Goal: Task Accomplishment & Management: Use online tool/utility

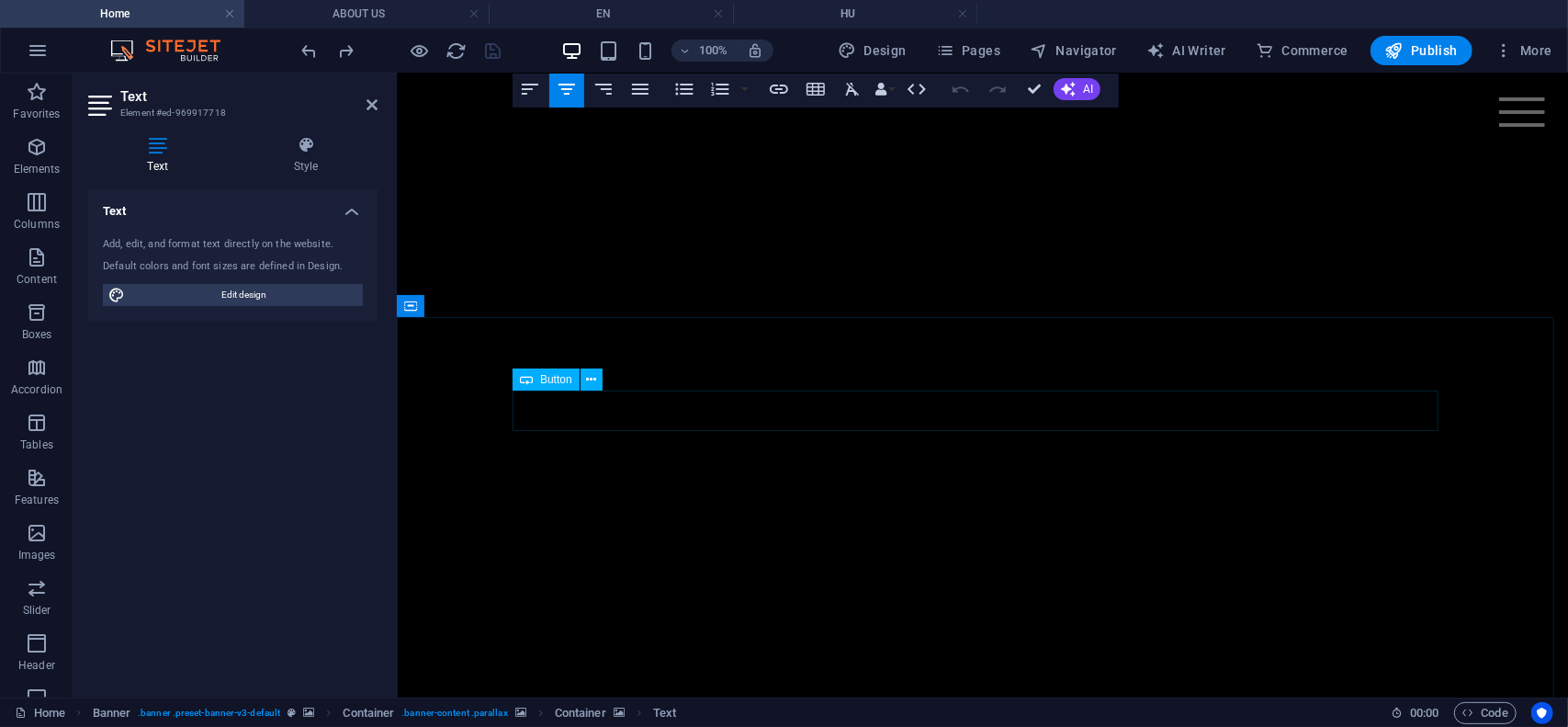
scroll to position [92, 0]
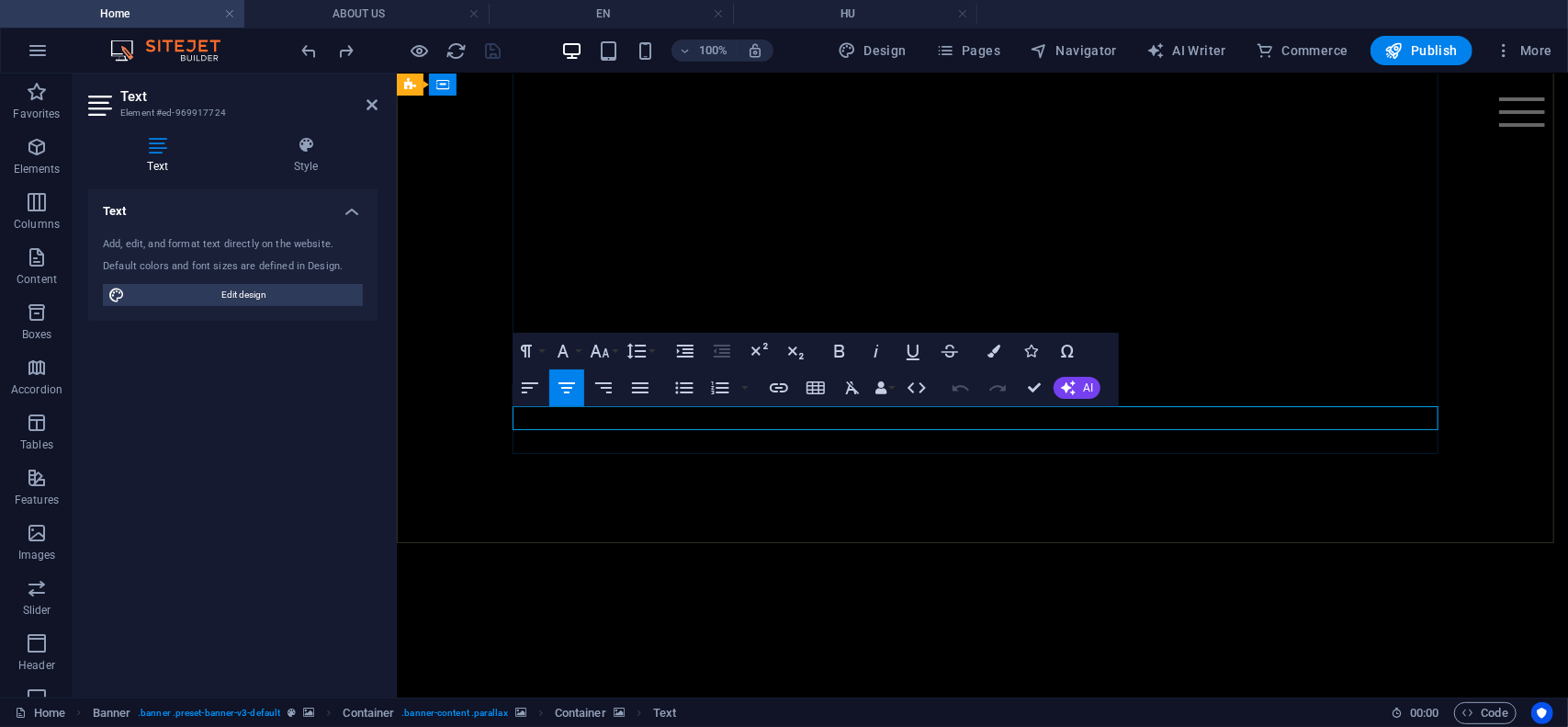
drag, startPoint x: 806, startPoint y: 413, endPoint x: 1169, endPoint y: 417, distance: 363.0
copy p "AI-Narration & Lip-Sync | Arabic↔English Localization"
drag, startPoint x: 969, startPoint y: 417, endPoint x: 1133, endPoint y: 418, distance: 164.0
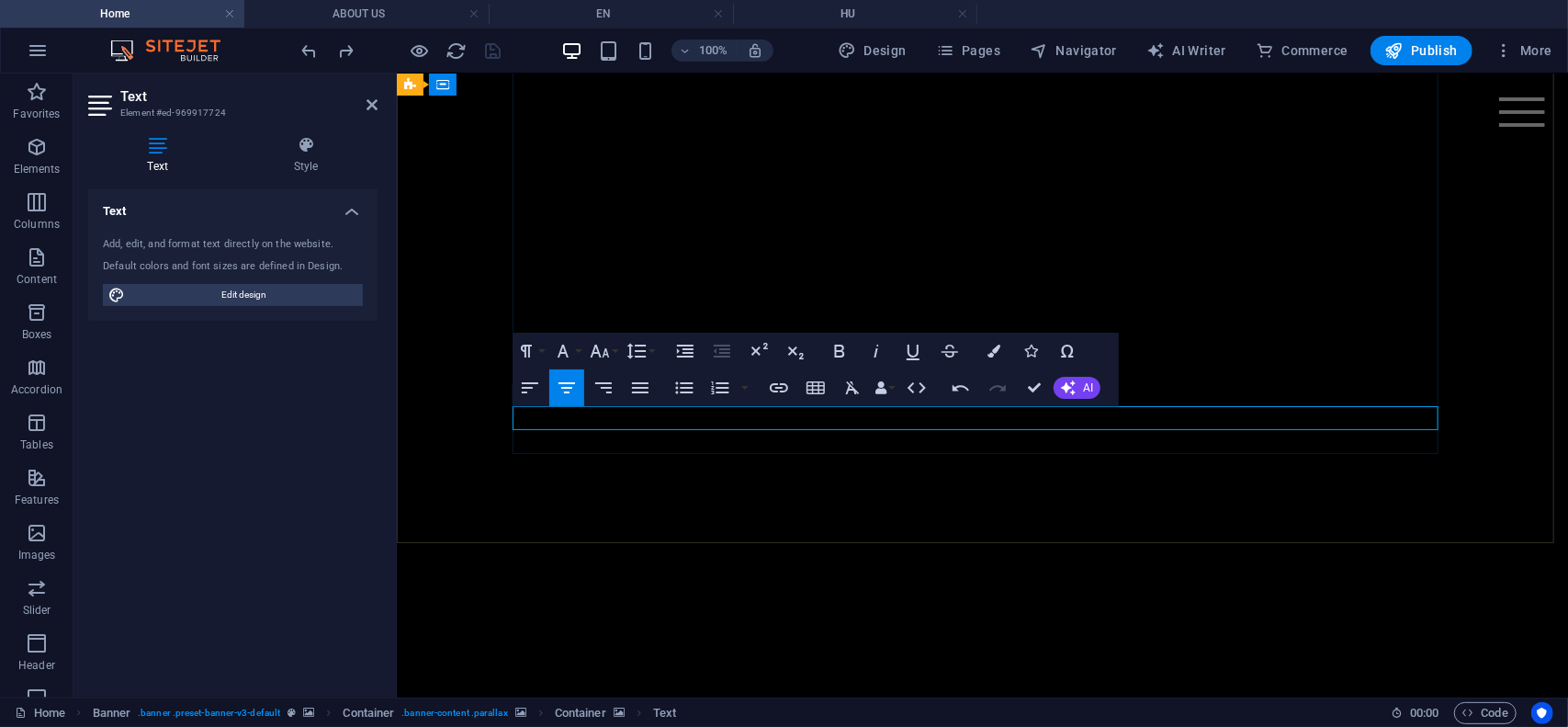
copy span "Arabic↔English Localization"
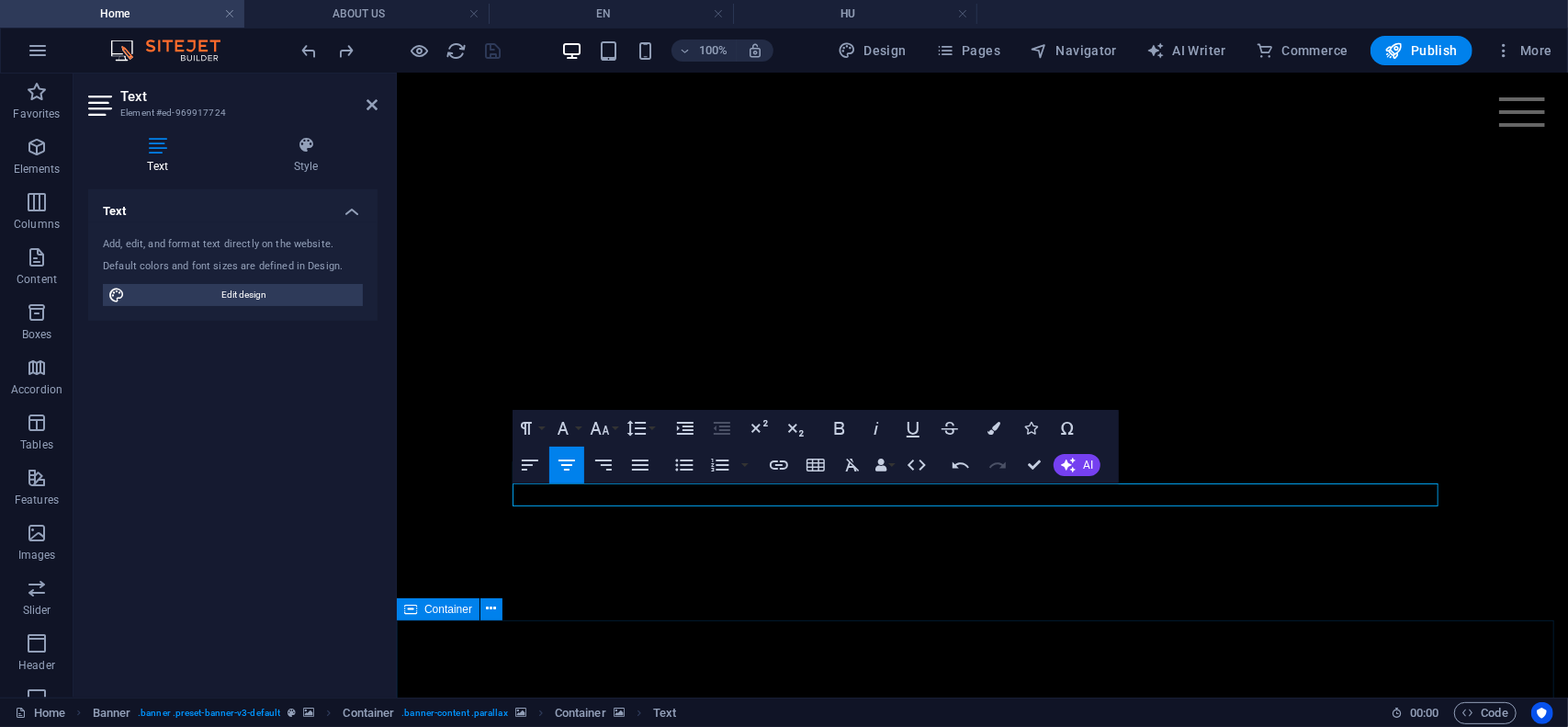
scroll to position [0, 0]
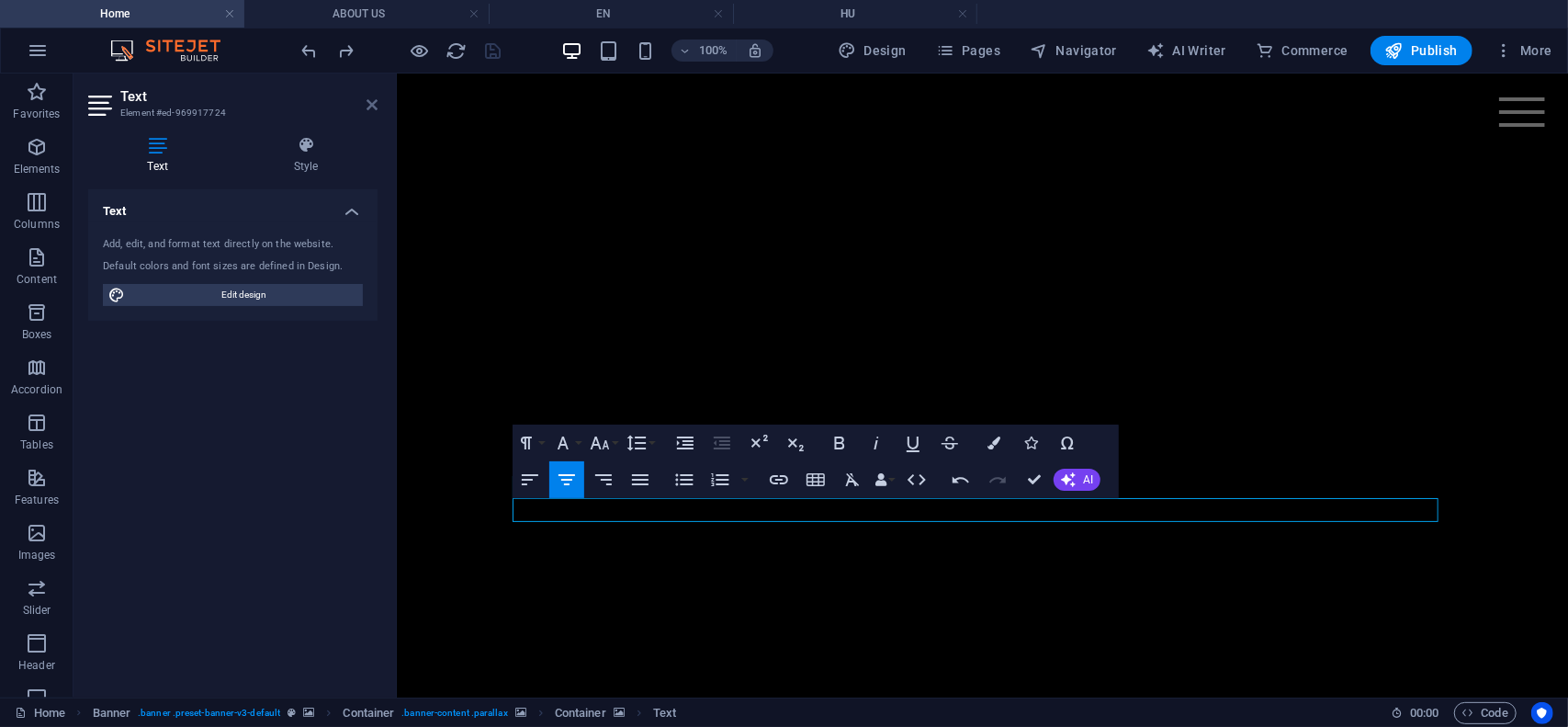
click at [369, 107] on icon at bounding box center [372, 105] width 11 height 15
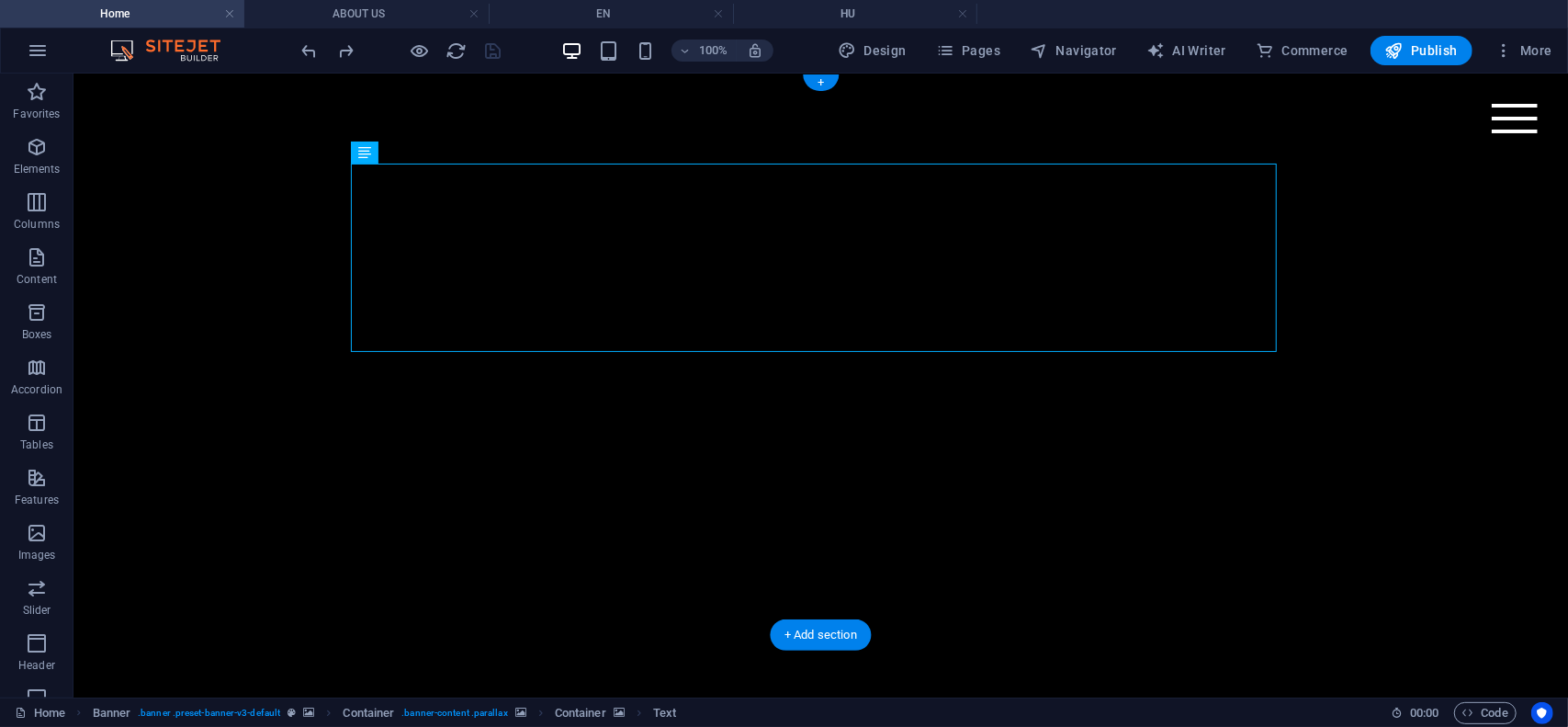
drag, startPoint x: 111, startPoint y: 122, endPoint x: 99, endPoint y: 120, distance: 12.2
click at [40, 208] on icon "button" at bounding box center [37, 202] width 22 height 22
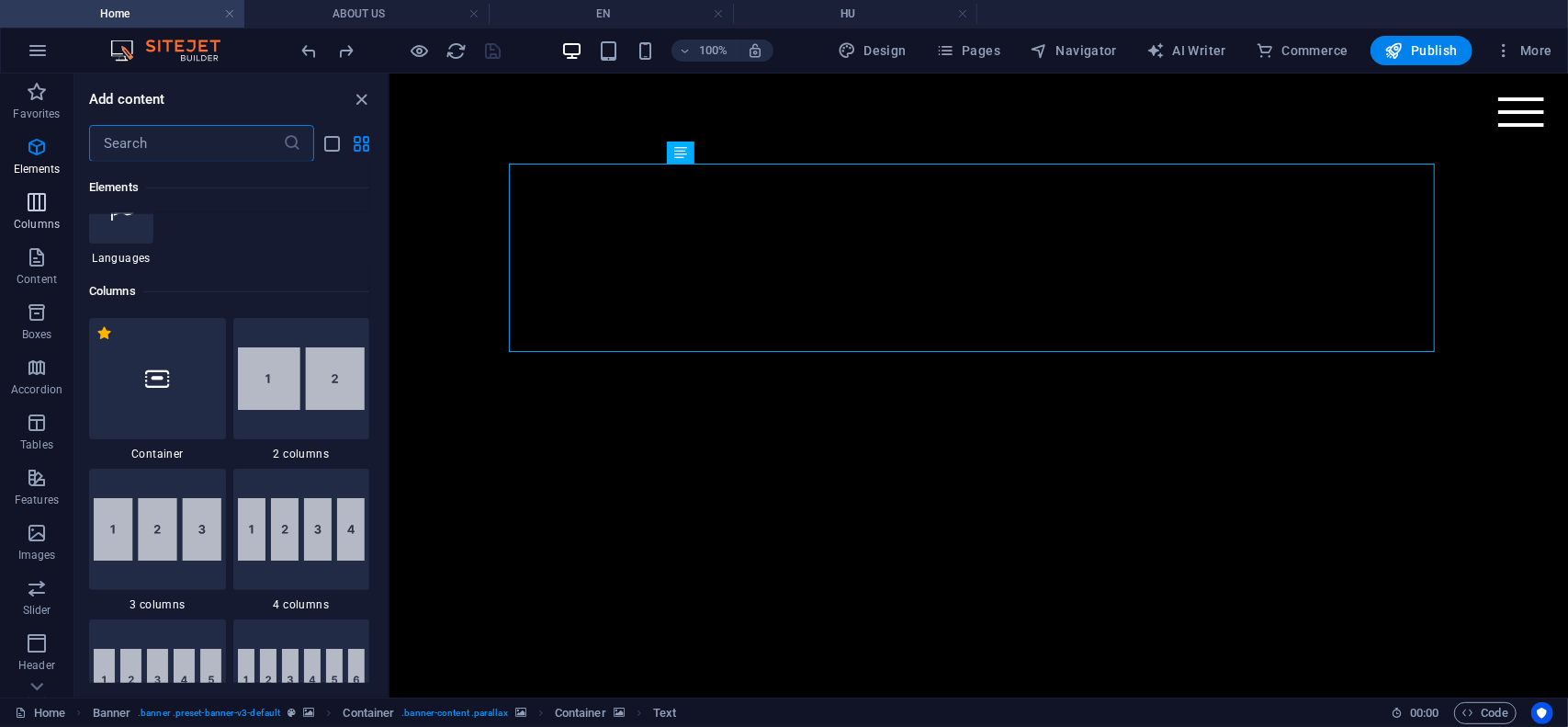
scroll to position [910, 0]
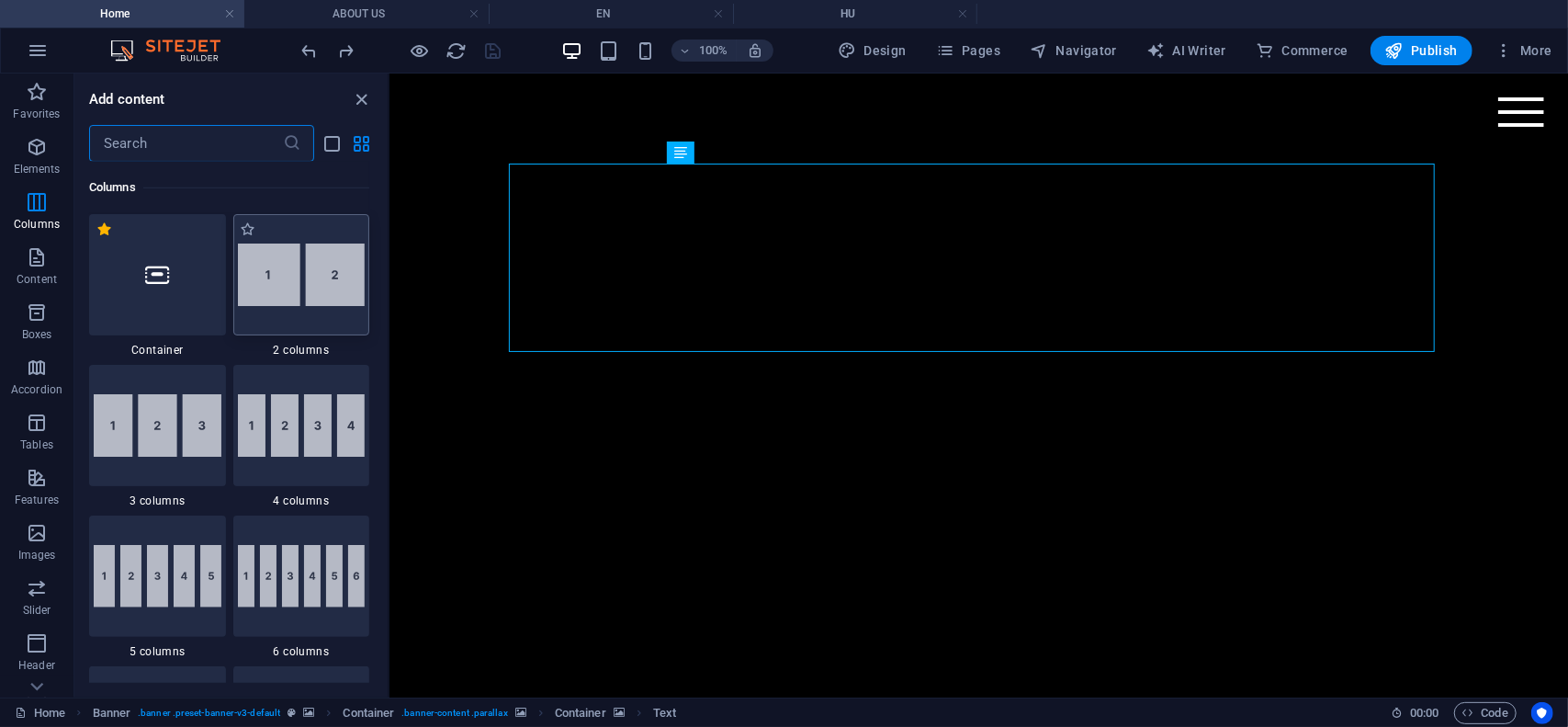
click at [283, 273] on img at bounding box center [302, 275] width 128 height 63
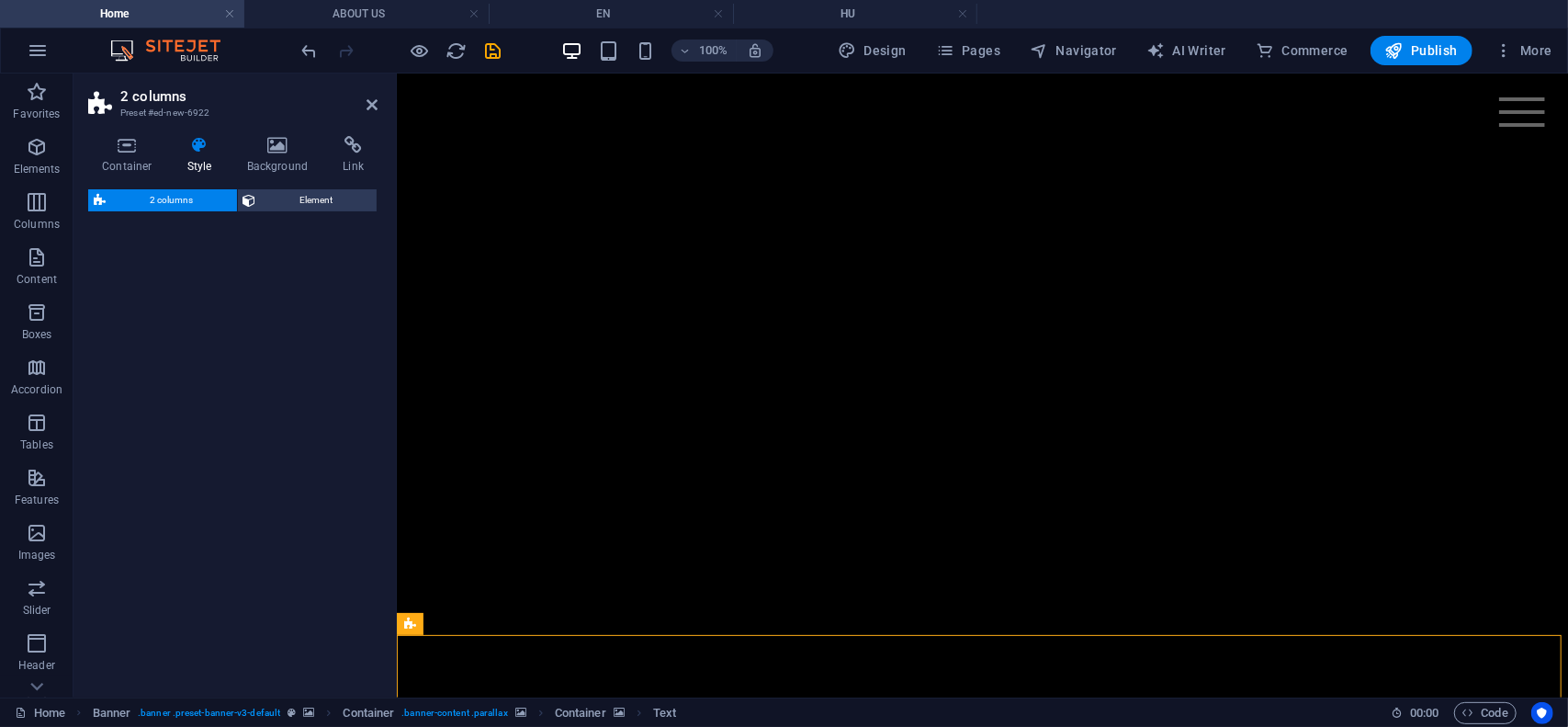
drag, startPoint x: 679, startPoint y: 346, endPoint x: 902, endPoint y: 213, distance: 259.6
select select "rem"
select select "preset-columns-two-v2-default"
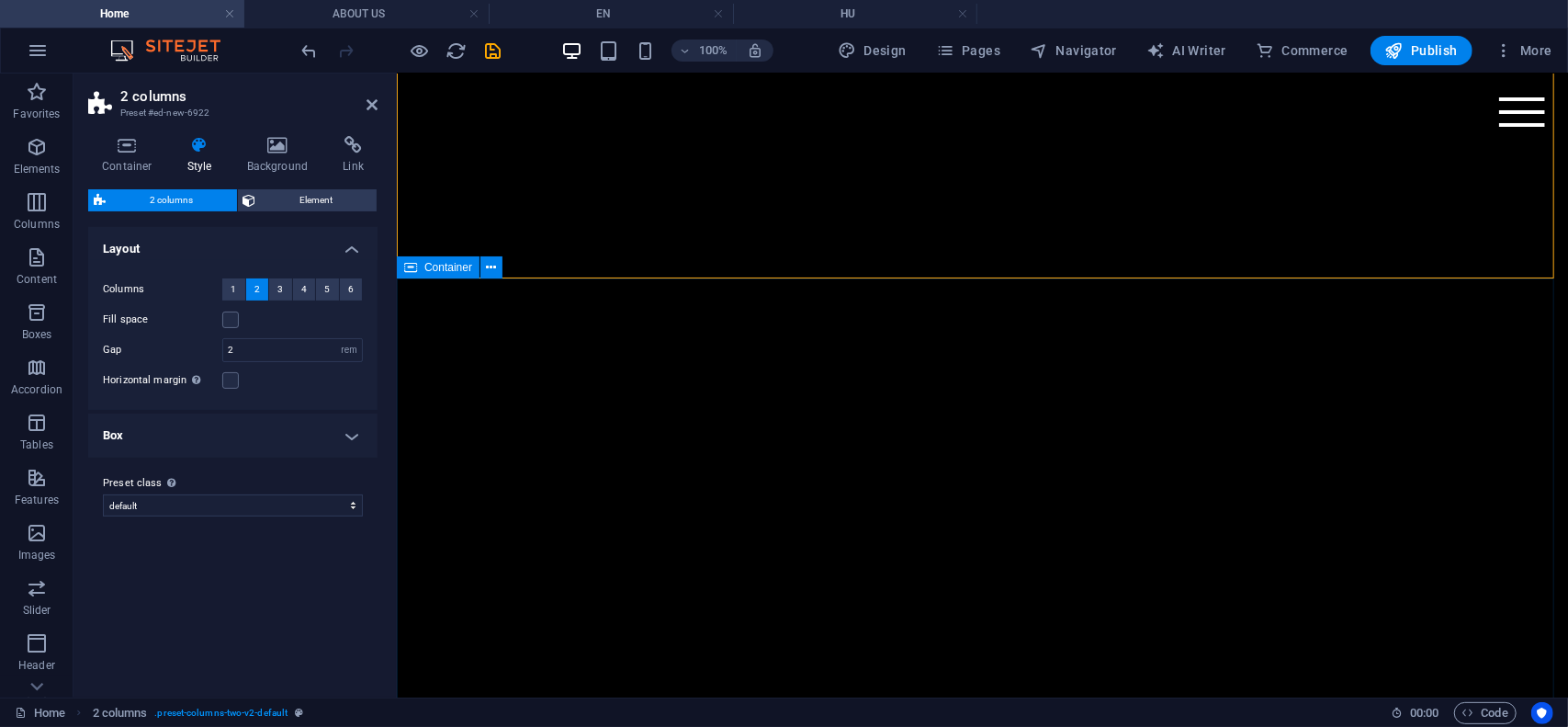
scroll to position [459, 0]
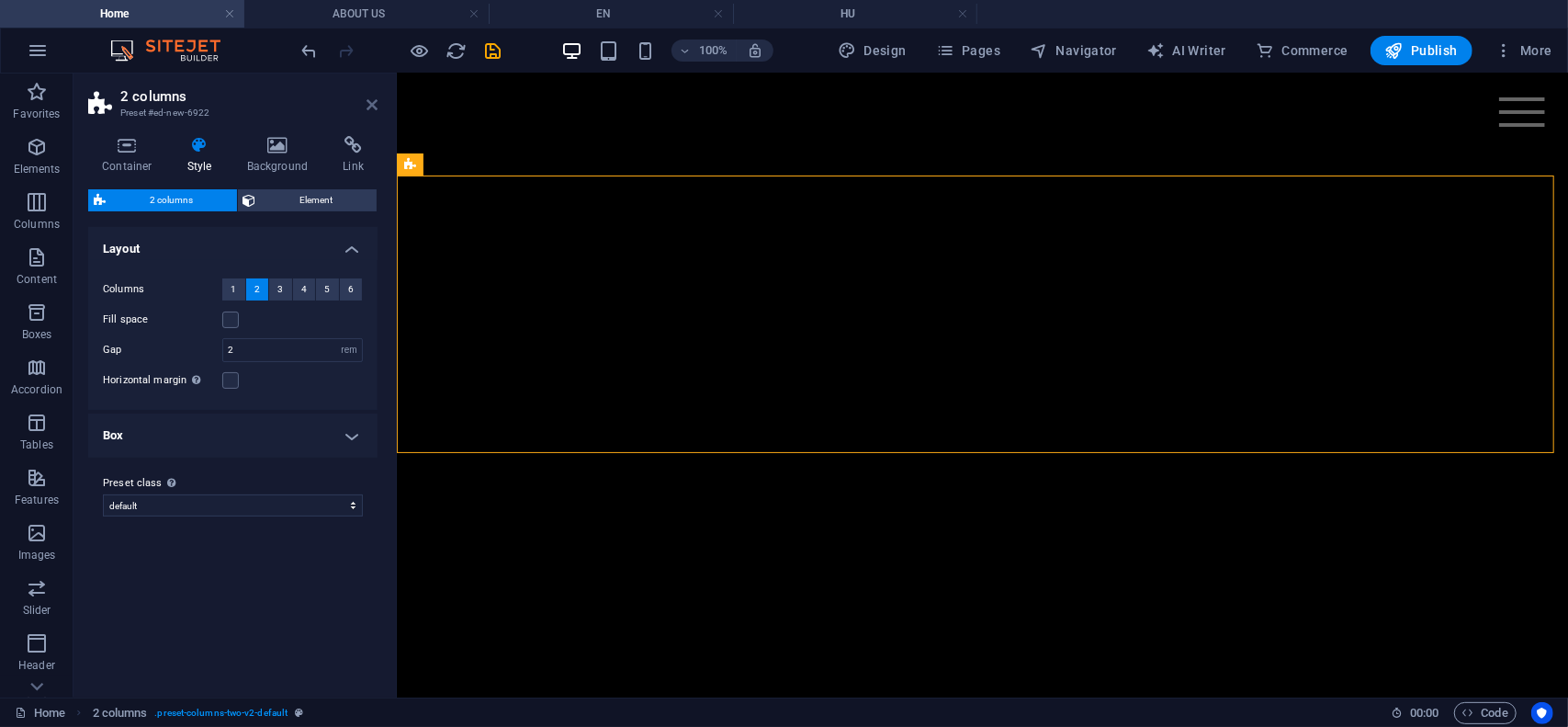
click at [369, 104] on icon at bounding box center [372, 105] width 11 height 15
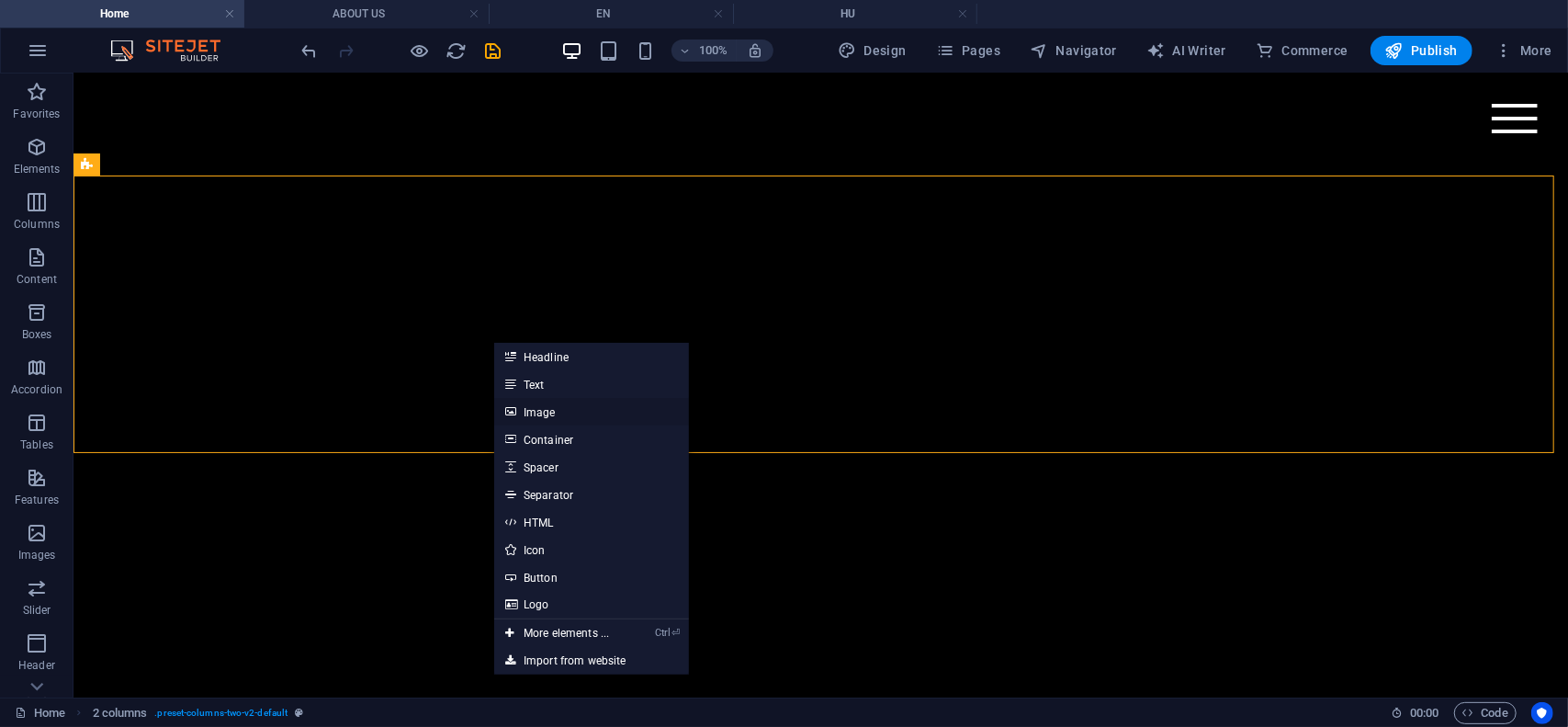
click at [538, 412] on link "Image" at bounding box center [591, 411] width 195 height 28
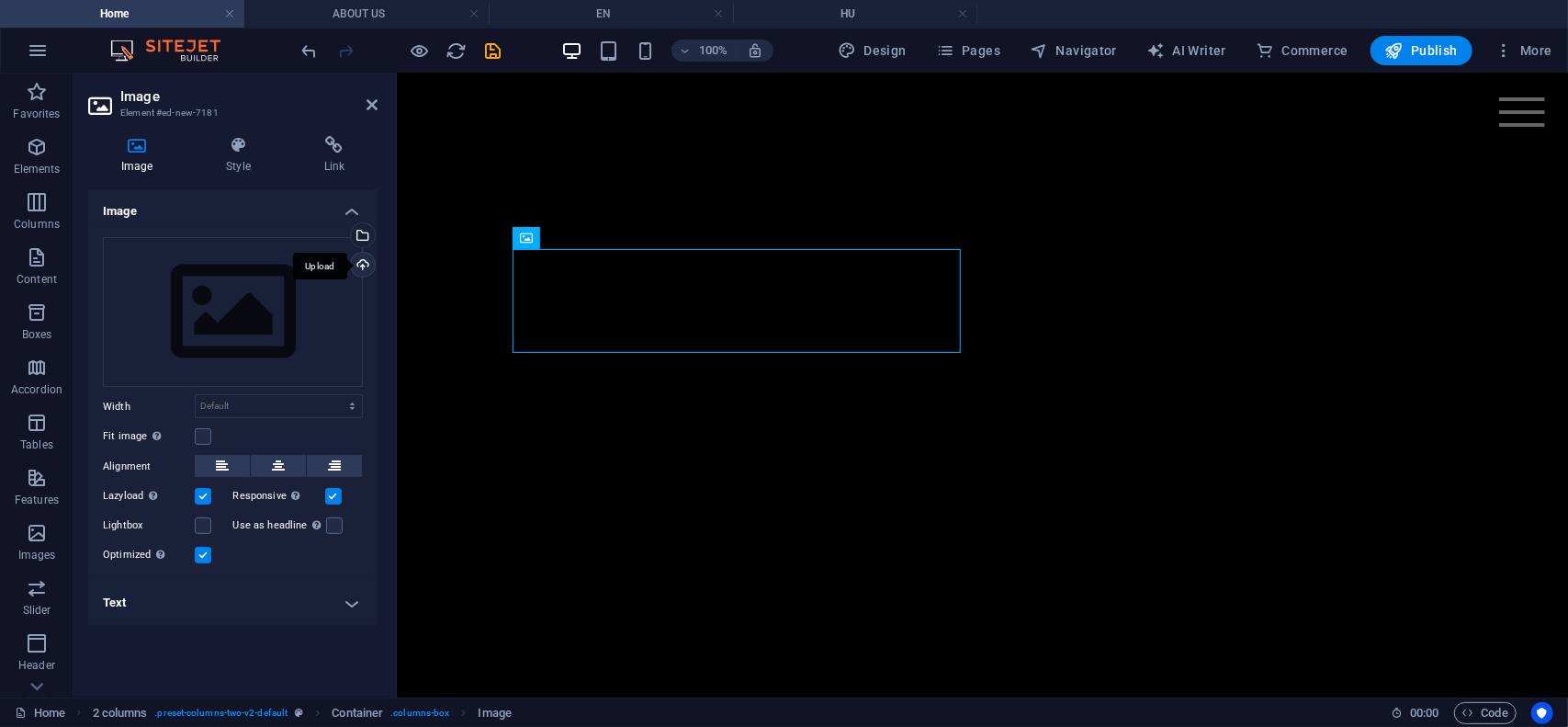
click at [367, 265] on div "Upload" at bounding box center [362, 267] width 28 height 28
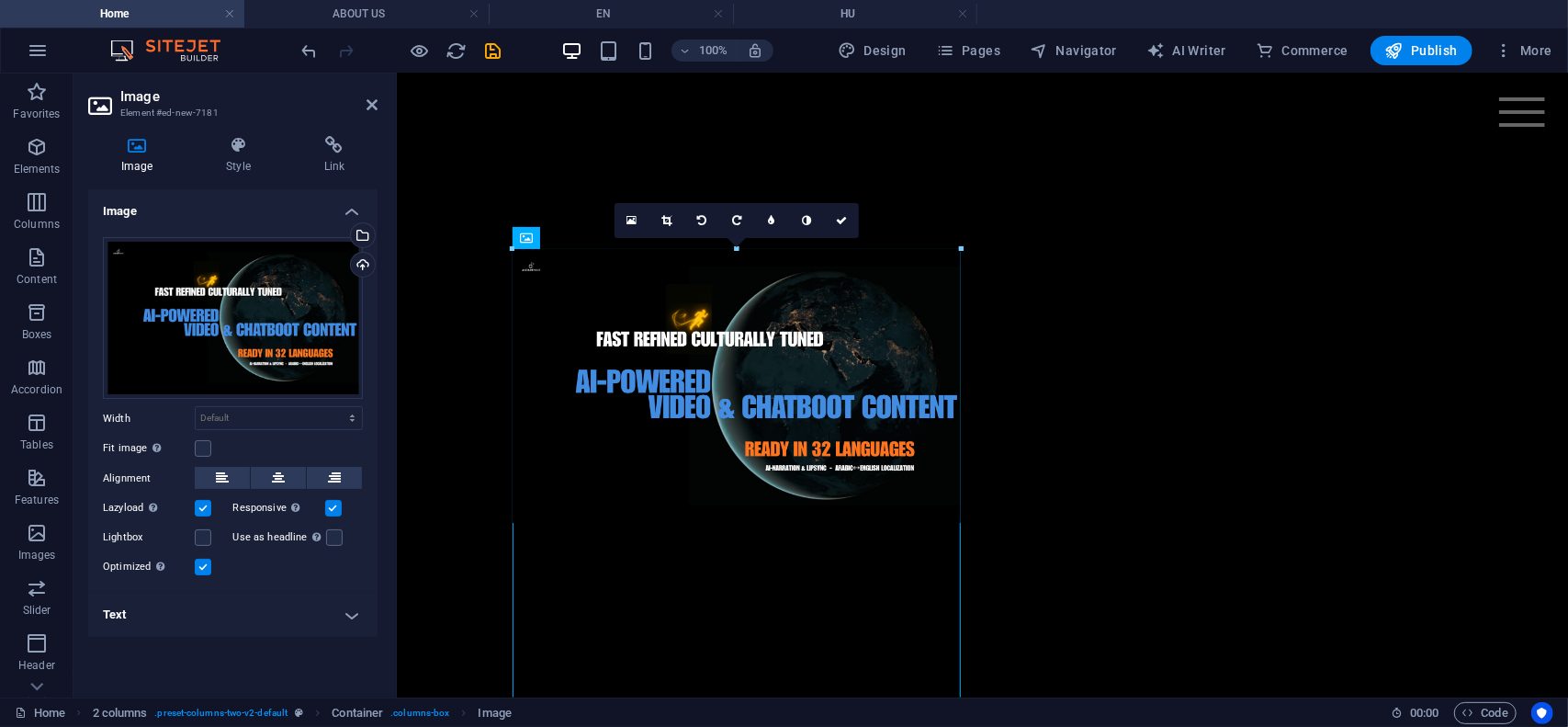
drag, startPoint x: 512, startPoint y: 251, endPoint x: 75, endPoint y: 152, distance: 448.1
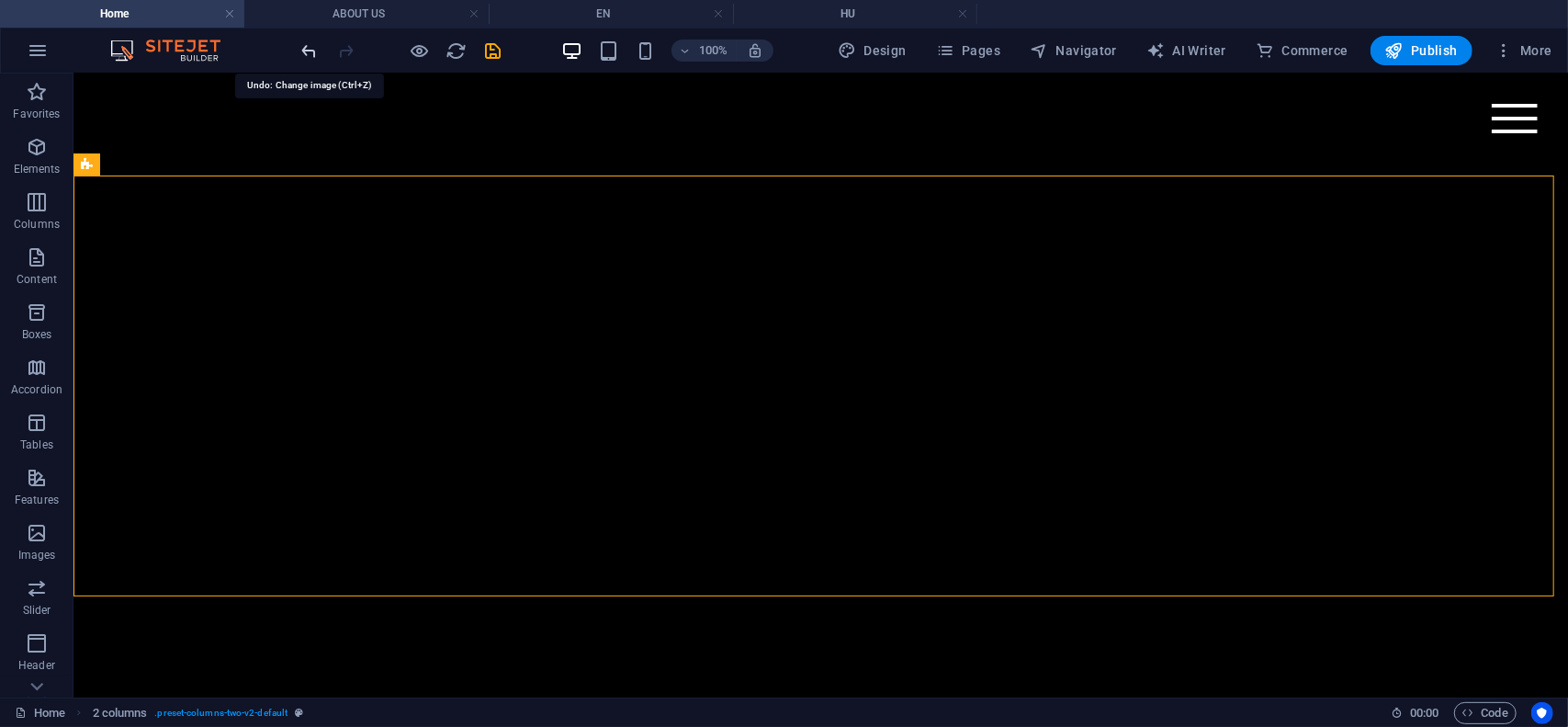
click at [311, 52] on icon "undo" at bounding box center [310, 50] width 21 height 21
click at [311, 46] on icon "undo" at bounding box center [310, 50] width 21 height 21
click at [309, 47] on icon "undo" at bounding box center [310, 50] width 21 height 21
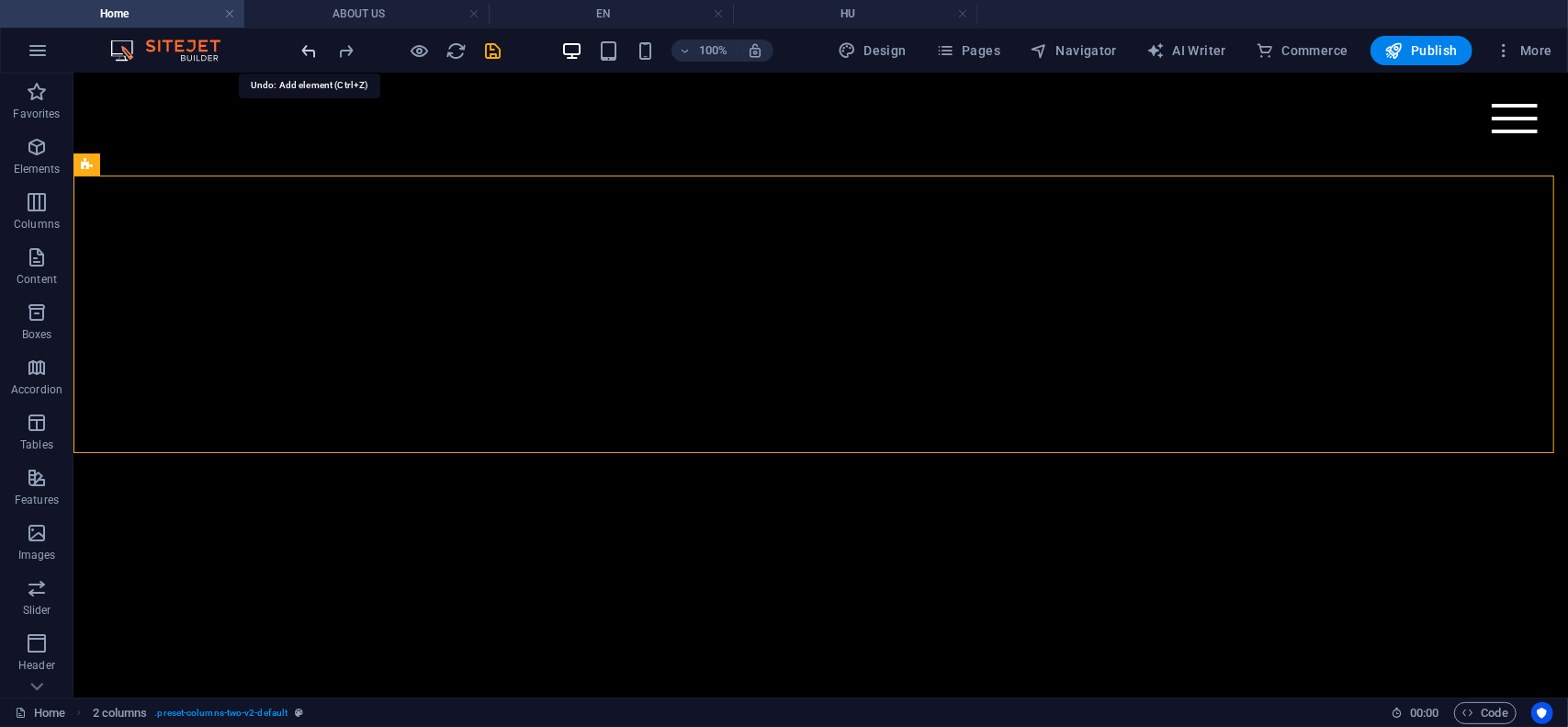
click at [309, 47] on icon "undo" at bounding box center [310, 50] width 21 height 21
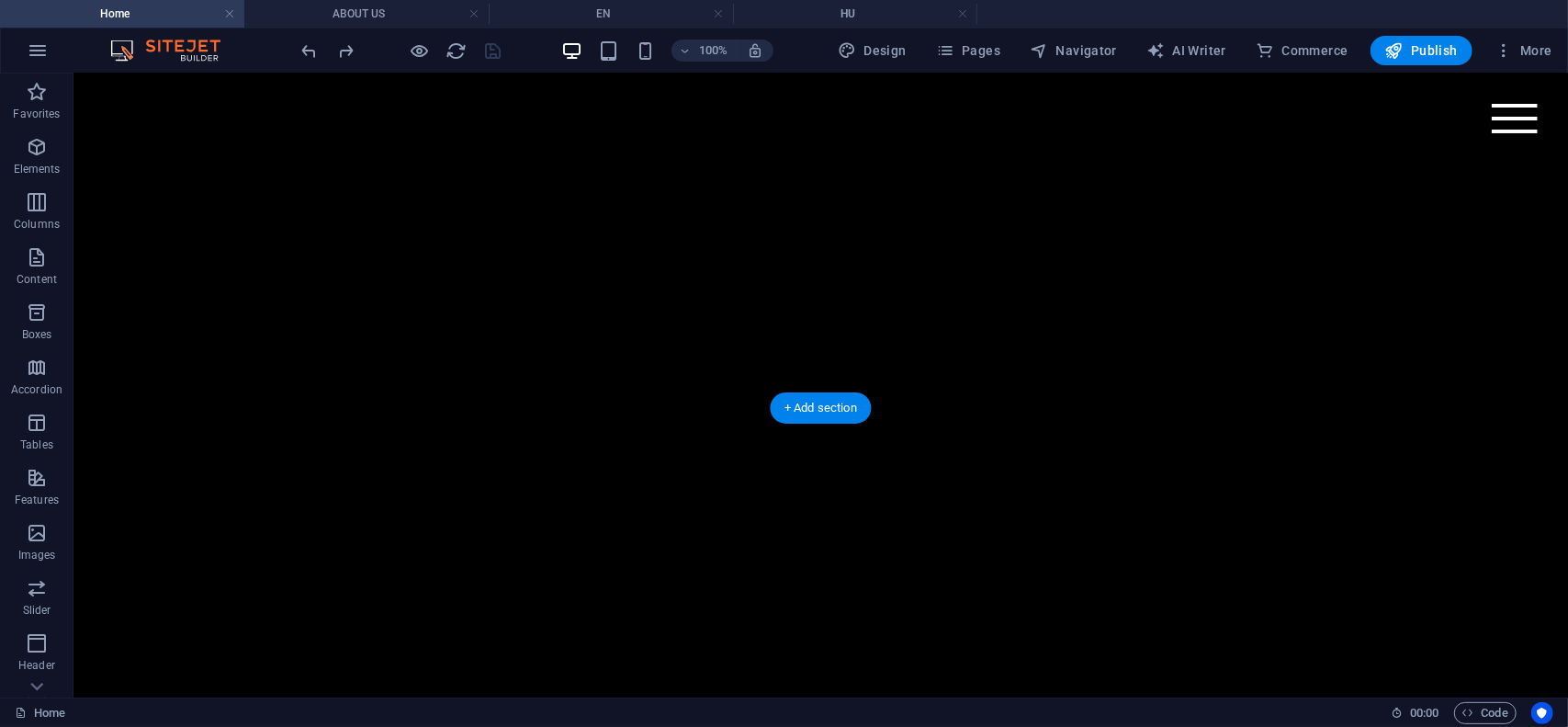
scroll to position [367, 0]
click at [31, 200] on icon "button" at bounding box center [37, 202] width 22 height 22
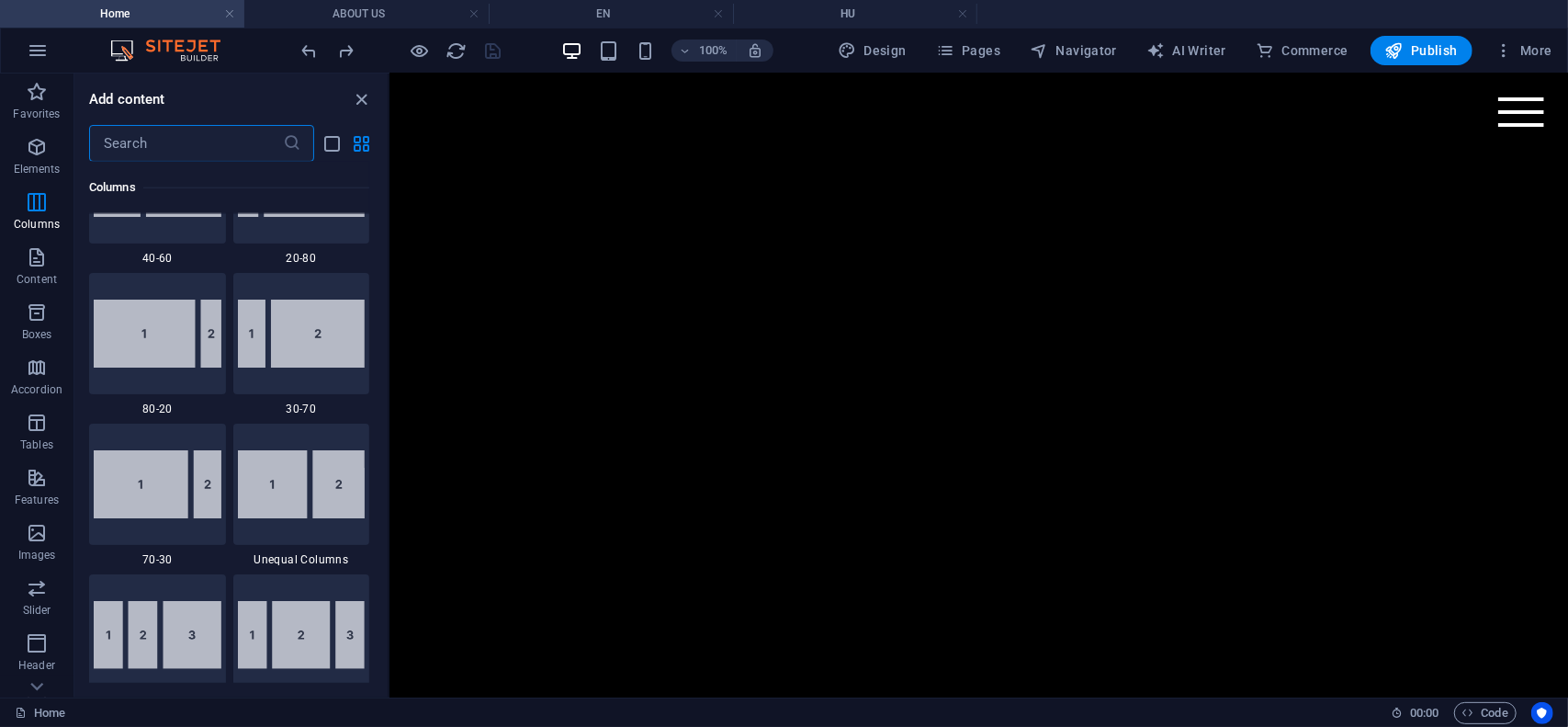
scroll to position [1461, 0]
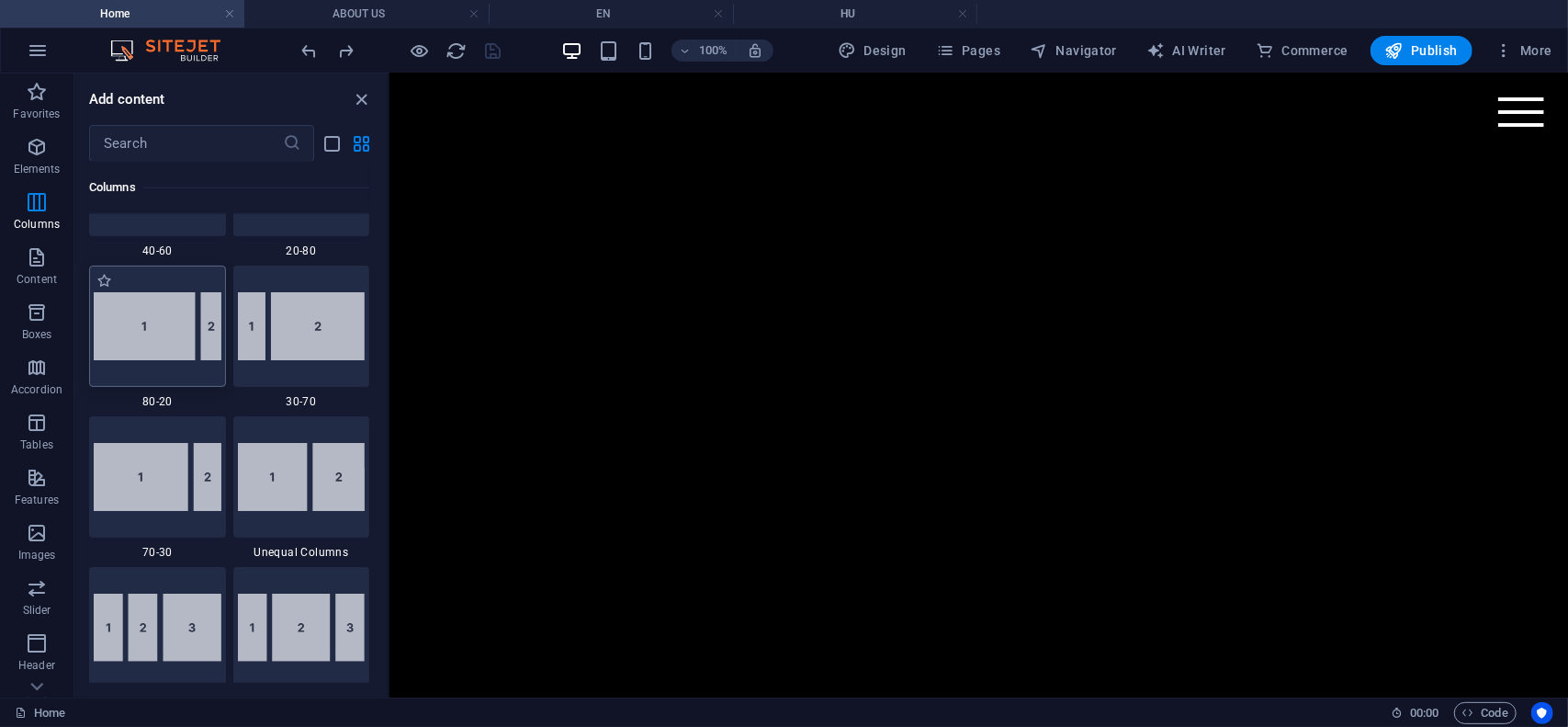
click at [143, 324] on img at bounding box center [158, 327] width 128 height 68
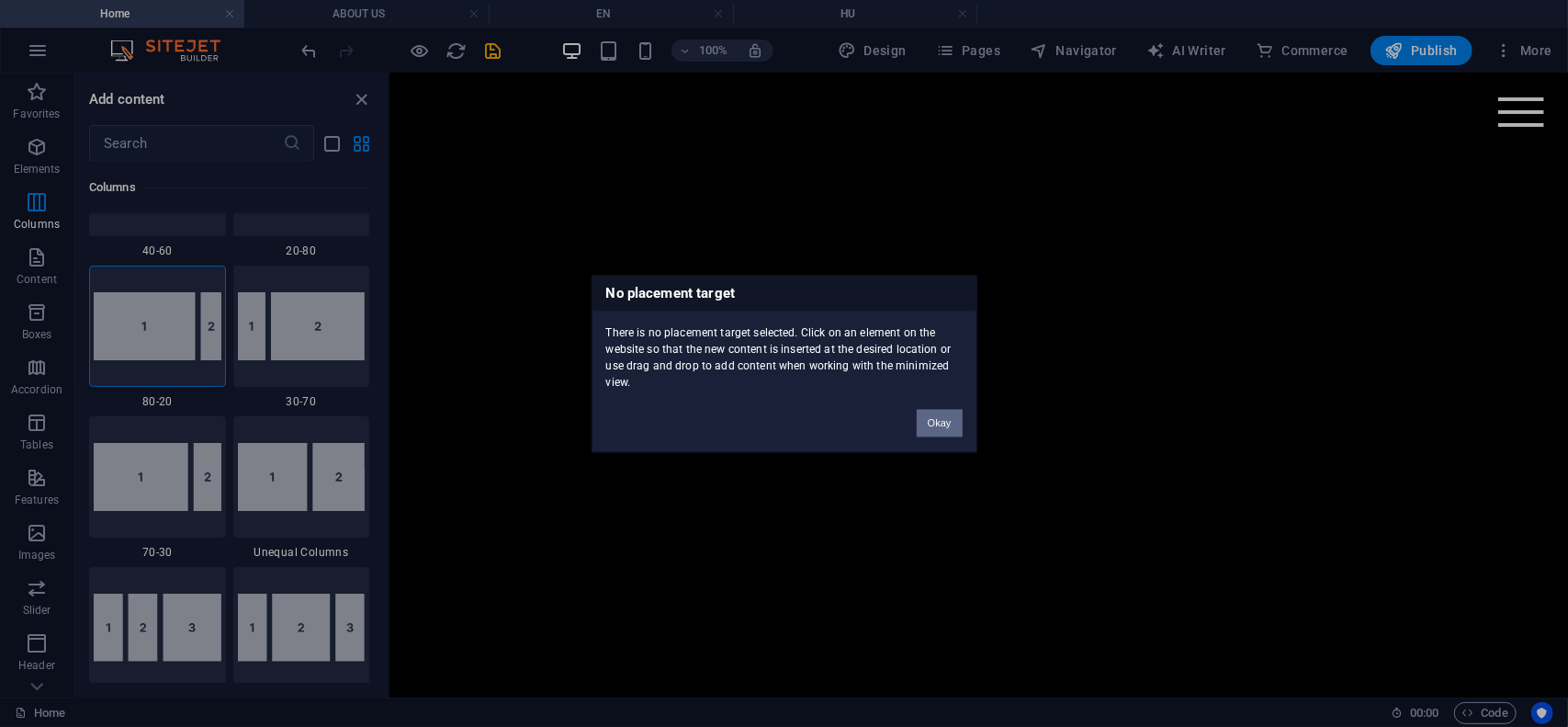
click at [944, 424] on button "Okay" at bounding box center [940, 422] width 46 height 28
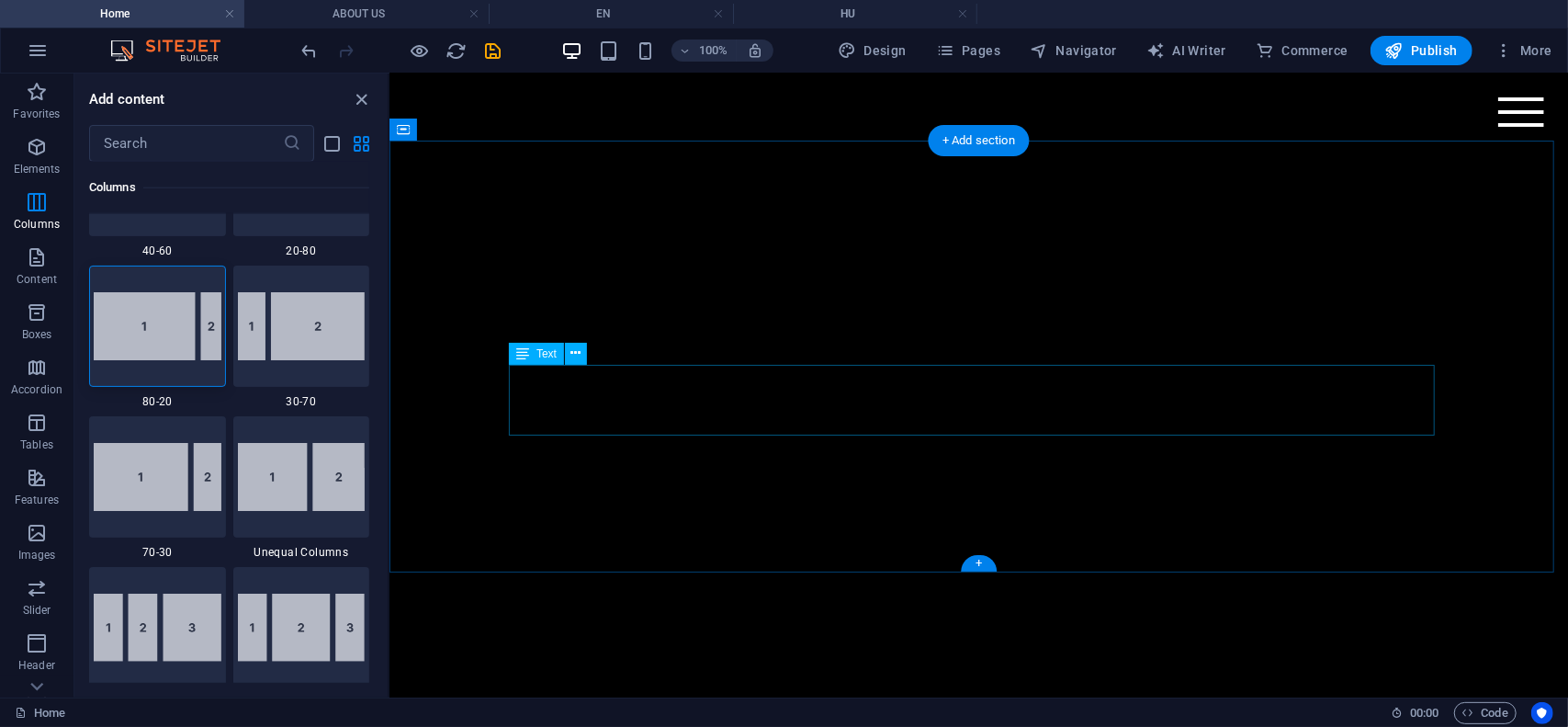
scroll to position [494, 0]
click at [155, 326] on img at bounding box center [158, 327] width 128 height 68
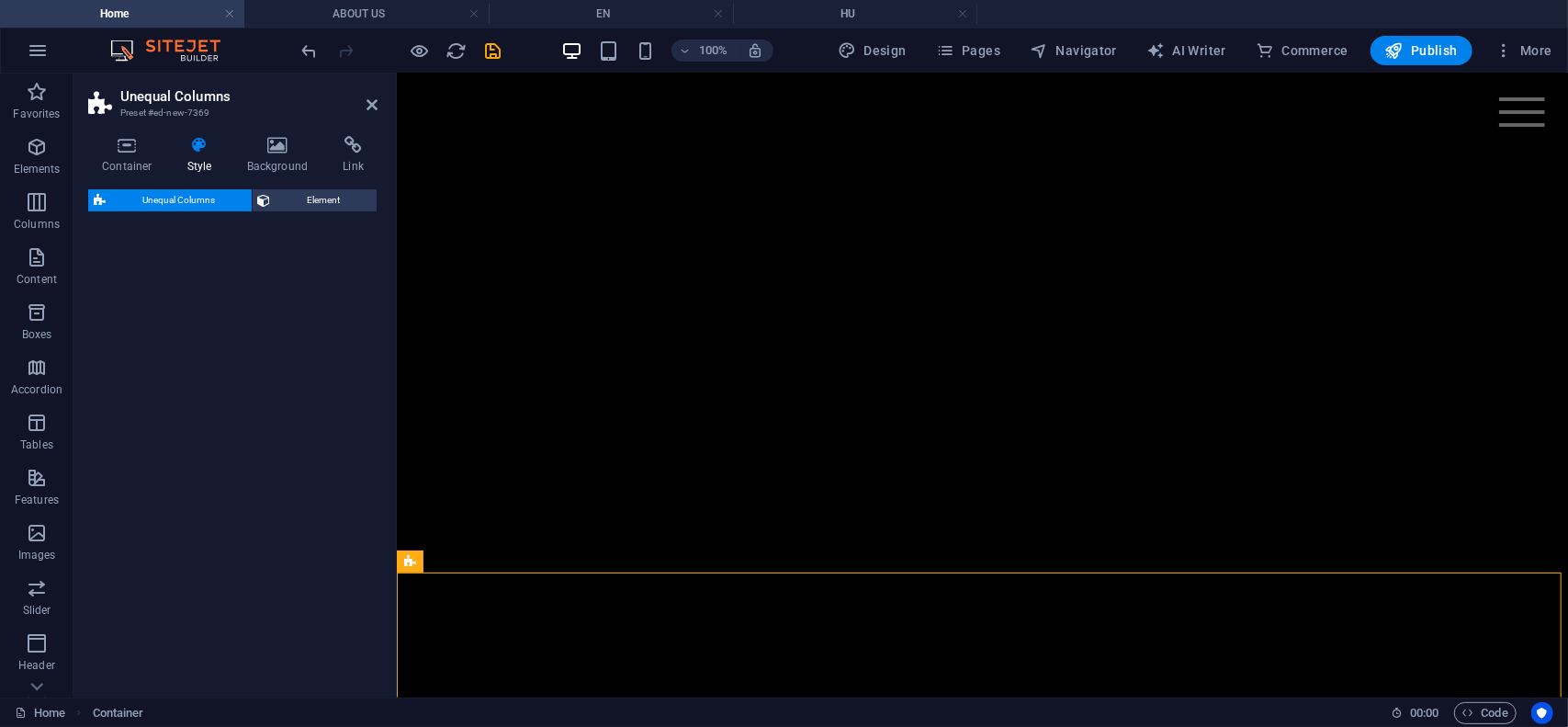
select select "%"
select select "rem"
select select "preset-unequal-columns-v2-3-80-20"
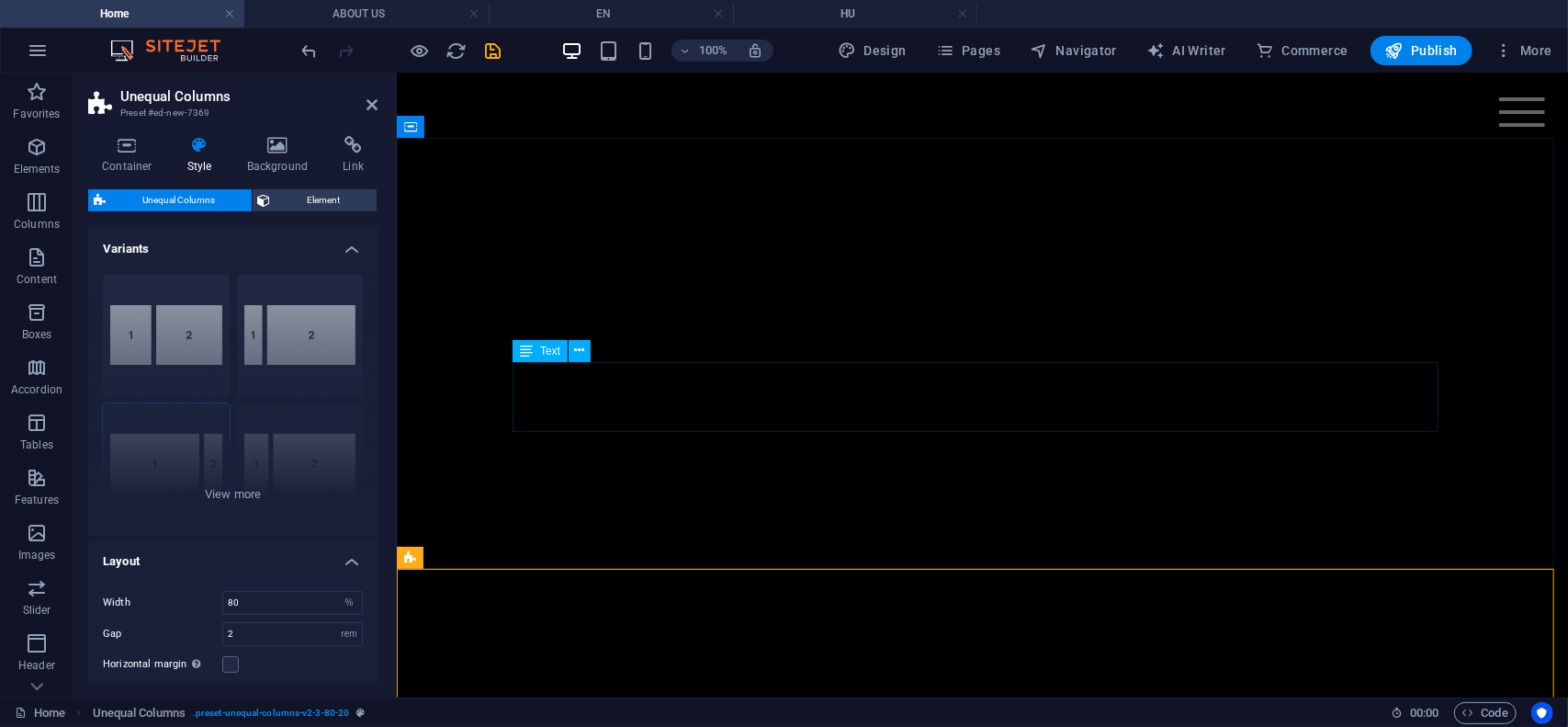
scroll to position [804, 0]
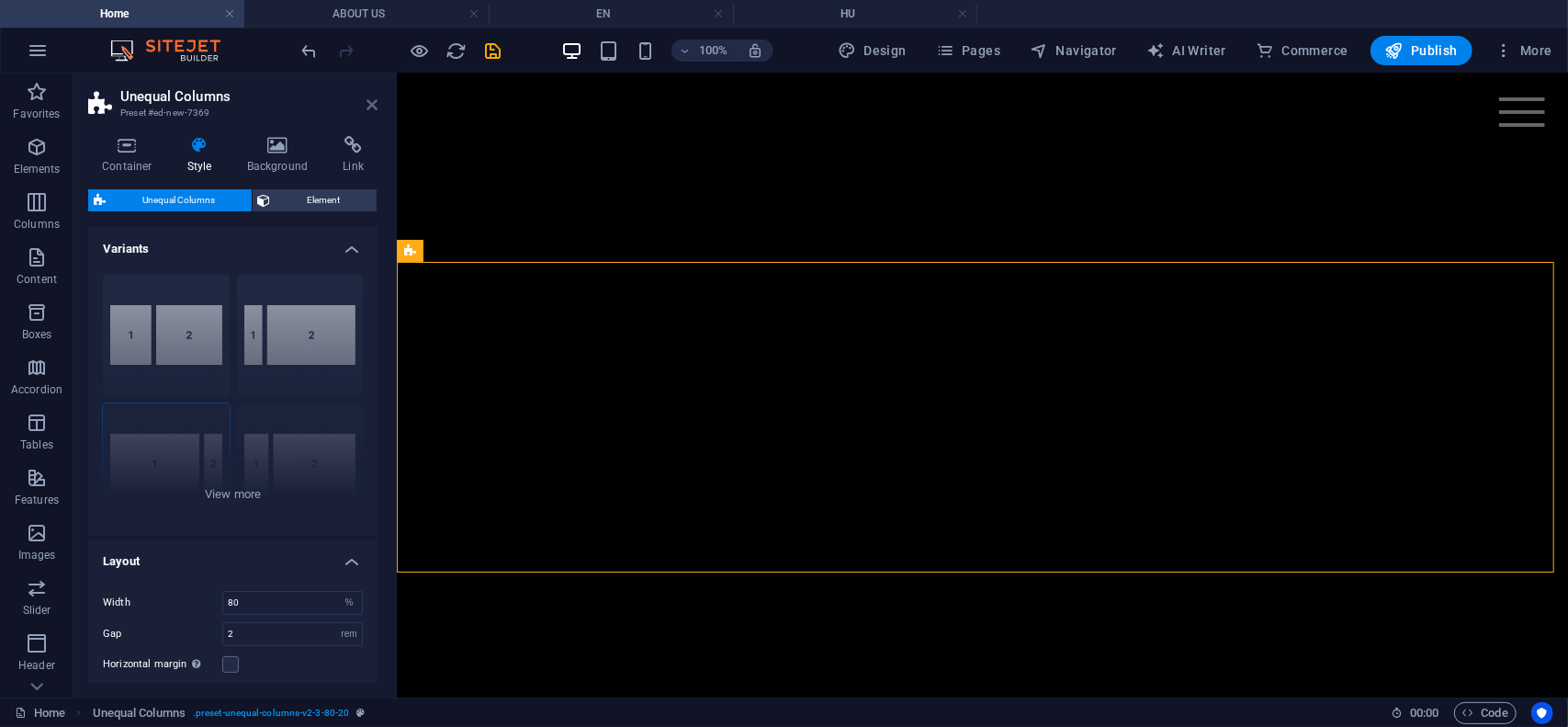
click at [370, 108] on icon at bounding box center [372, 105] width 11 height 15
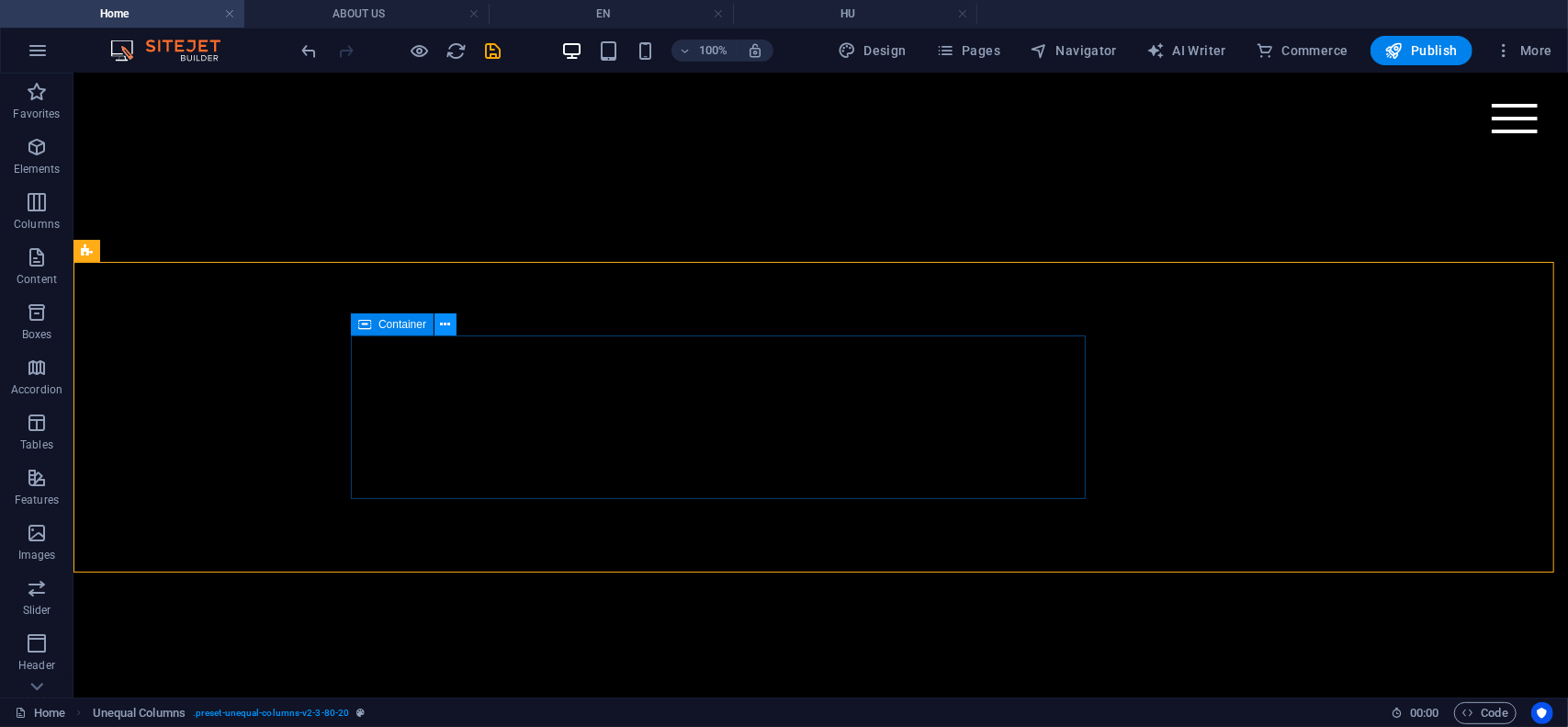
click at [452, 321] on button at bounding box center [445, 325] width 22 height 22
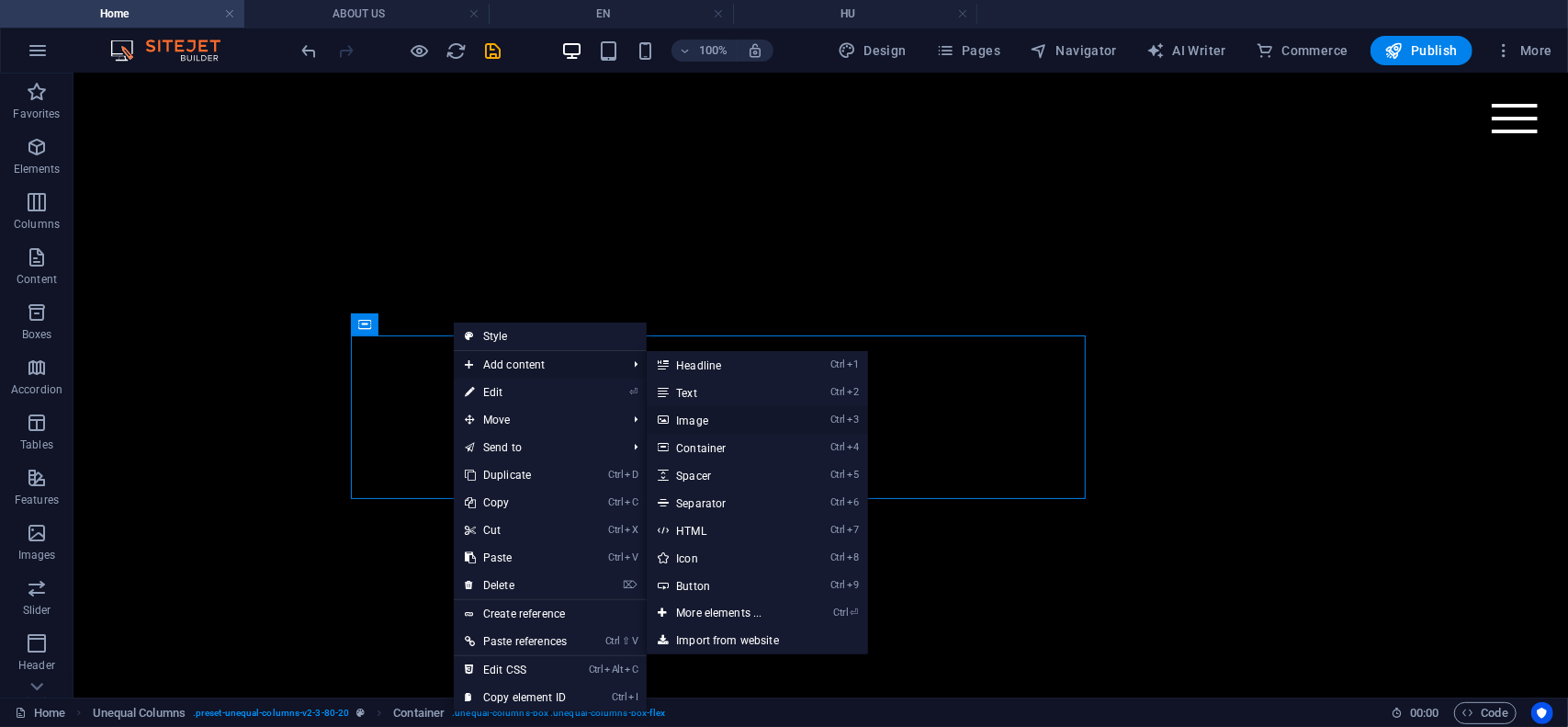
click at [703, 422] on link "Ctrl 3 Image" at bounding box center [723, 420] width 152 height 28
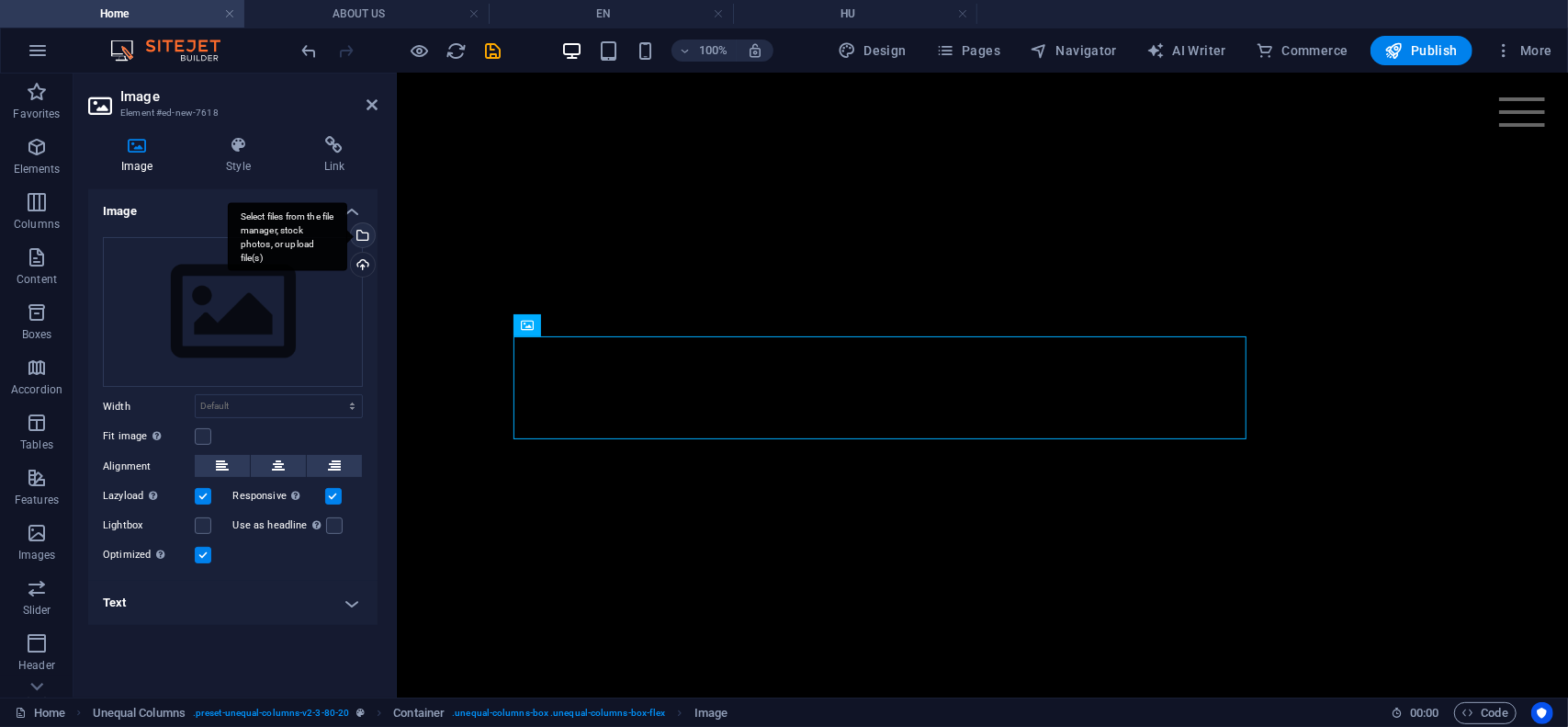
click at [364, 238] on div "Select files from the file manager, stock photos, or upload file(s)" at bounding box center [362, 238] width 28 height 28
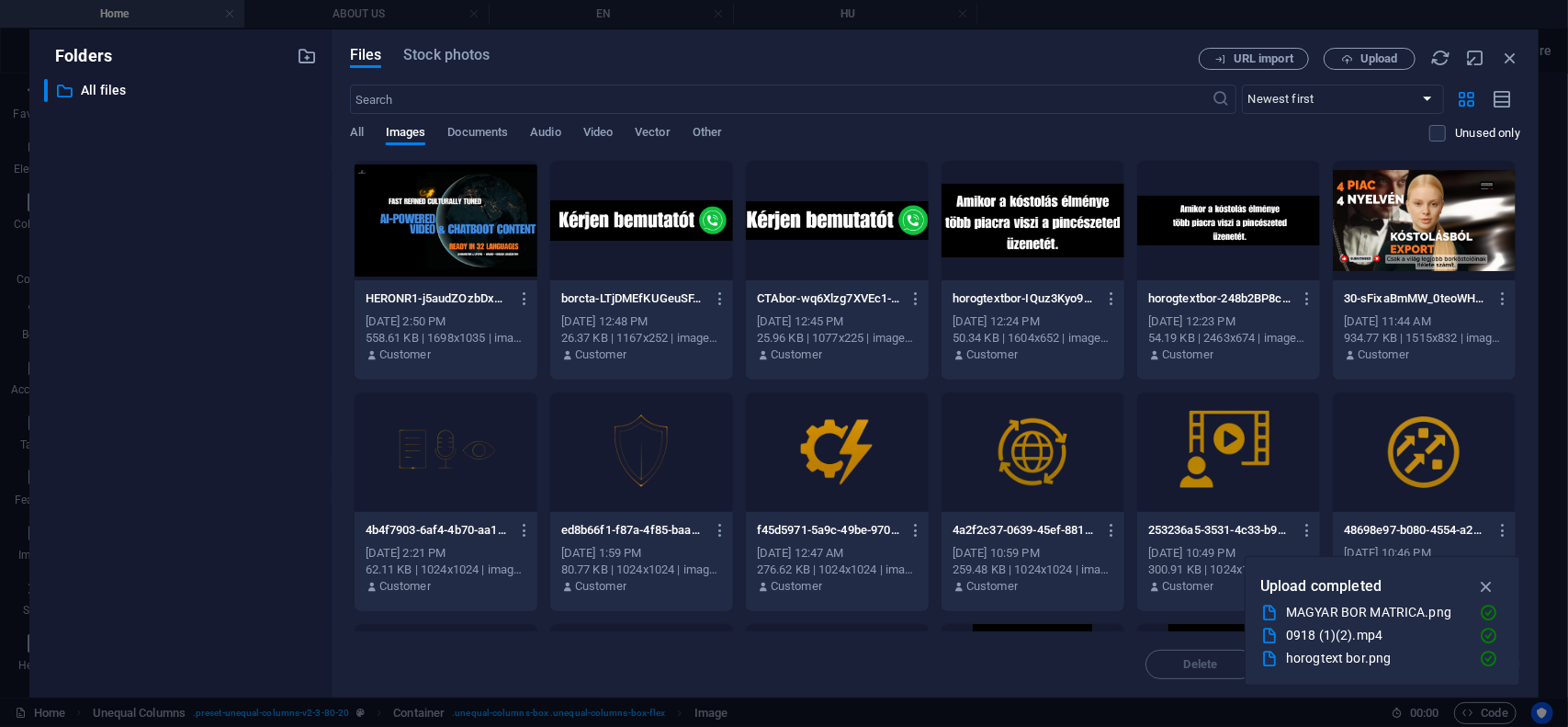
click at [428, 207] on div at bounding box center [445, 221] width 183 height 120
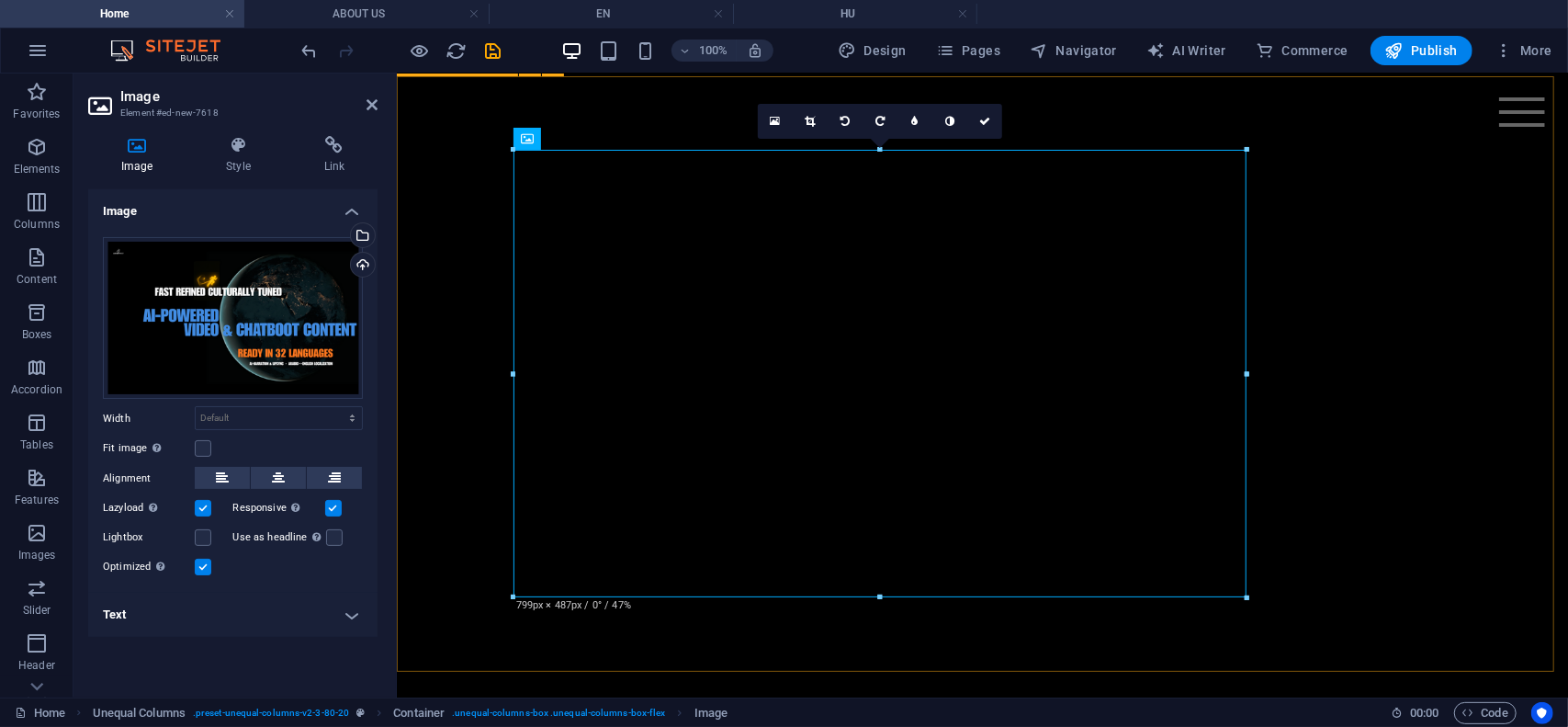
scroll to position [998, 0]
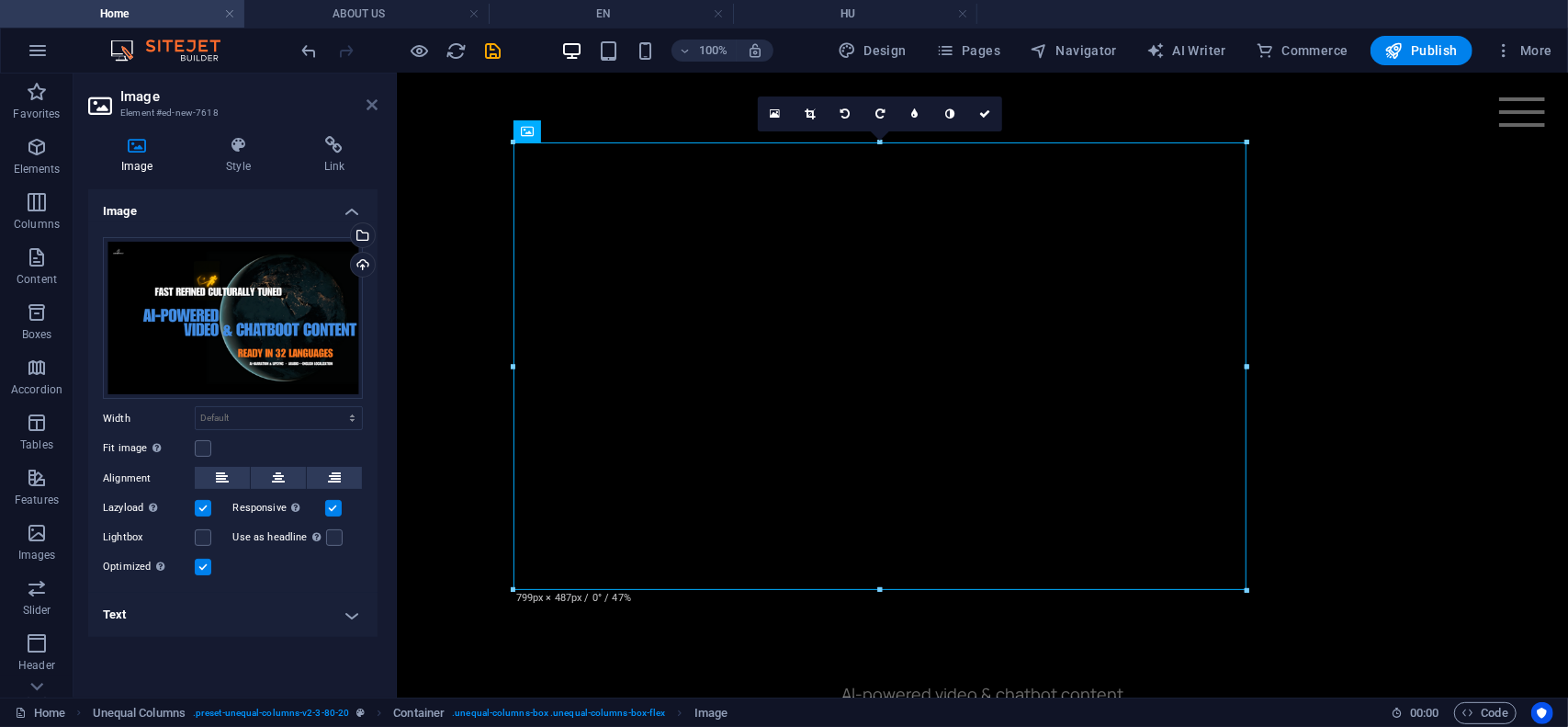
click at [373, 106] on icon at bounding box center [372, 105] width 11 height 15
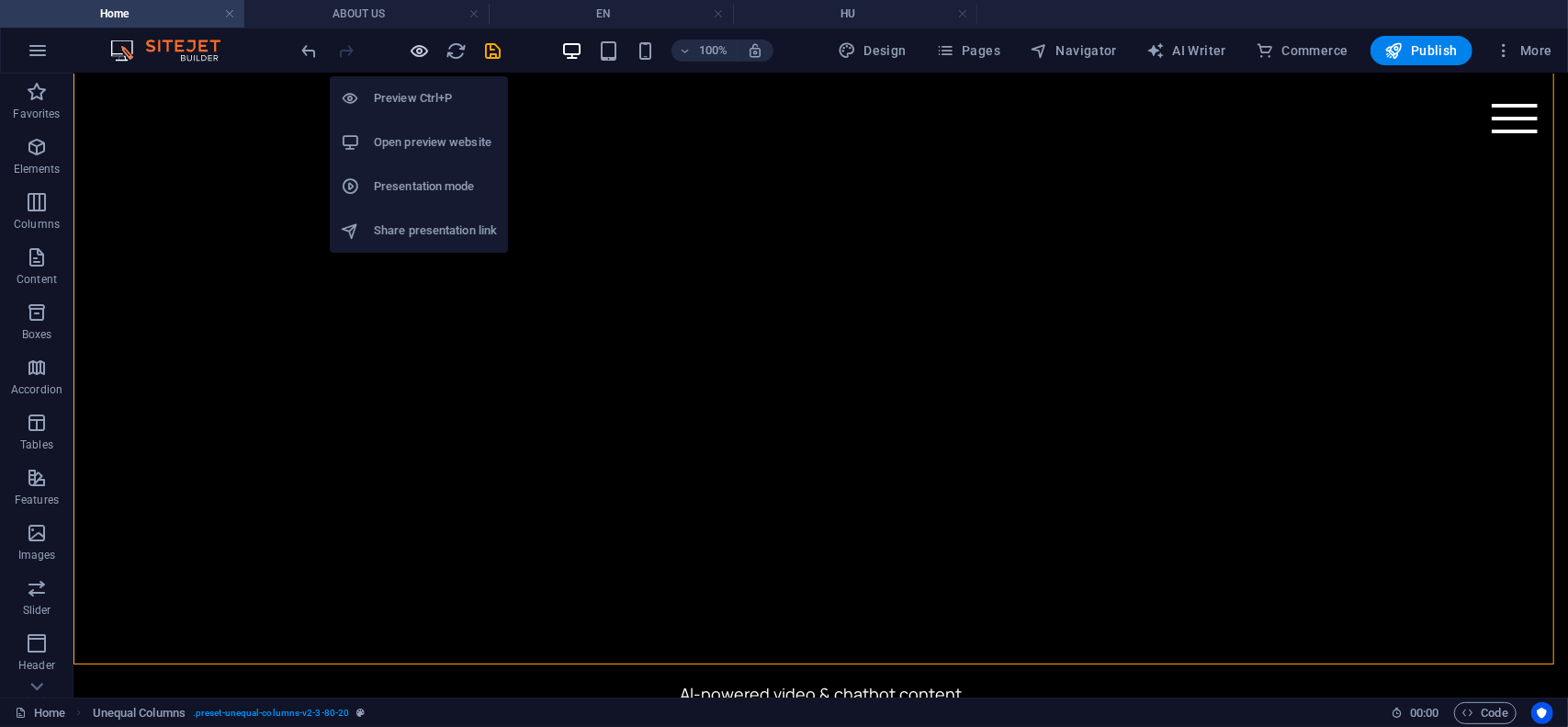
click at [420, 51] on icon "button" at bounding box center [419, 50] width 21 height 21
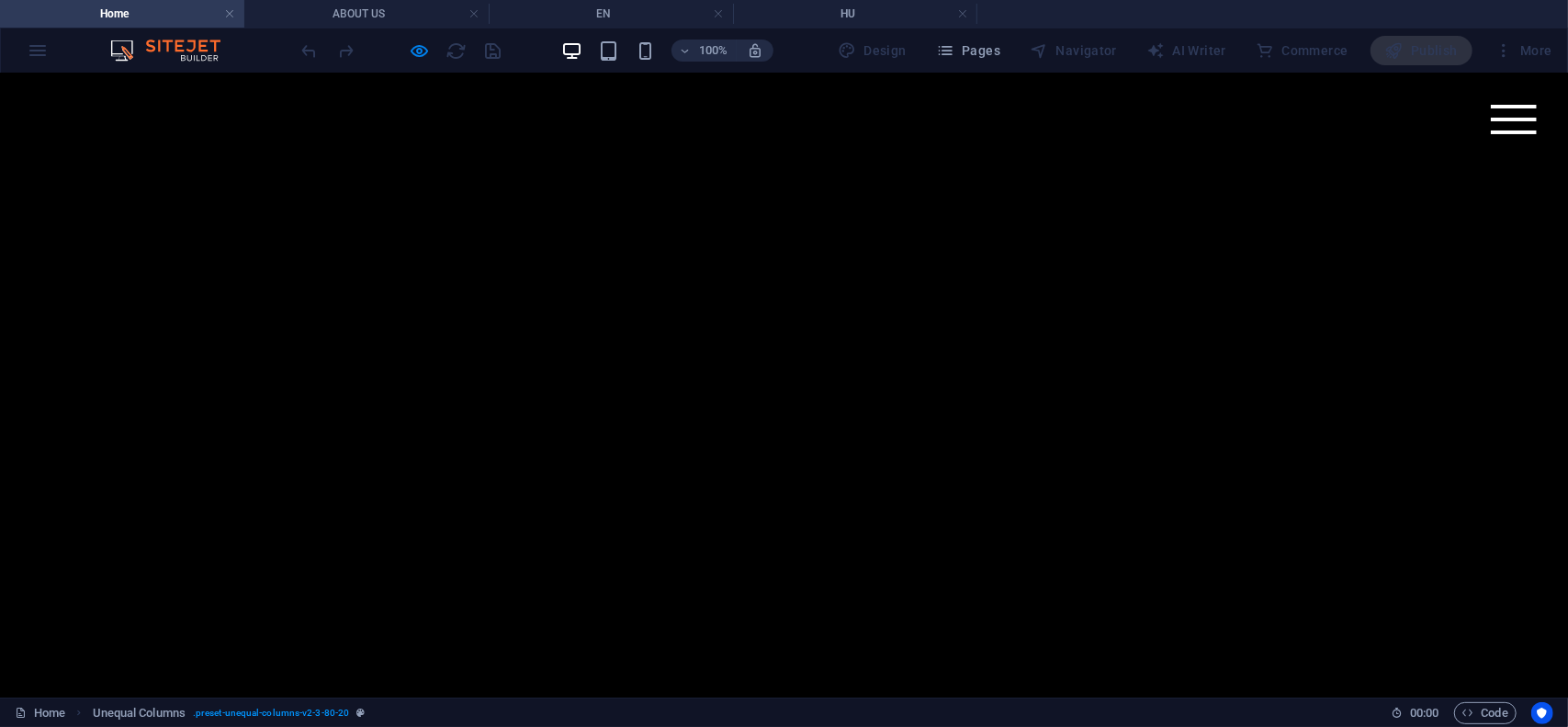
scroll to position [970, 0]
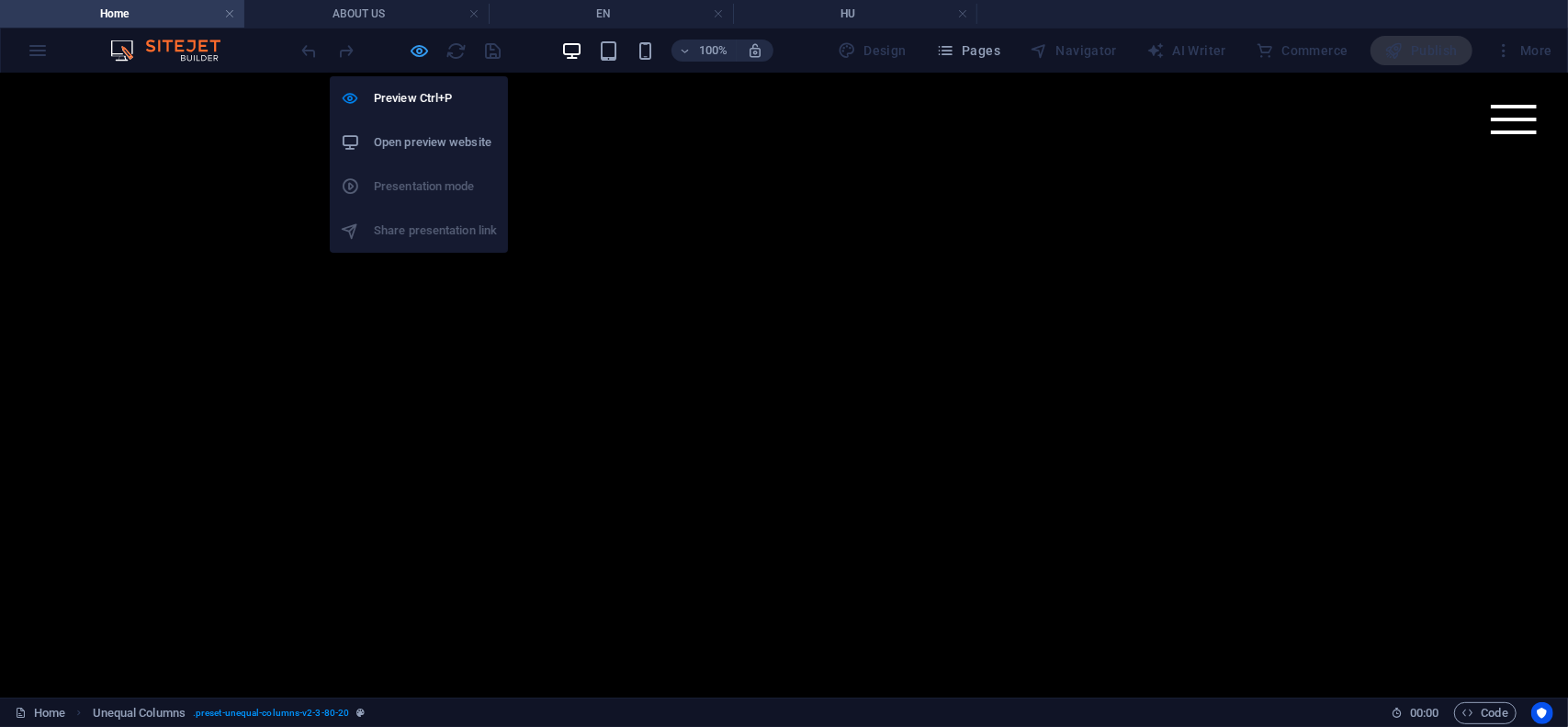
click at [420, 50] on icon "button" at bounding box center [419, 50] width 21 height 21
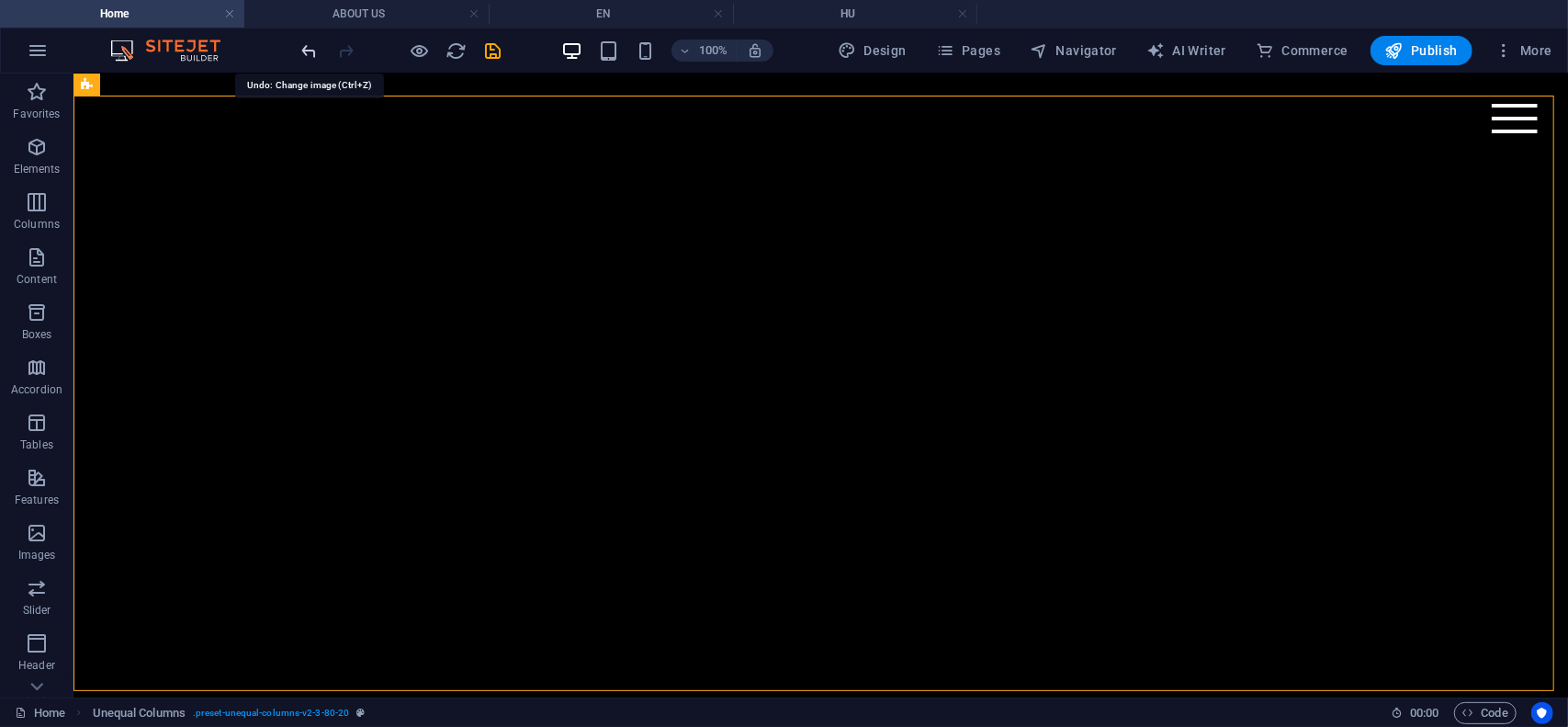
click at [305, 49] on icon "undo" at bounding box center [310, 50] width 21 height 21
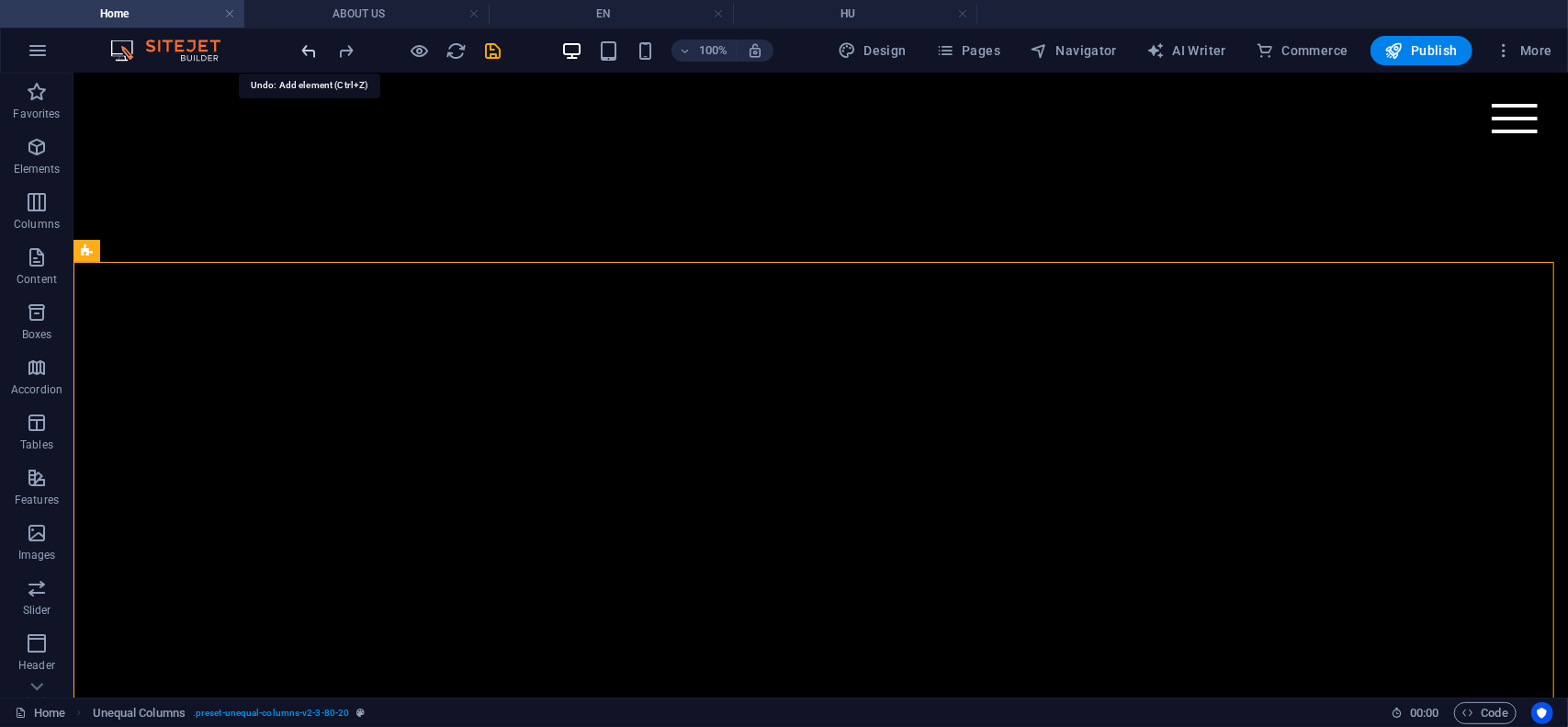
scroll to position [804, 0]
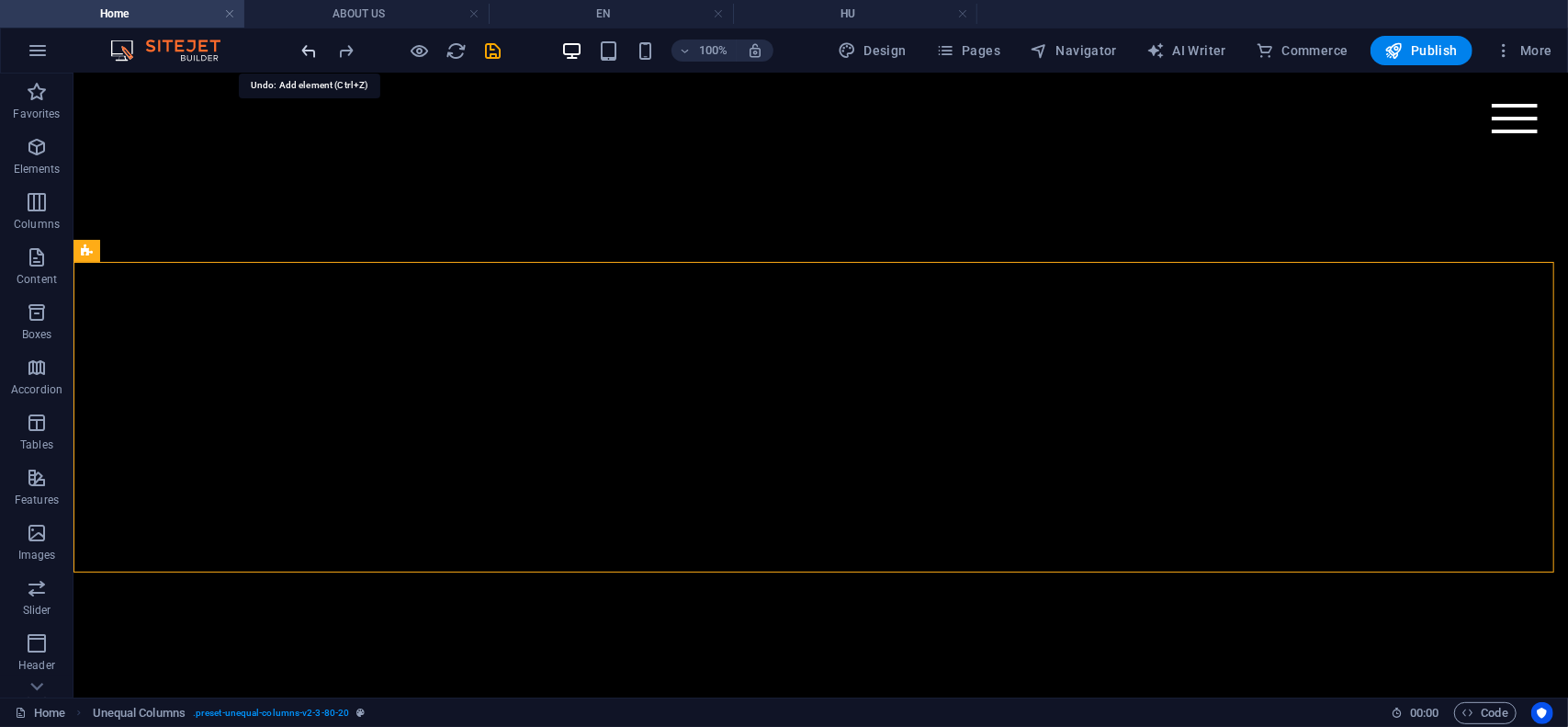
click at [309, 49] on icon "undo" at bounding box center [310, 50] width 21 height 21
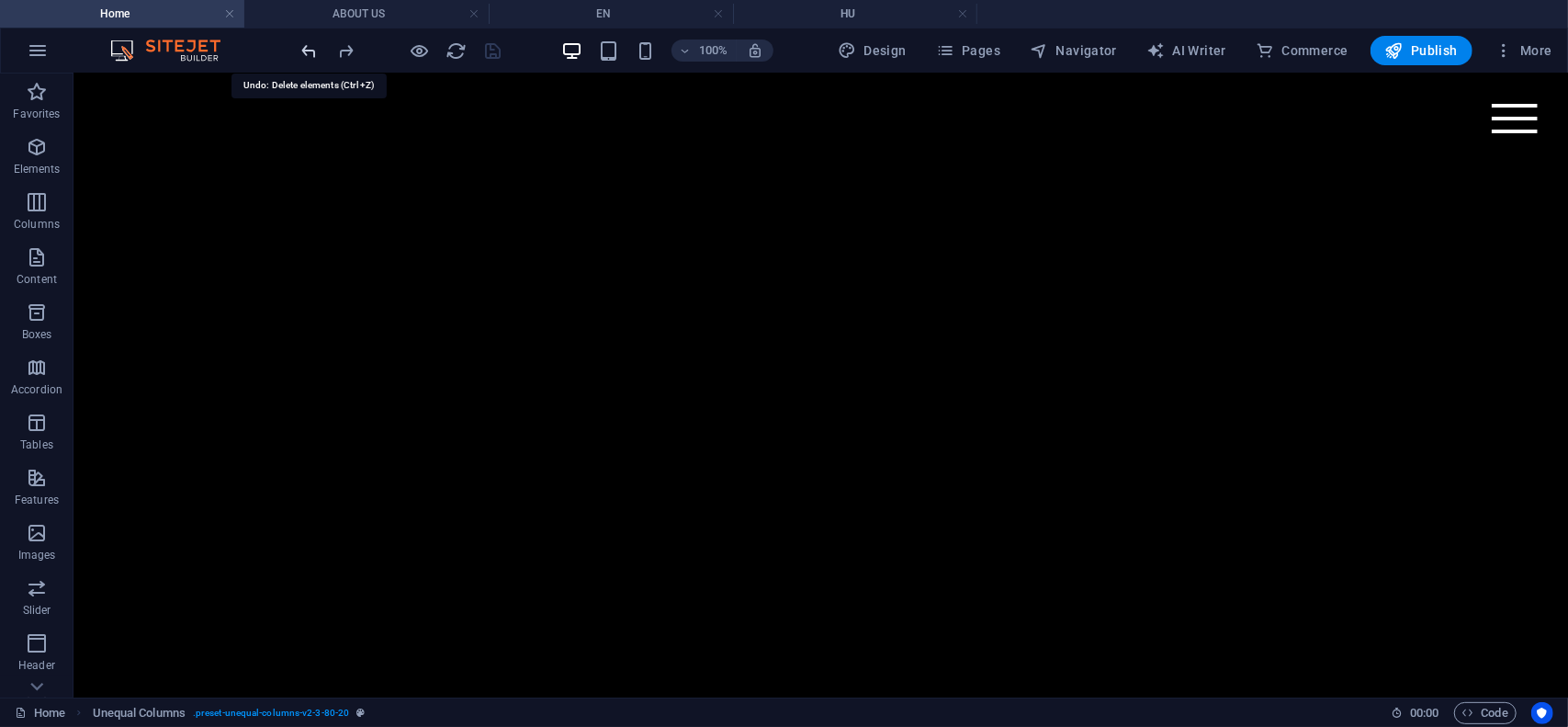
scroll to position [494, 0]
click at [36, 205] on icon "button" at bounding box center [37, 202] width 22 height 22
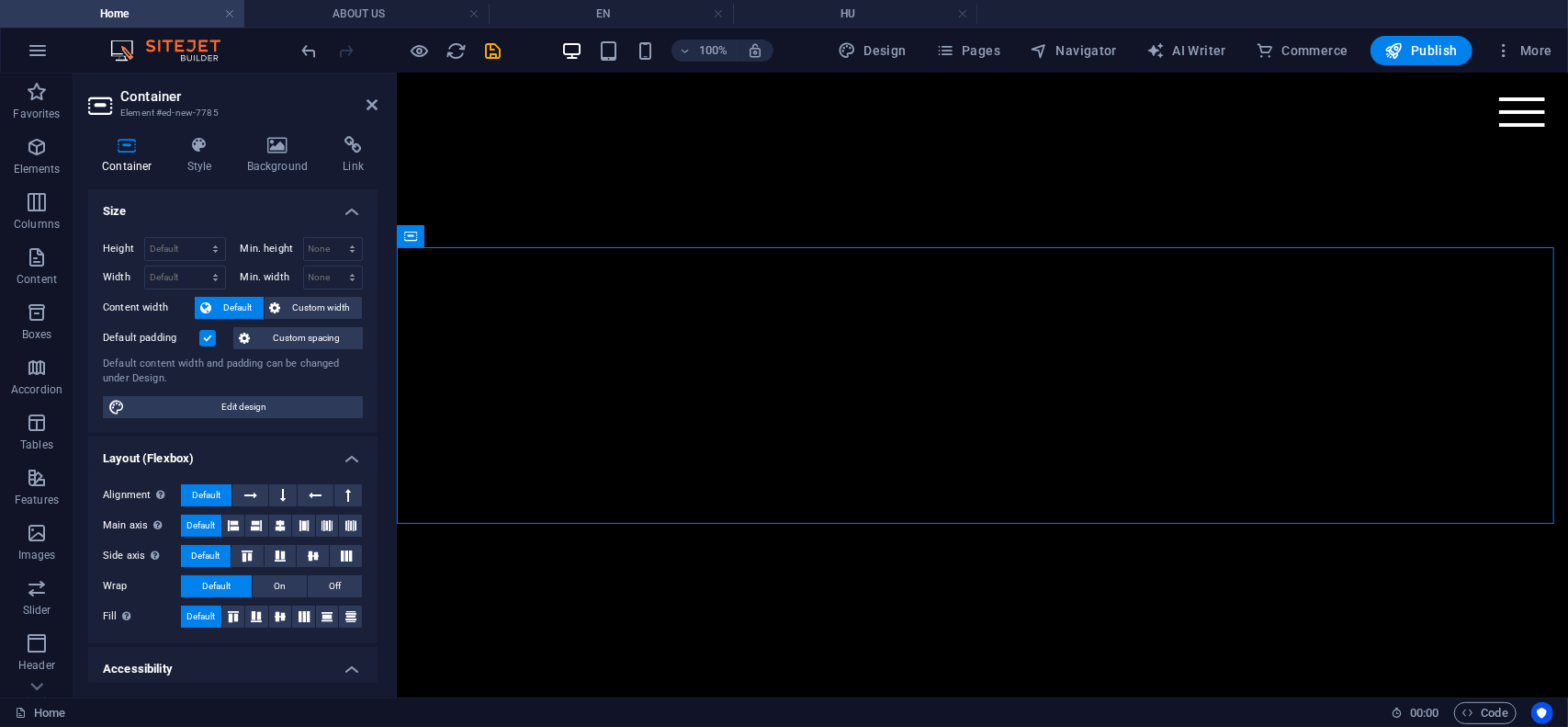
scroll to position [387, 0]
click at [492, 242] on icon at bounding box center [492, 235] width 10 height 19
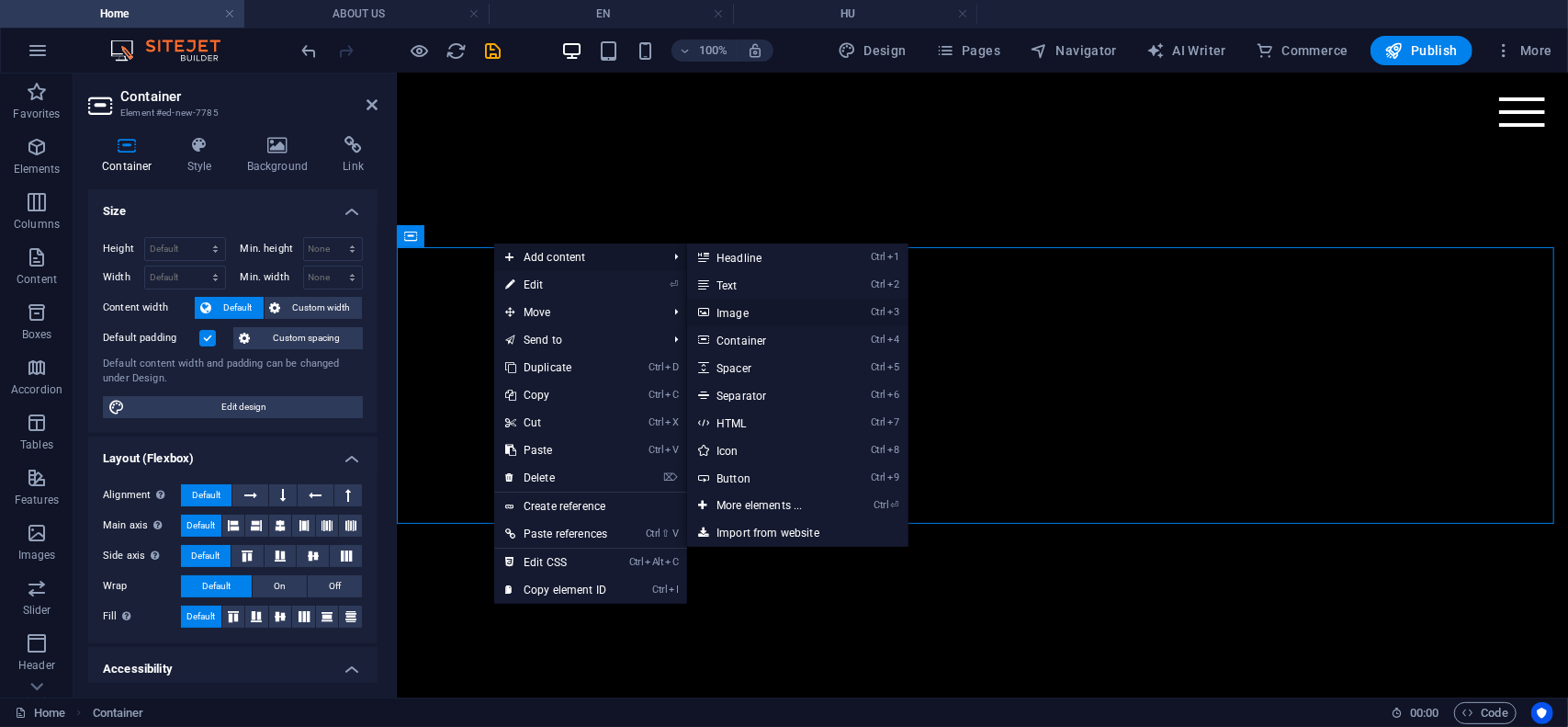
click at [751, 317] on link "Ctrl 3 Image" at bounding box center [763, 313] width 152 height 28
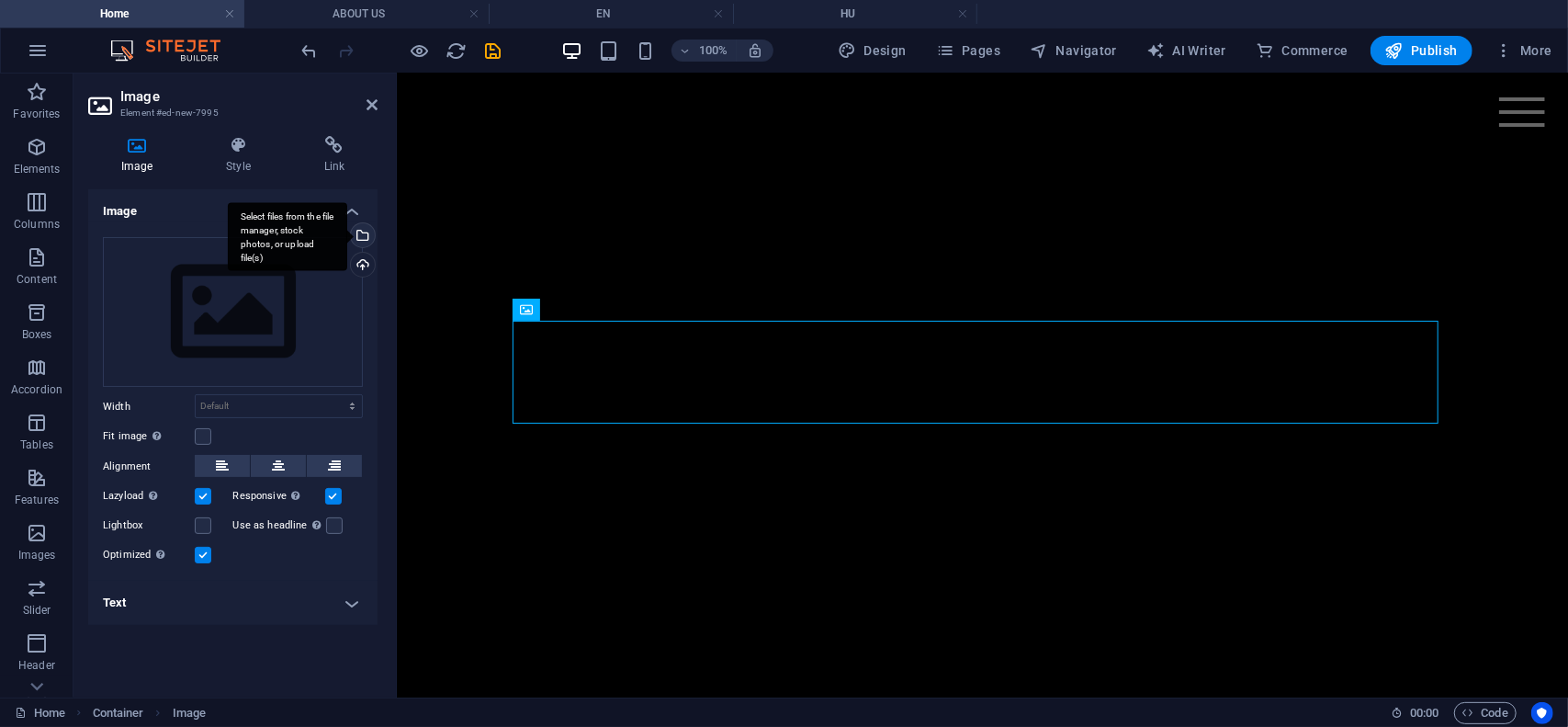
click at [363, 238] on div "Select files from the file manager, stock photos, or upload file(s)" at bounding box center [362, 238] width 28 height 28
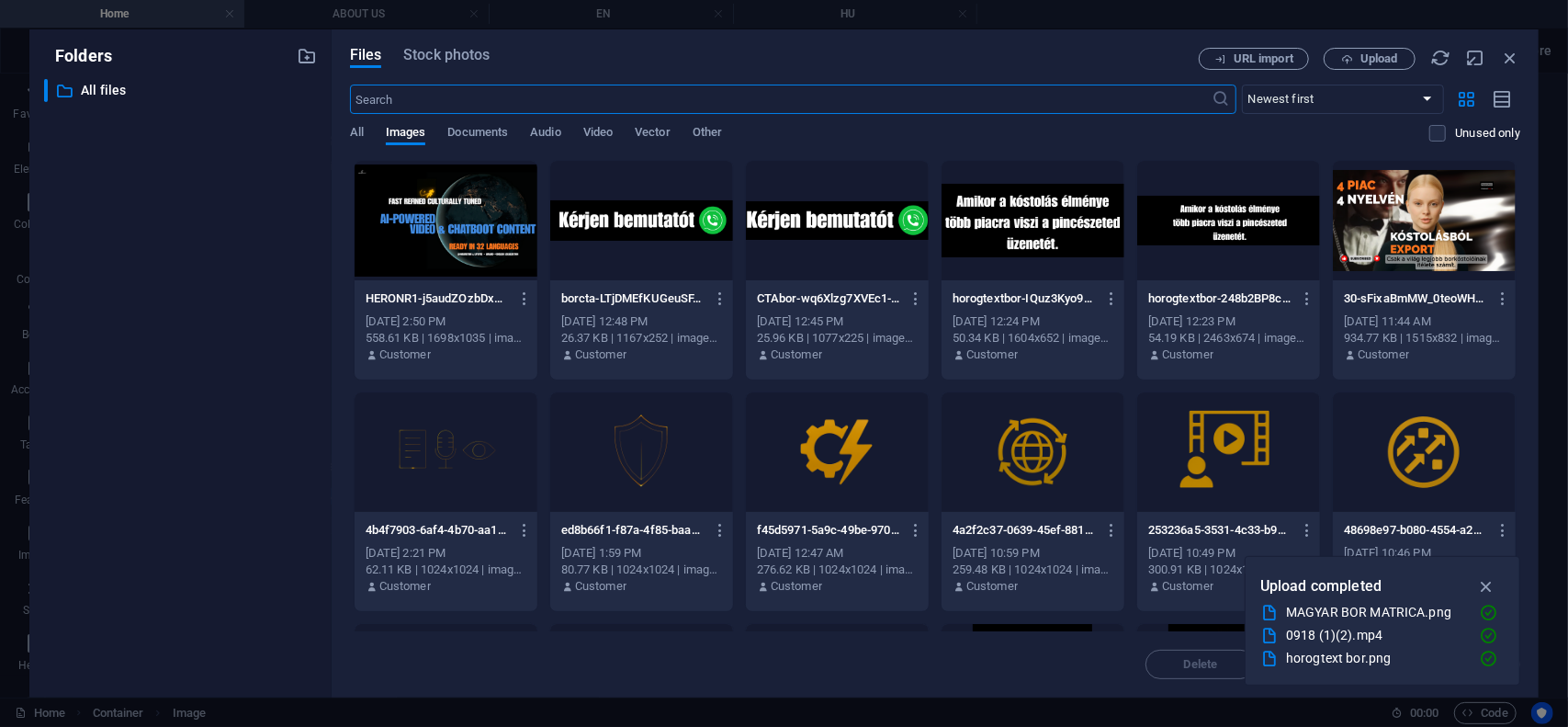
click at [477, 227] on div at bounding box center [445, 221] width 183 height 120
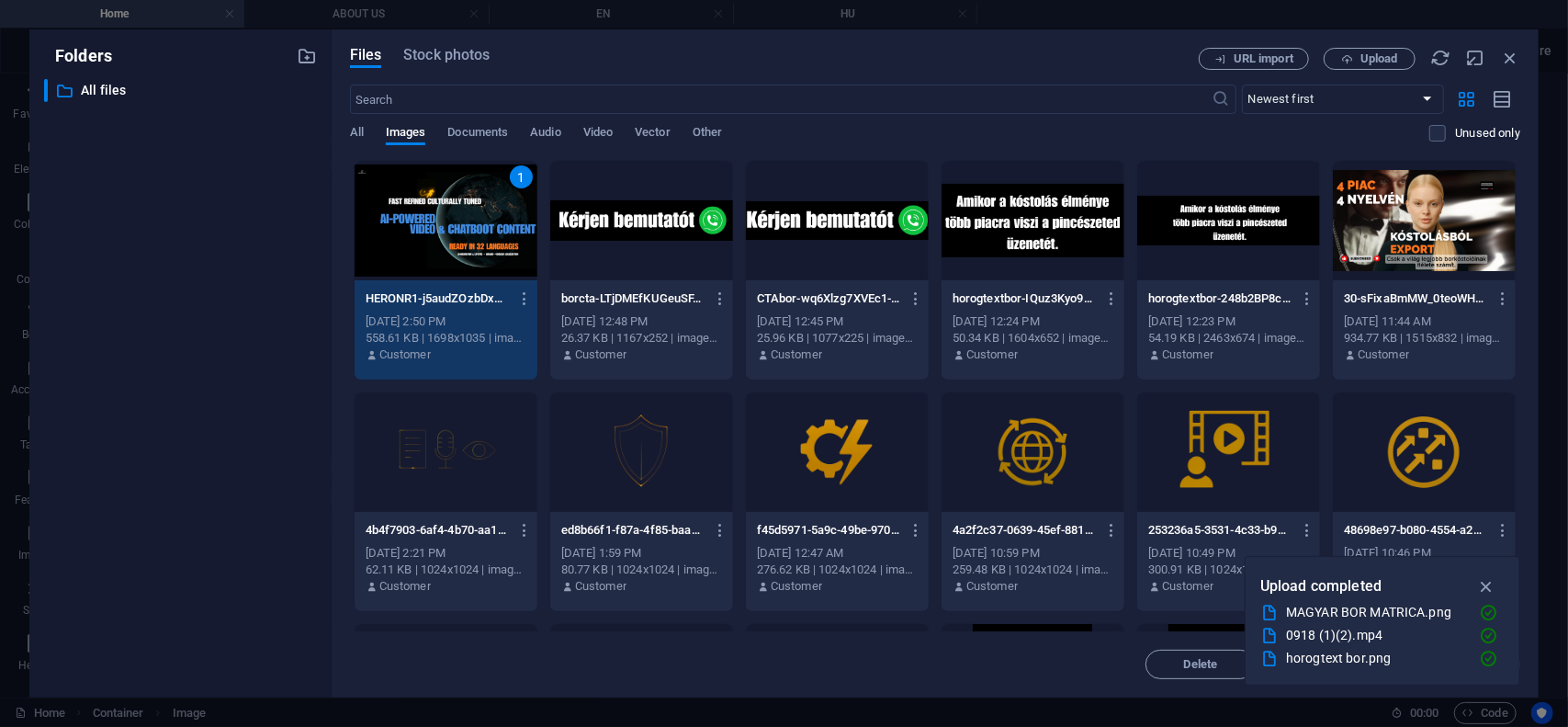
click at [477, 227] on div "1" at bounding box center [445, 221] width 183 height 120
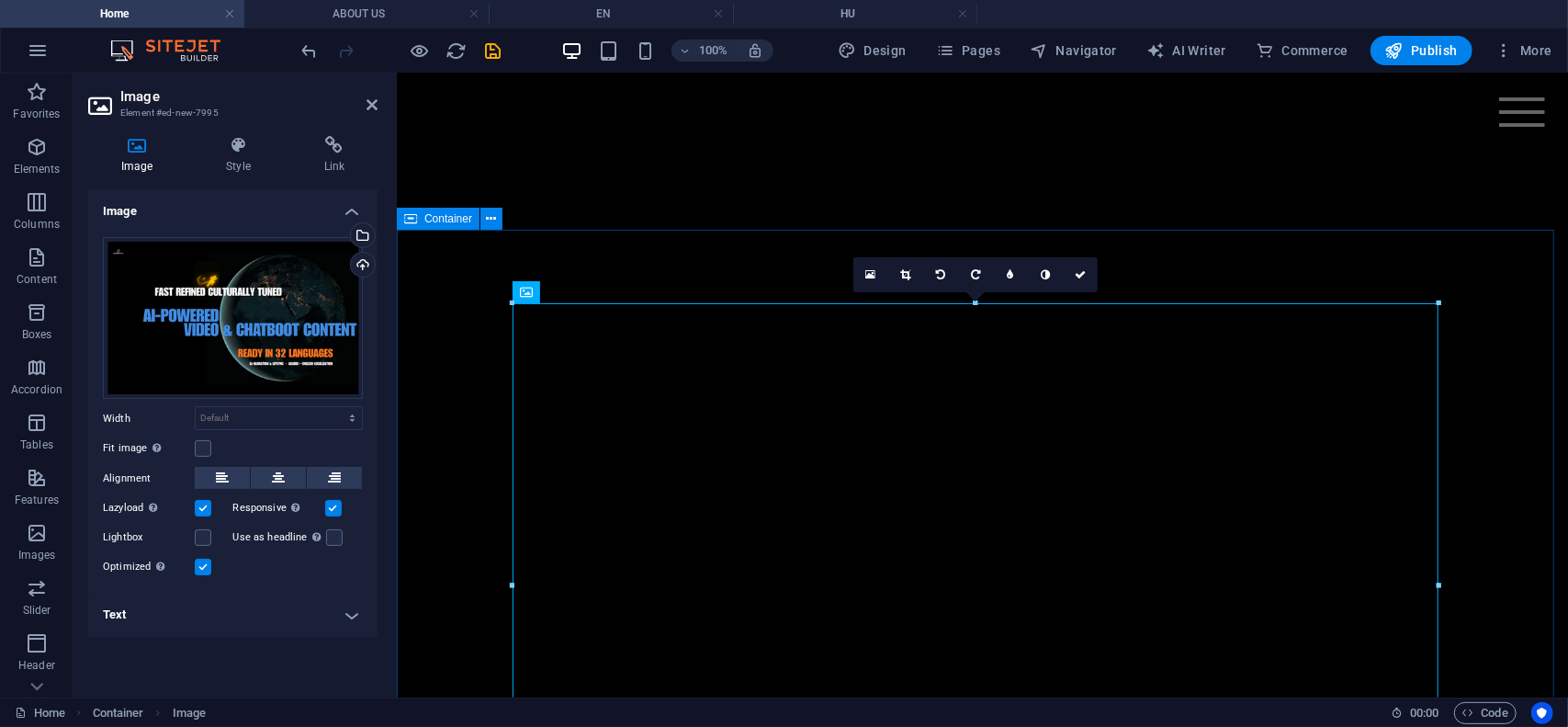
scroll to position [663, 0]
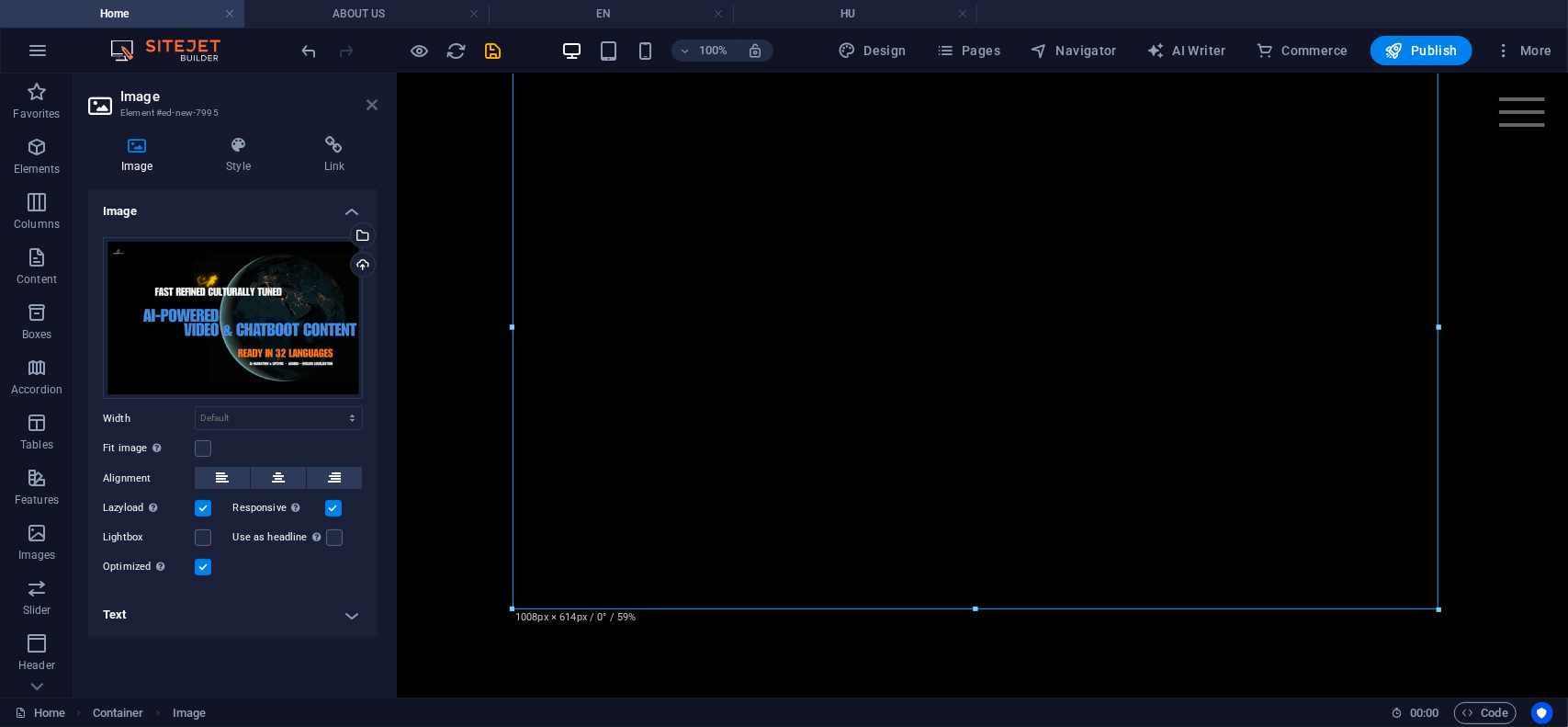
click at [373, 108] on icon at bounding box center [372, 105] width 11 height 15
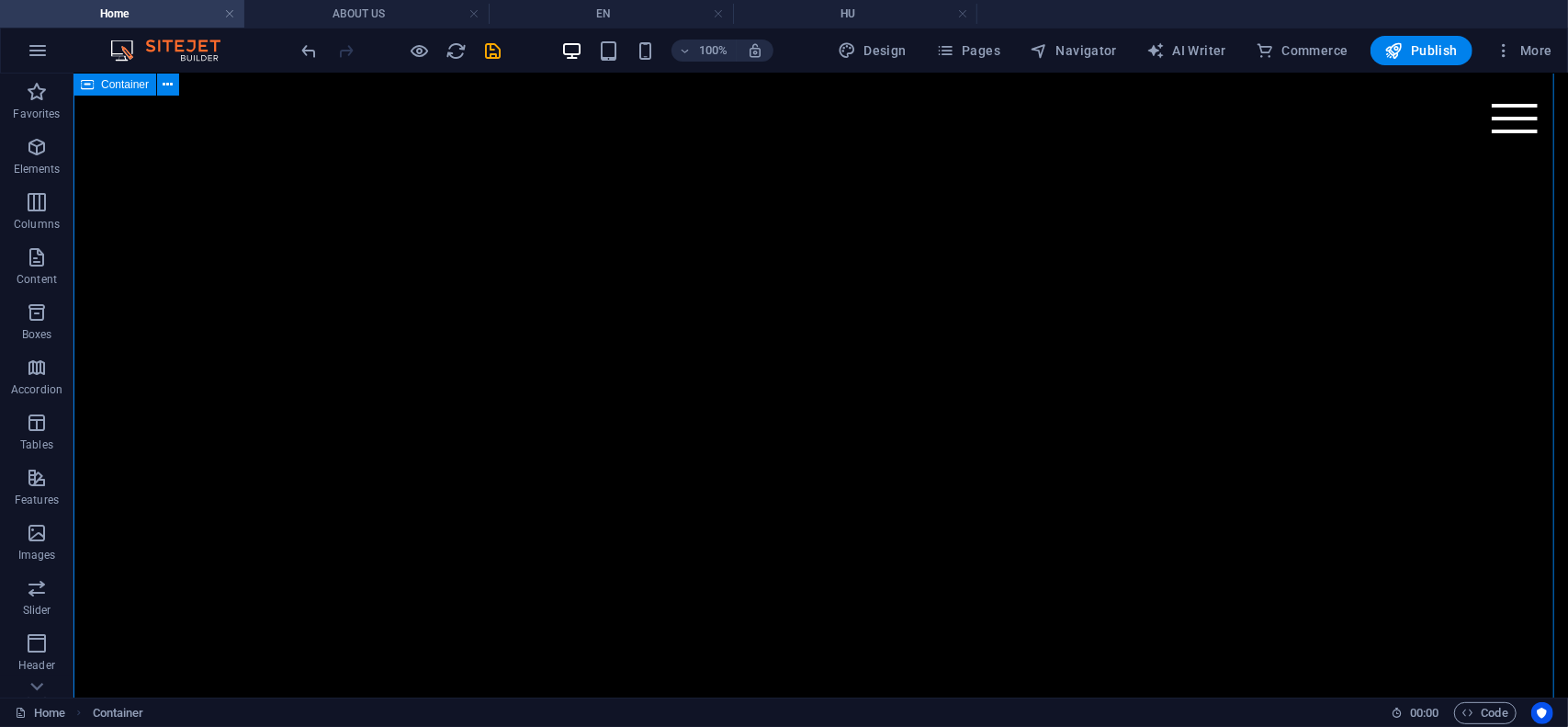
scroll to position [571, 0]
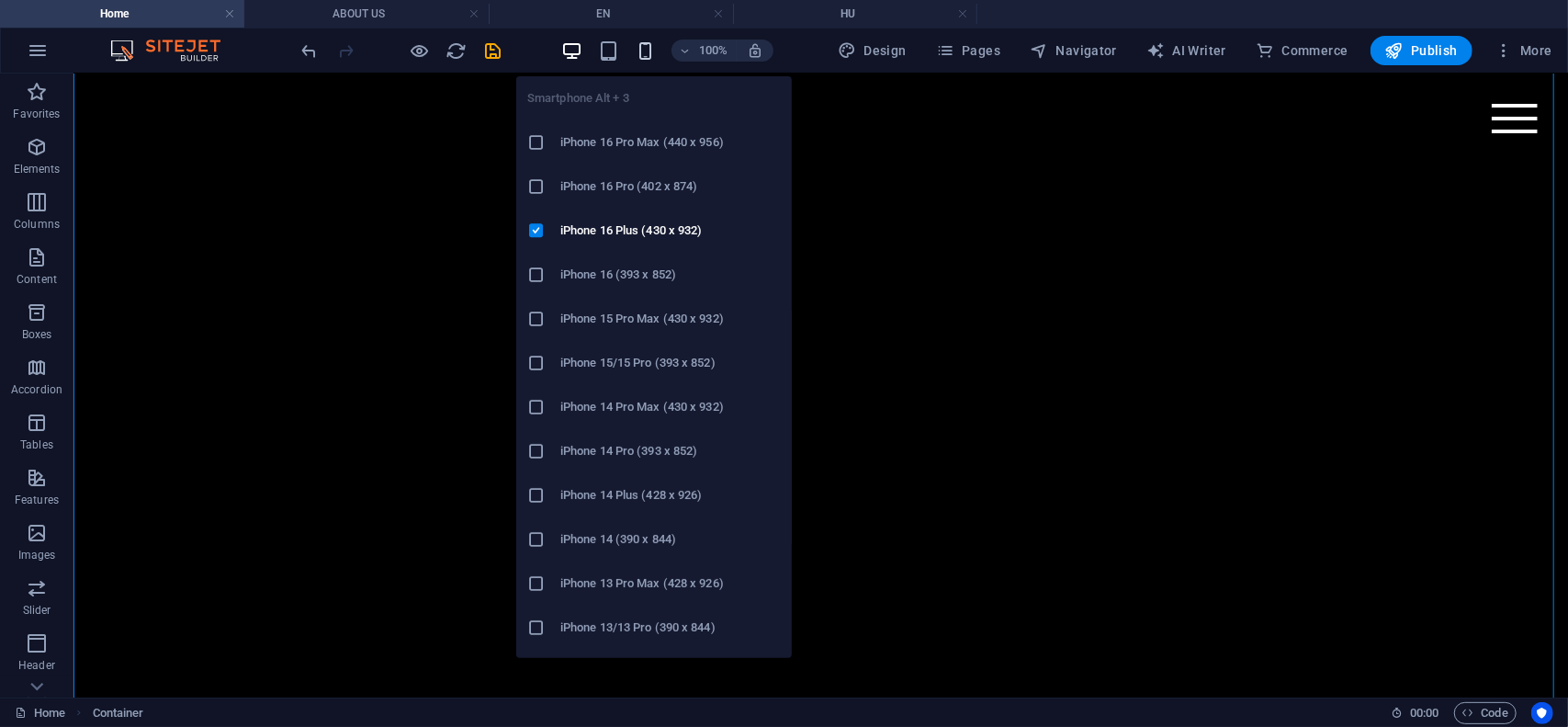
click at [650, 51] on icon "button" at bounding box center [645, 50] width 21 height 21
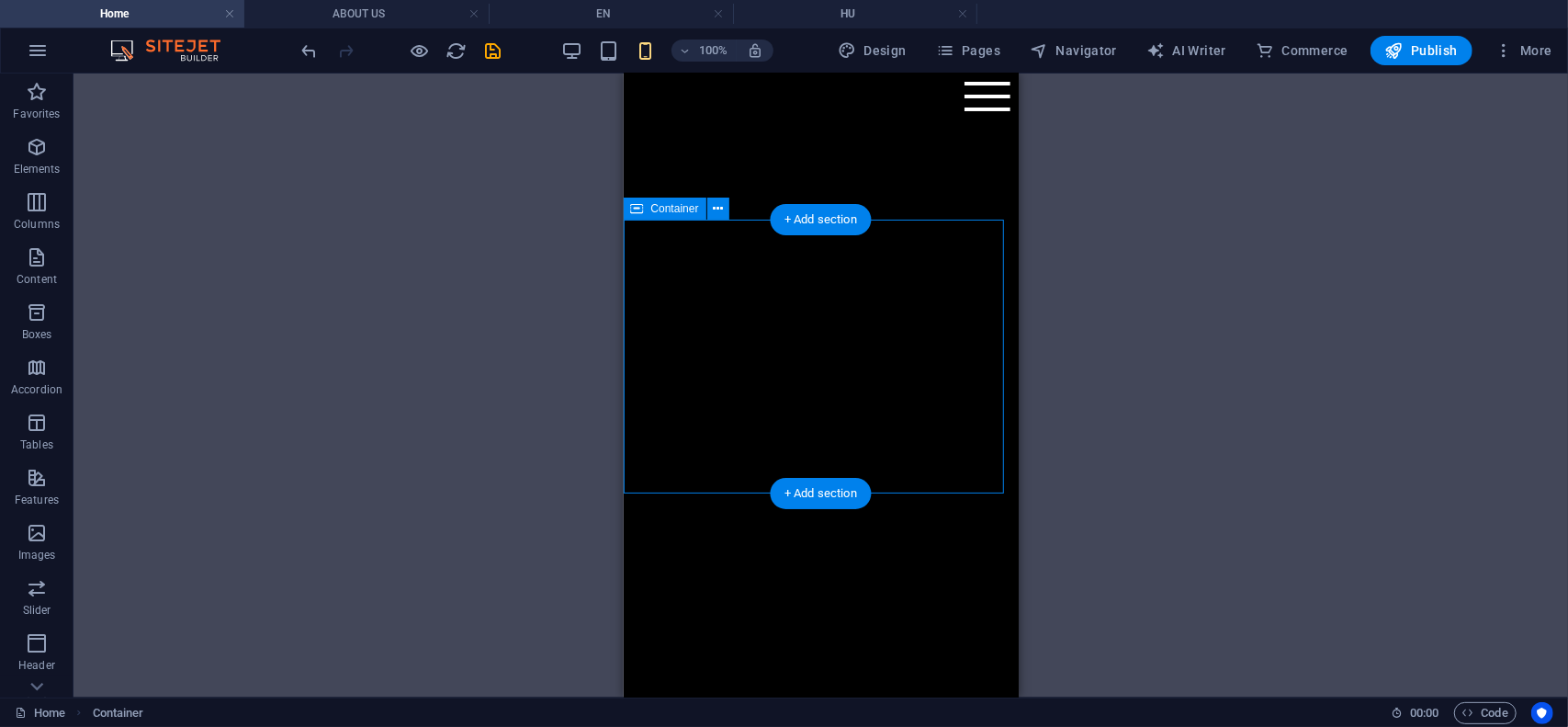
scroll to position [387, 0]
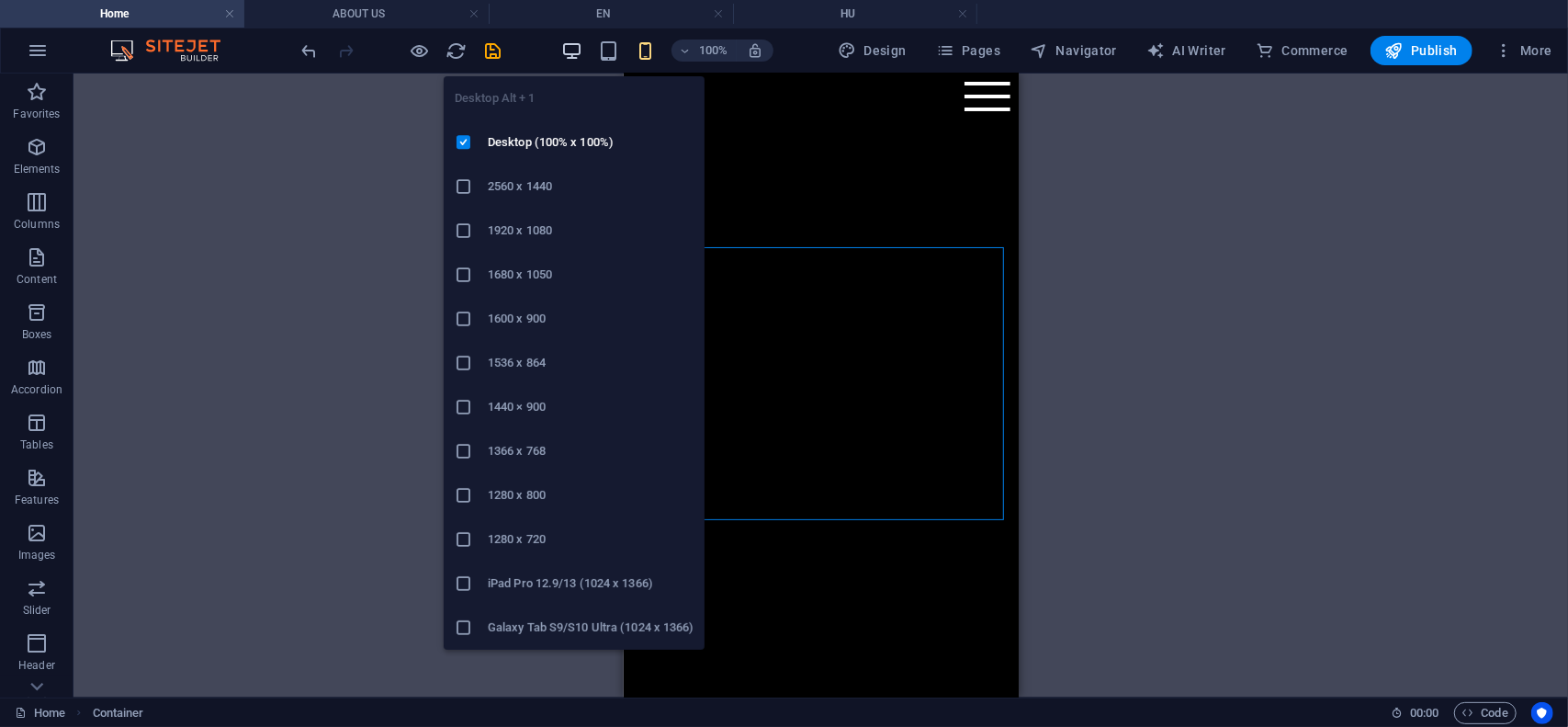
click at [576, 56] on icon "button" at bounding box center [571, 50] width 21 height 21
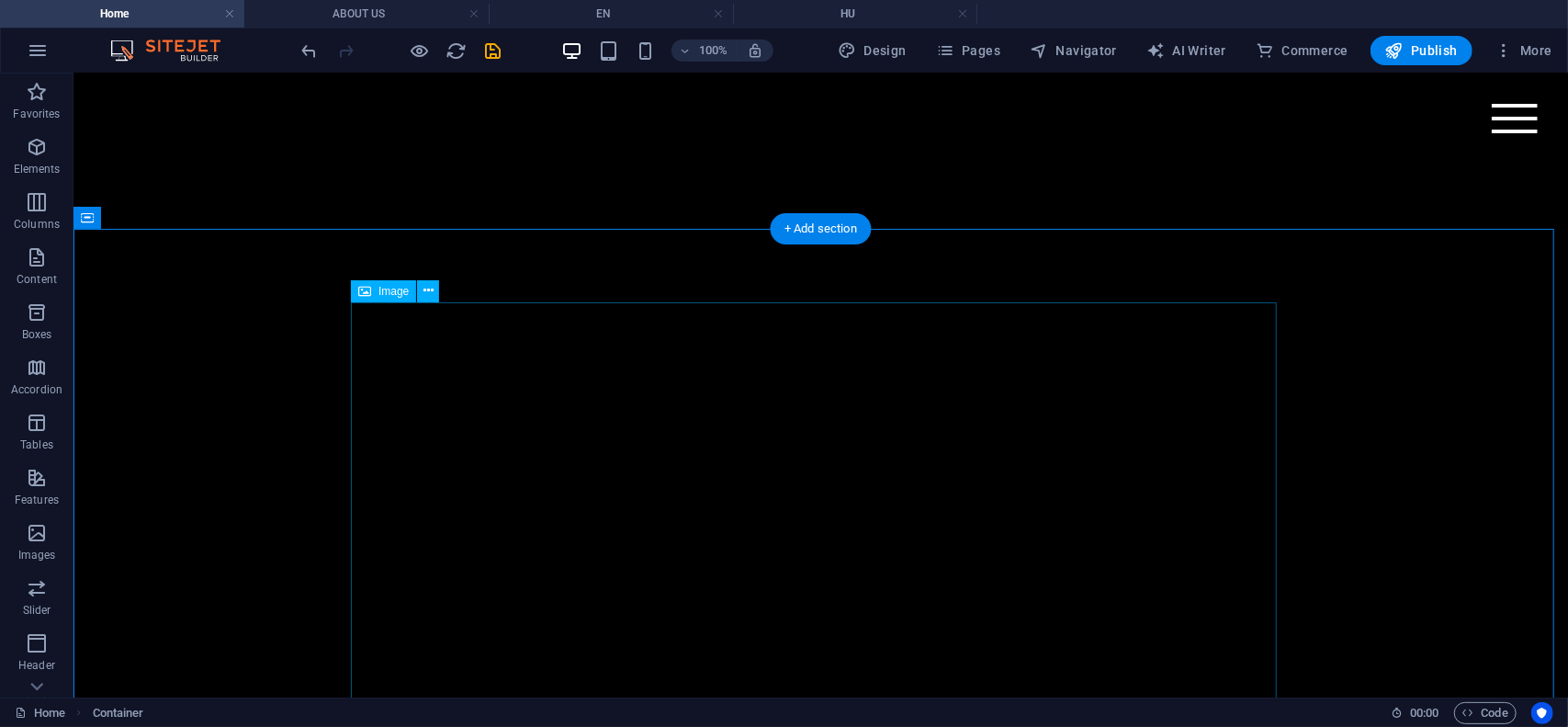
scroll to position [663, 0]
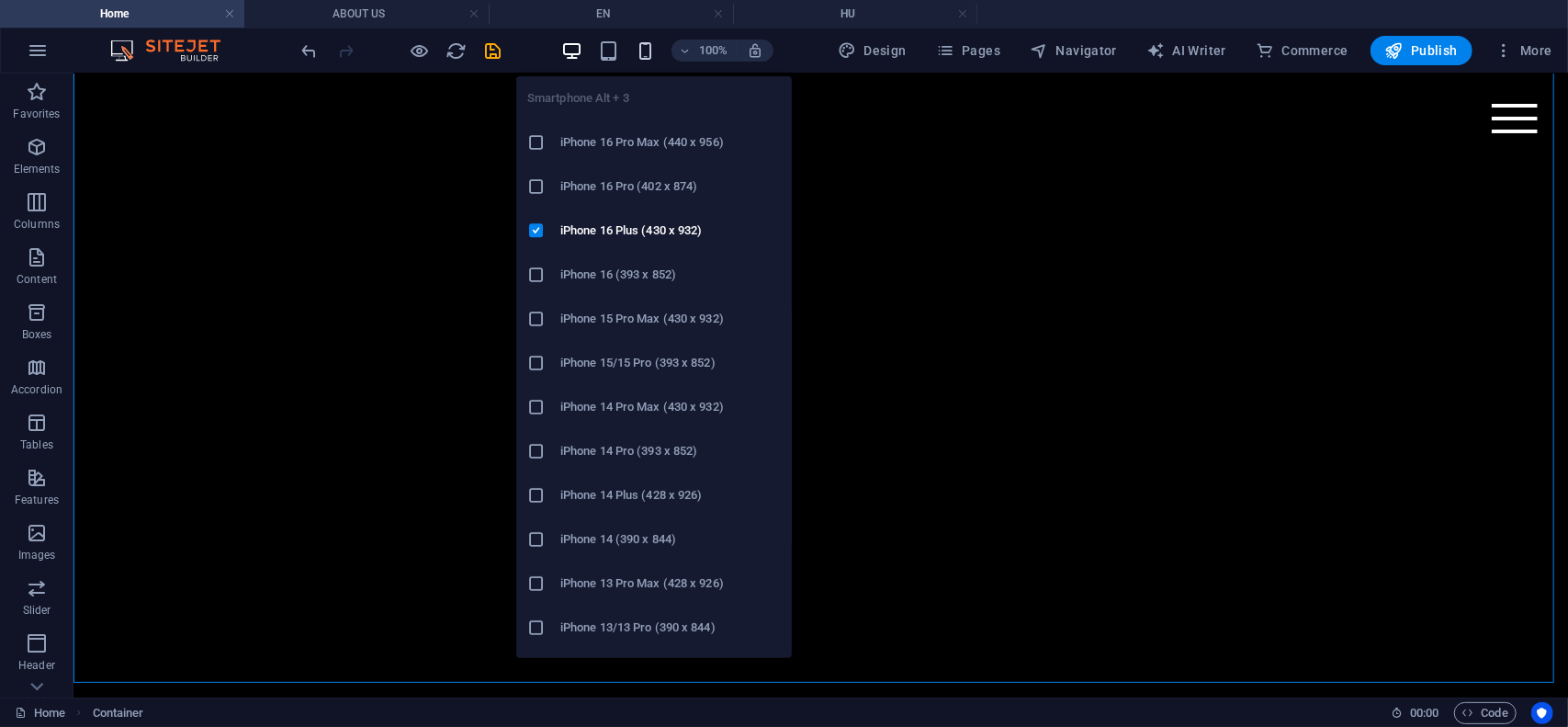
click at [645, 45] on icon "button" at bounding box center [645, 50] width 21 height 21
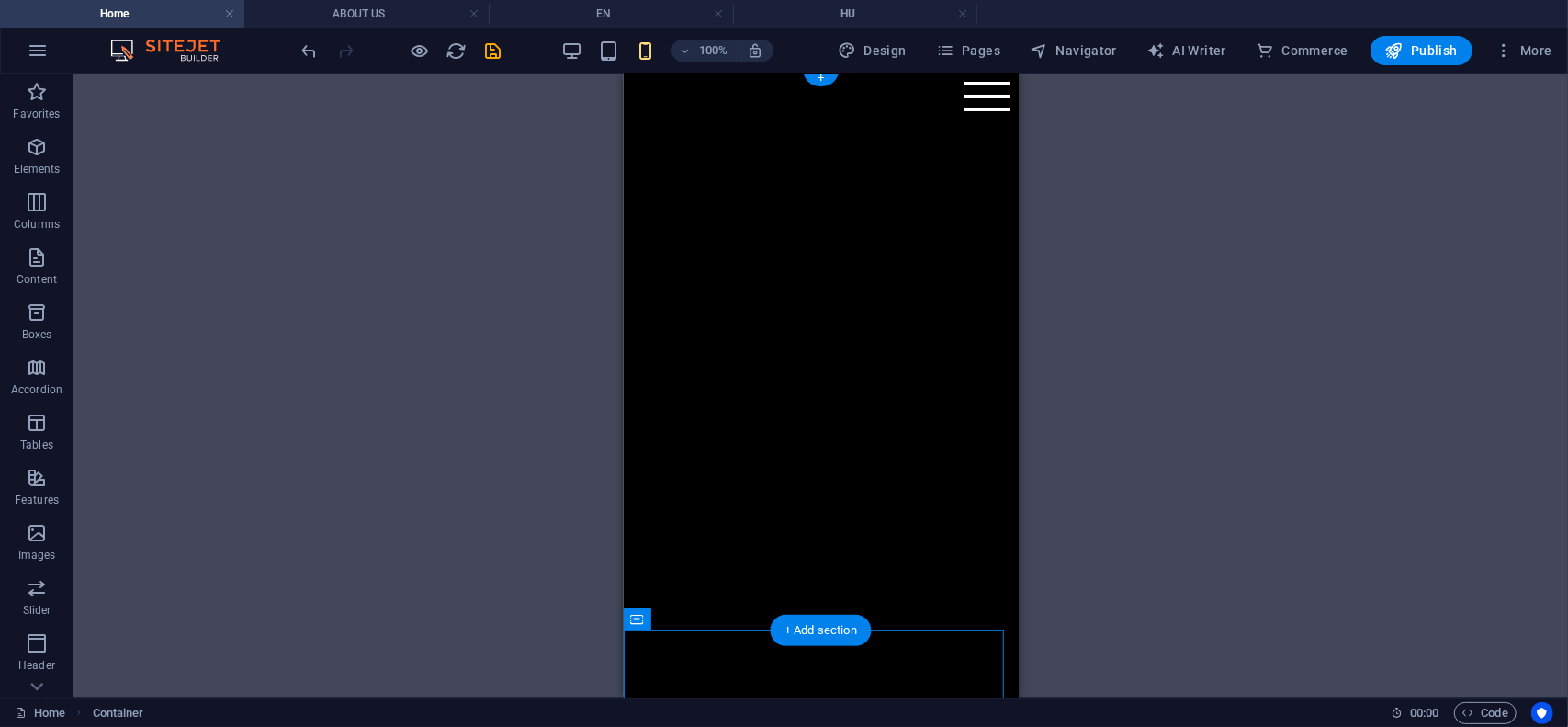
scroll to position [551, 0]
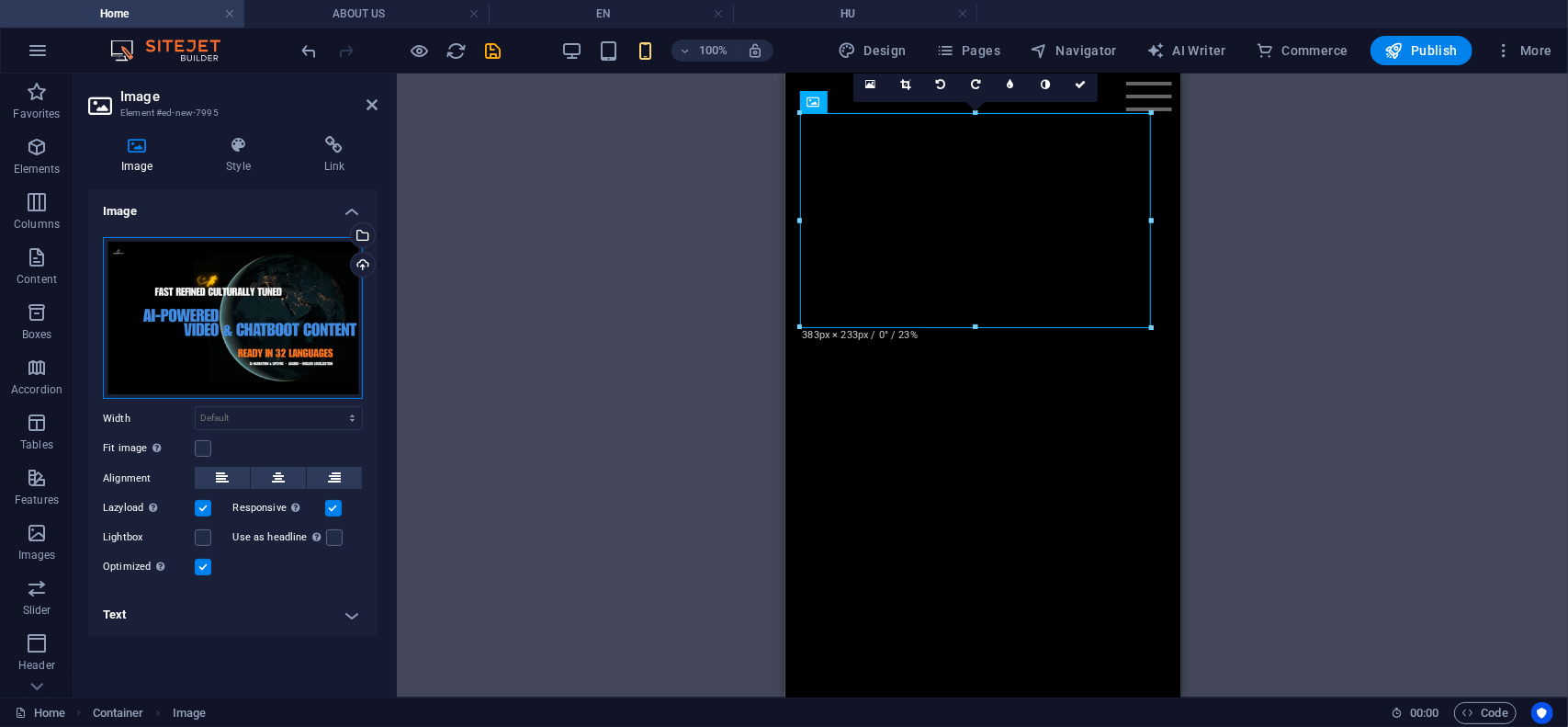
click at [326, 285] on div "Drag files here, click to choose files or select files from Files or our free s…" at bounding box center [233, 318] width 260 height 163
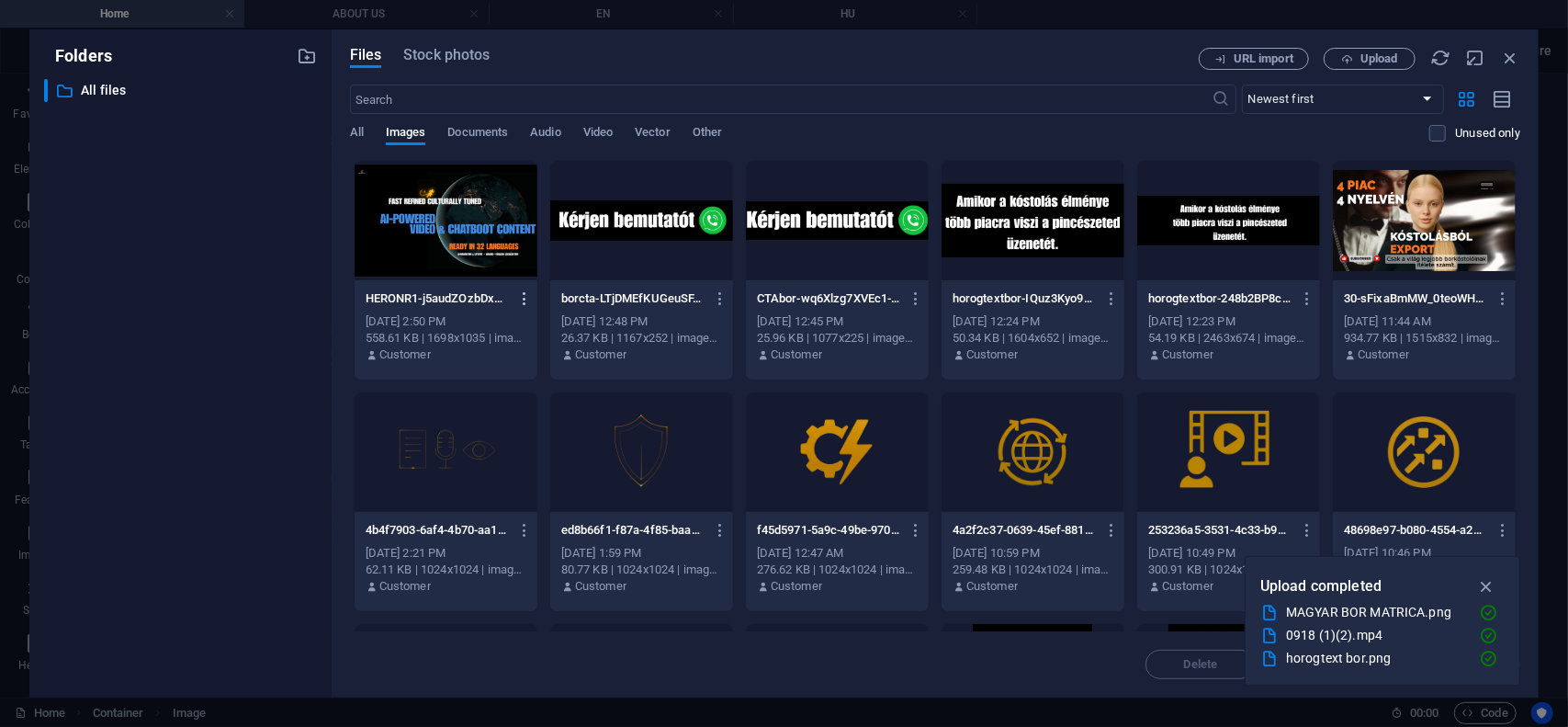
click at [522, 304] on icon "button" at bounding box center [524, 299] width 17 height 17
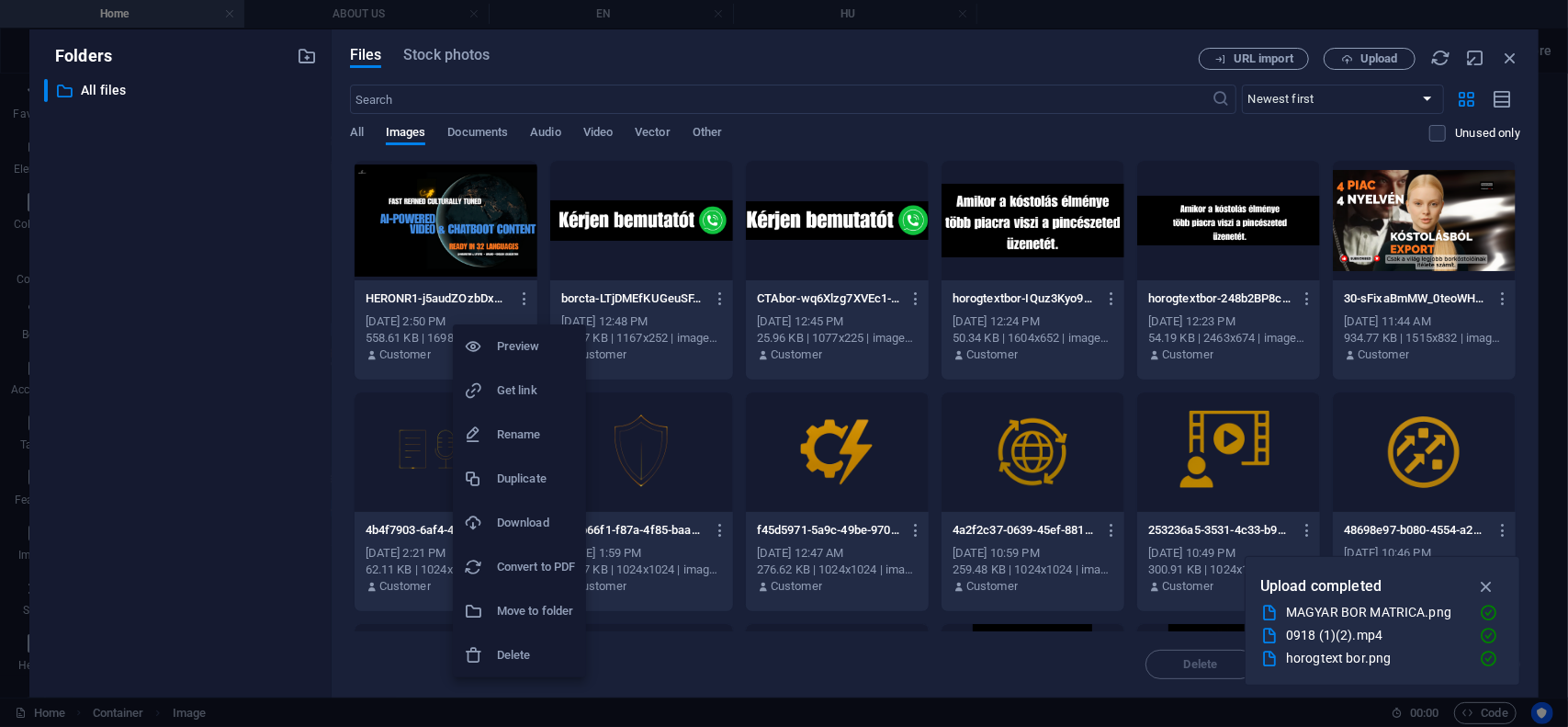
click at [520, 653] on h6 "Delete" at bounding box center [536, 655] width 78 height 22
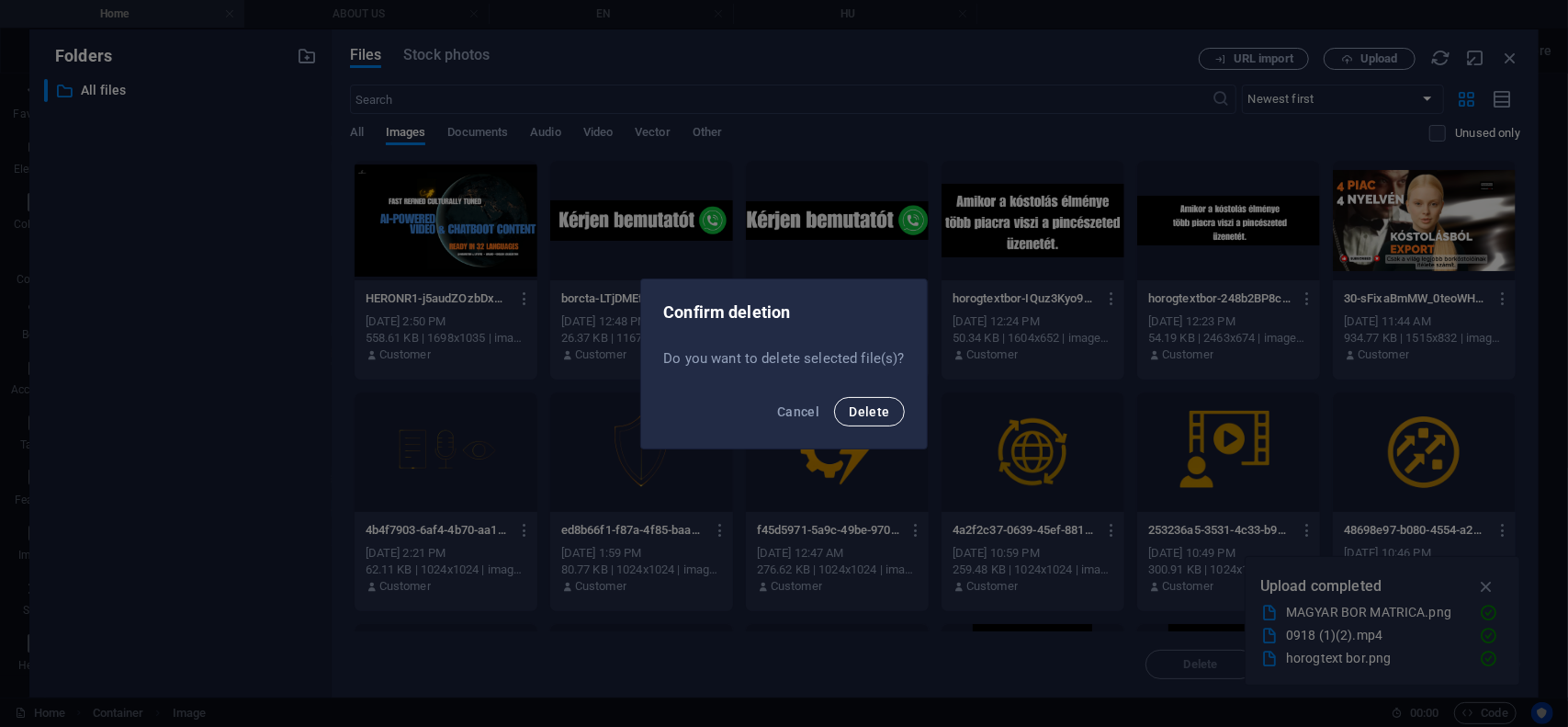
click at [841, 415] on button "Delete" at bounding box center [869, 410] width 70 height 29
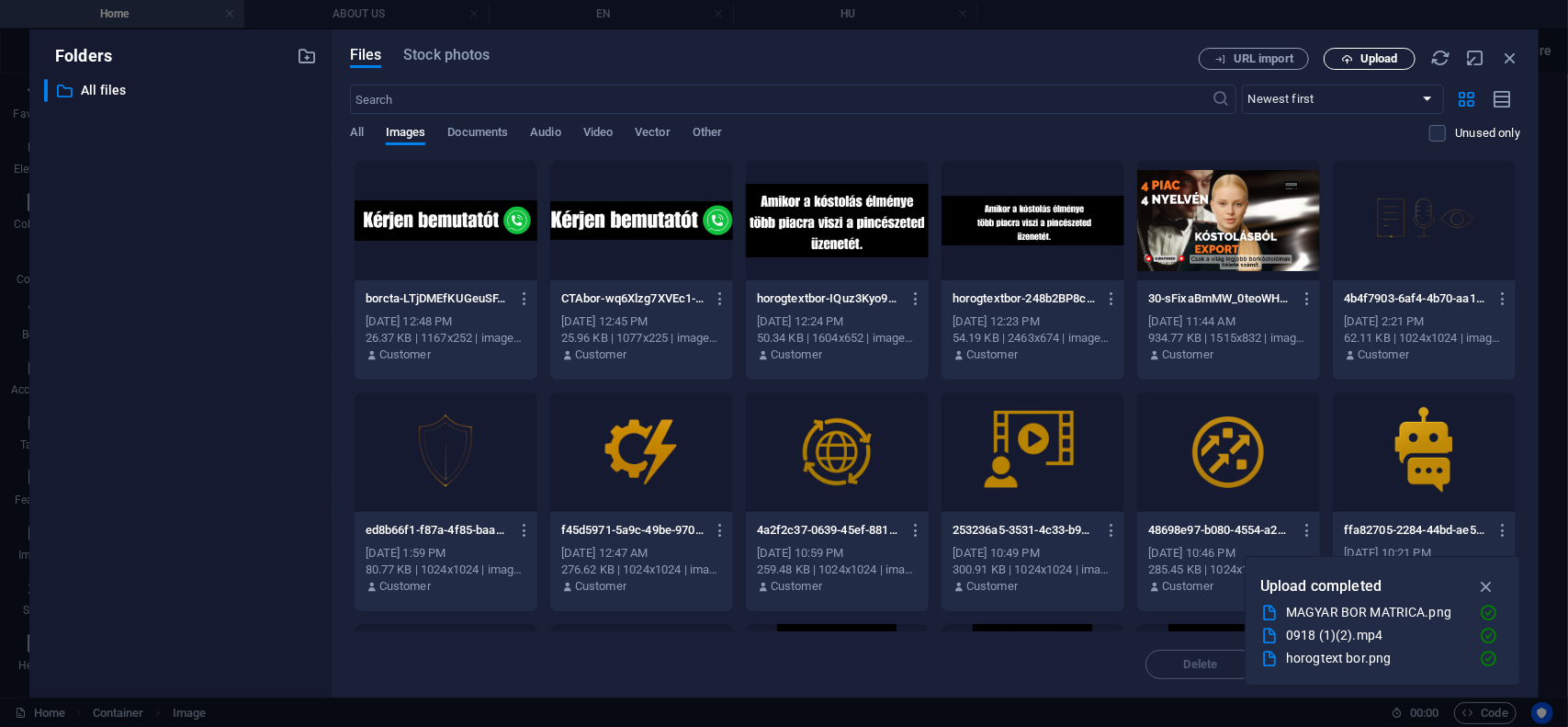
click at [1389, 56] on span "Upload" at bounding box center [1379, 58] width 38 height 11
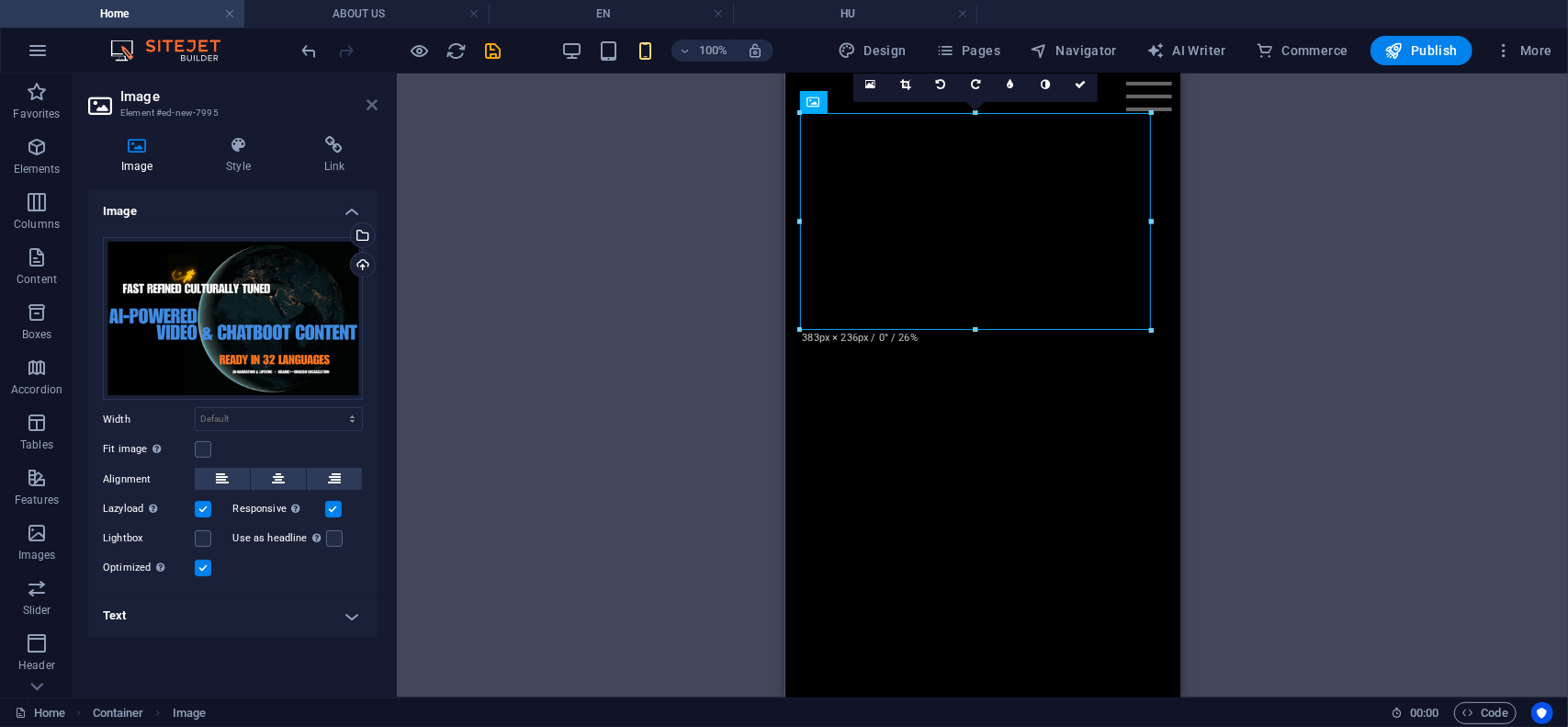
click at [370, 108] on icon at bounding box center [372, 105] width 11 height 15
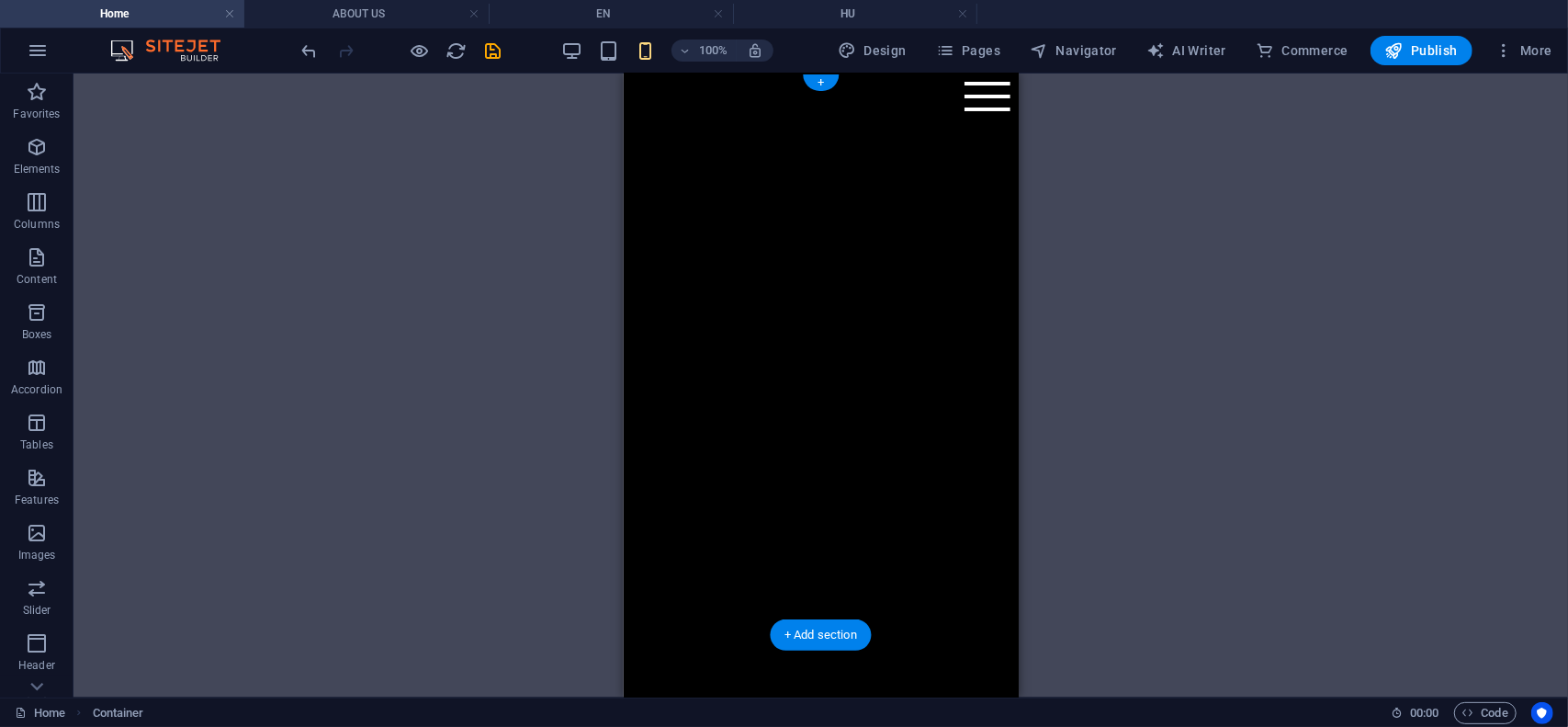
scroll to position [0, 0]
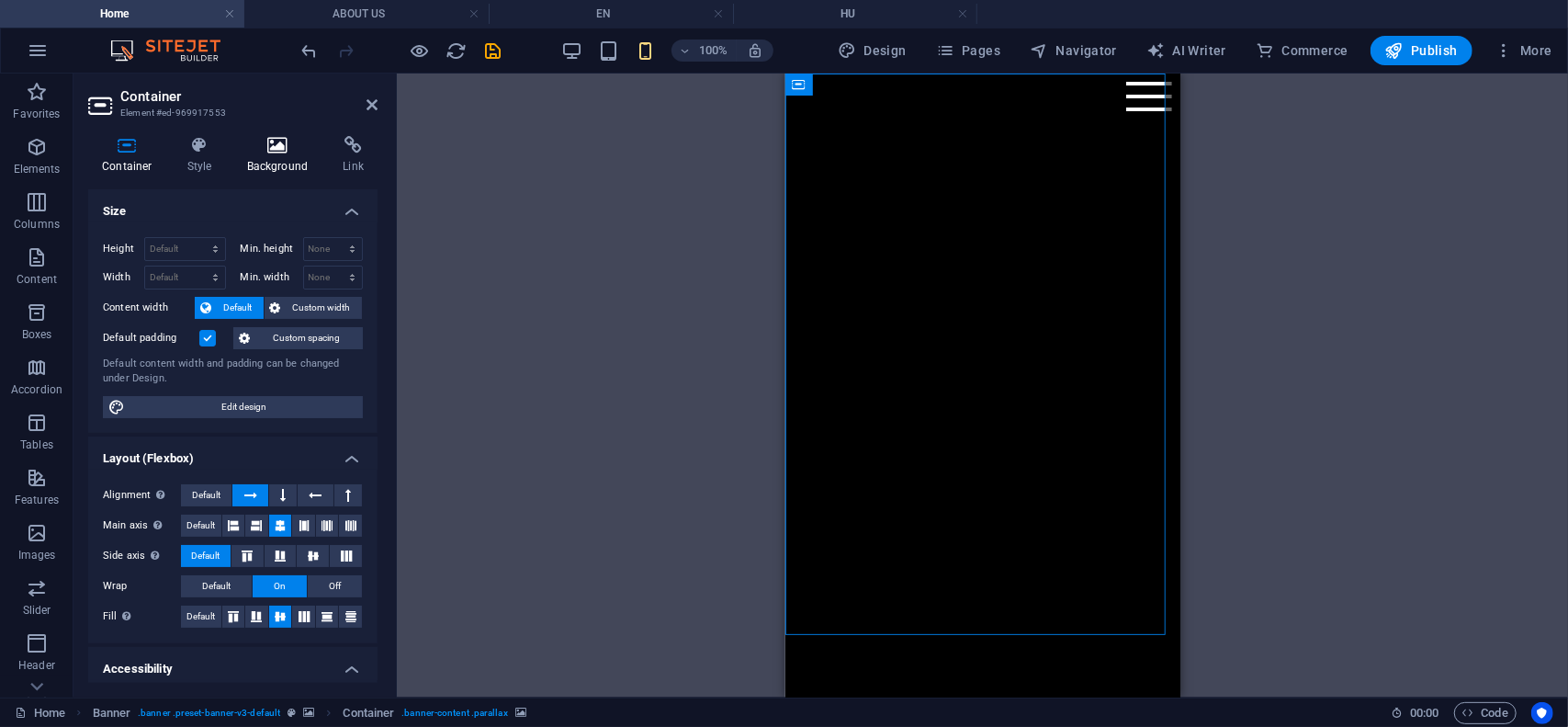
click at [281, 148] on icon at bounding box center [278, 145] width 89 height 18
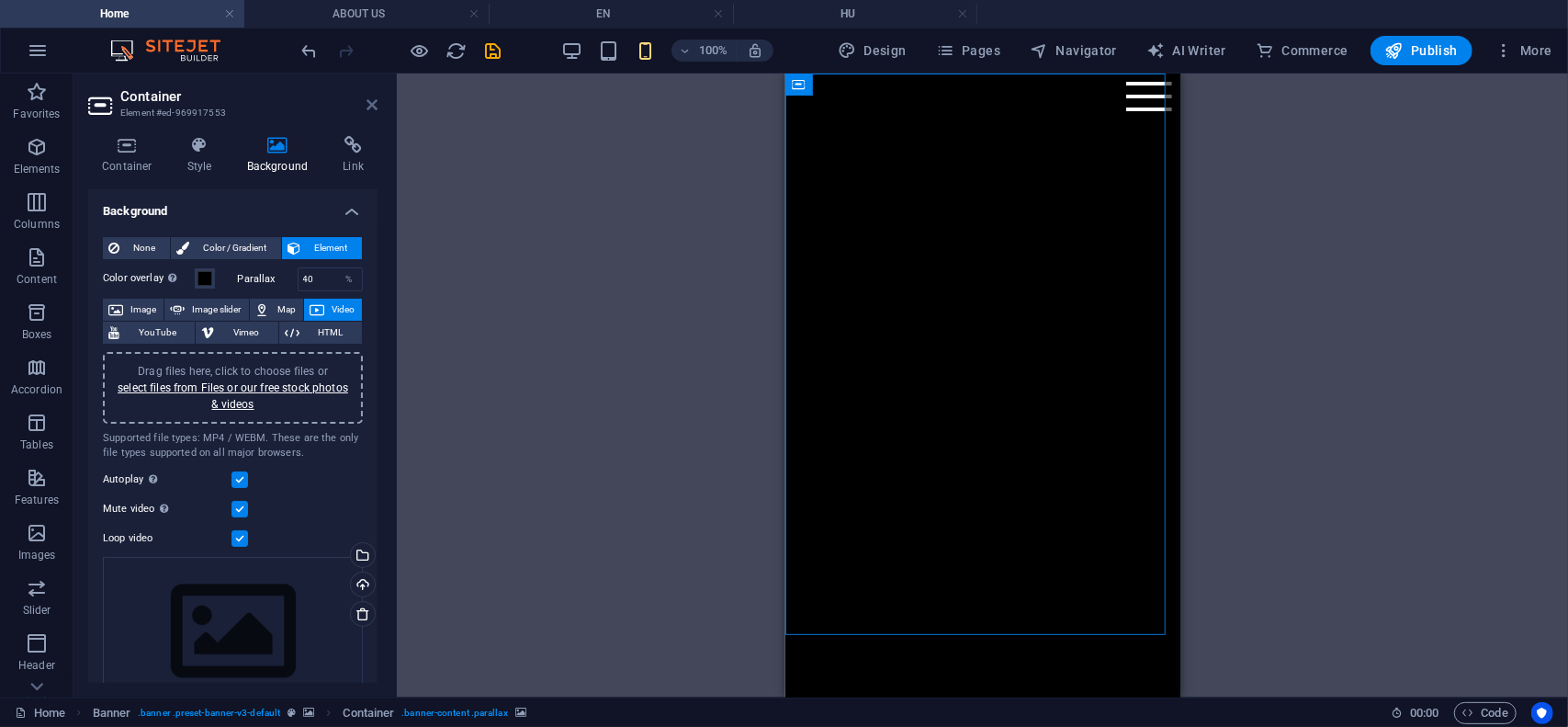
click at [373, 105] on icon at bounding box center [372, 105] width 11 height 15
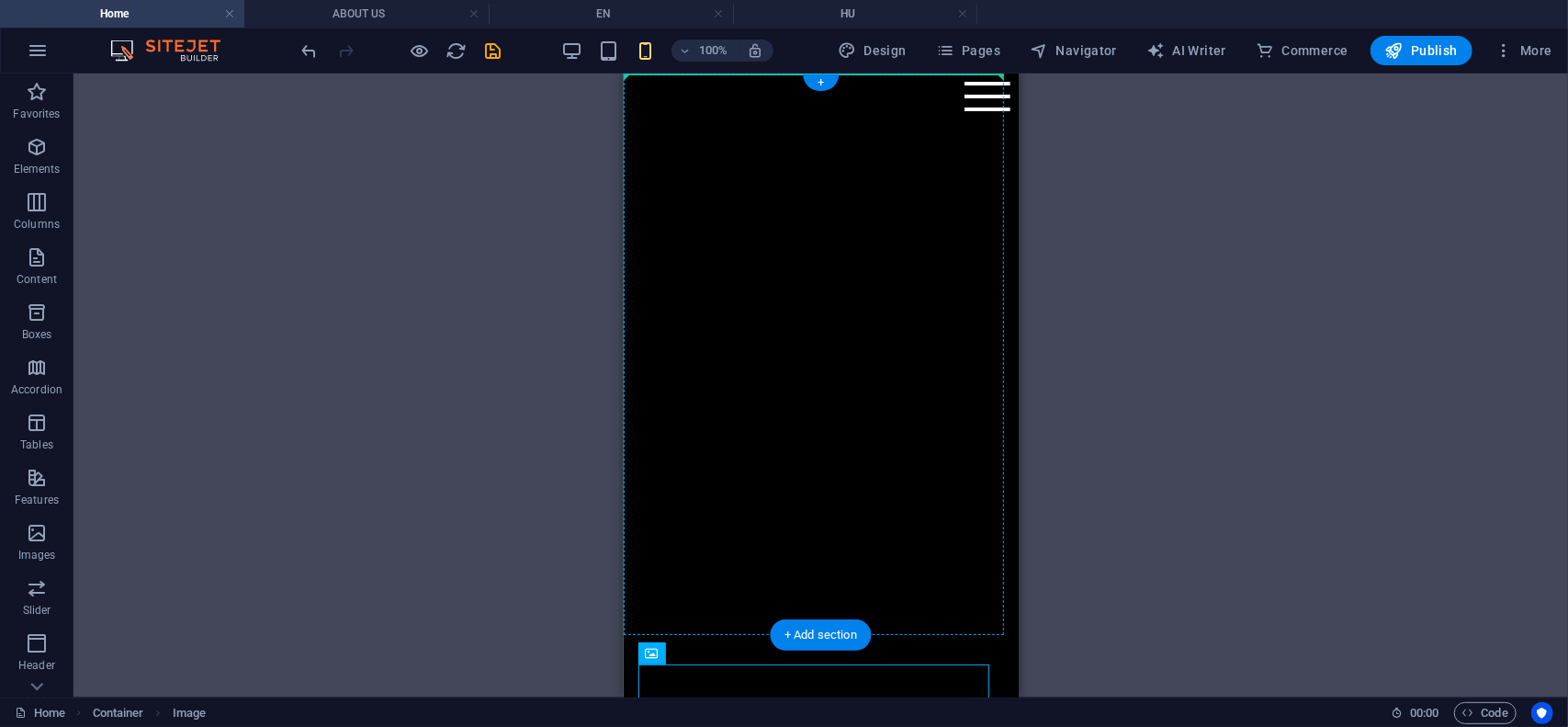
drag, startPoint x: 1304, startPoint y: 453, endPoint x: 746, endPoint y: 199, distance: 613.1
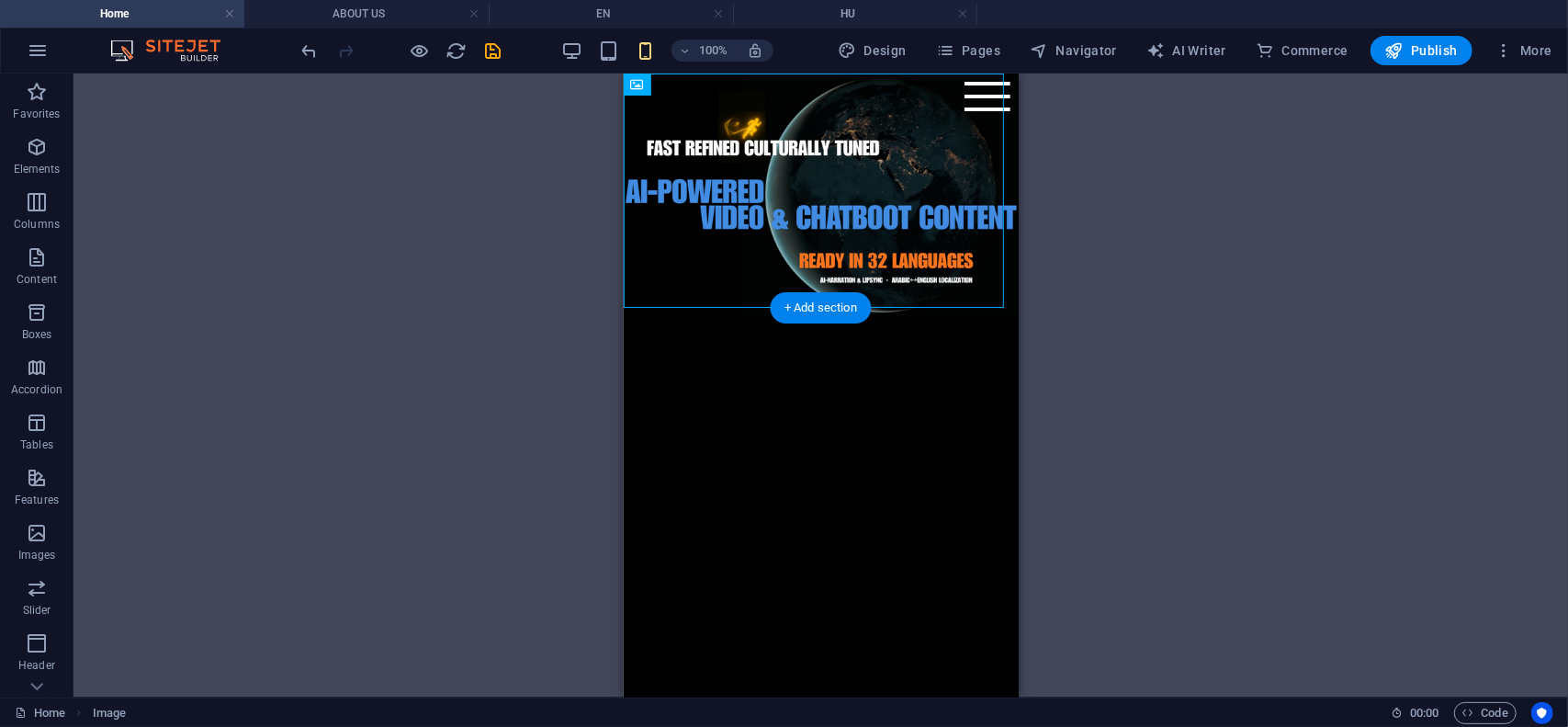
drag, startPoint x: 1277, startPoint y: 156, endPoint x: 748, endPoint y: 396, distance: 580.9
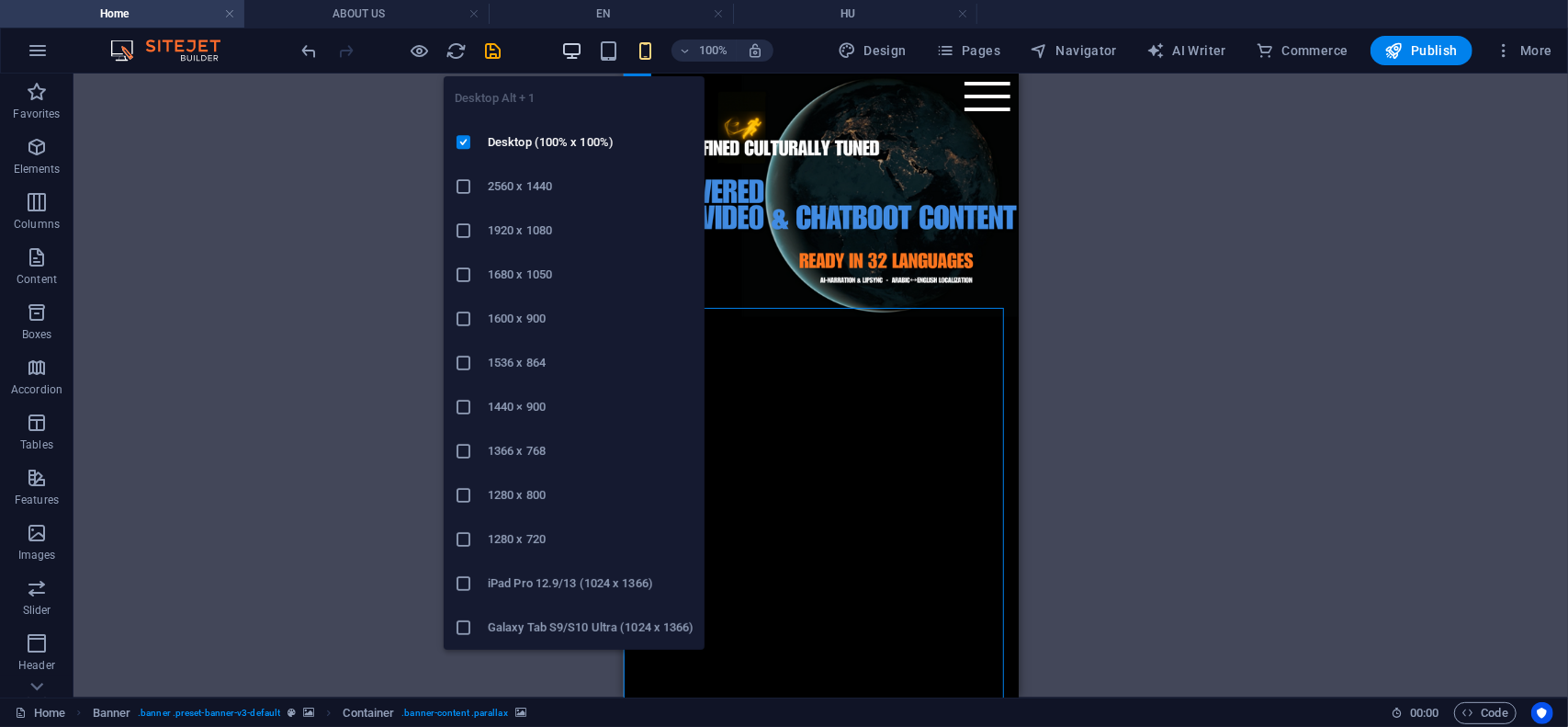
click at [575, 48] on icon "button" at bounding box center [571, 50] width 21 height 21
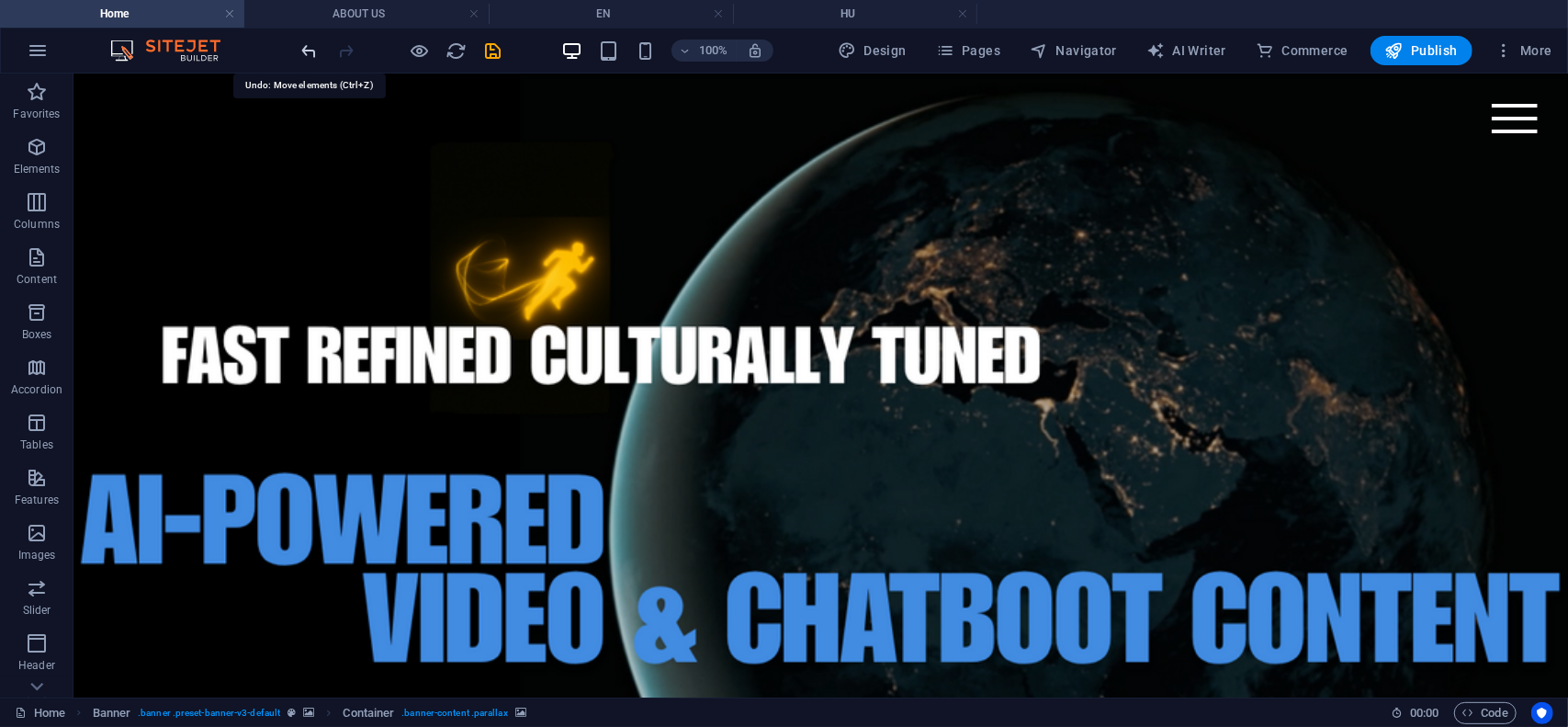
click at [310, 49] on icon "undo" at bounding box center [310, 50] width 21 height 21
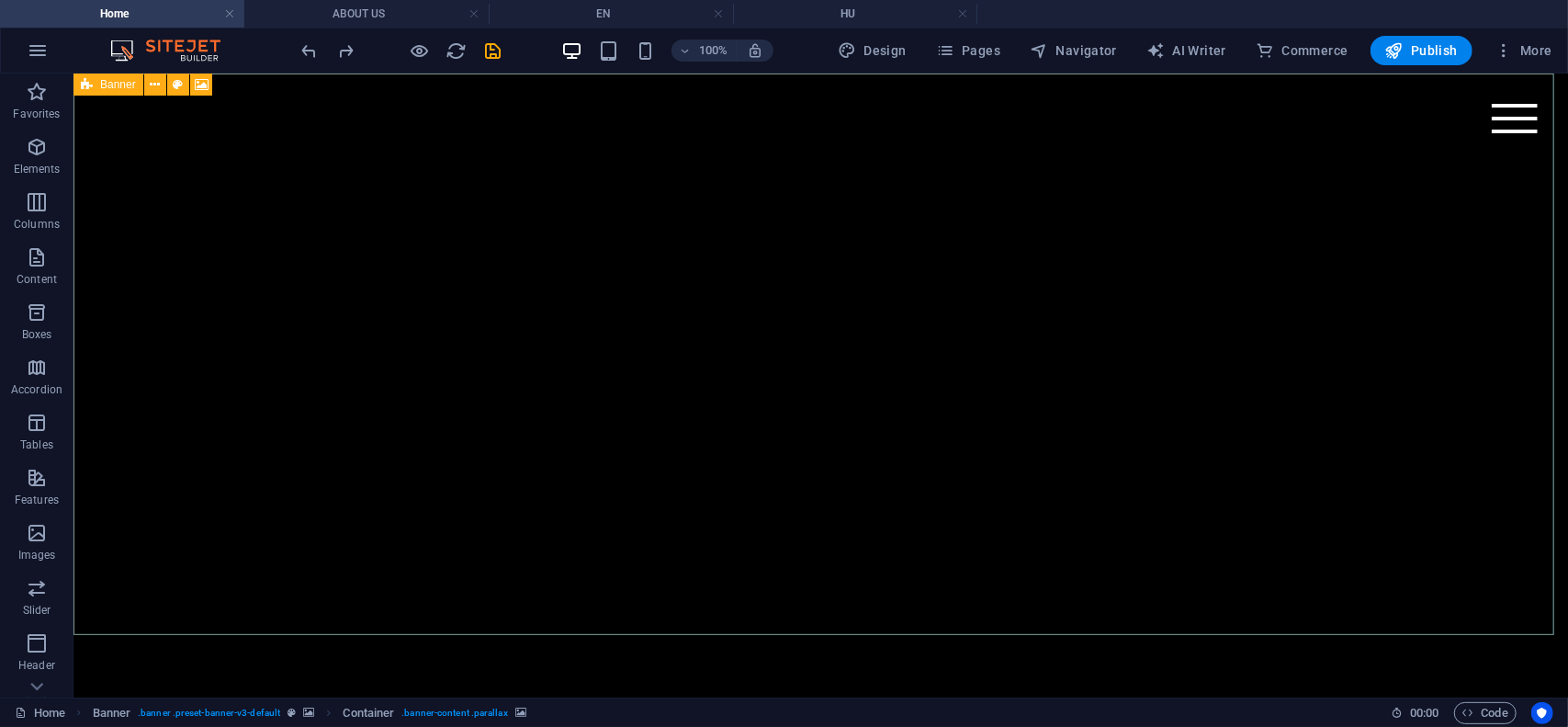
click at [107, 88] on span "Banner" at bounding box center [118, 84] width 36 height 11
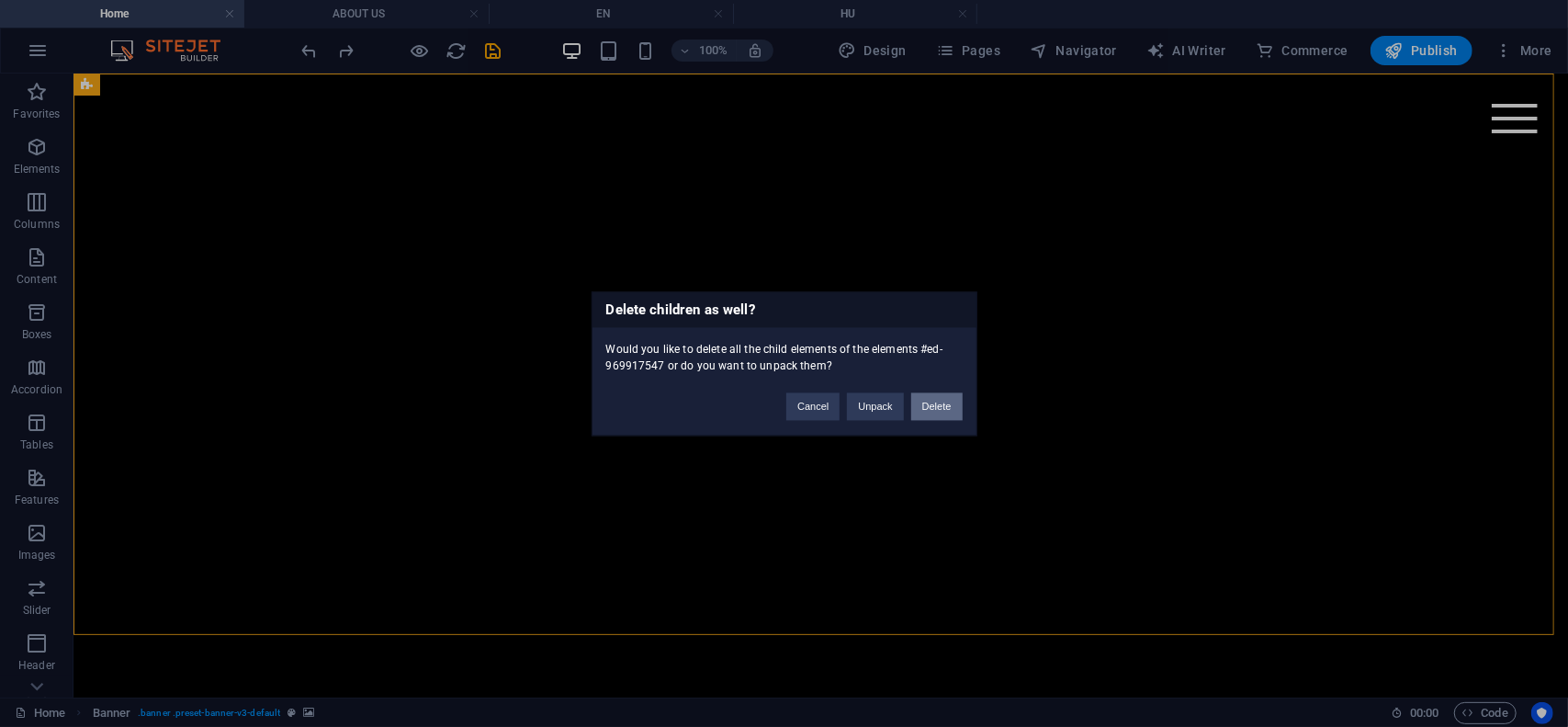
click at [946, 409] on button "Delete" at bounding box center [937, 406] width 52 height 28
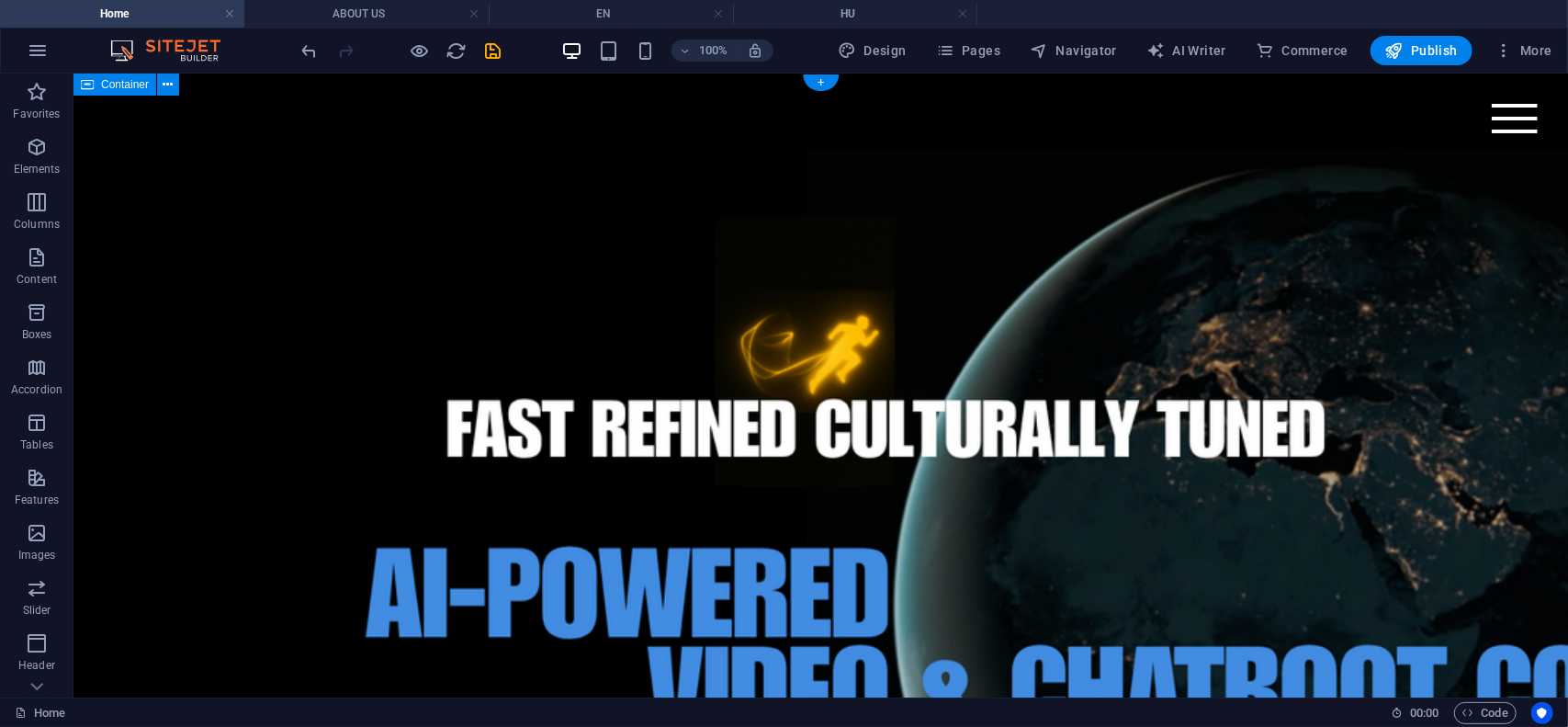
click at [1373, 276] on div at bounding box center [820, 607] width 1495 height 1069
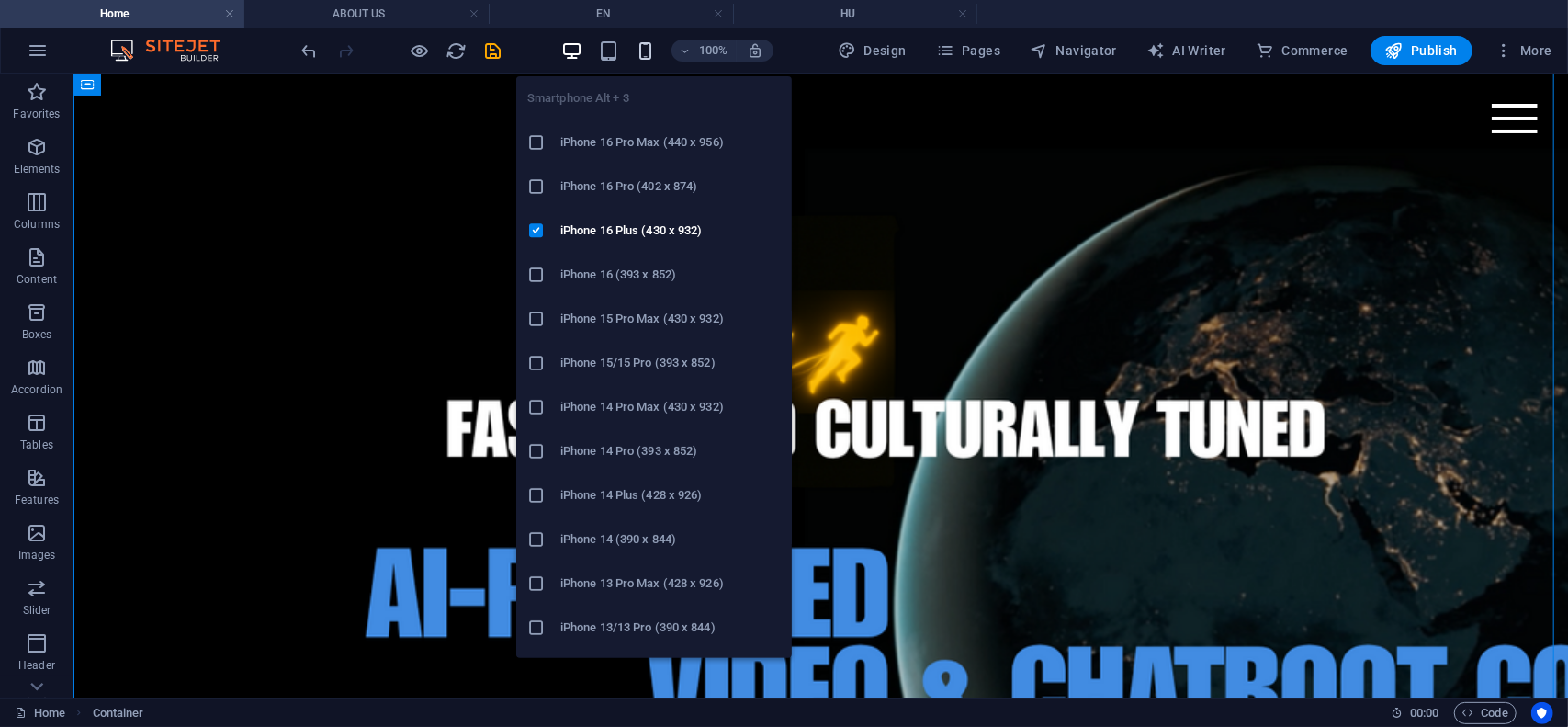
click at [650, 50] on icon "button" at bounding box center [645, 50] width 21 height 21
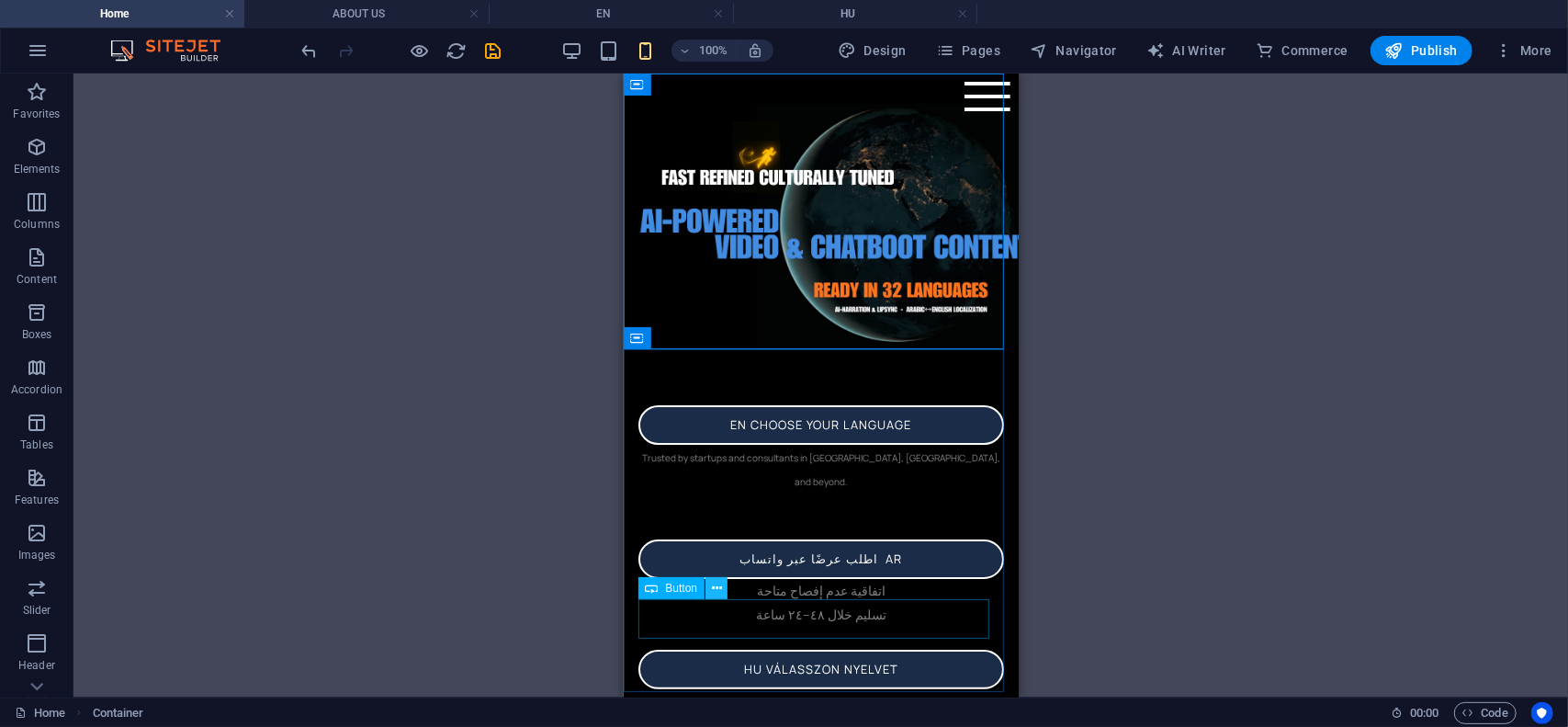
click at [720, 591] on icon at bounding box center [717, 588] width 10 height 19
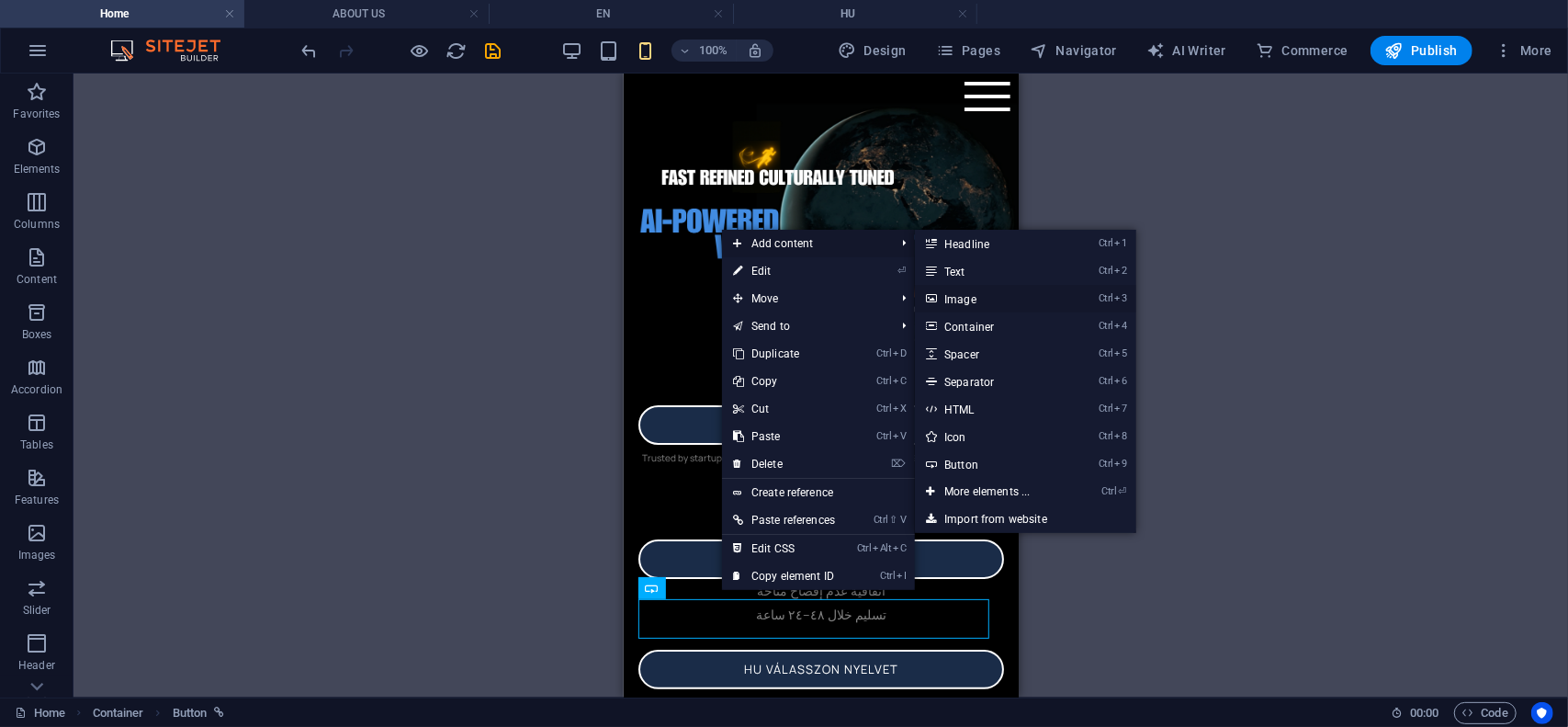
click at [957, 302] on link "Ctrl 3 Image" at bounding box center [991, 299] width 152 height 28
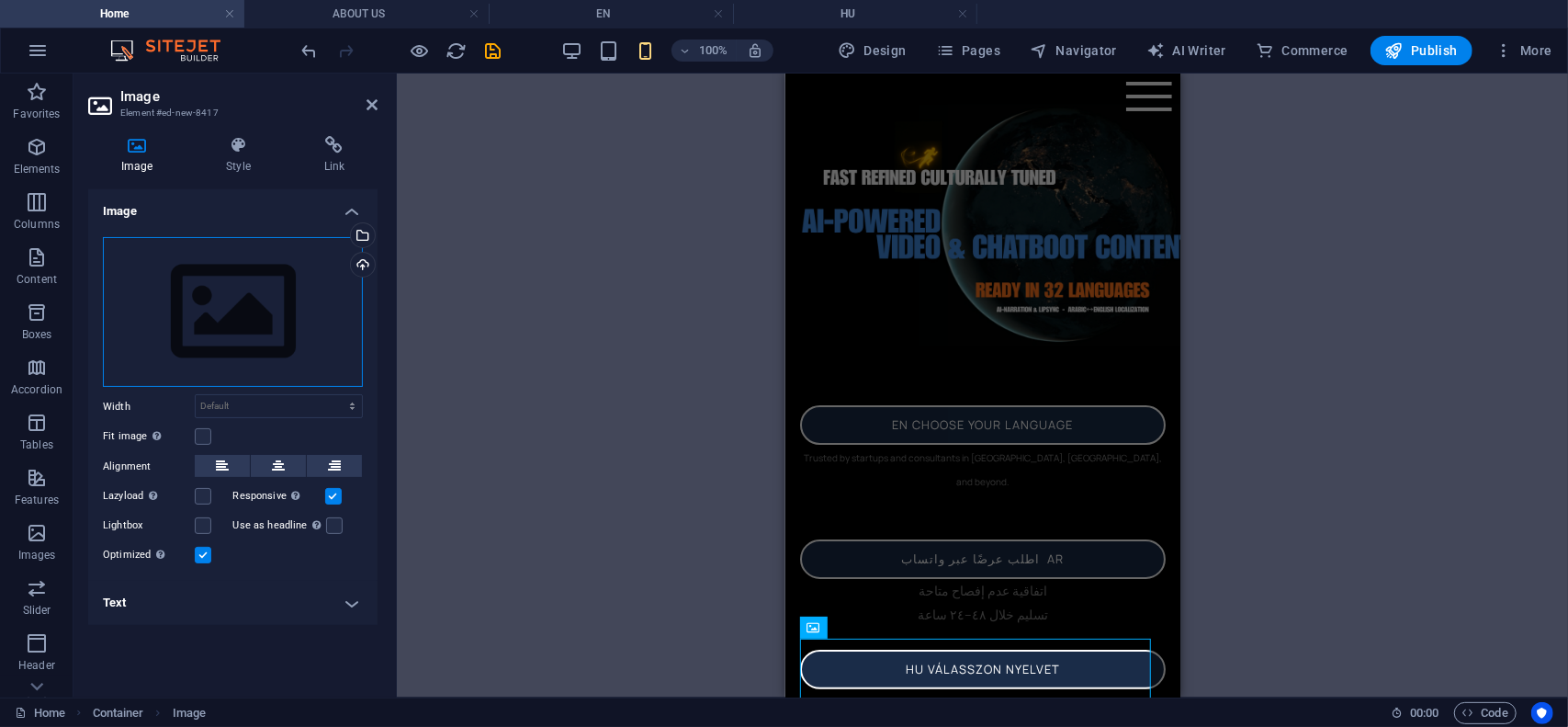
click at [299, 301] on div "Drag files here, click to choose files or select files from Files or our free s…" at bounding box center [233, 312] width 260 height 151
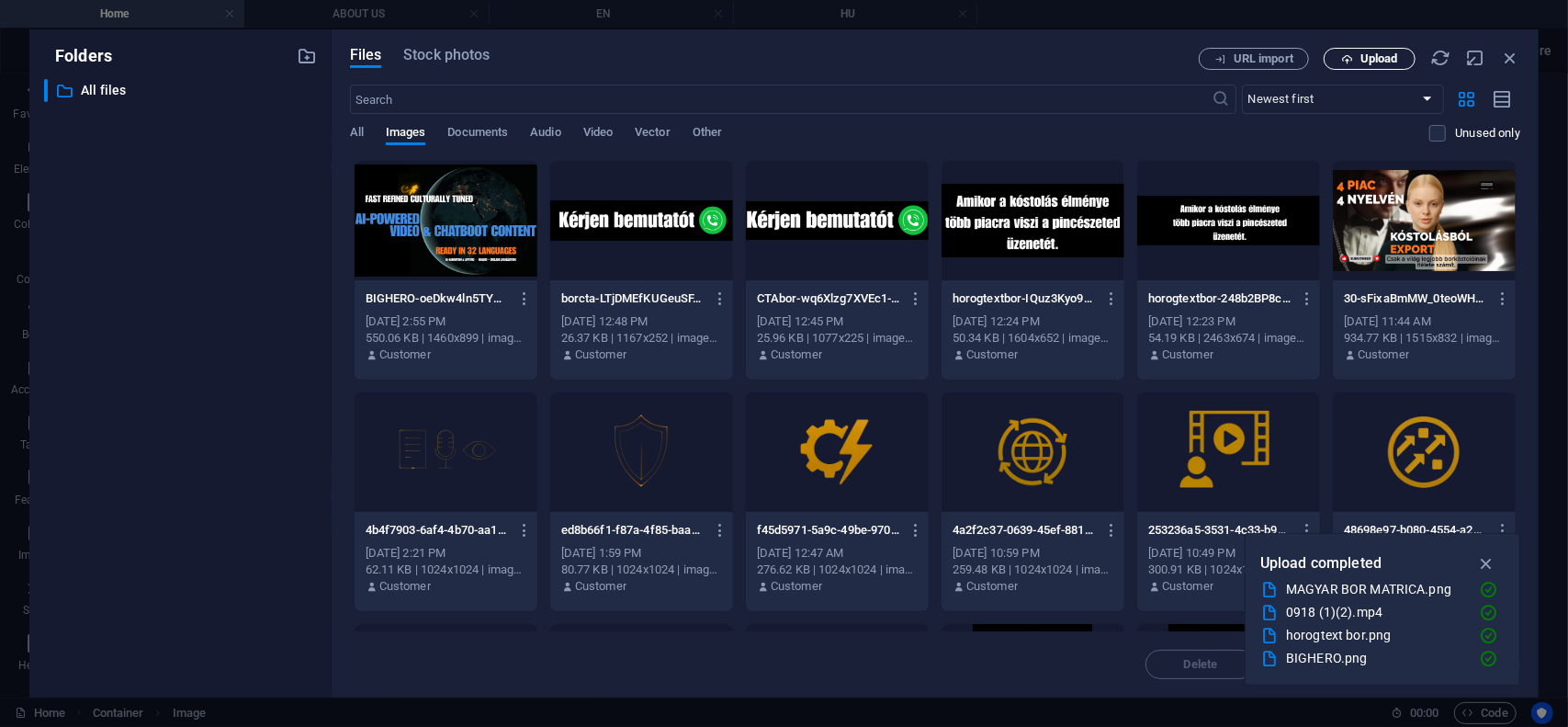
click at [1392, 64] on span "Upload" at bounding box center [1379, 58] width 38 height 11
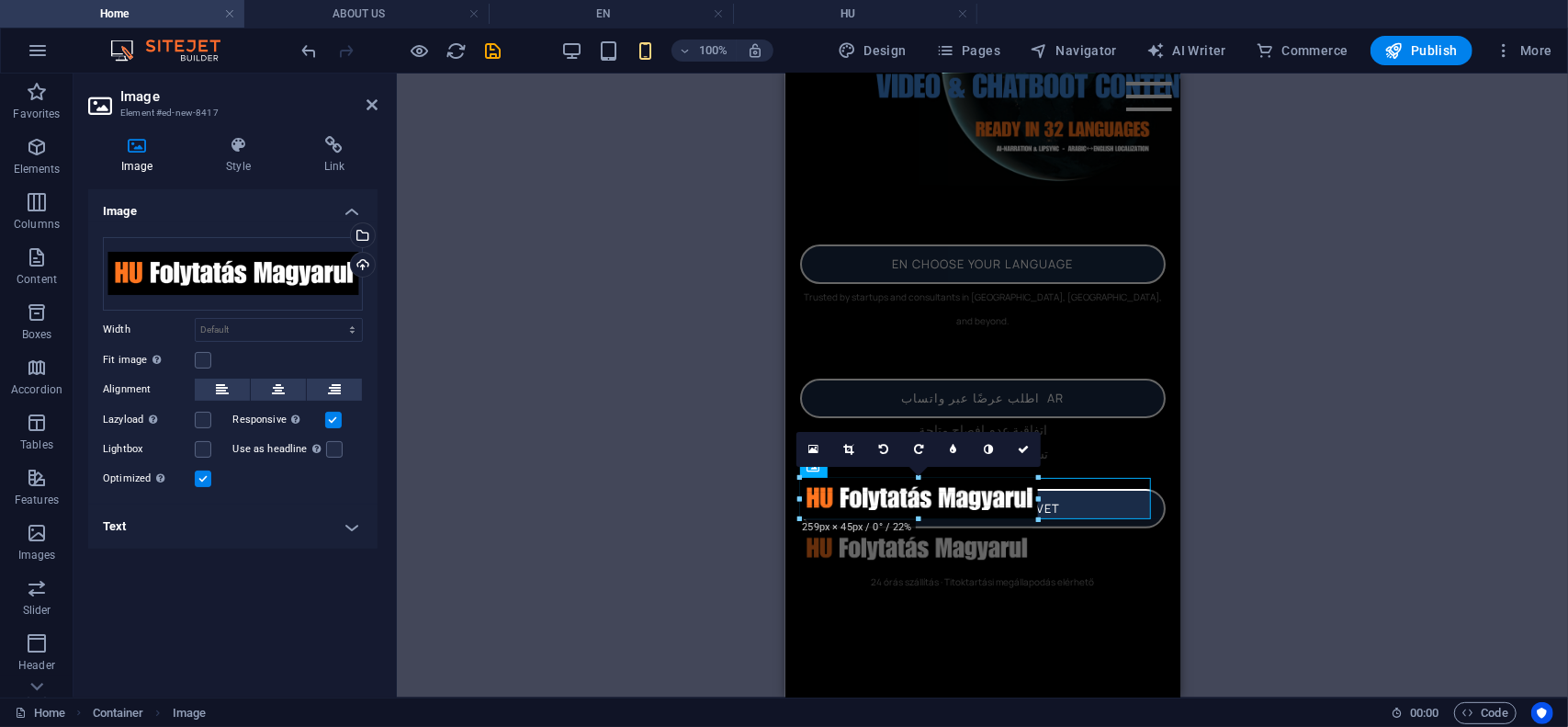
scroll to position [161, 0]
drag, startPoint x: 1150, startPoint y: 515, endPoint x: 1042, endPoint y: 484, distance: 112.4
type input "264"
select select "px"
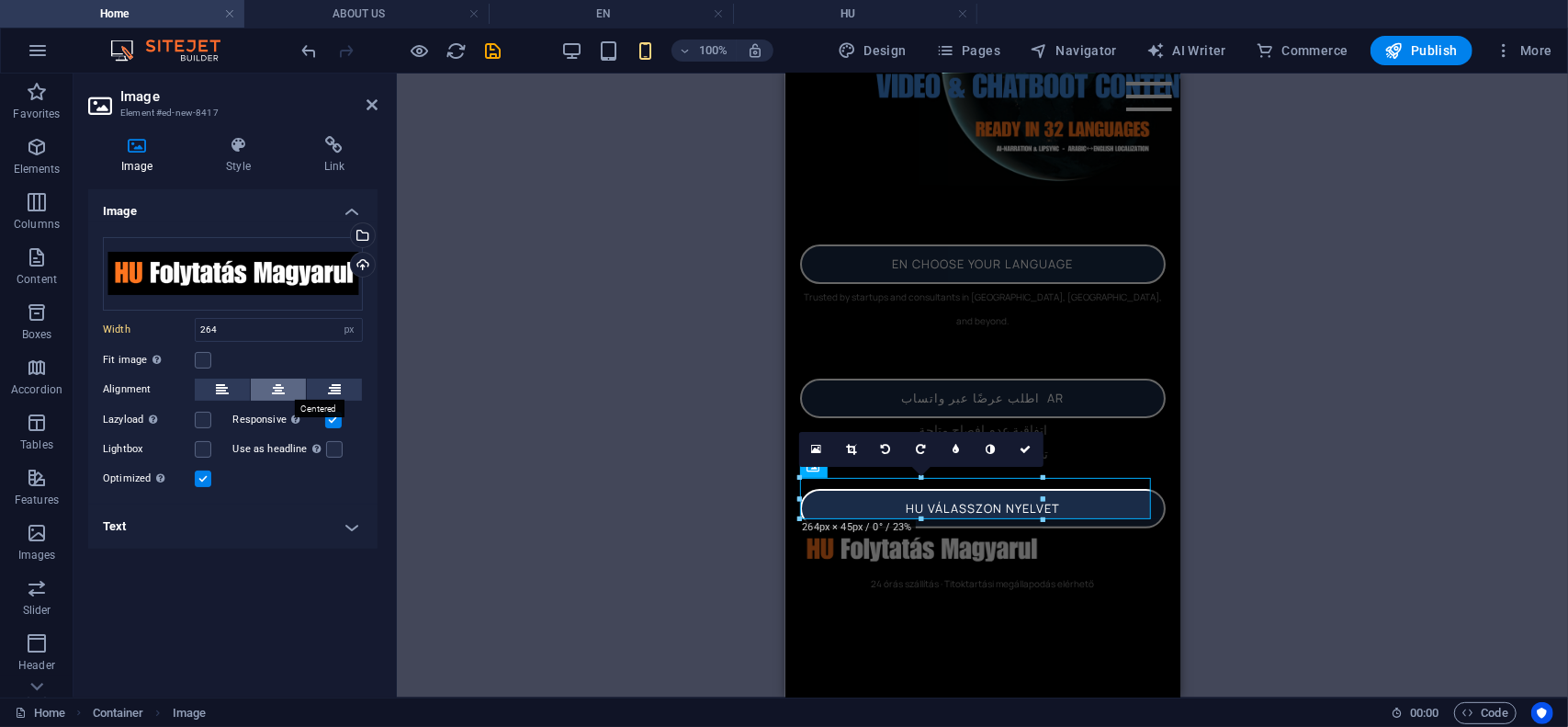
click at [283, 388] on icon at bounding box center [278, 389] width 13 height 22
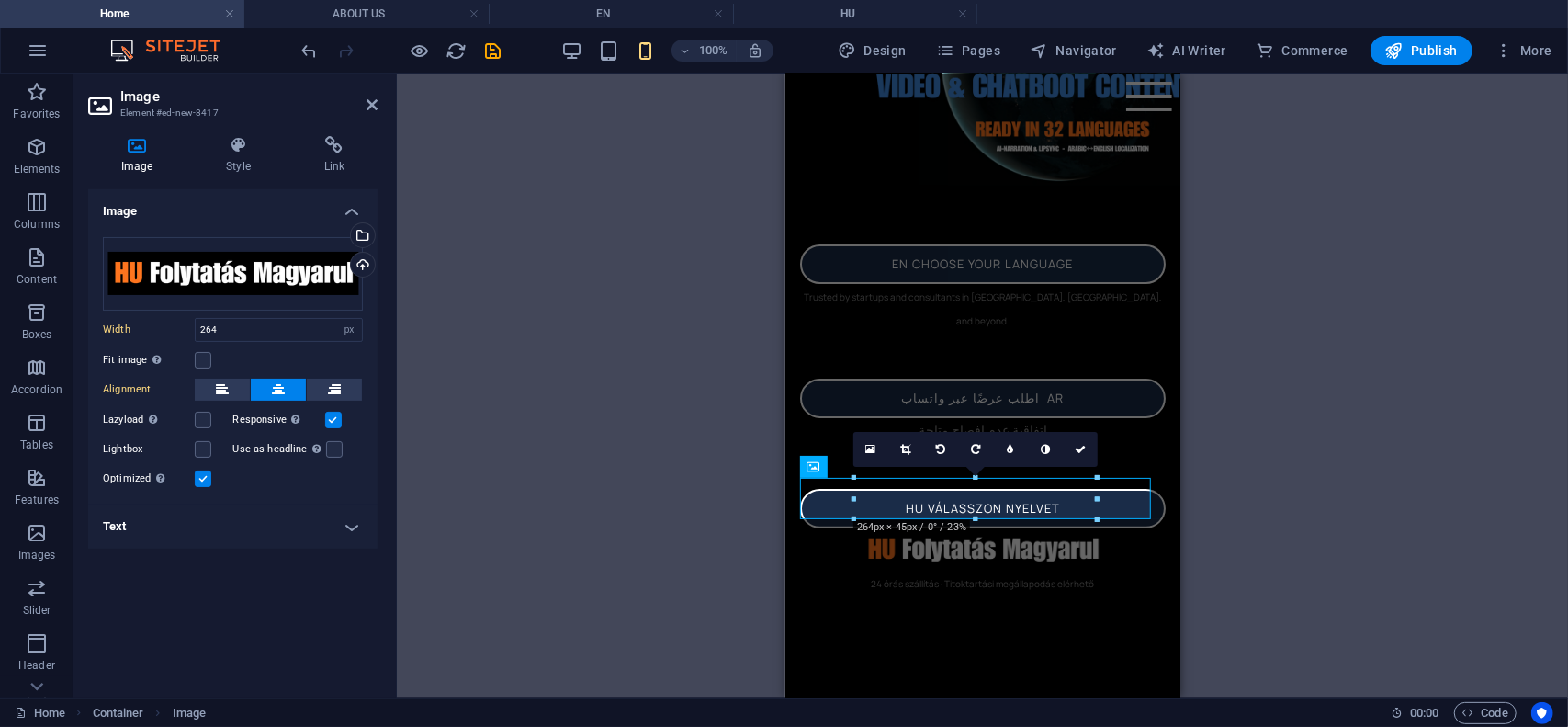
click at [1062, 646] on figure at bounding box center [983, 660] width 395 height 29
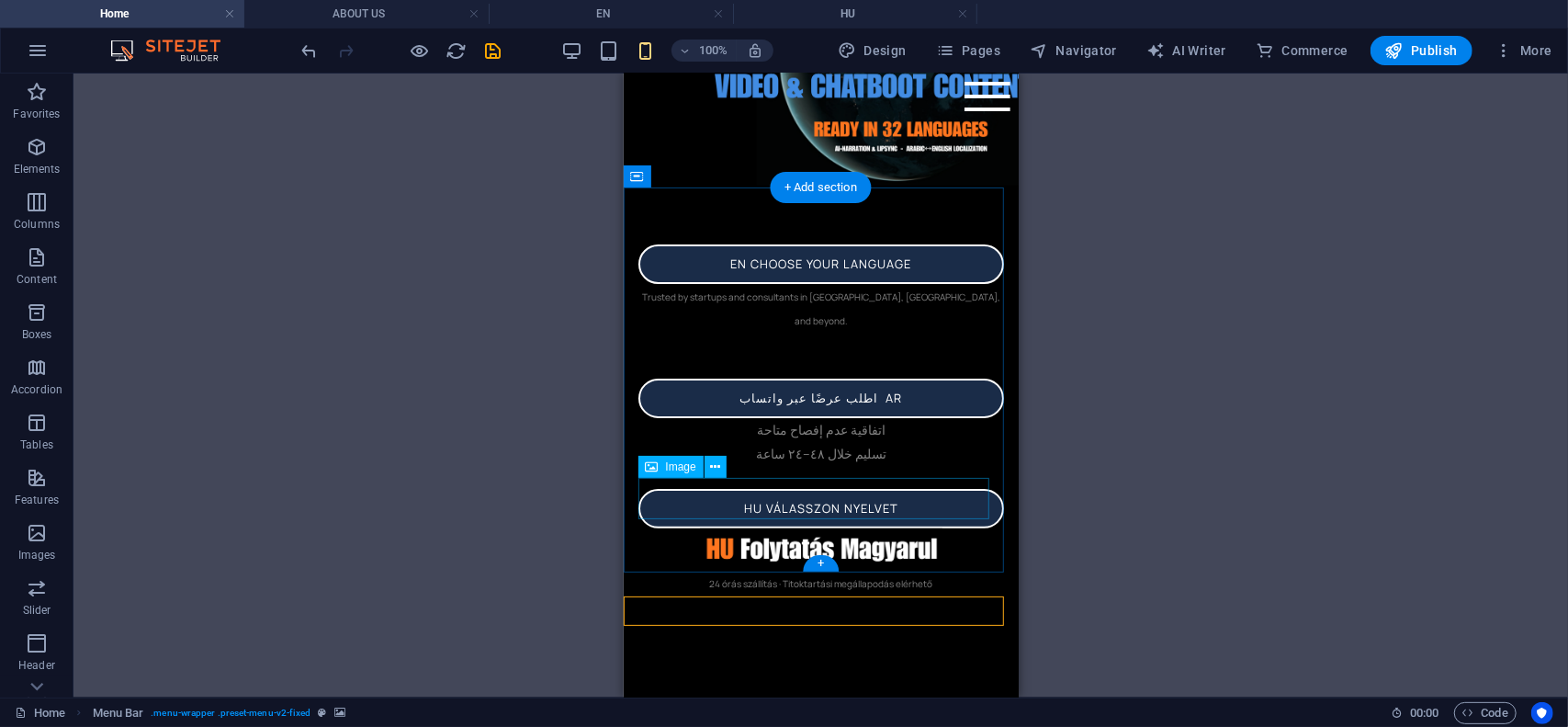
click at [869, 527] on figure at bounding box center [820, 547] width 366 height 41
select select "px"
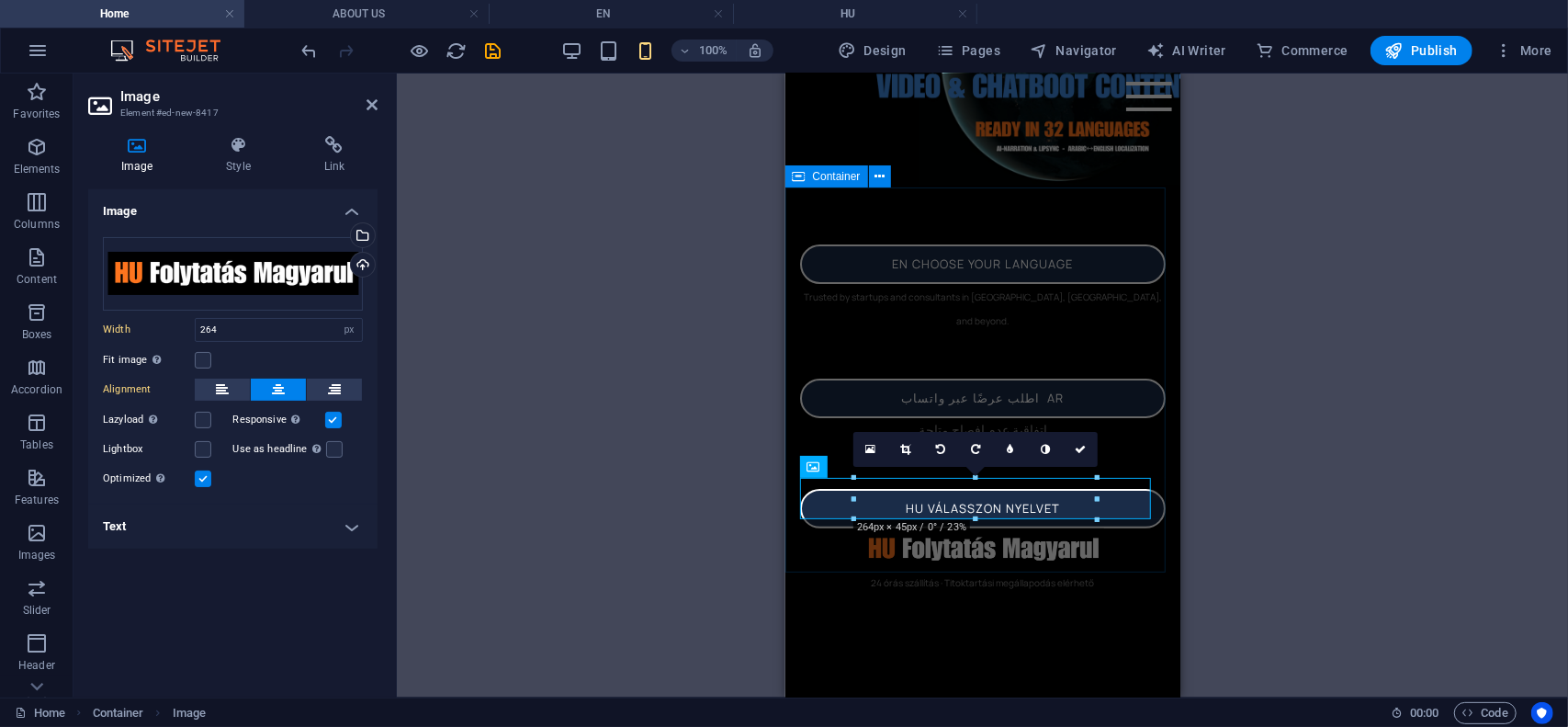
click at [1051, 560] on div "en choose your language Trusted by startups and consultants in [GEOGRAPHIC_DATA…" at bounding box center [983, 417] width 395 height 407
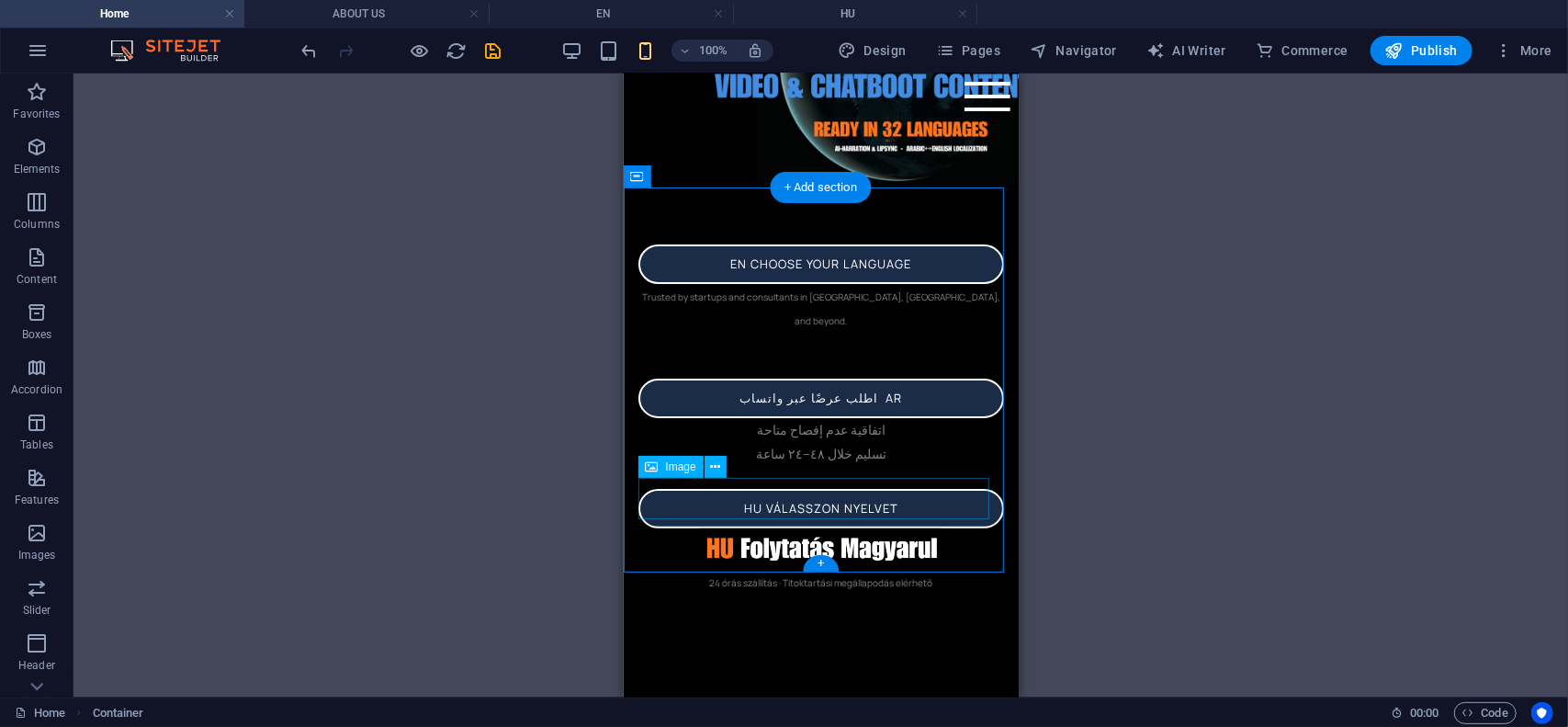
click at [884, 527] on figure at bounding box center [820, 547] width 366 height 41
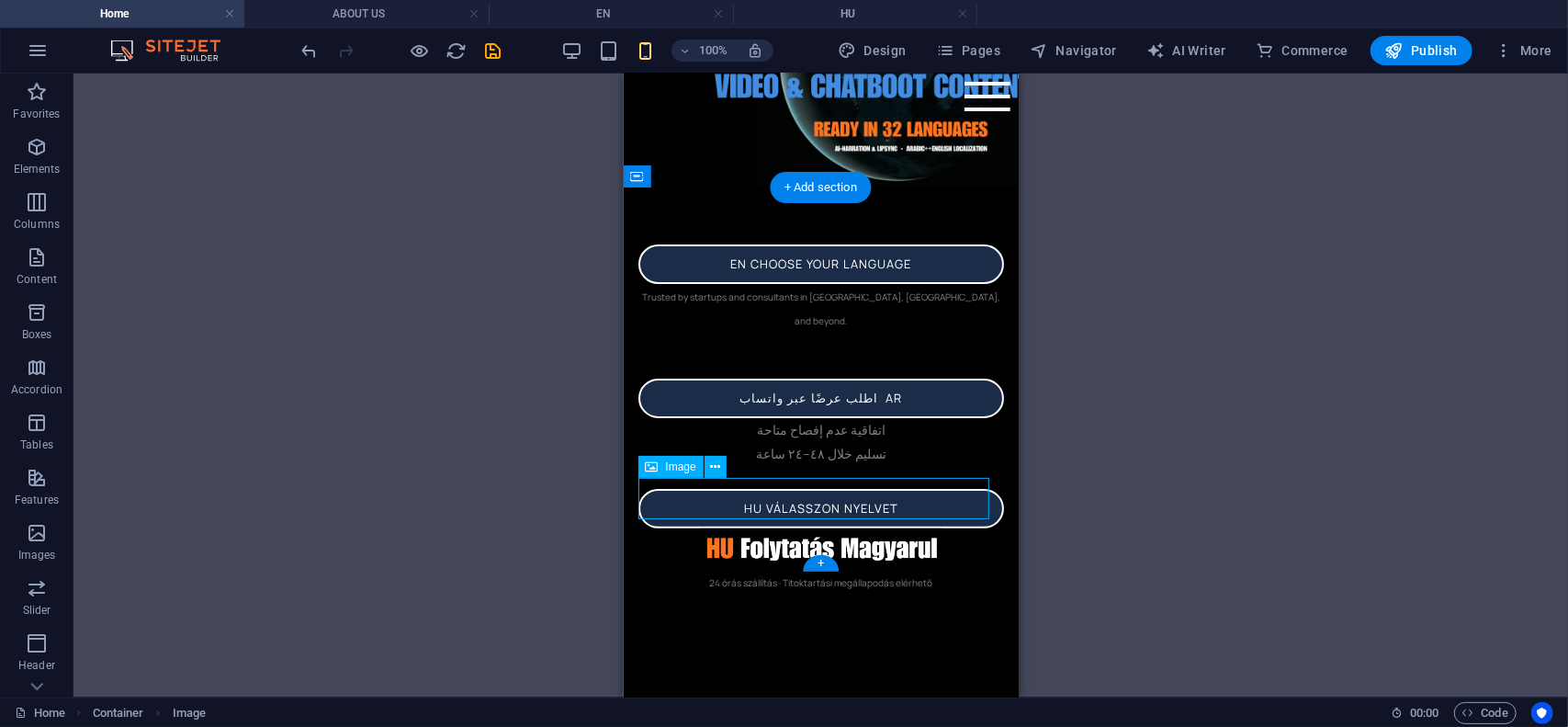
click at [884, 527] on figure at bounding box center [820, 547] width 366 height 41
select select "px"
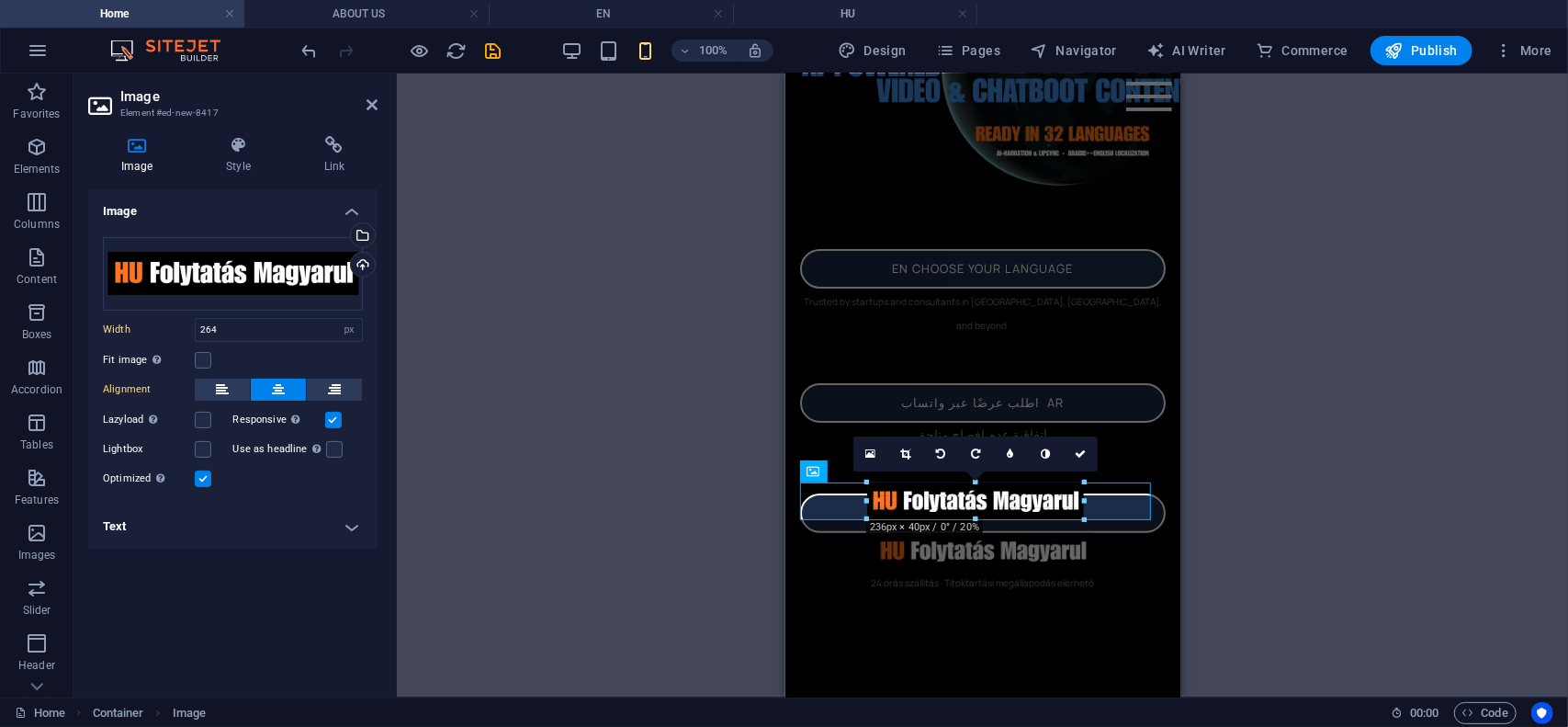
scroll to position [155, 0]
drag, startPoint x: 1097, startPoint y: 521, endPoint x: 283, endPoint y: 462, distance: 816.1
type input "229"
click at [1083, 555] on div "en choose your language Trusted by startups and consultants in [GEOGRAPHIC_DATA…" at bounding box center [983, 420] width 395 height 402
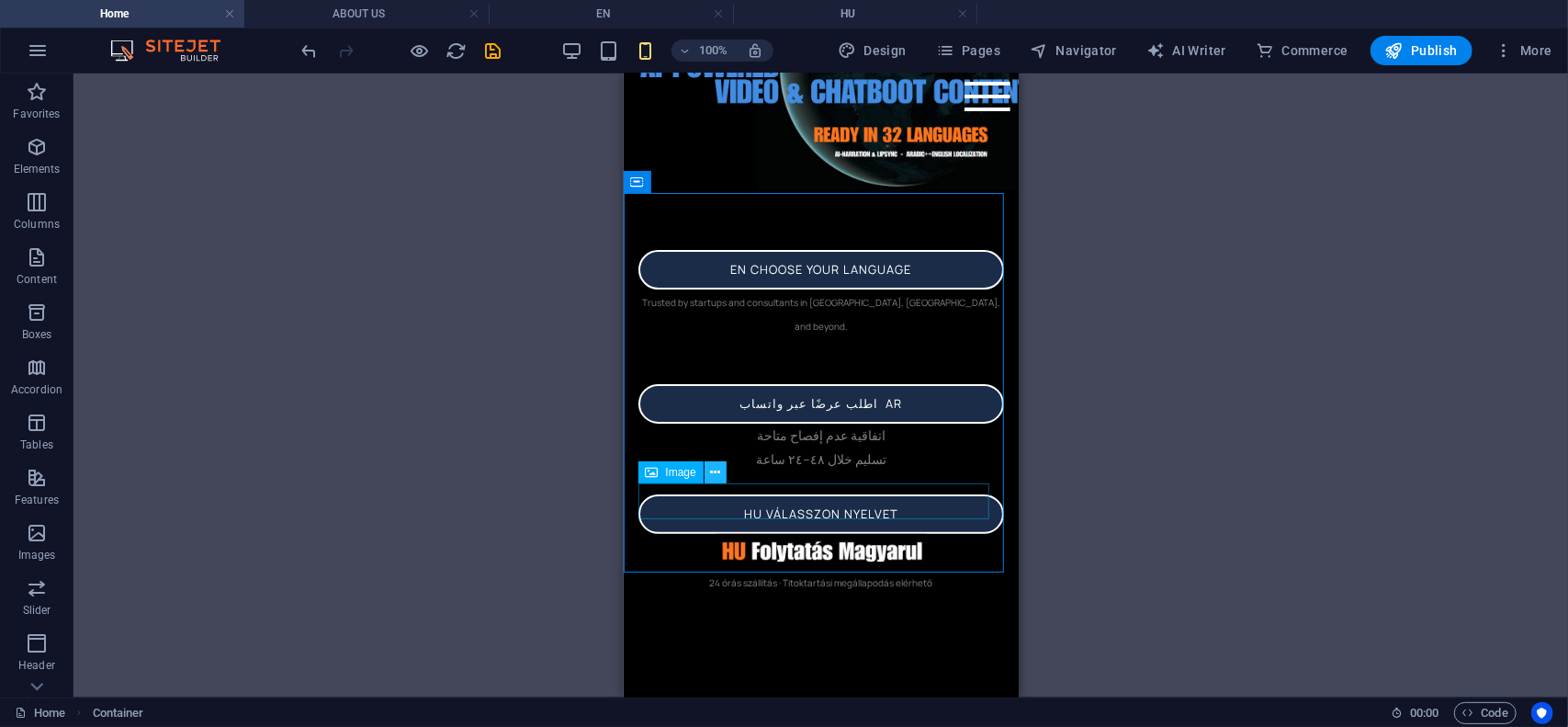
click at [716, 469] on icon at bounding box center [715, 472] width 10 height 19
click at [678, 435] on span "Button" at bounding box center [682, 432] width 32 height 11
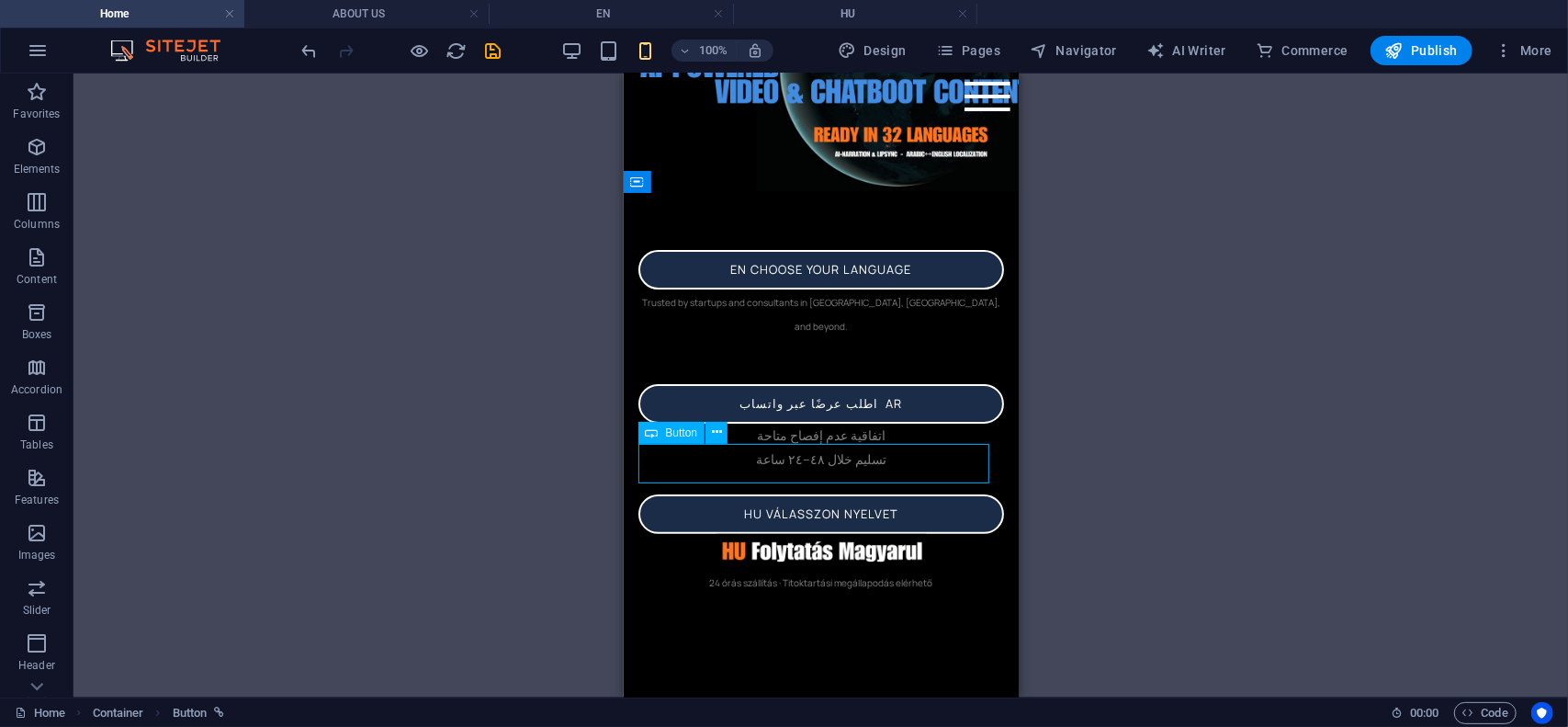
click at [678, 435] on span "Button" at bounding box center [682, 432] width 32 height 11
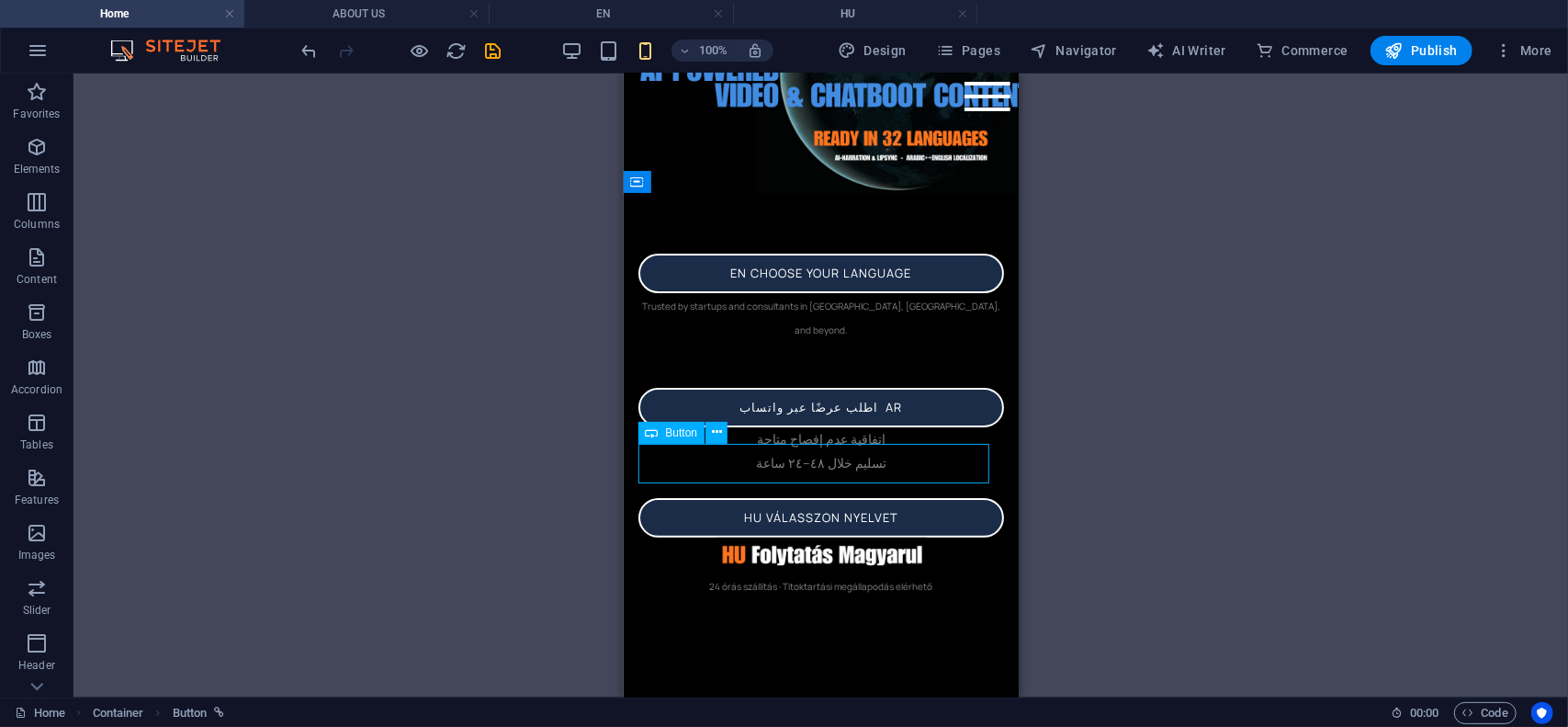
select select "%"
select select "3"
select select
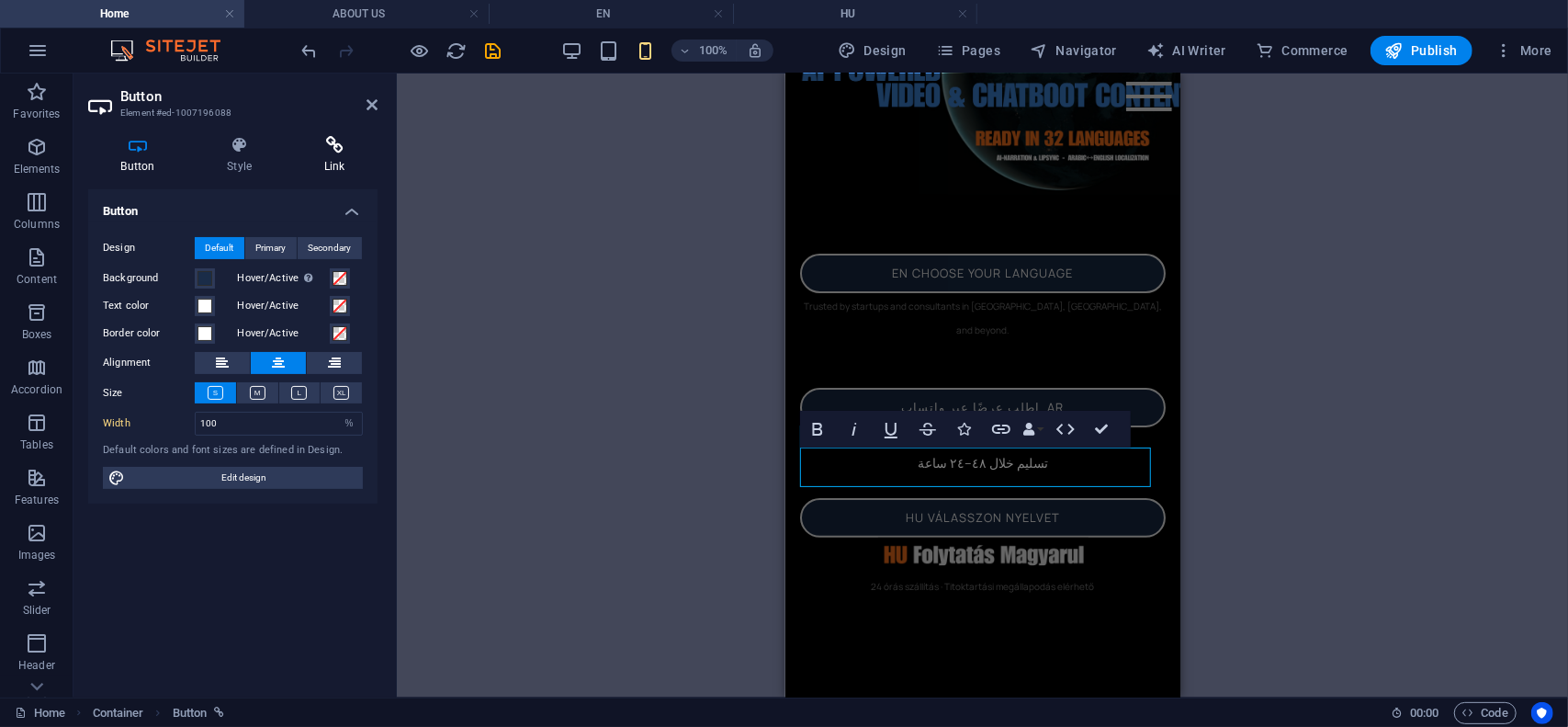
click at [331, 146] on icon at bounding box center [335, 145] width 86 height 18
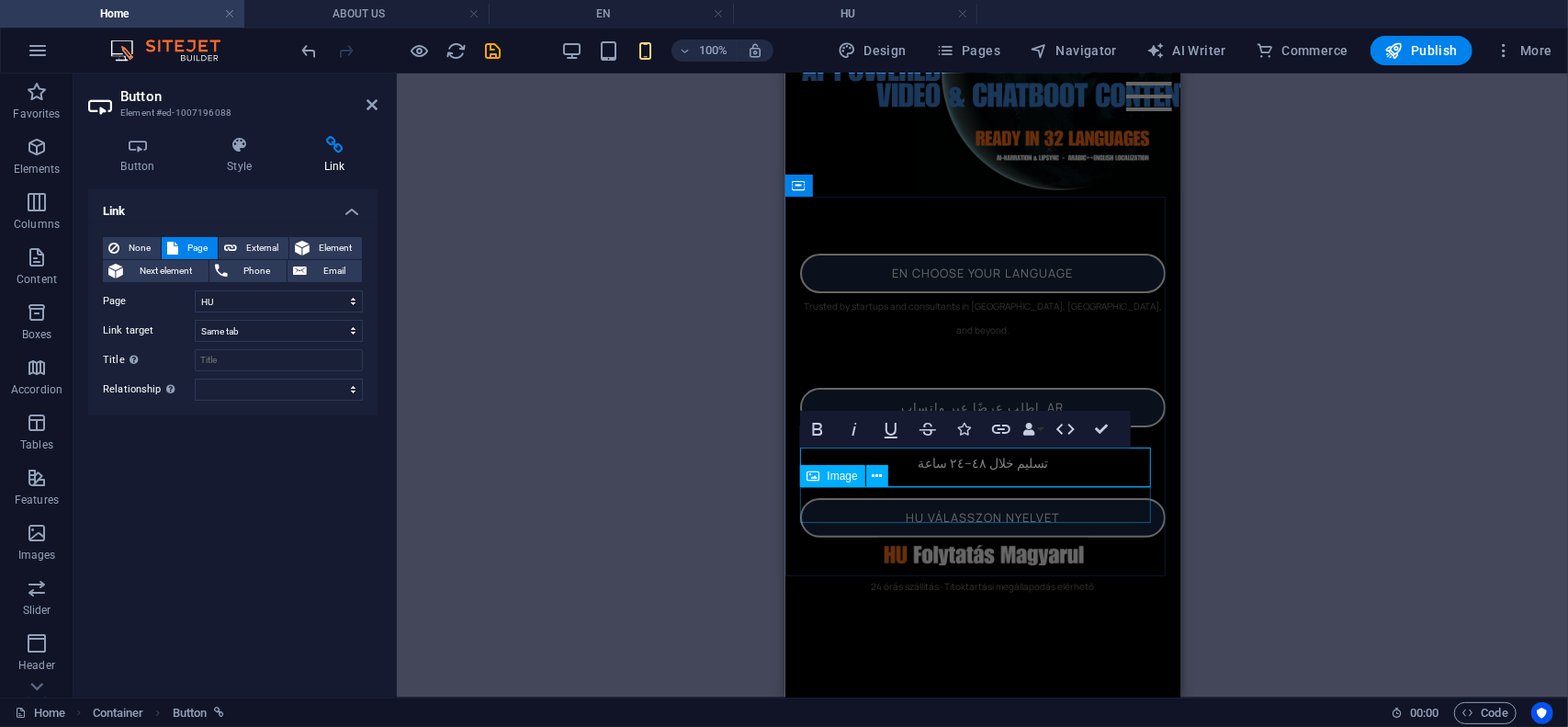
click at [911, 536] on figure at bounding box center [982, 554] width 366 height 36
select select "px"
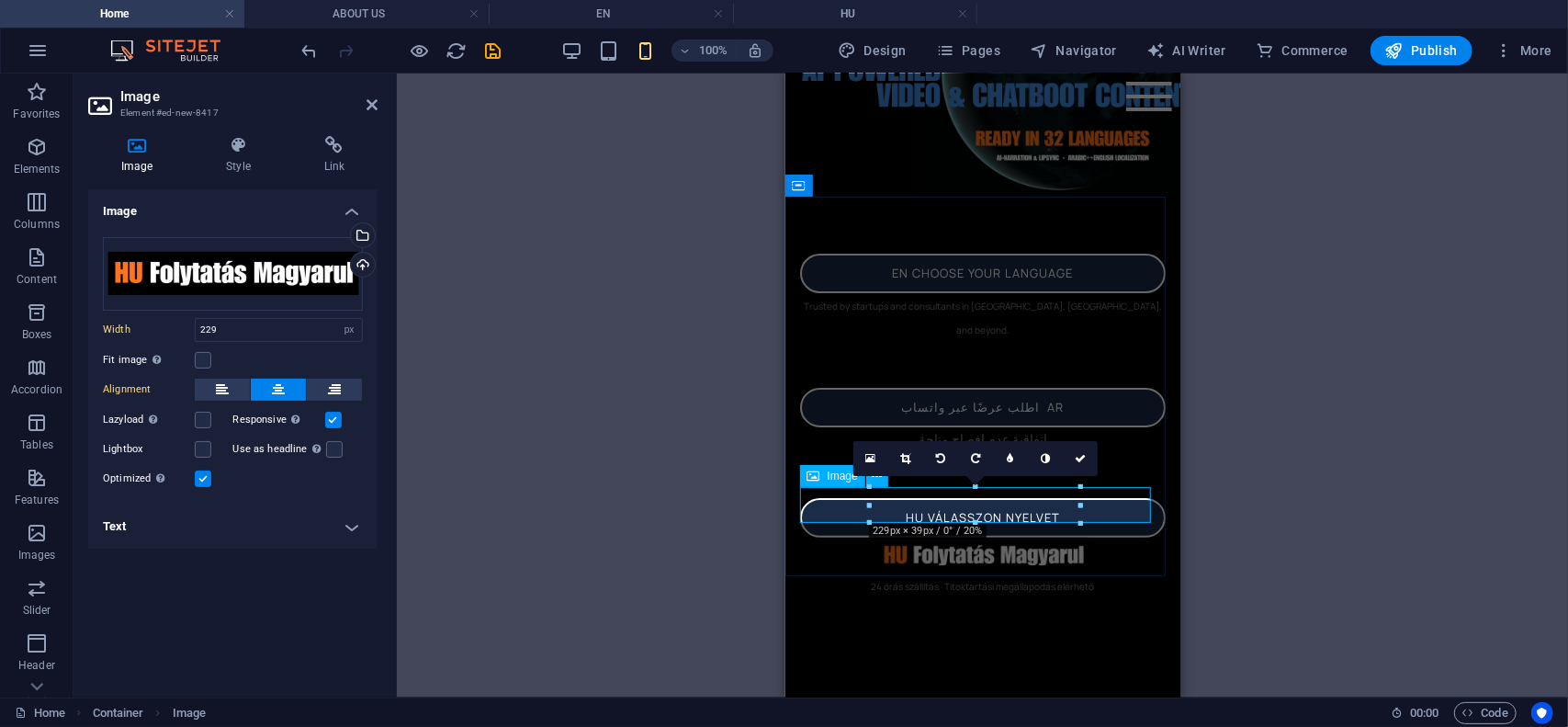
click at [841, 536] on figure at bounding box center [982, 554] width 366 height 36
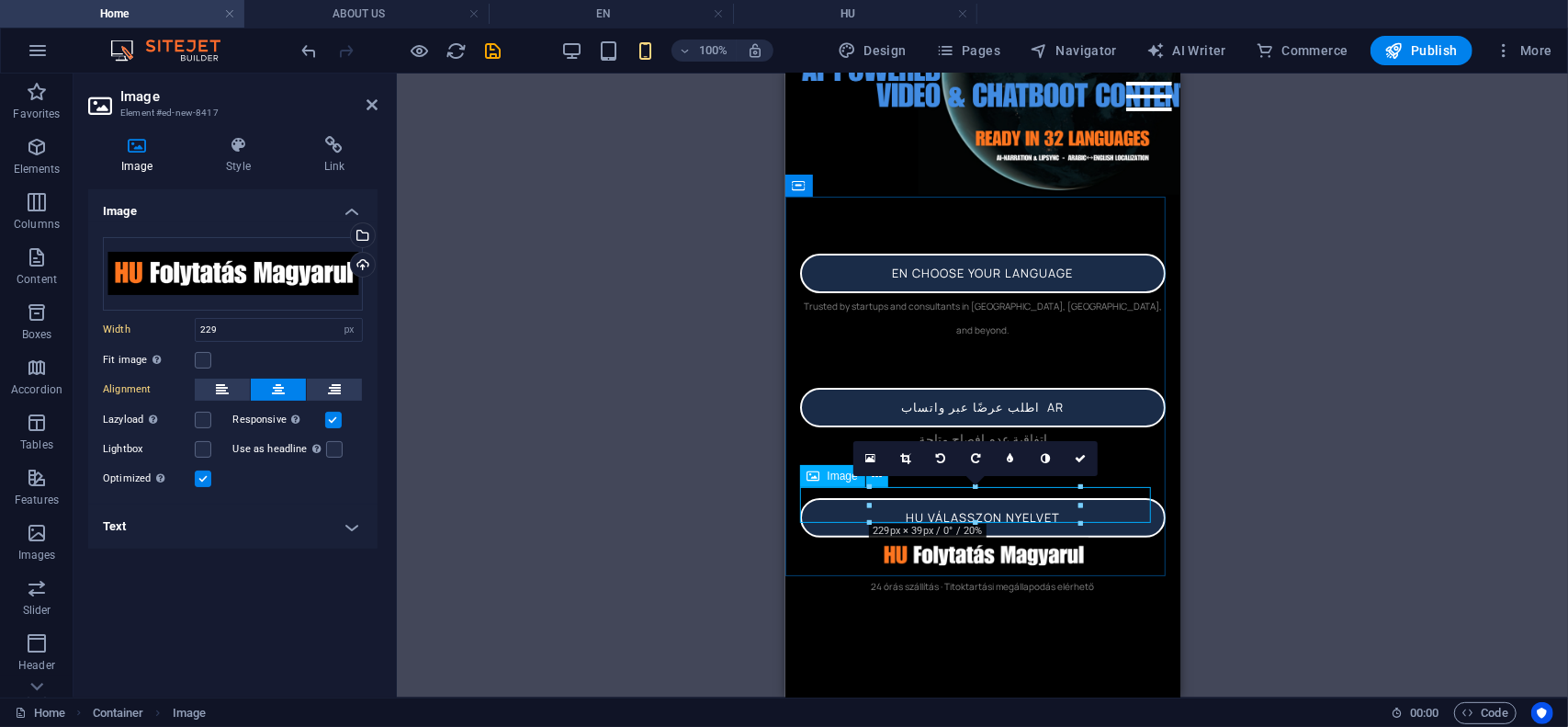
click at [842, 481] on span "Image" at bounding box center [843, 475] width 30 height 11
click at [337, 152] on icon at bounding box center [335, 145] width 86 height 18
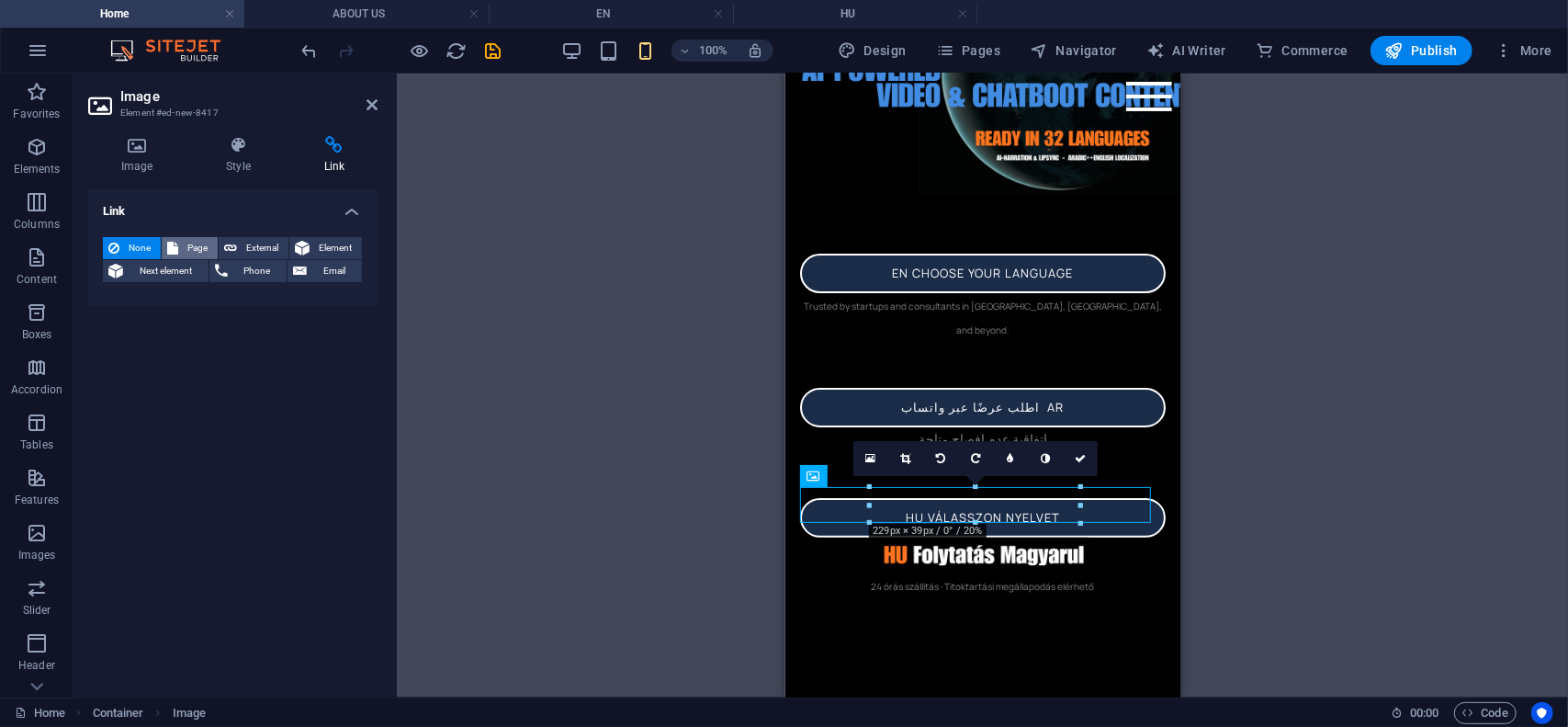
click at [195, 249] on span "Page" at bounding box center [198, 248] width 29 height 22
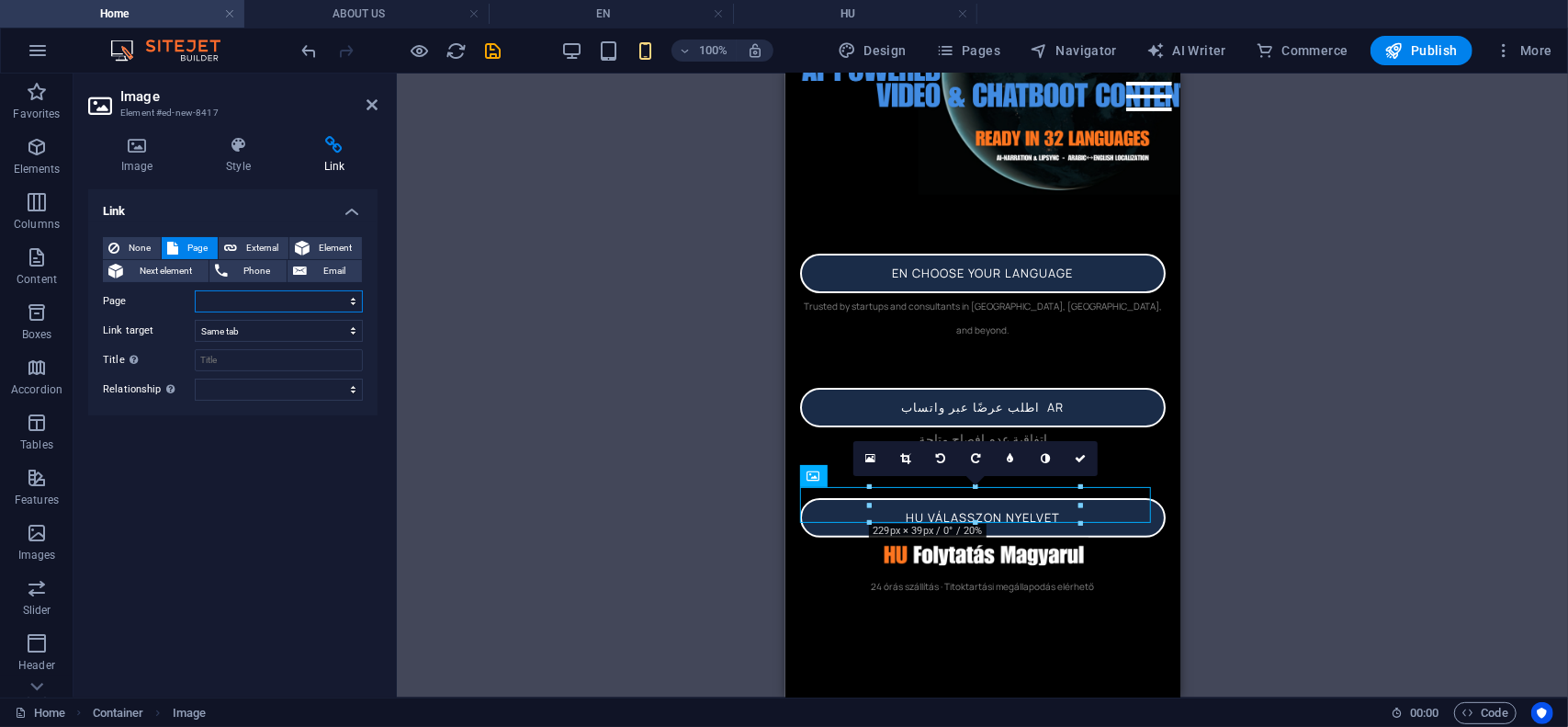
click at [352, 304] on select "Home EN AR HU ABOUT US Legal Notice Privacy" at bounding box center [279, 302] width 168 height 22
select select "3"
click at [195, 291] on select "Home EN AR HU ABOUT US Legal Notice Privacy" at bounding box center [279, 302] width 168 height 22
click at [373, 109] on icon at bounding box center [372, 105] width 11 height 15
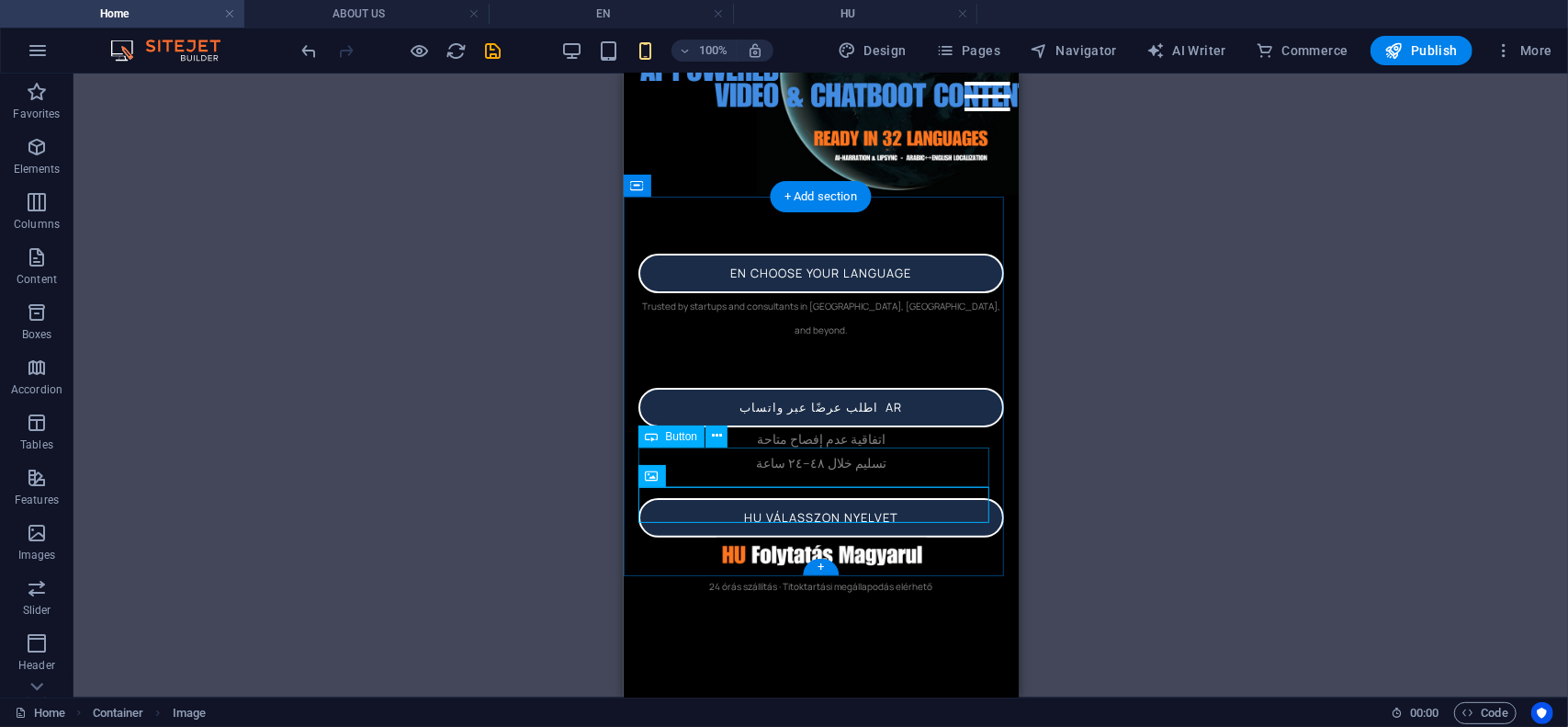
click at [702, 497] on div "hu válasszon nyelvet" at bounding box center [820, 517] width 366 height 40
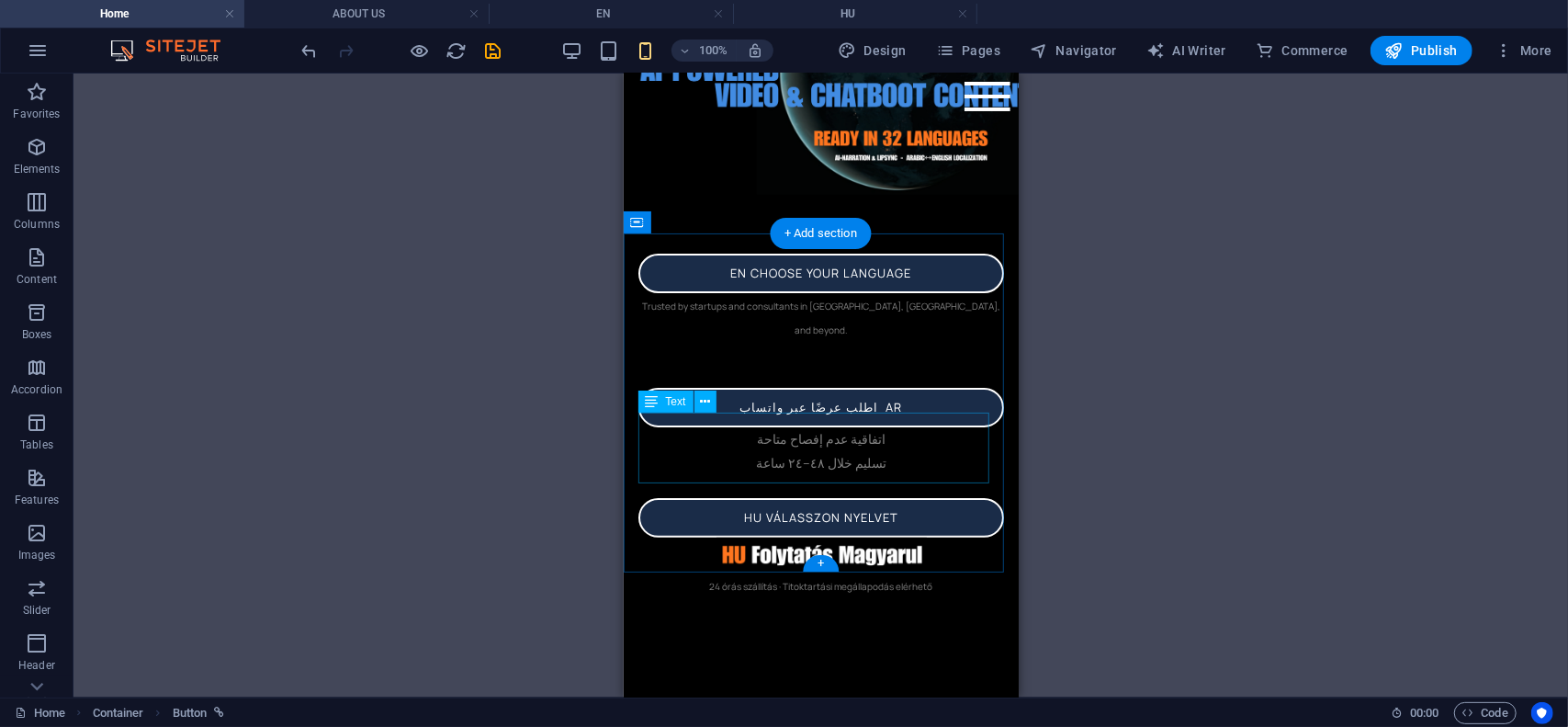
scroll to position [116, 0]
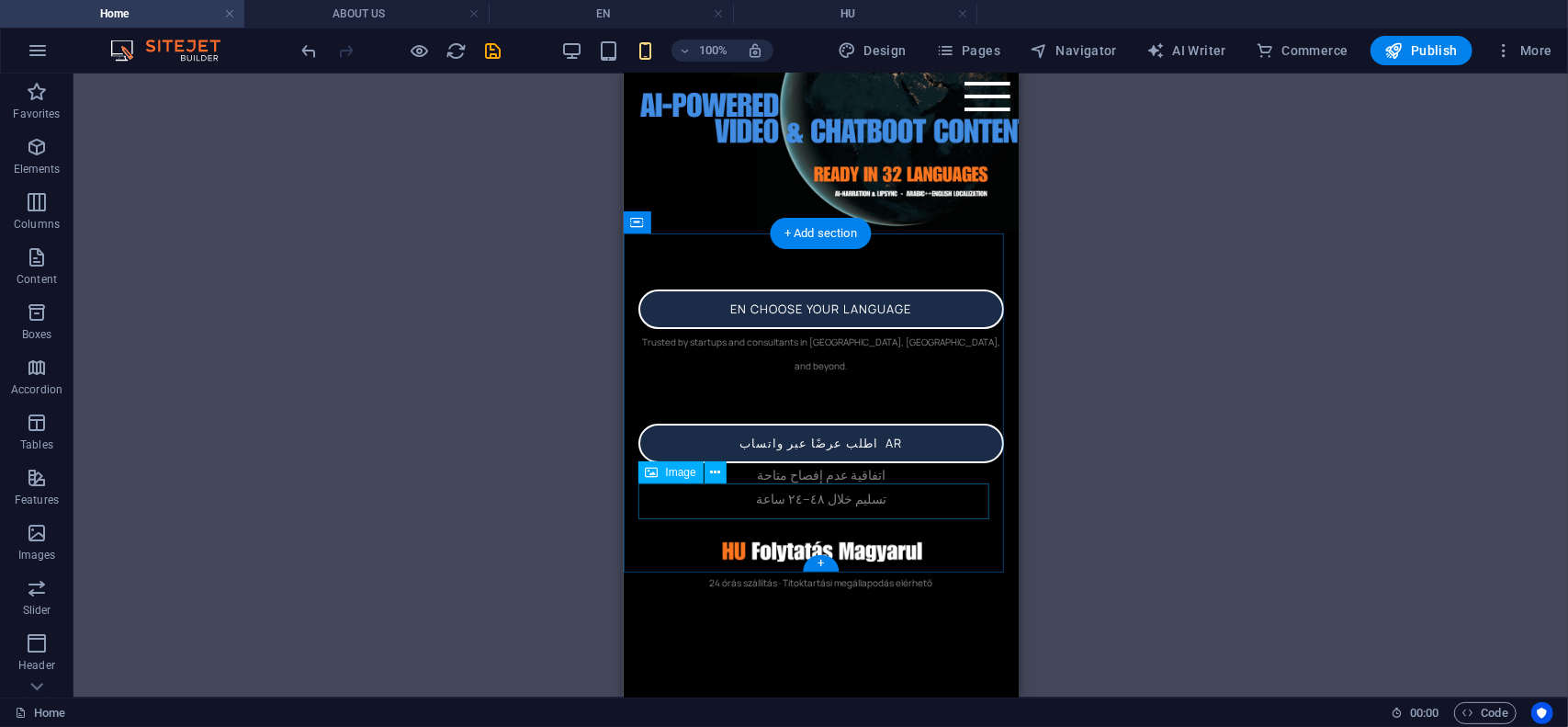
click at [858, 533] on figure at bounding box center [820, 551] width 366 height 36
select select "3"
select select
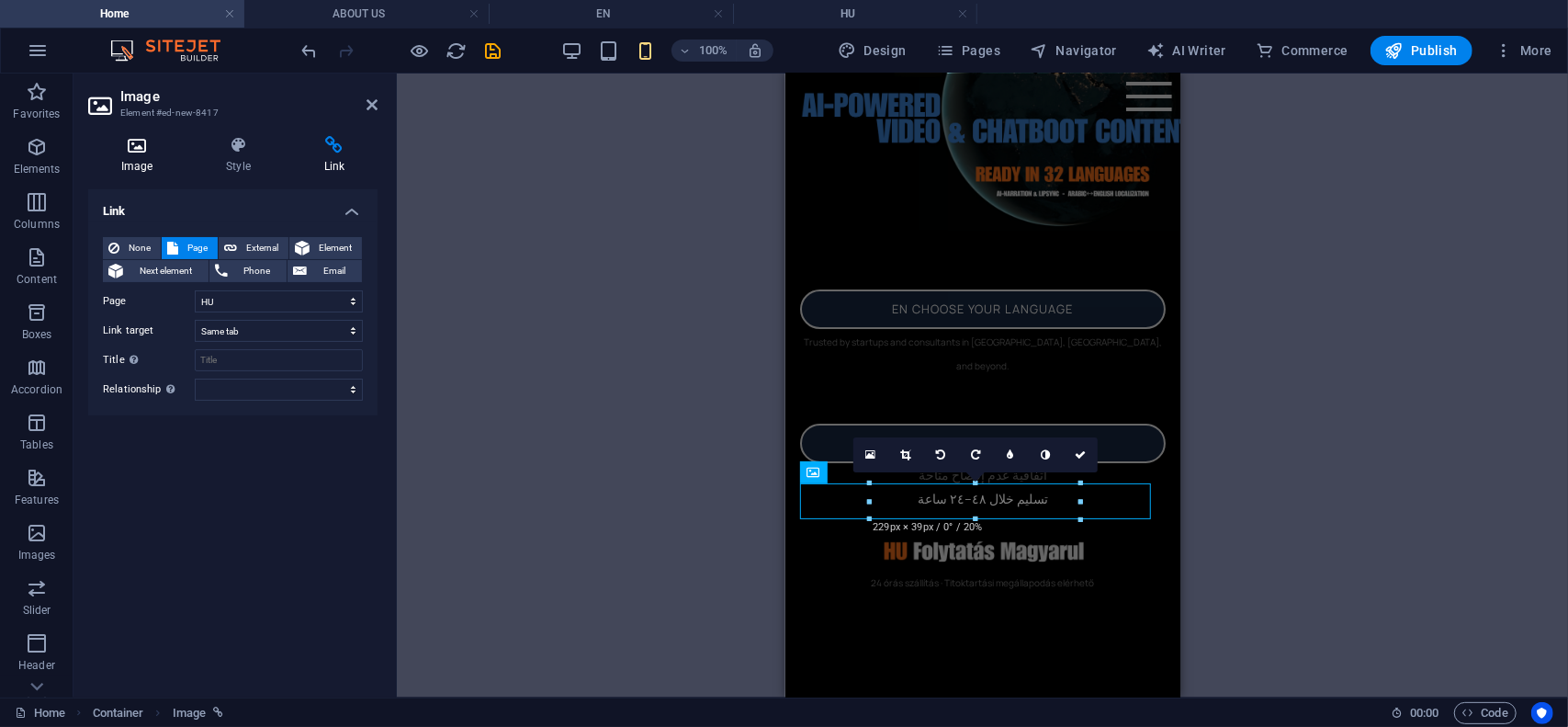
click at [135, 156] on h4 "Image" at bounding box center [140, 155] width 105 height 39
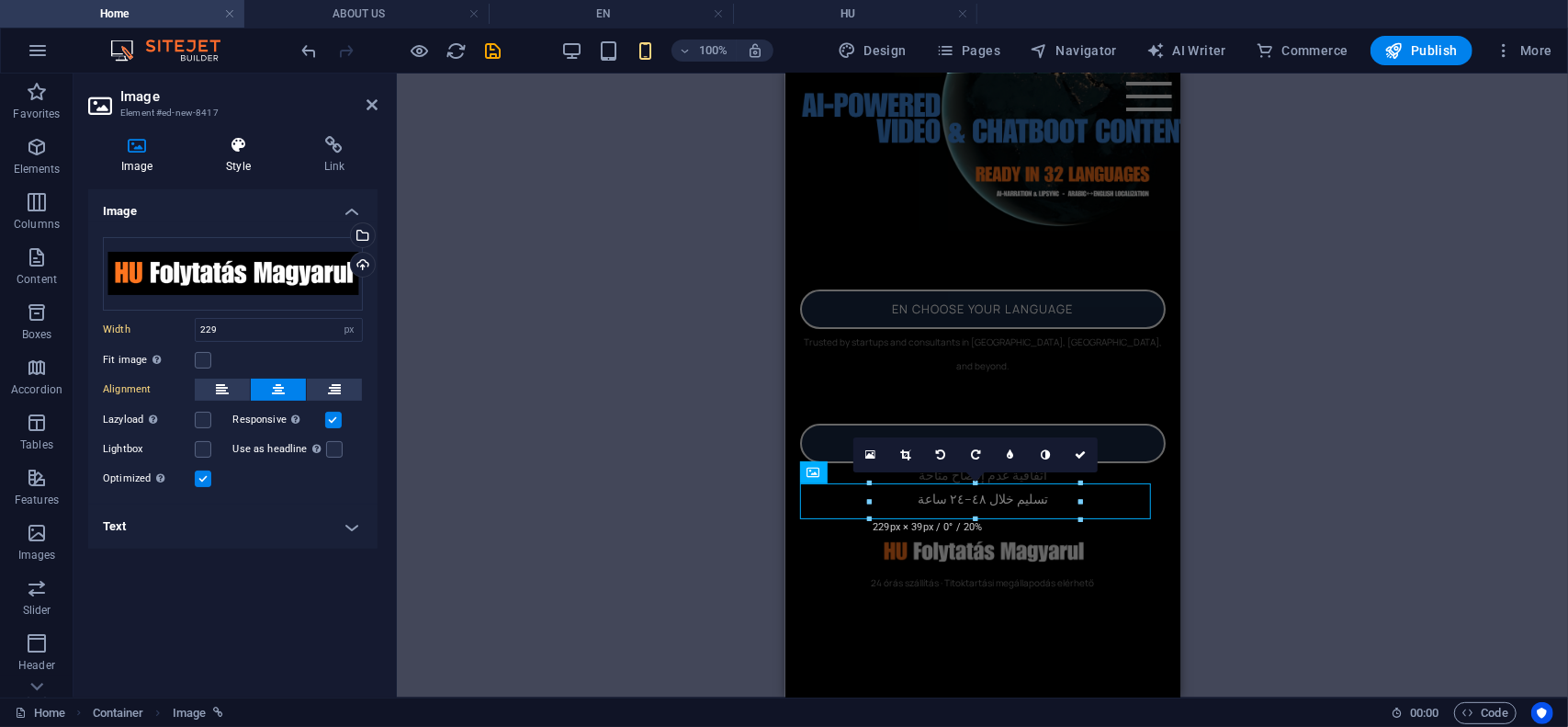
click at [245, 154] on icon at bounding box center [238, 145] width 90 height 18
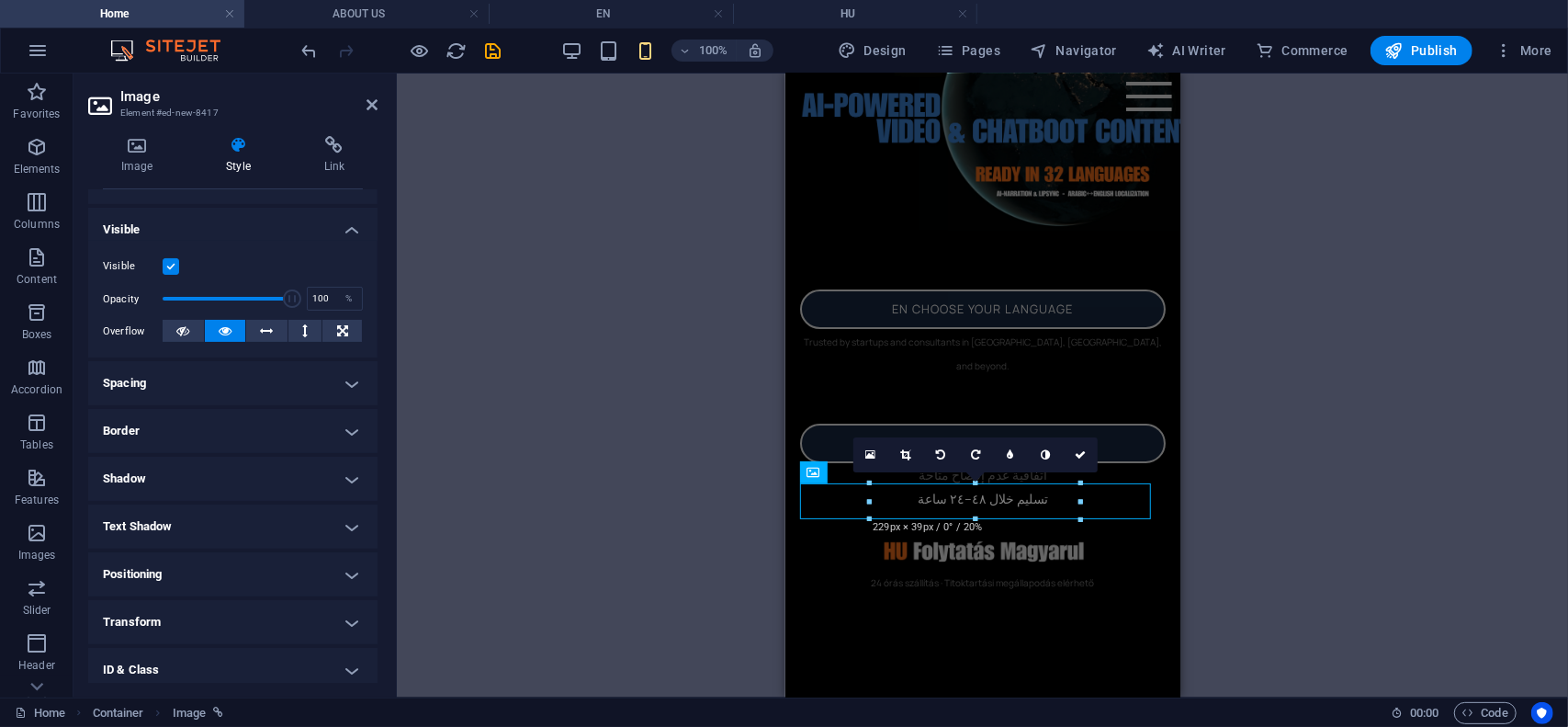
scroll to position [276, 0]
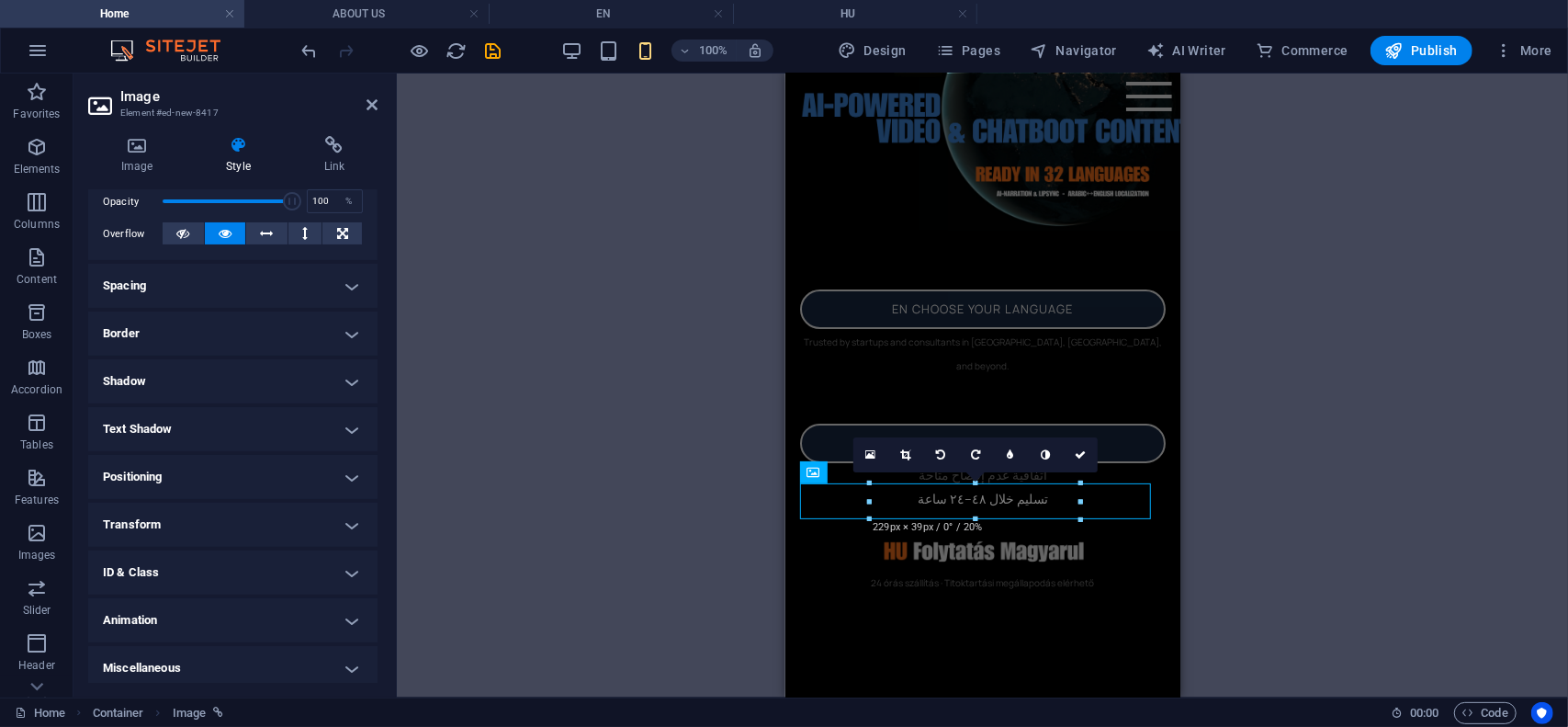
click at [197, 330] on h4 "Border" at bounding box center [233, 334] width 290 height 44
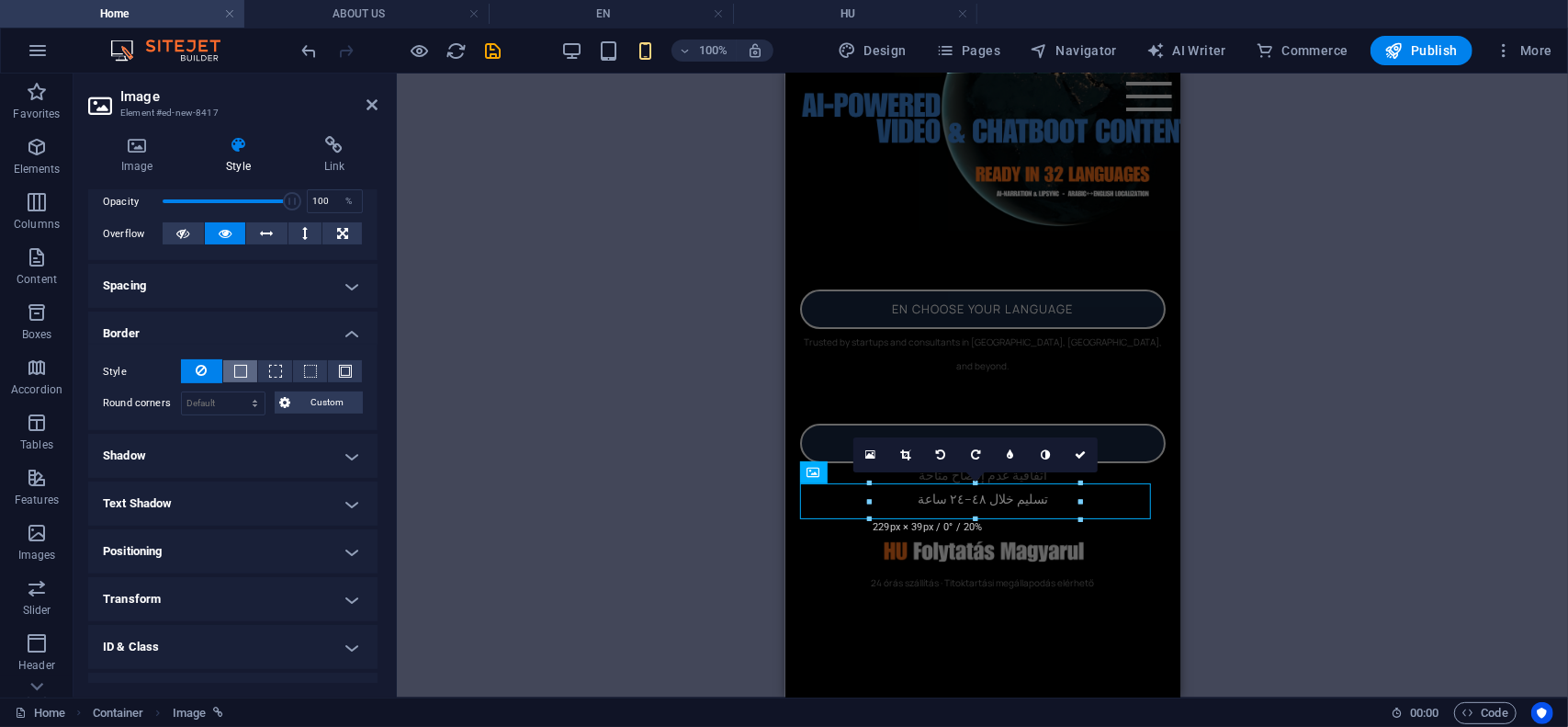
click at [239, 368] on span at bounding box center [241, 370] width 13 height 13
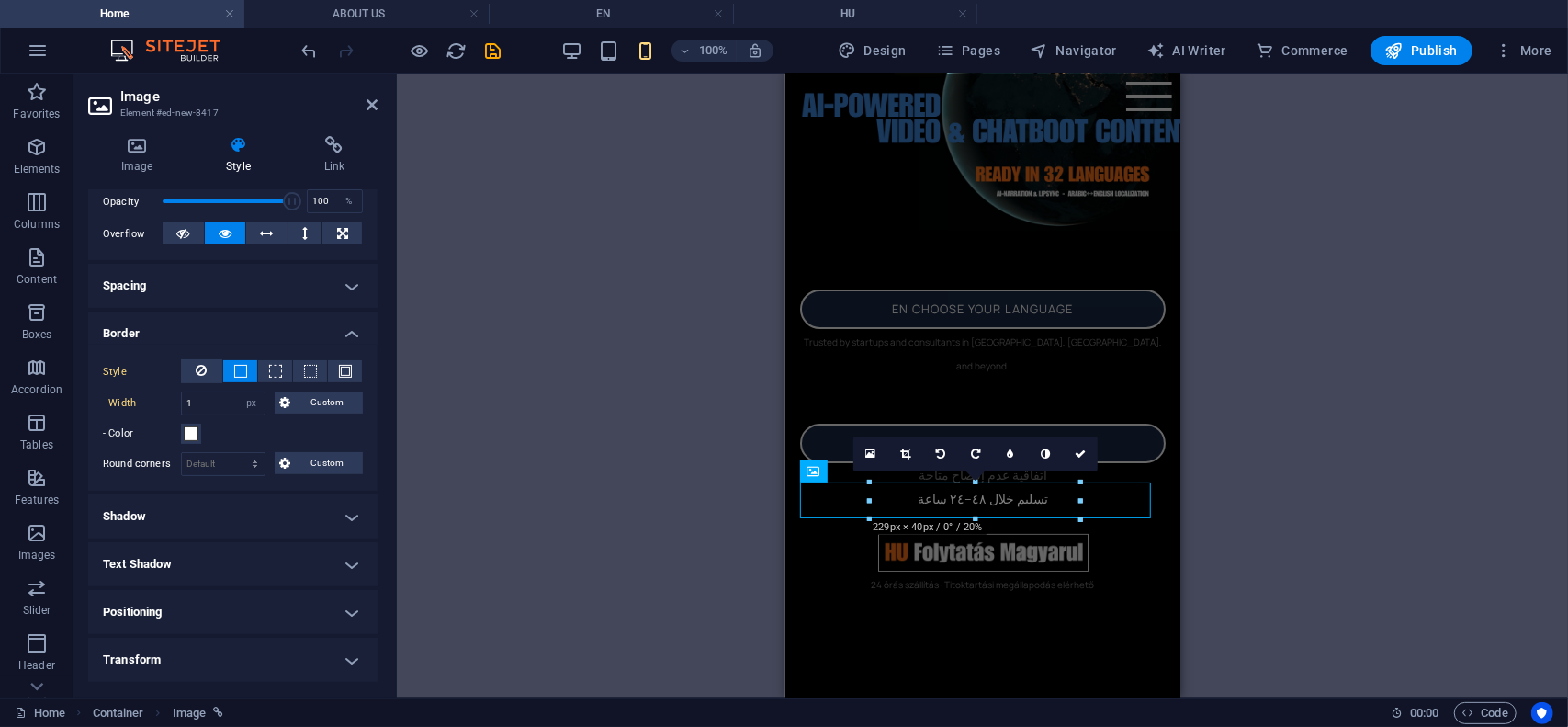
scroll to position [116, 0]
drag, startPoint x: 201, startPoint y: 397, endPoint x: 156, endPoint y: 389, distance: 45.7
click at [156, 391] on div "- Width 1 auto px rem % vh vw Custom Custom" at bounding box center [233, 403] width 260 height 24
type input "2"
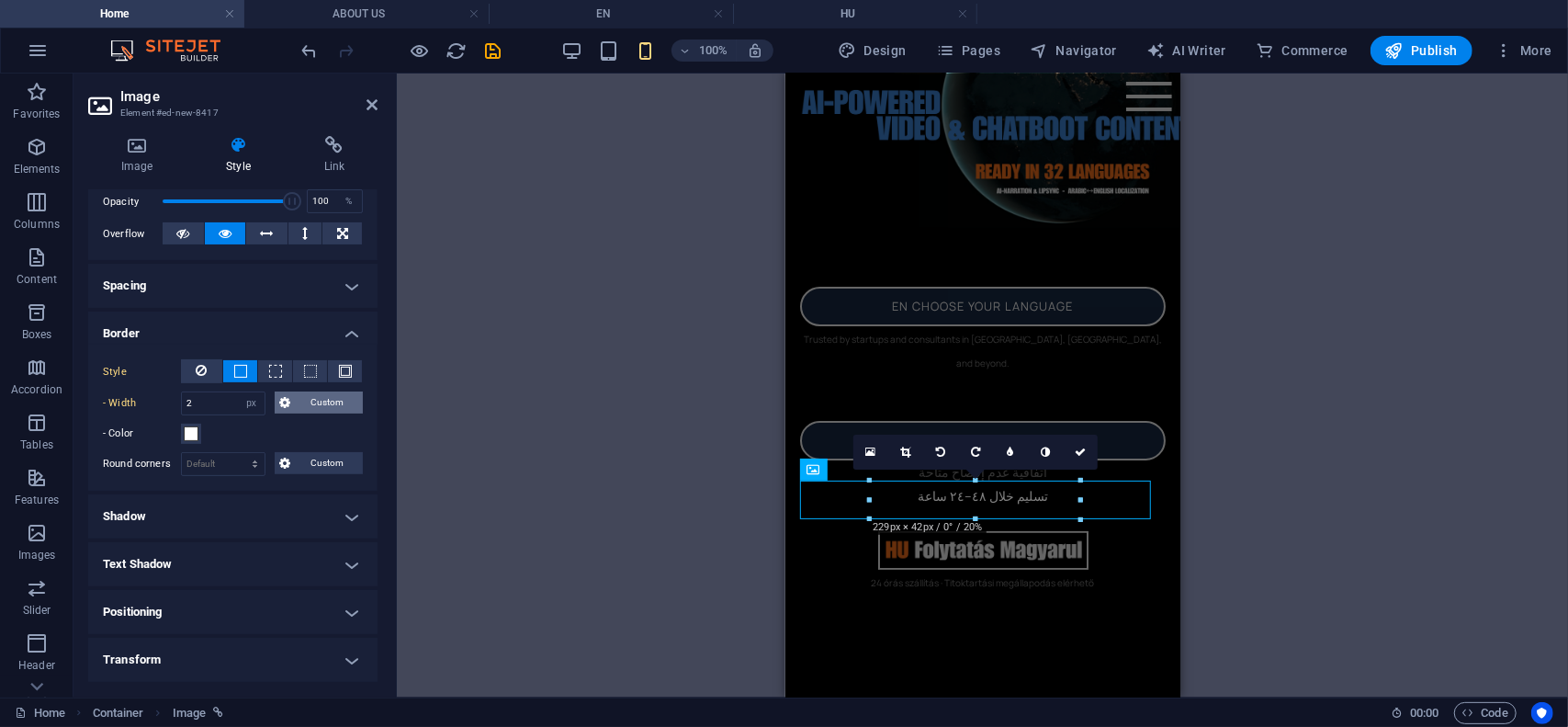
click at [324, 402] on span "Custom" at bounding box center [328, 402] width 62 height 22
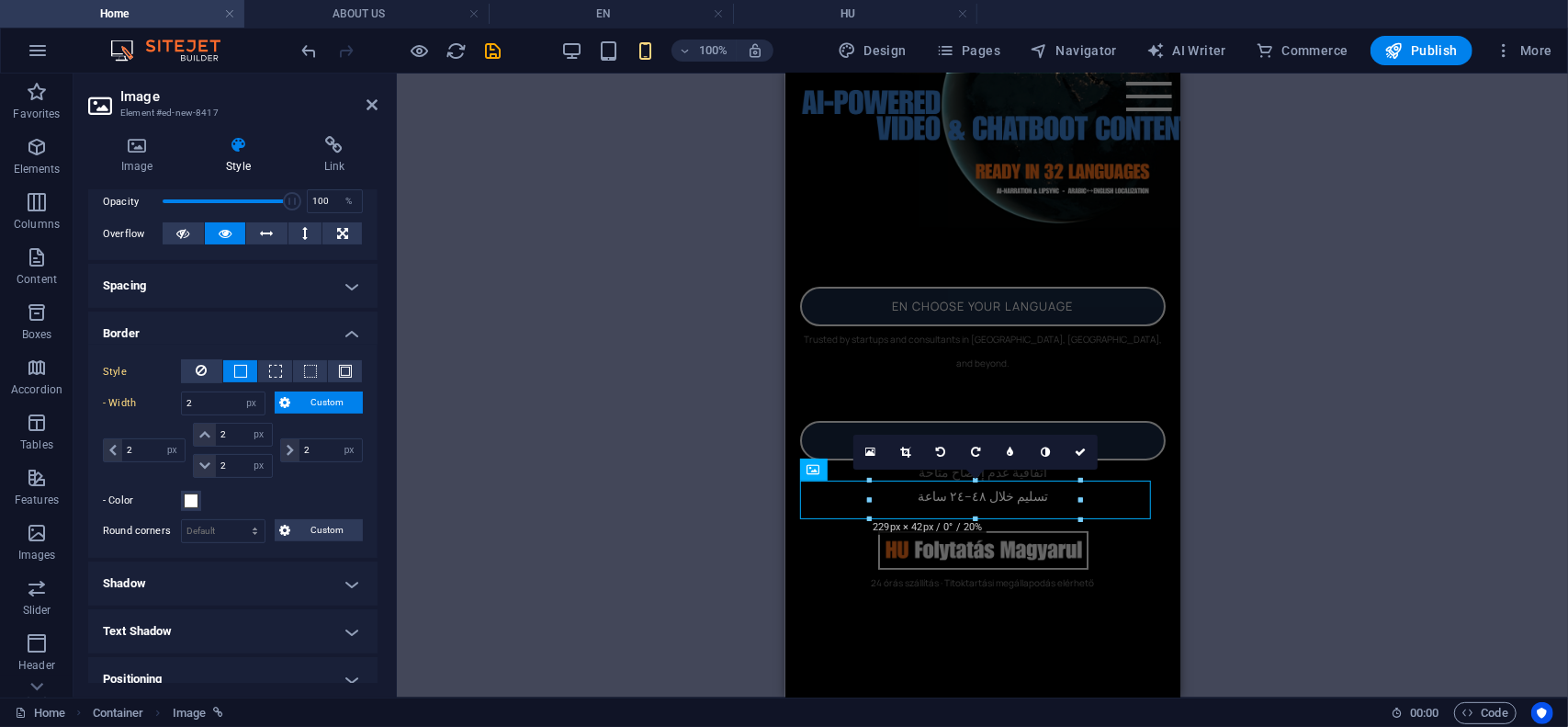
click at [320, 402] on span "Custom" at bounding box center [328, 402] width 62 height 22
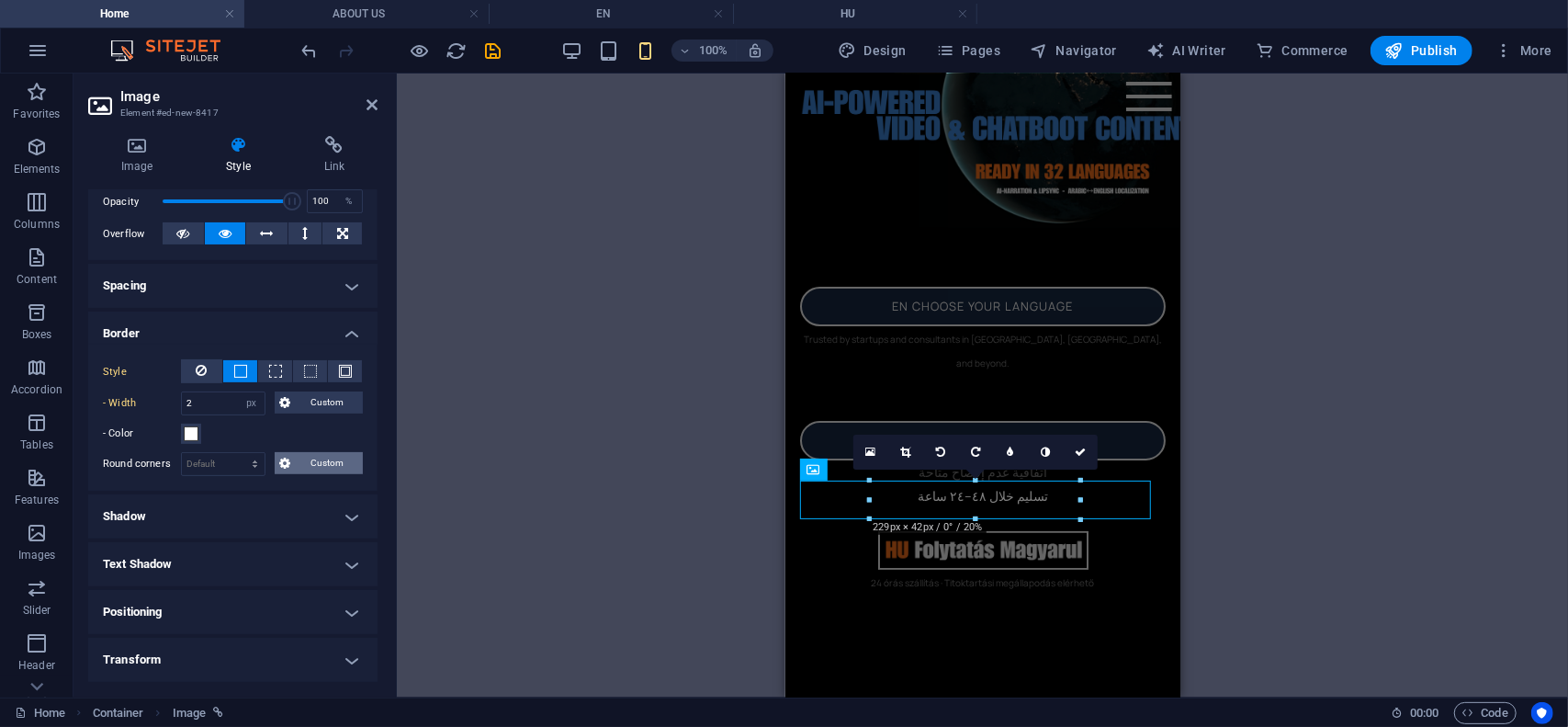
click at [327, 462] on span "Custom" at bounding box center [328, 463] width 62 height 22
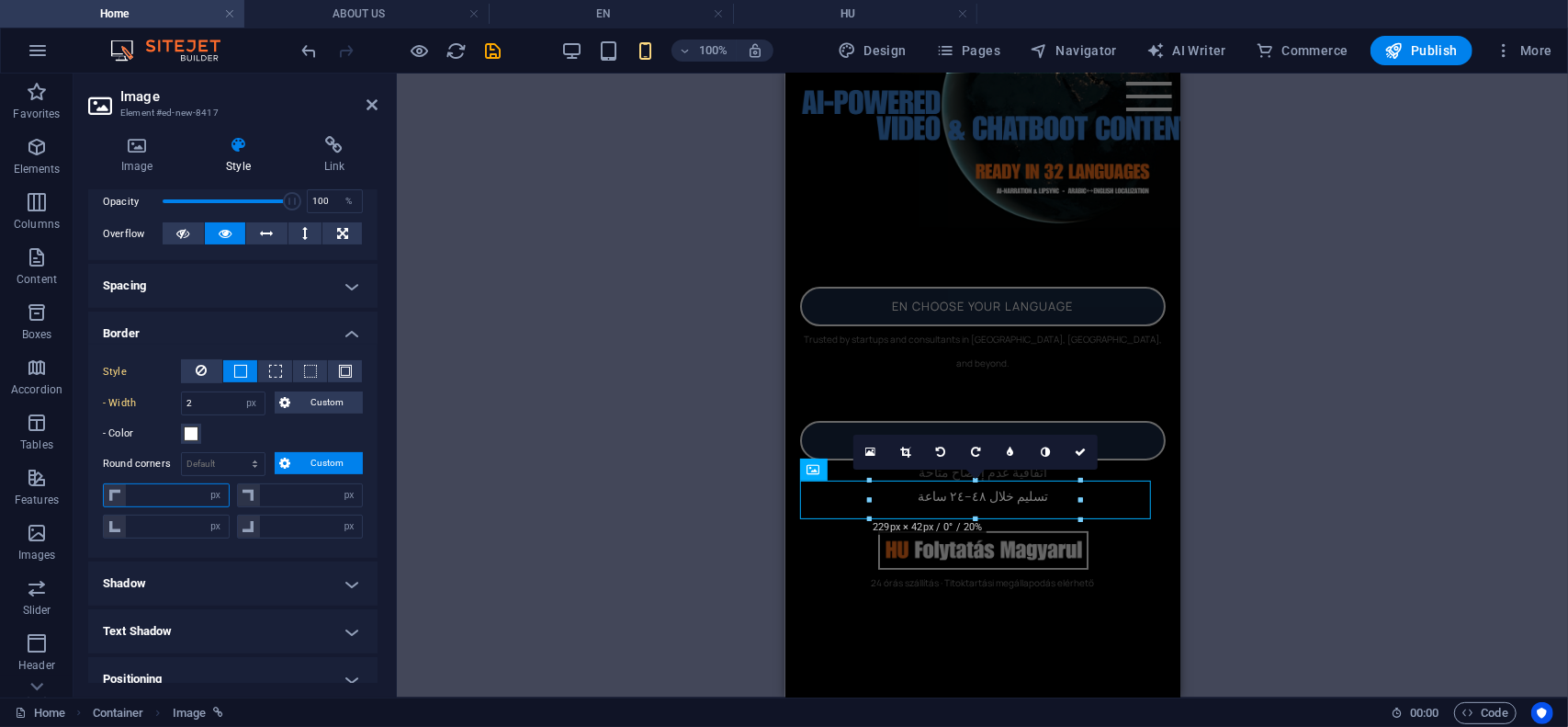
click at [171, 487] on input "number" at bounding box center [177, 495] width 103 height 22
type input "10"
type input "0"
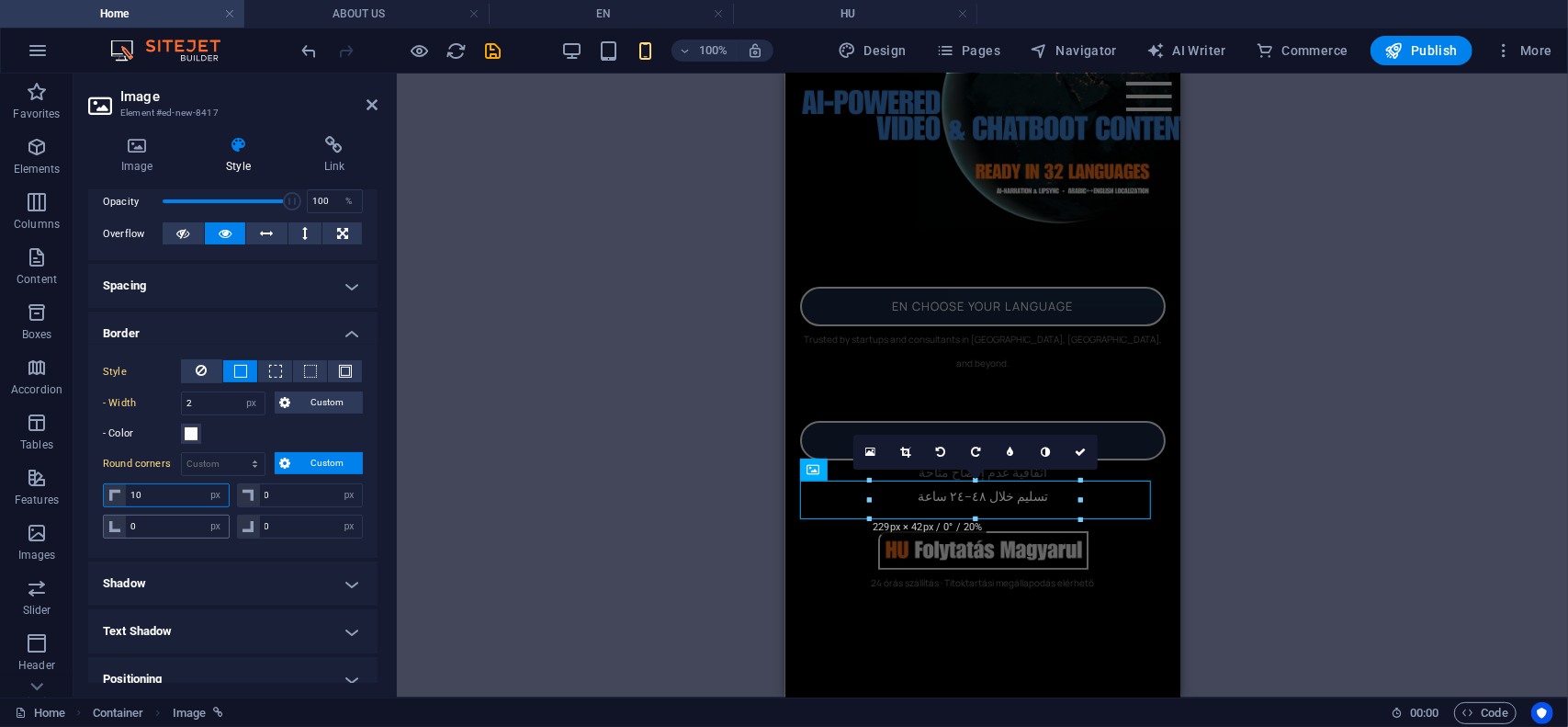
type input "10"
click at [151, 515] on input "0" at bounding box center [177, 526] width 103 height 22
type input "10"
drag, startPoint x: 307, startPoint y: 491, endPoint x: 129, endPoint y: 446, distance: 183.6
click at [129, 446] on div "Style - Width 2 auto px rem % vh vw Custom Custom 2 auto px rem % vh vw 2 auto …" at bounding box center [233, 450] width 290 height 213
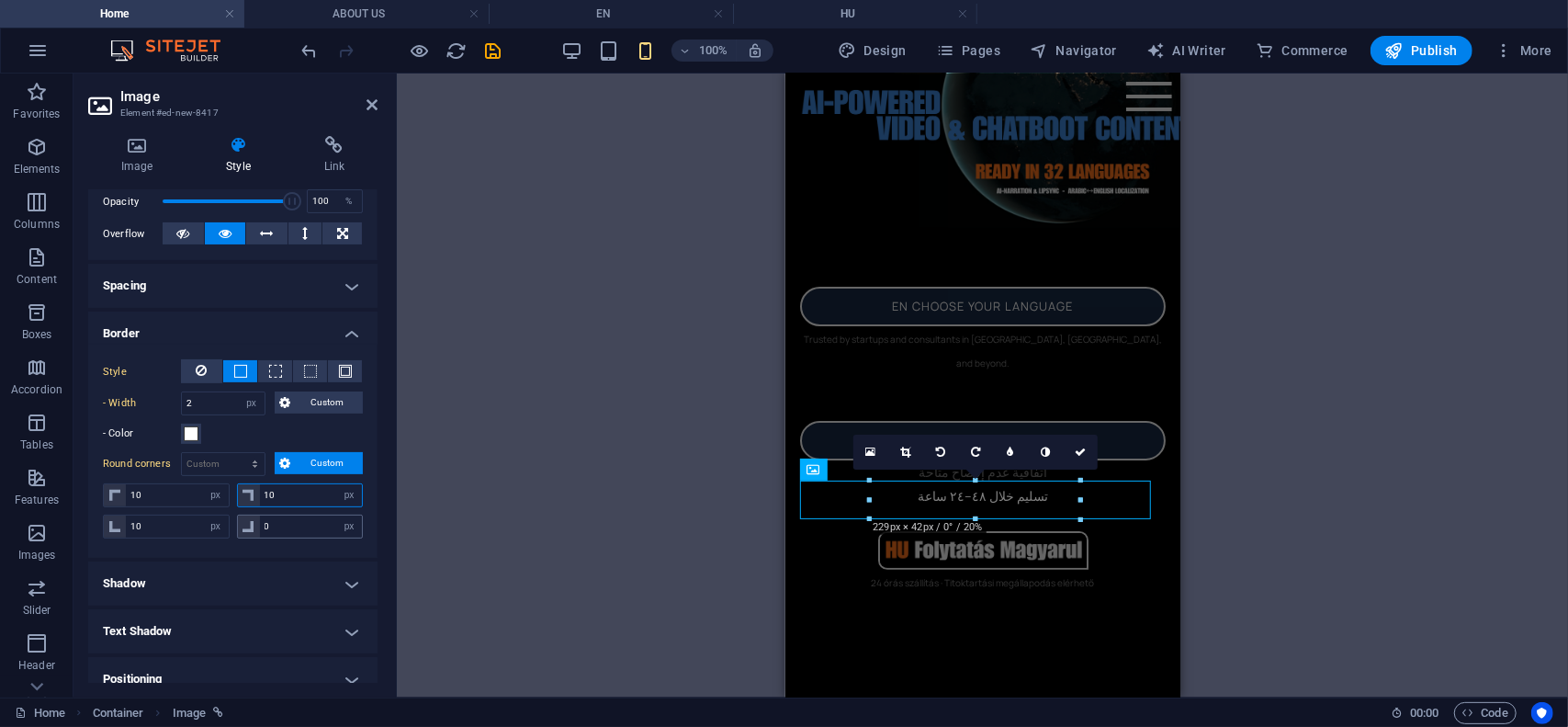
type input "10"
drag, startPoint x: 276, startPoint y: 521, endPoint x: 225, endPoint y: 520, distance: 51.0
click at [225, 520] on div "10 px rem % vh vw 0 px rem % vh vw" at bounding box center [233, 524] width 260 height 28
type input "10"
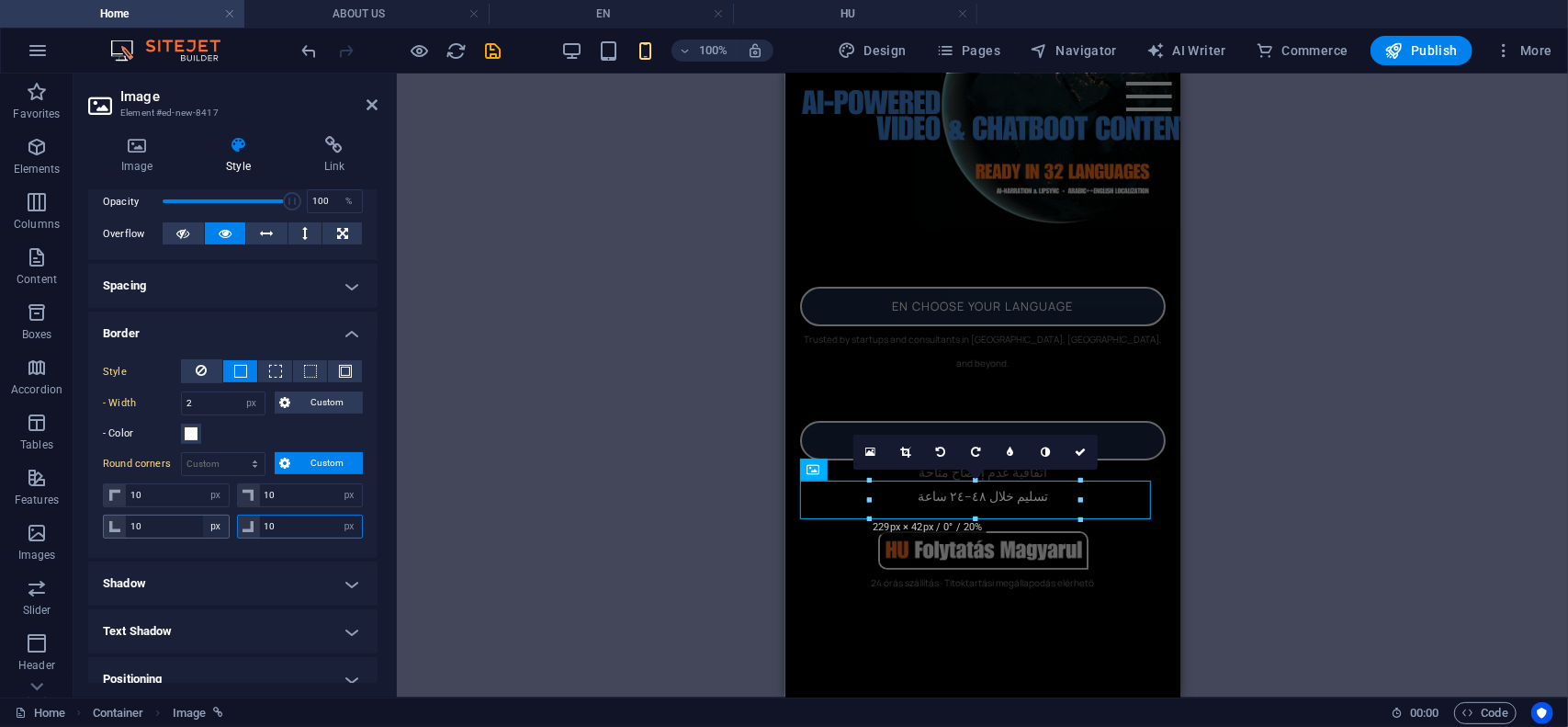
select select "px"
type input "10"
click at [374, 105] on icon at bounding box center [372, 105] width 11 height 15
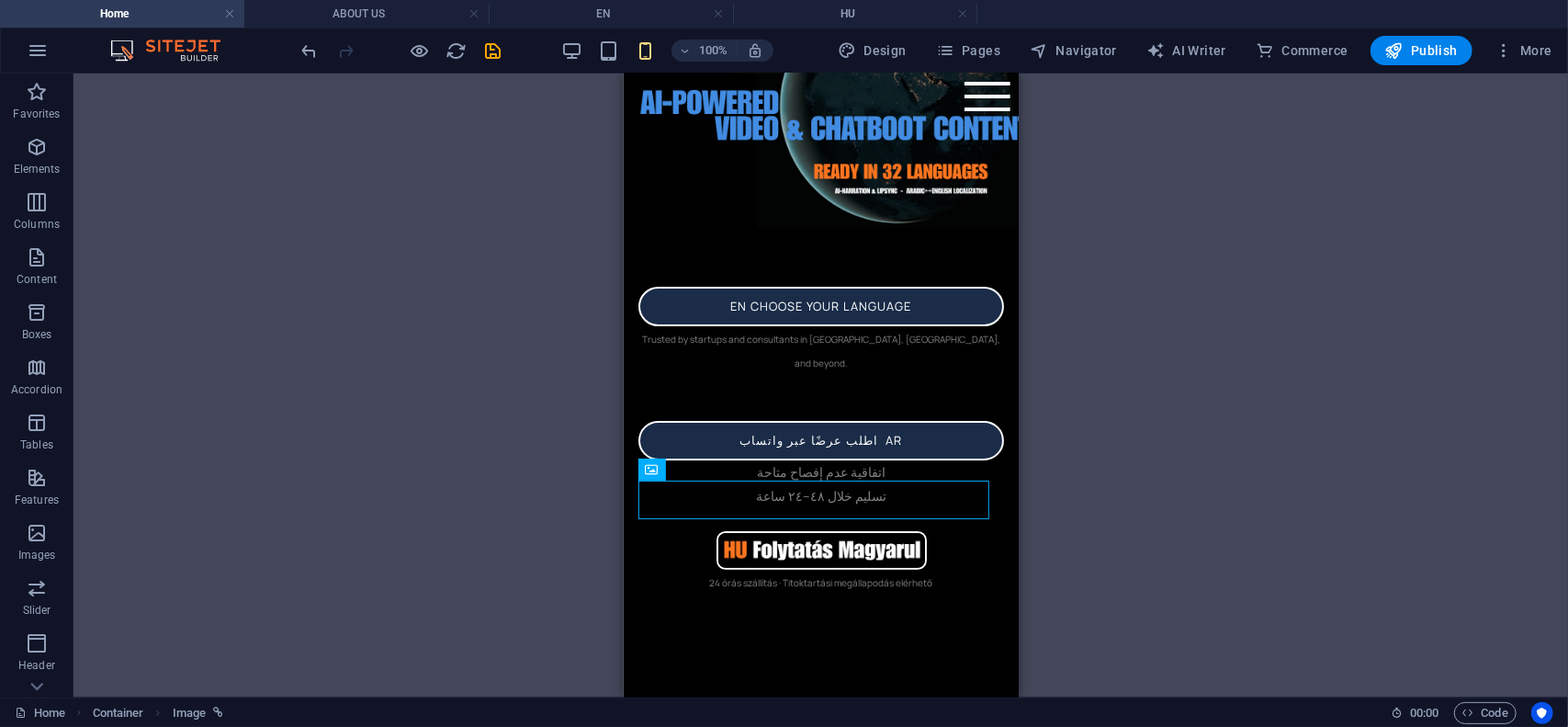
click at [529, 227] on div "Container Text Banner Container Container Container Text Container Text Contain…" at bounding box center [821, 385] width 1495 height 624
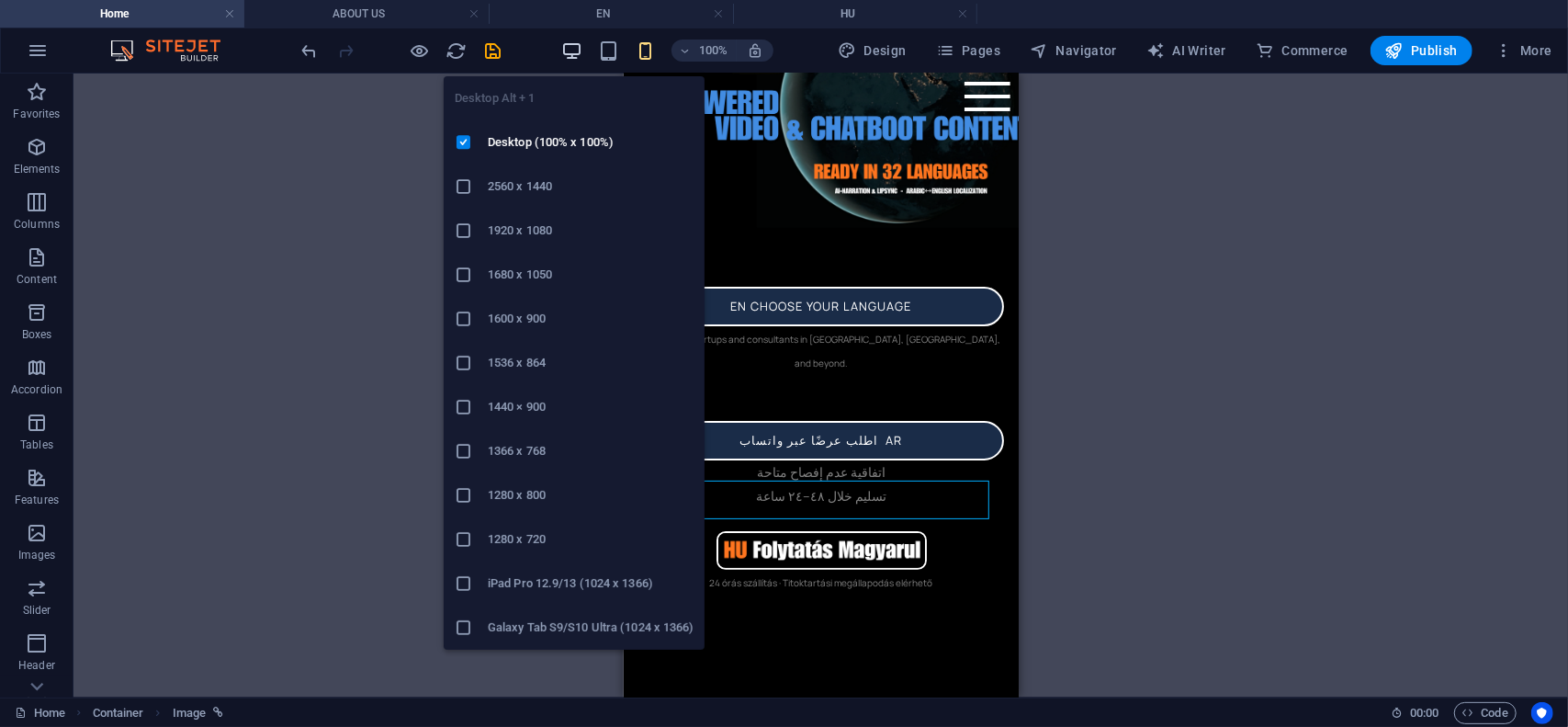
click at [577, 52] on icon "button" at bounding box center [571, 50] width 21 height 21
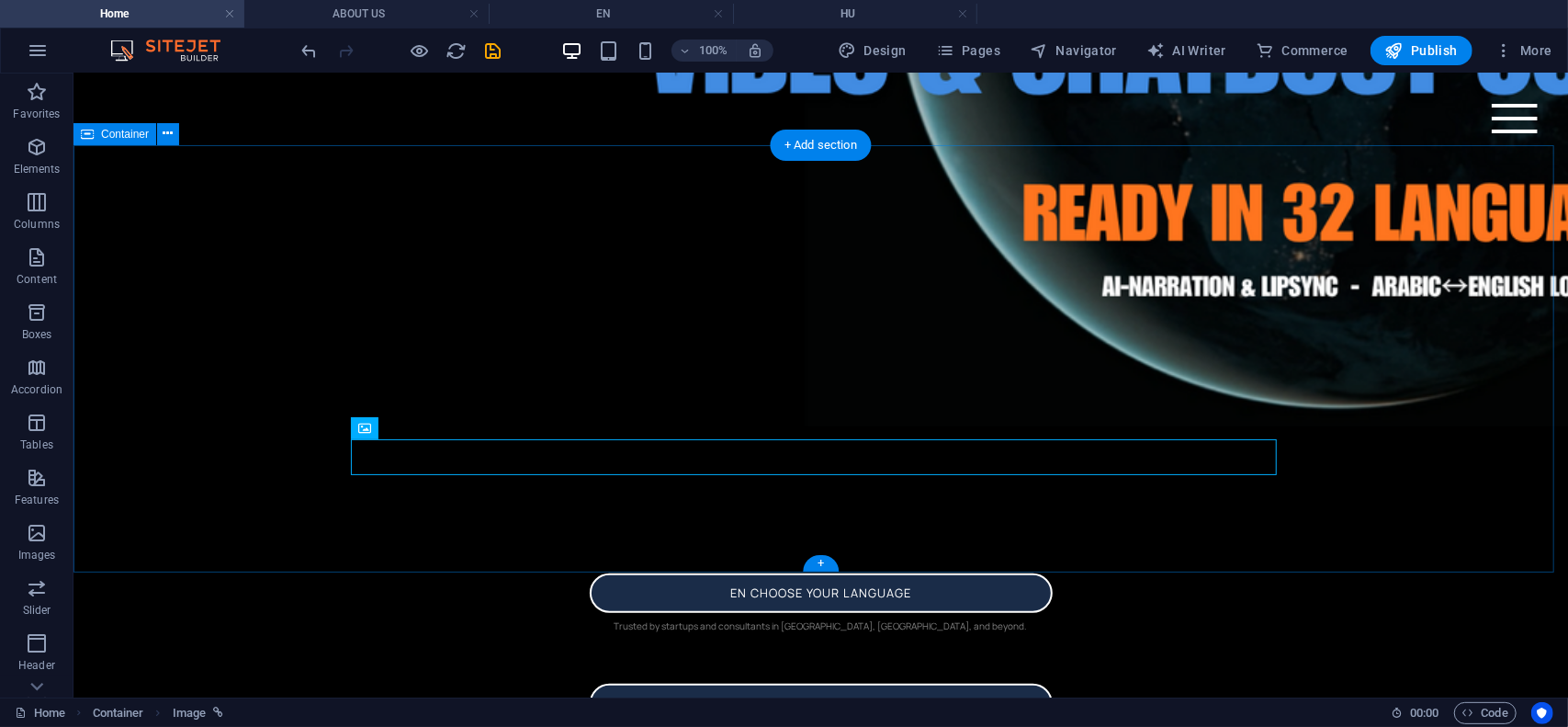
scroll to position [646, 0]
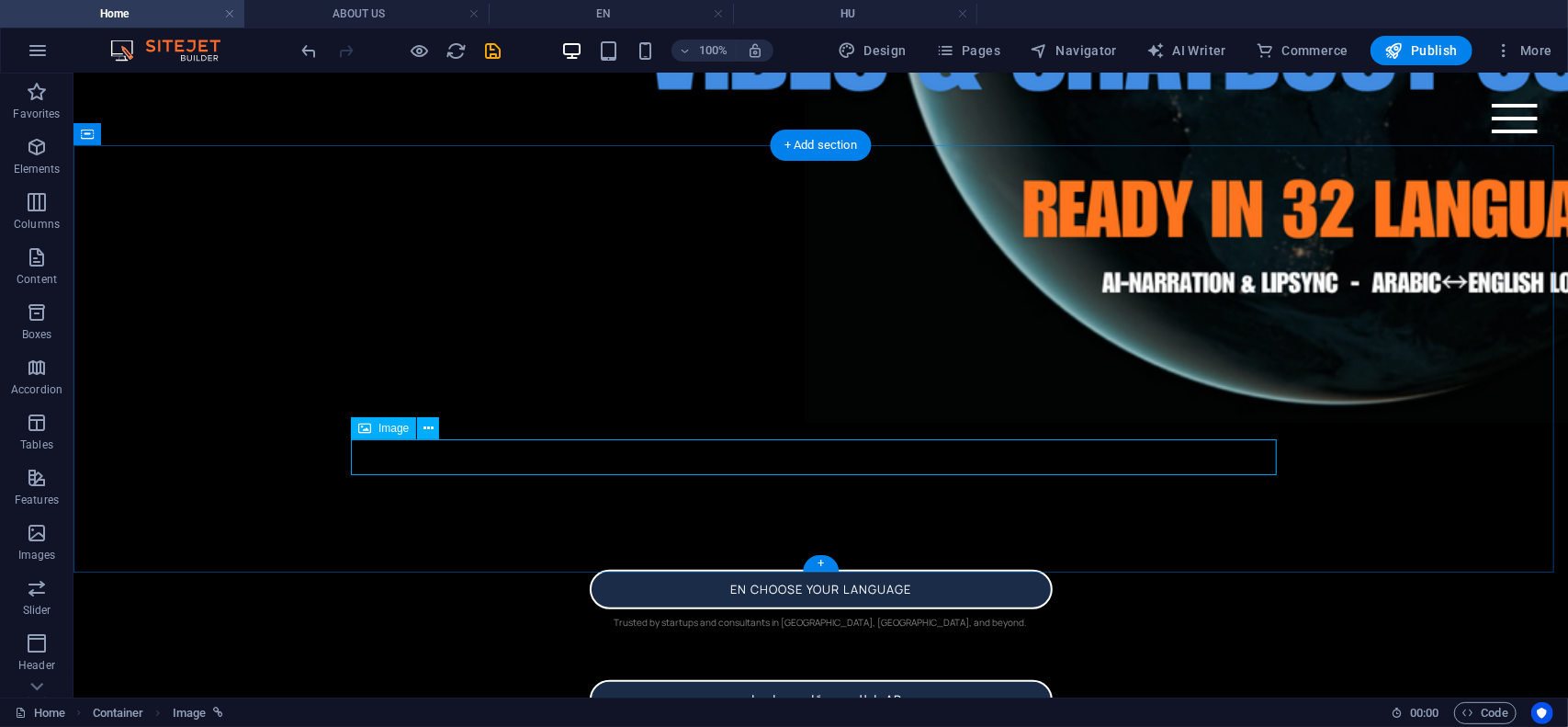
select select "px"
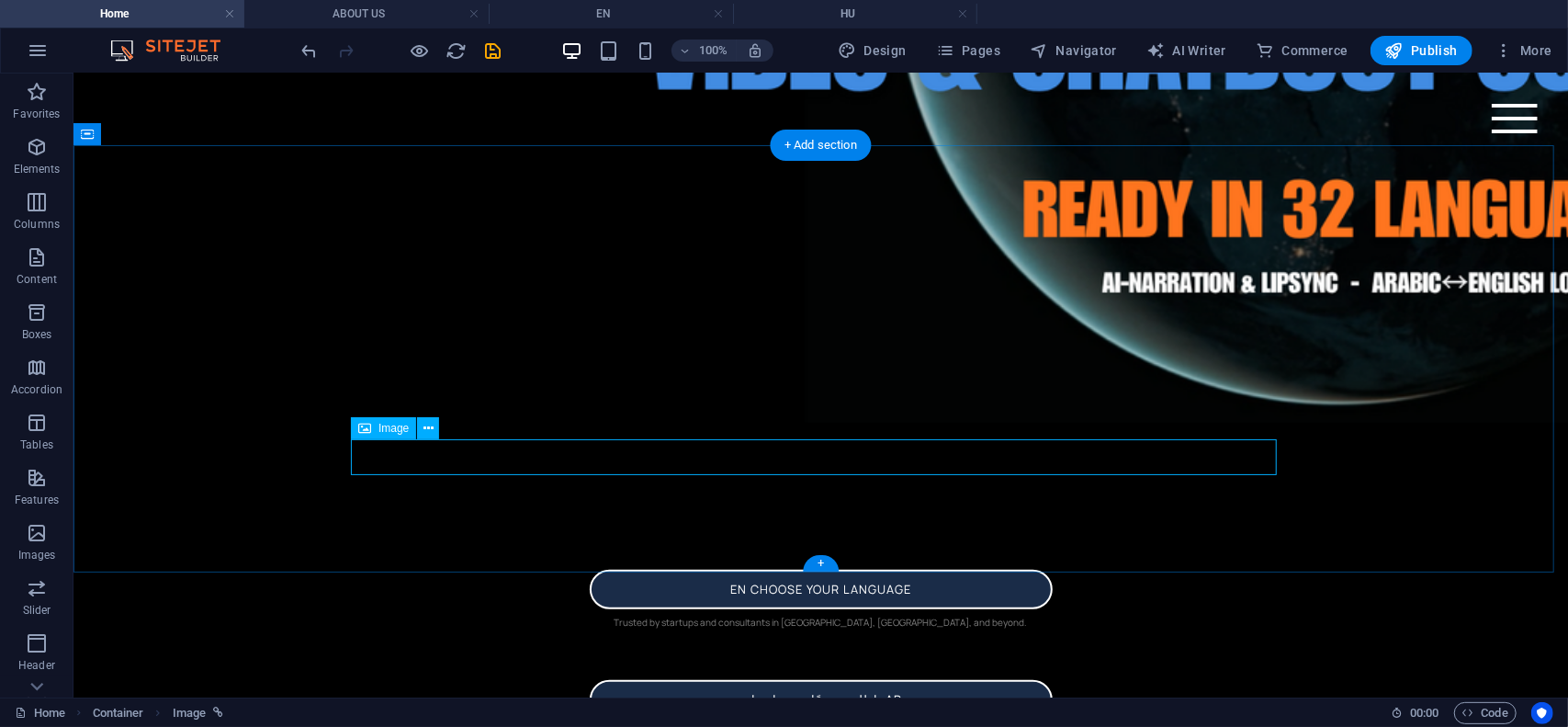
select select "px"
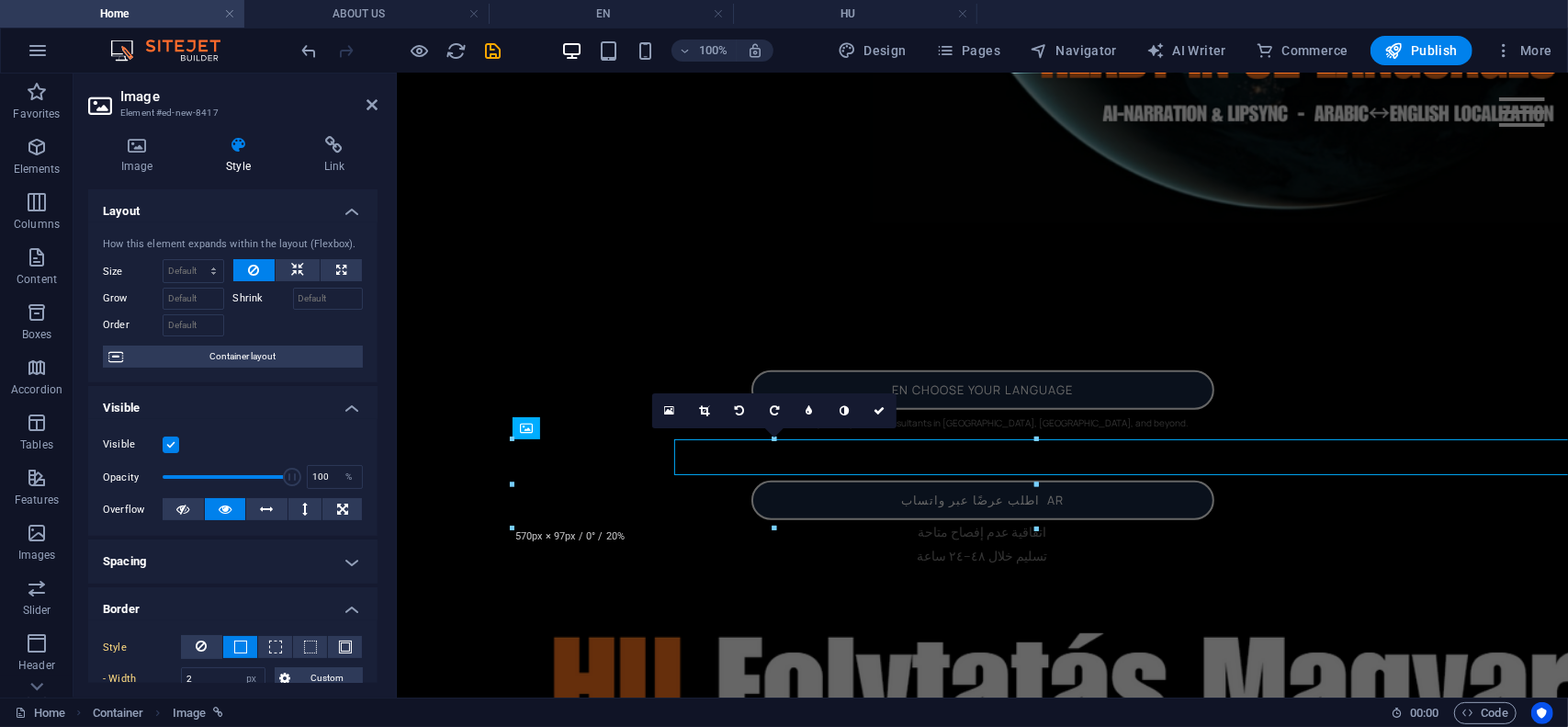
select select "DISABLED_OPTION_VALUE"
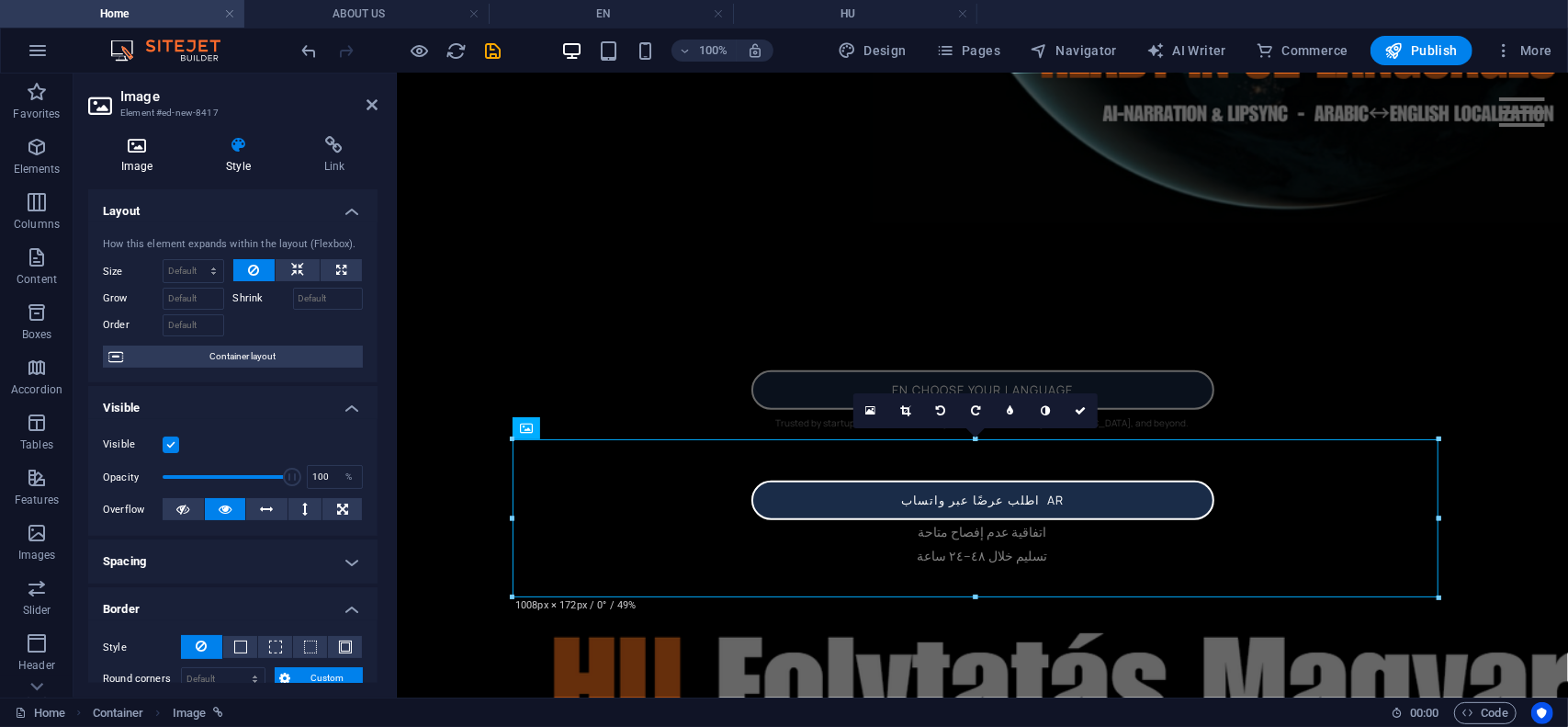
click at [131, 144] on icon at bounding box center [137, 145] width 98 height 18
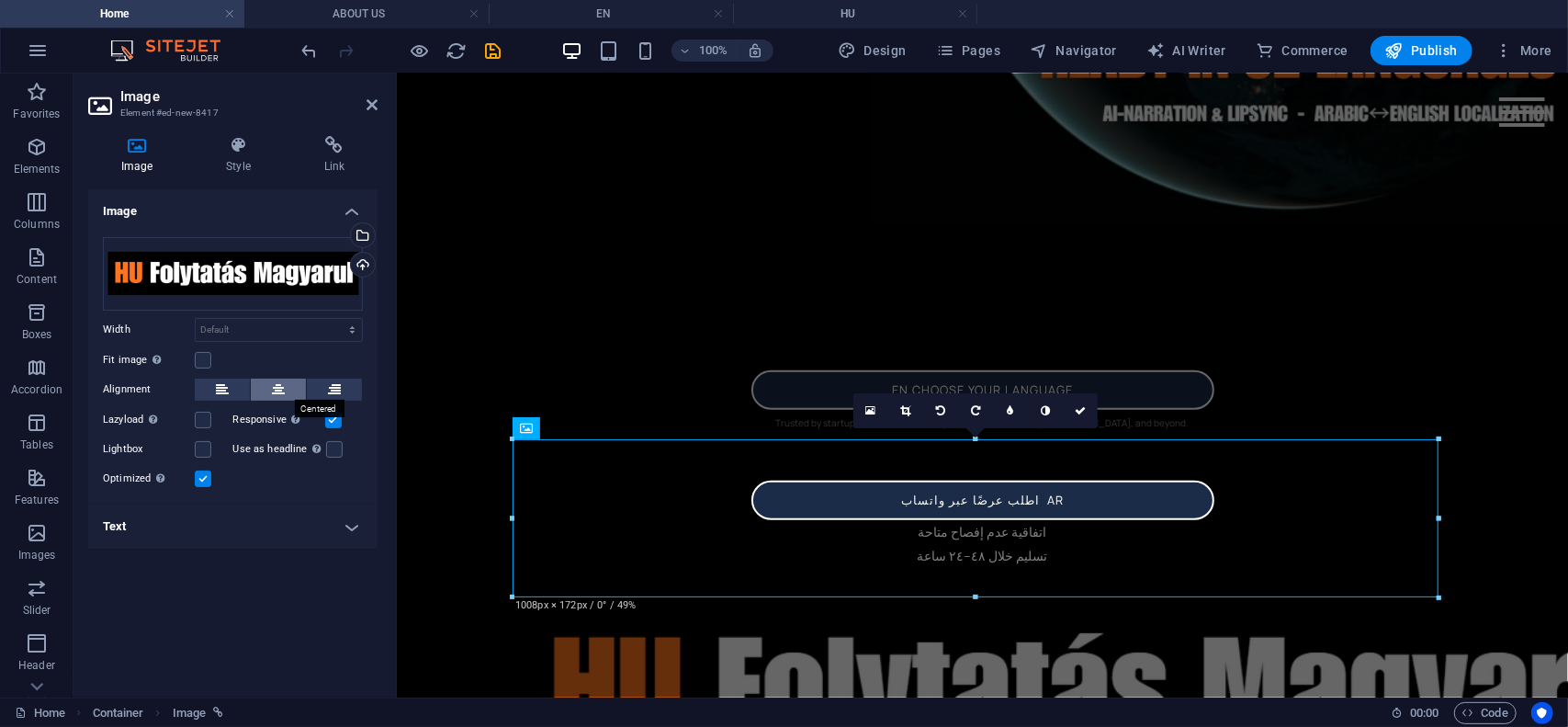
click at [281, 382] on icon at bounding box center [278, 389] width 13 height 22
click at [370, 106] on icon at bounding box center [372, 105] width 11 height 15
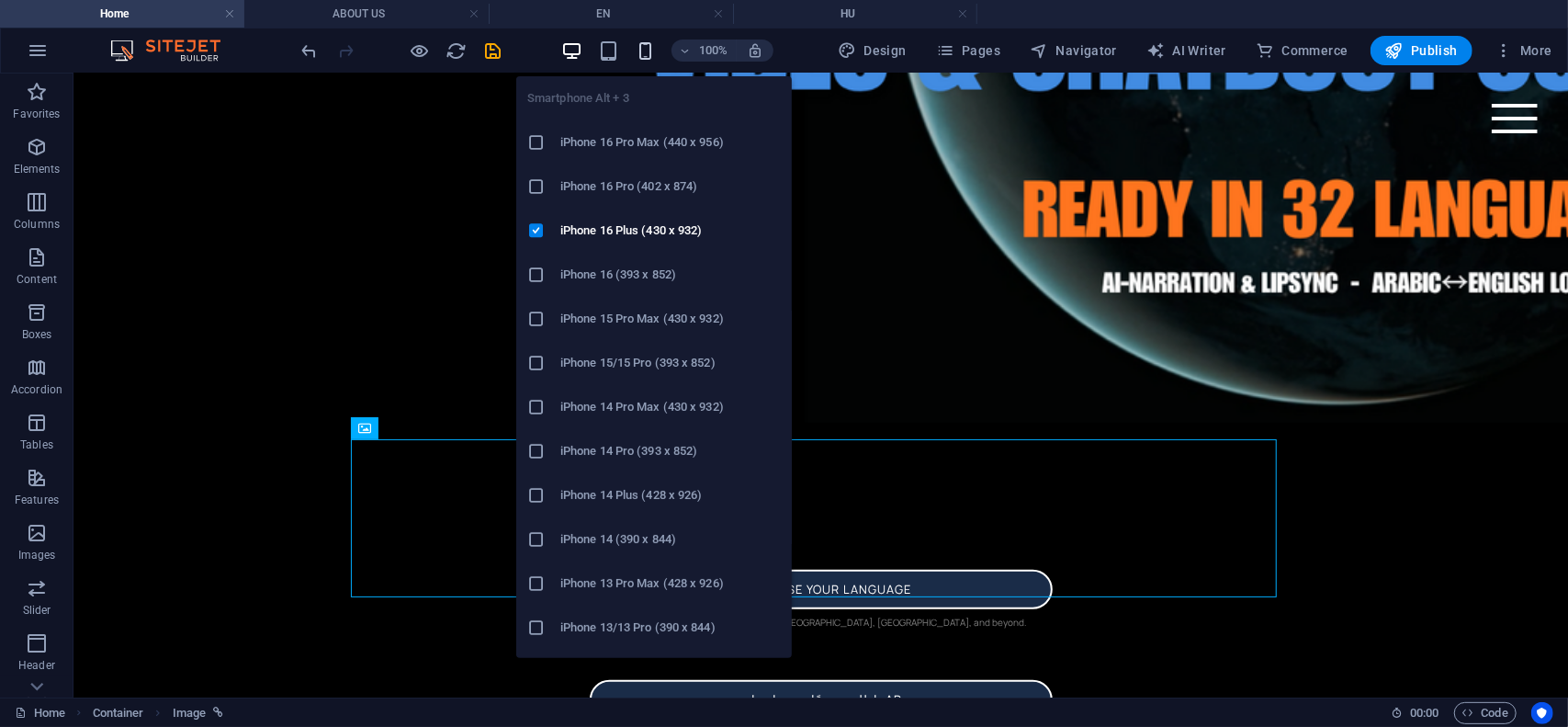
click at [648, 49] on icon "button" at bounding box center [645, 50] width 21 height 21
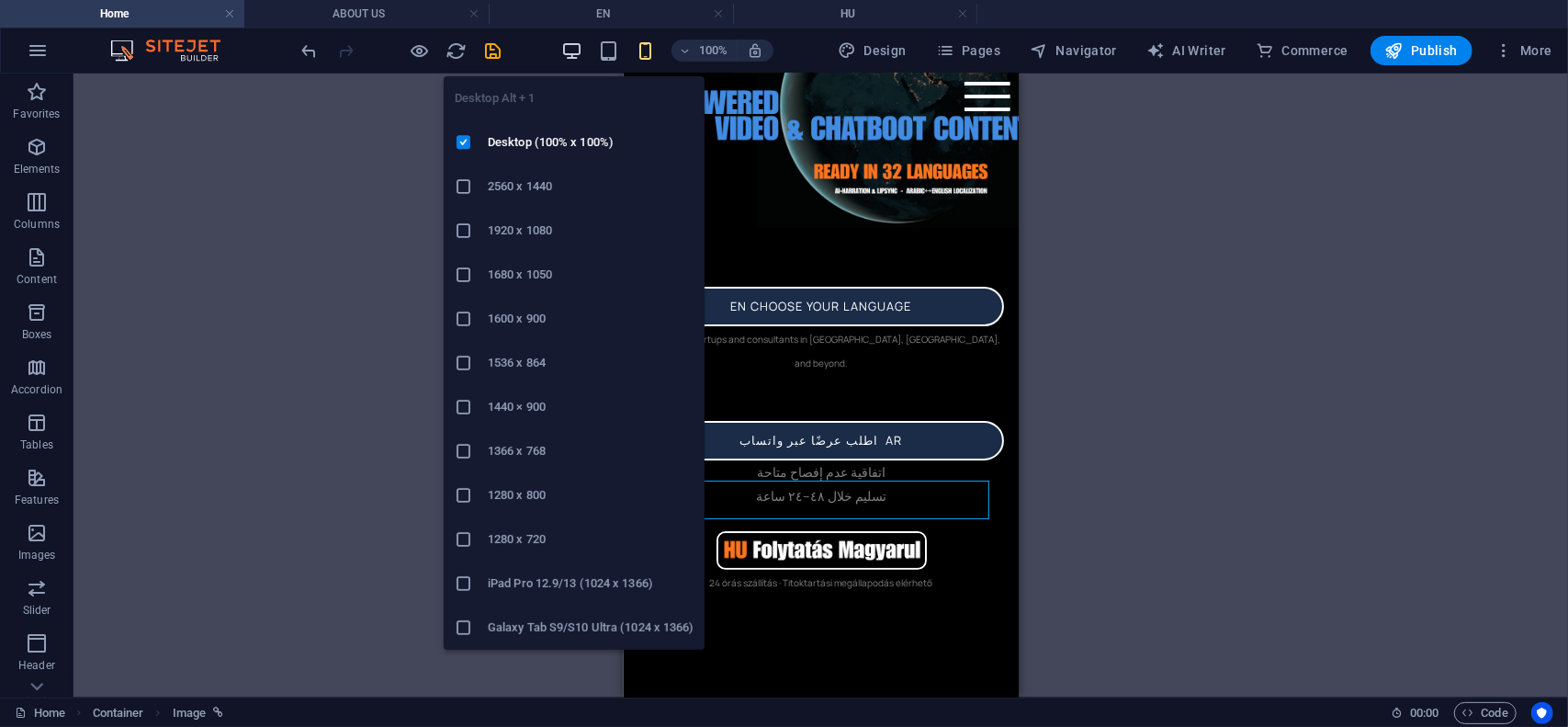
click at [571, 48] on icon "button" at bounding box center [571, 50] width 21 height 21
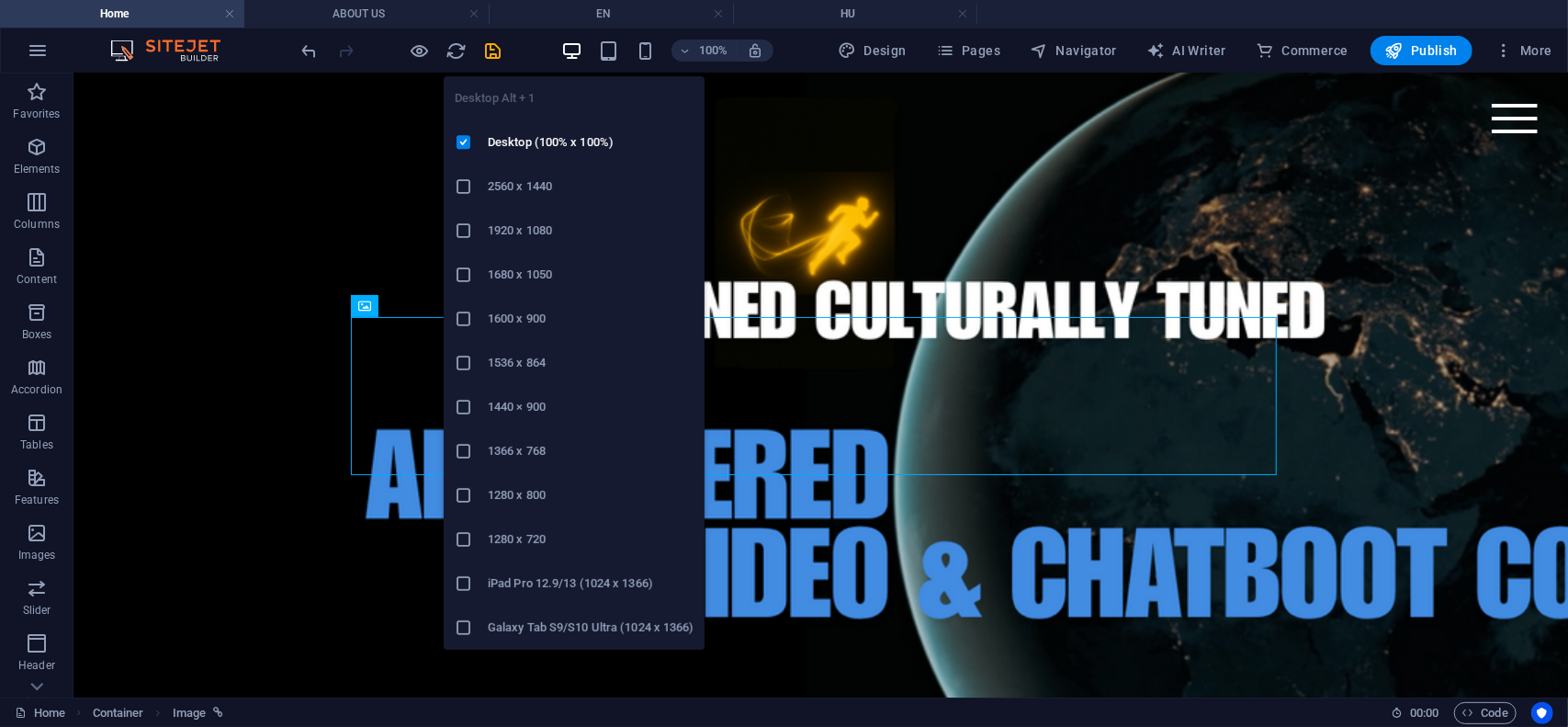
scroll to position [768, 0]
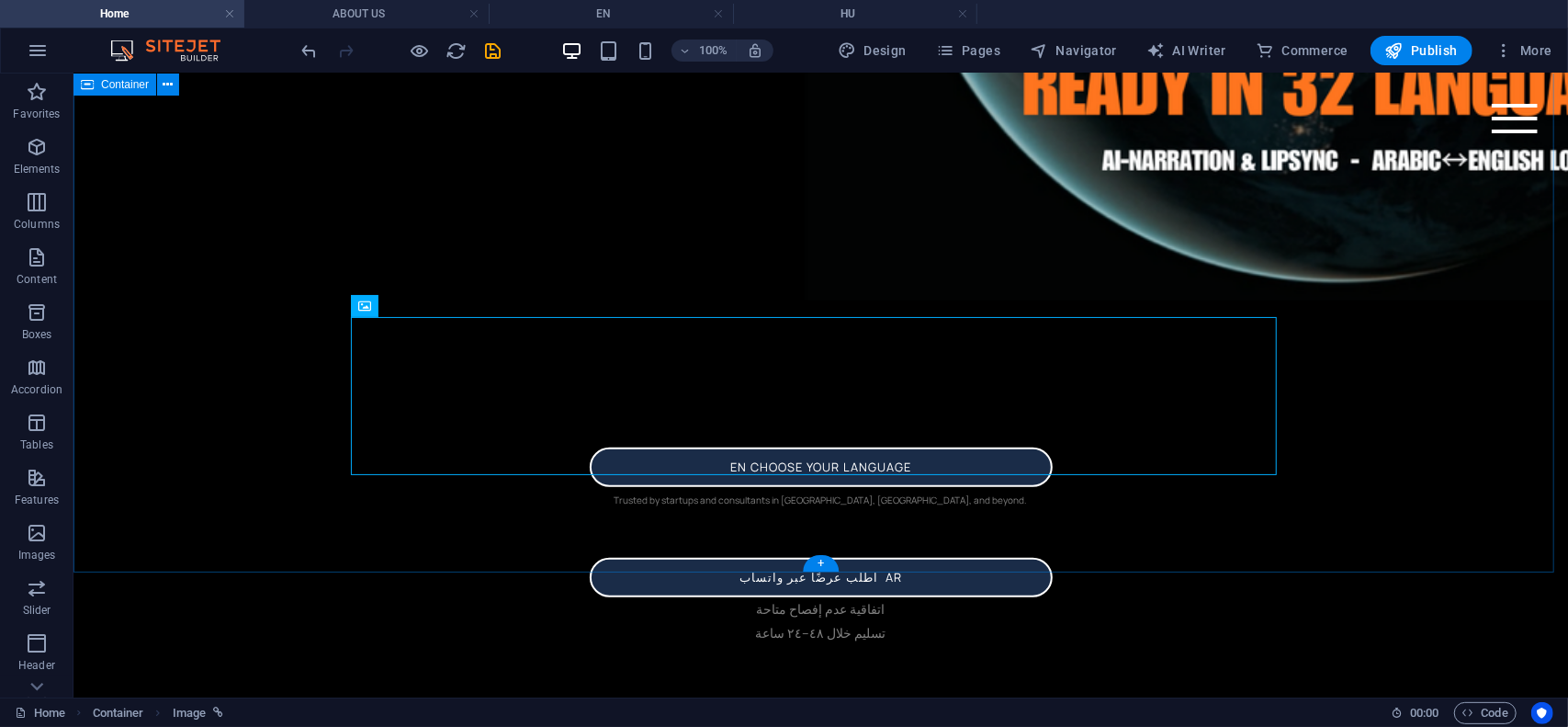
click at [1399, 431] on div "en choose your language Trusted by startups and consultants in [GEOGRAPHIC_DATA…" at bounding box center [820, 696] width 1495 height 647
click at [393, 310] on span "Image" at bounding box center [393, 306] width 30 height 11
click at [392, 310] on span "Image" at bounding box center [393, 306] width 30 height 11
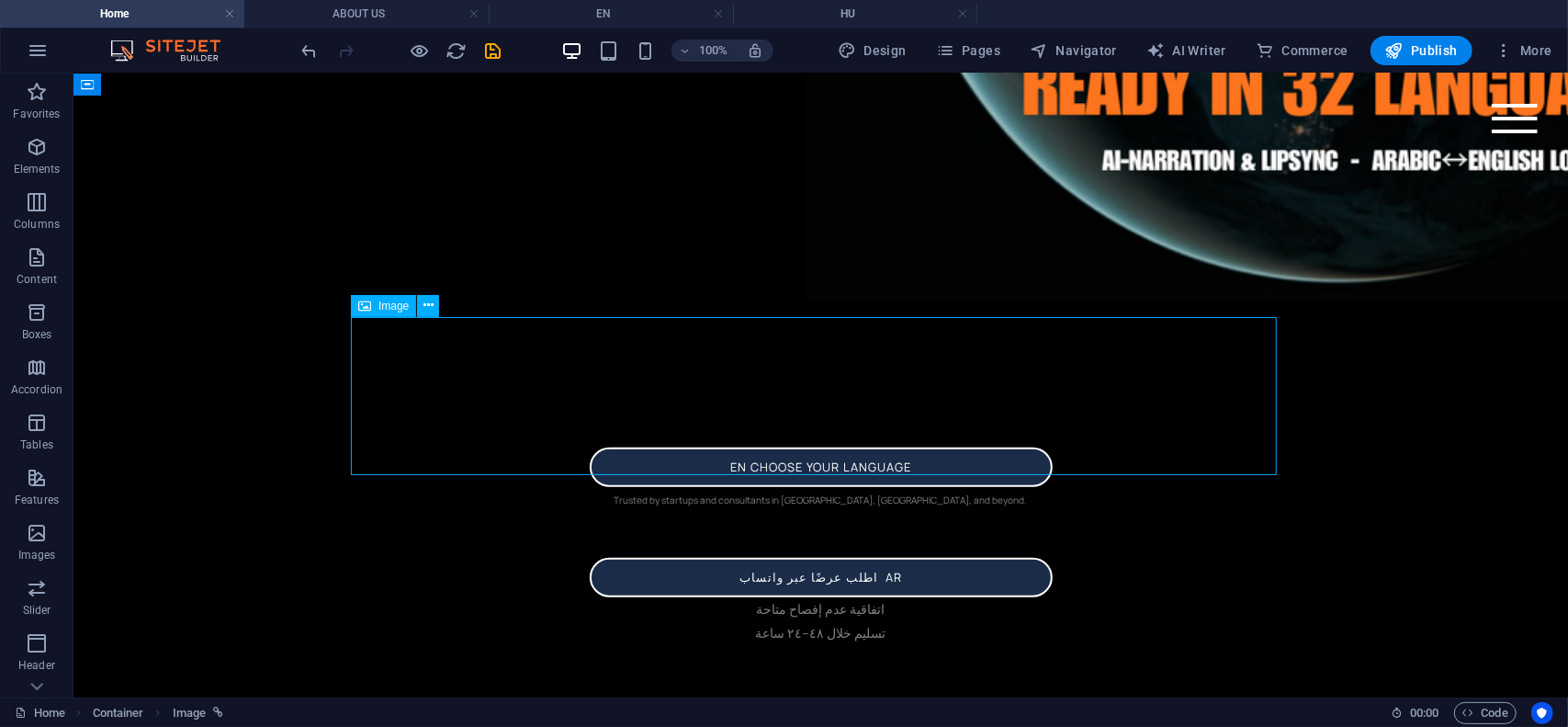
select select "px"
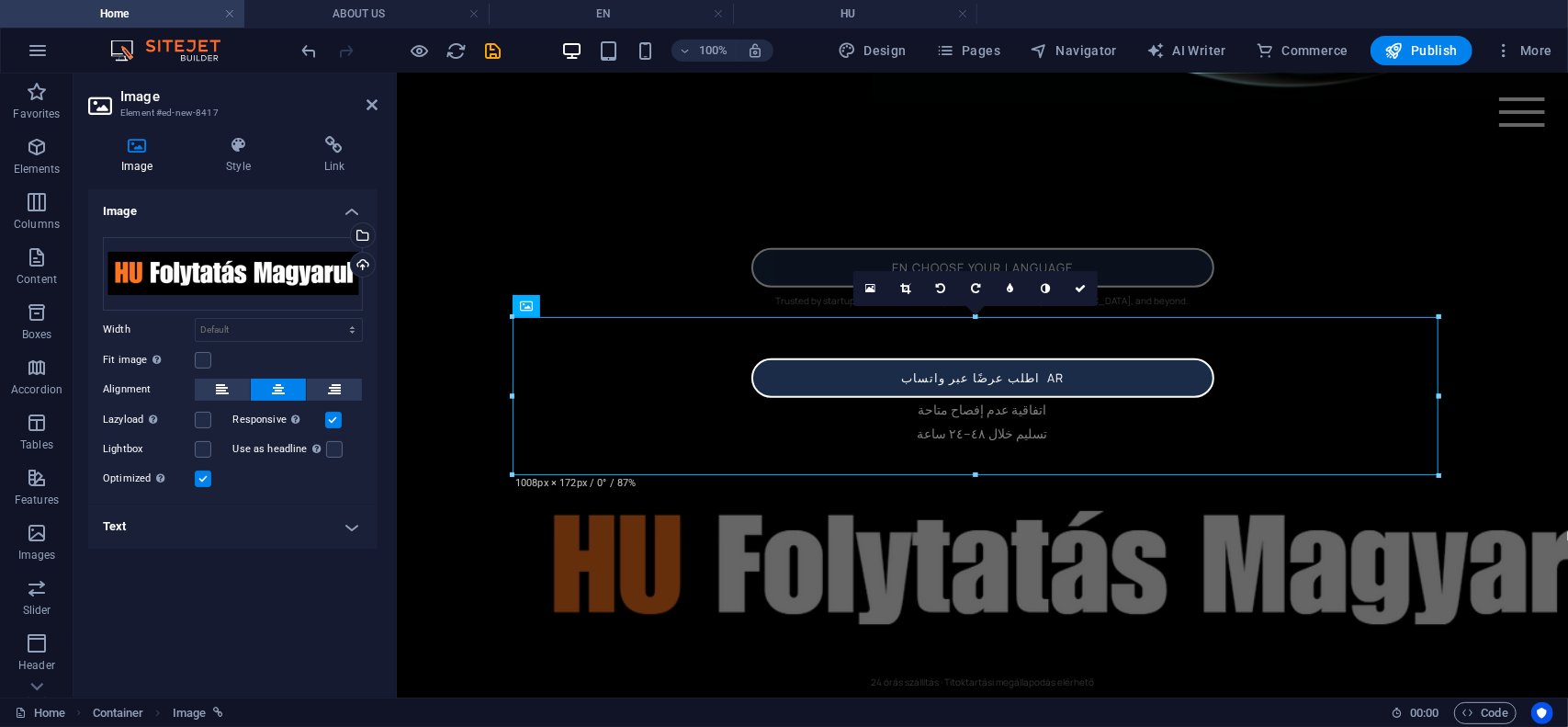
click at [130, 151] on icon at bounding box center [137, 145] width 98 height 18
click at [250, 148] on icon at bounding box center [238, 145] width 90 height 18
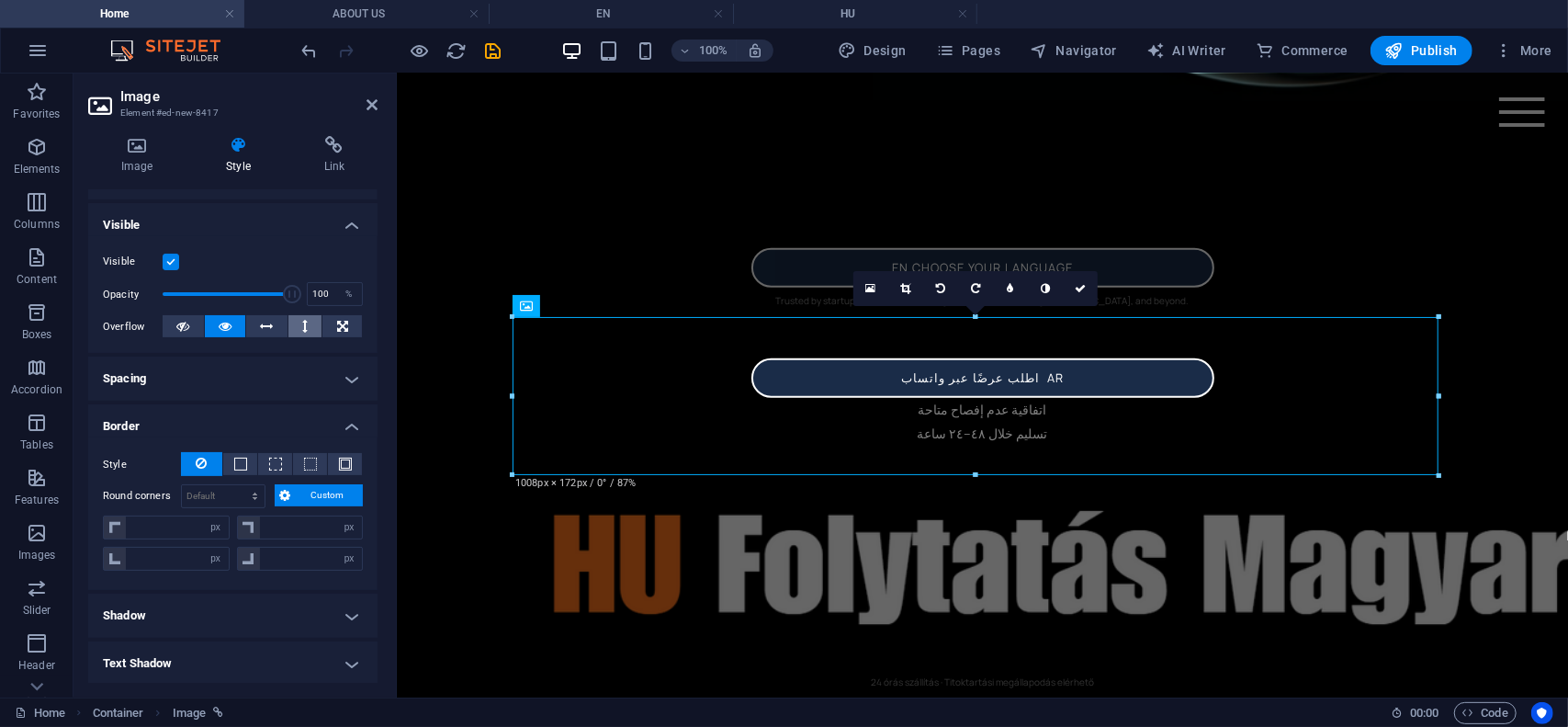
scroll to position [184, 0]
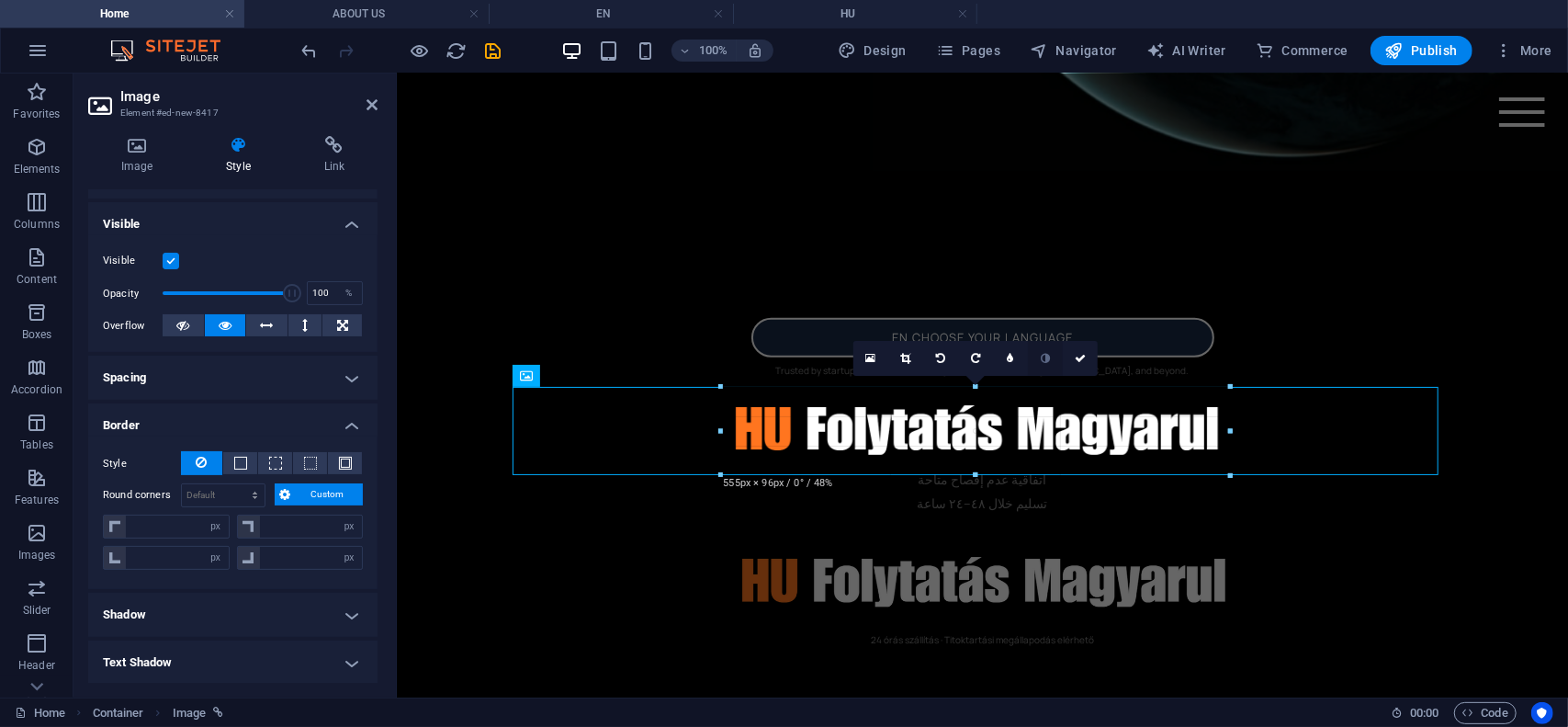
drag, startPoint x: 1444, startPoint y: 471, endPoint x: 1028, endPoint y: 358, distance: 431.1
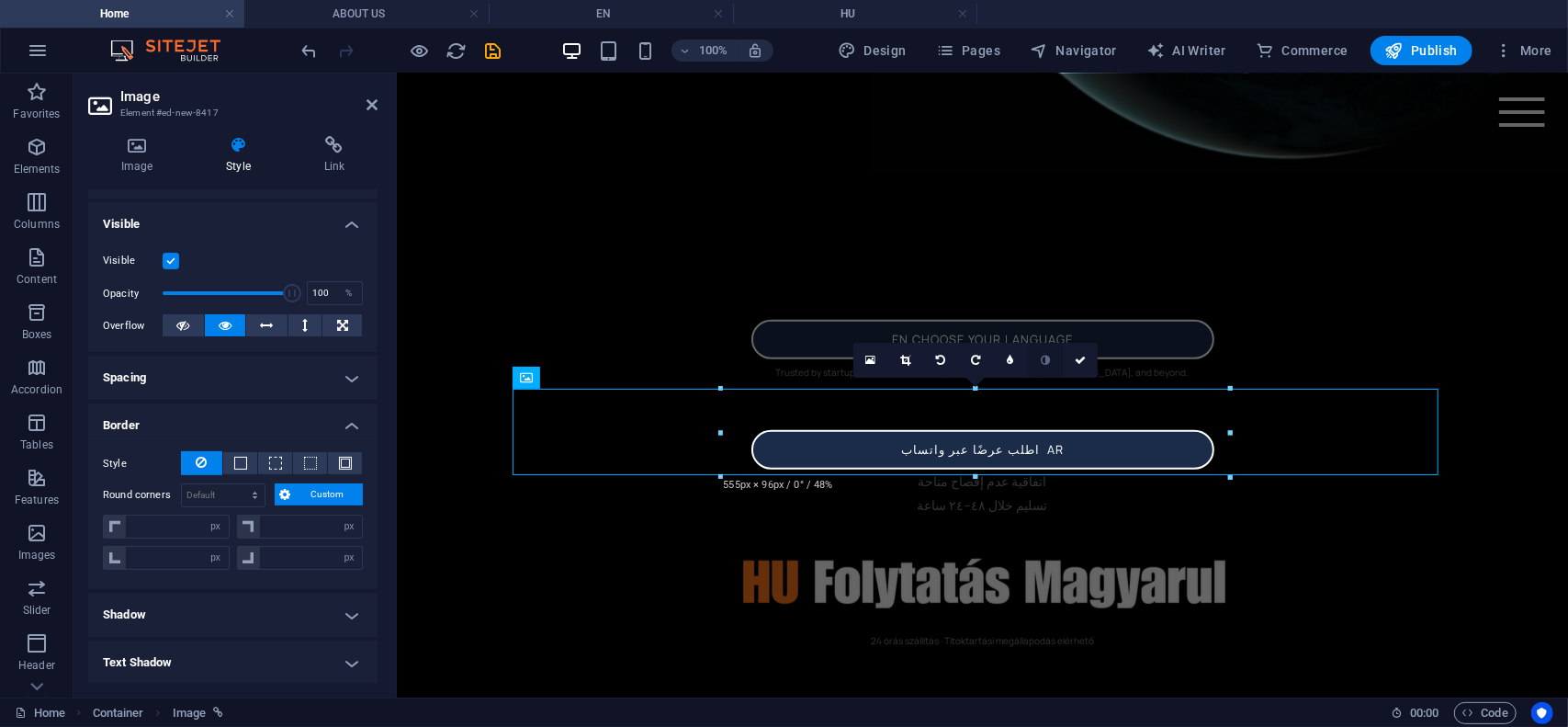
scroll to position [697, 0]
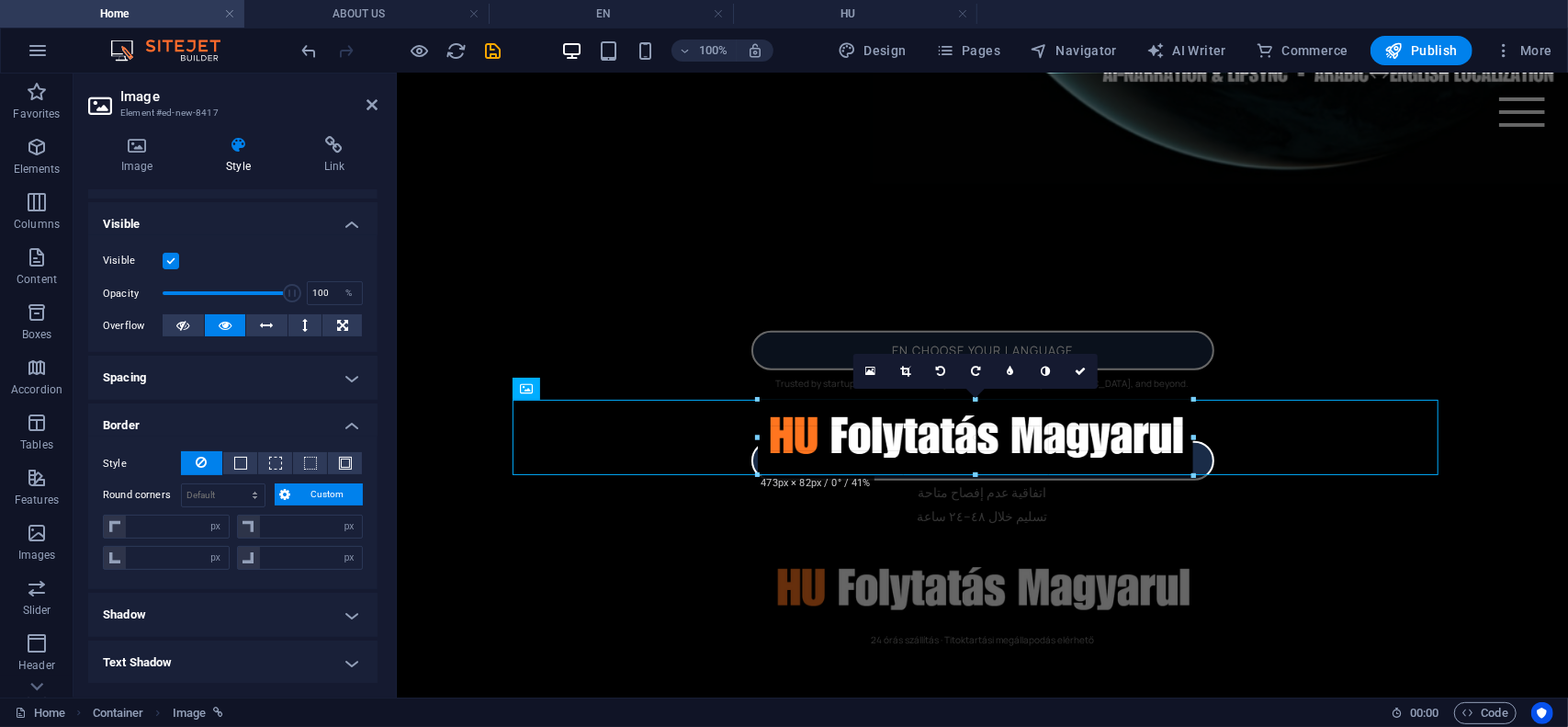
drag, startPoint x: 1231, startPoint y: 476, endPoint x: 1163, endPoint y: 446, distance: 74.3
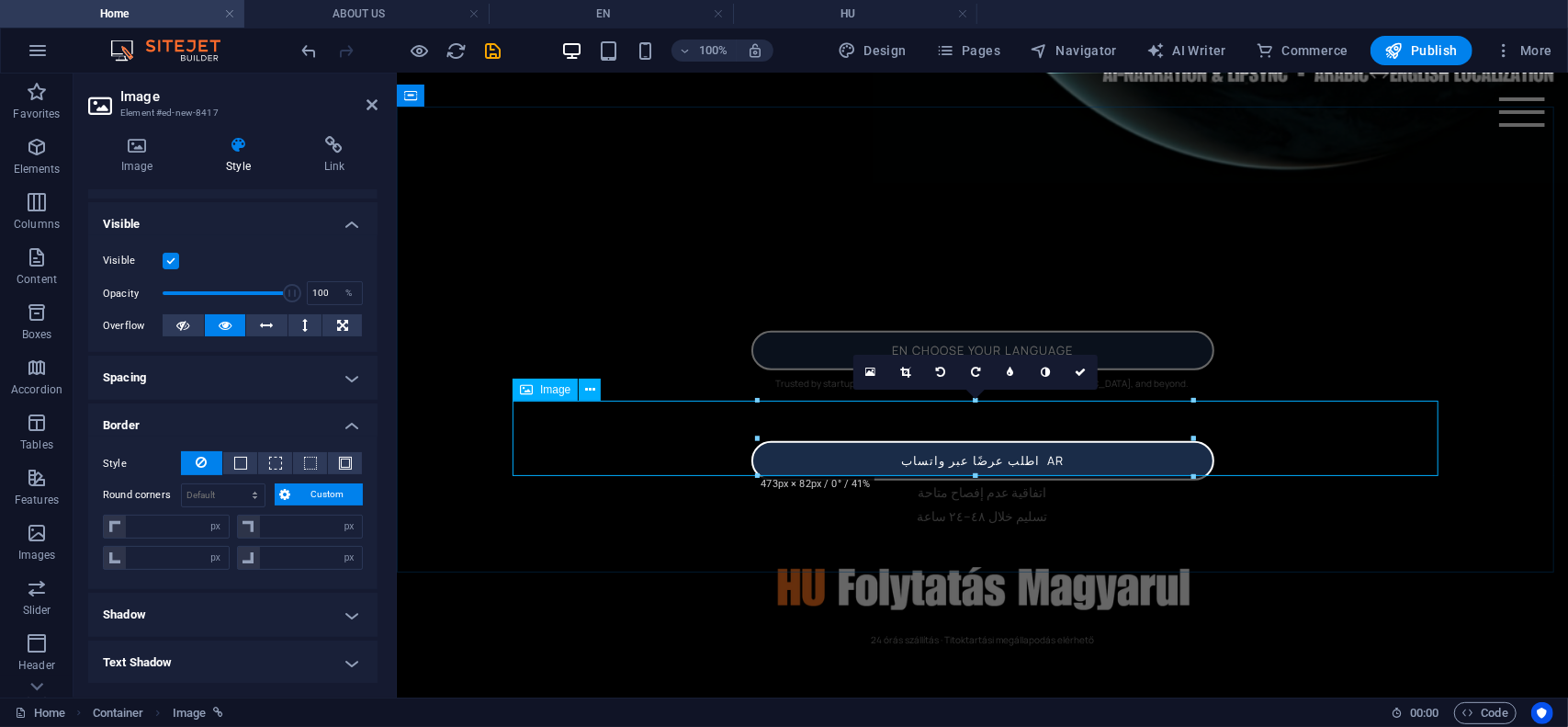
scroll to position [684, 0]
drag, startPoint x: 395, startPoint y: 143, endPoint x: 384, endPoint y: 146, distance: 11.4
click at [390, 144] on aside "Image Element #ed-new-8417 Image Style Link Image Drag files here, click to cho…" at bounding box center [236, 385] width 324 height 624
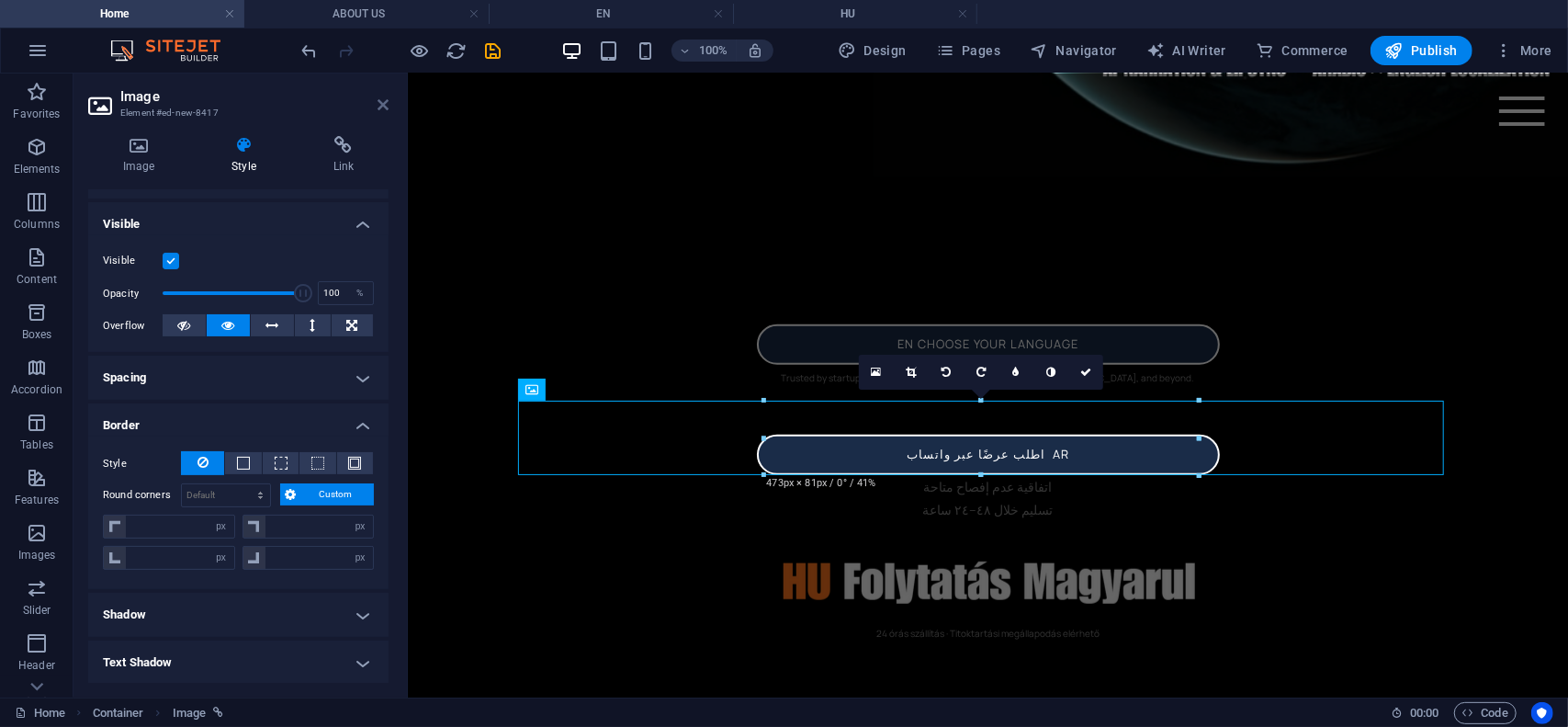
click at [384, 108] on icon at bounding box center [383, 105] width 11 height 15
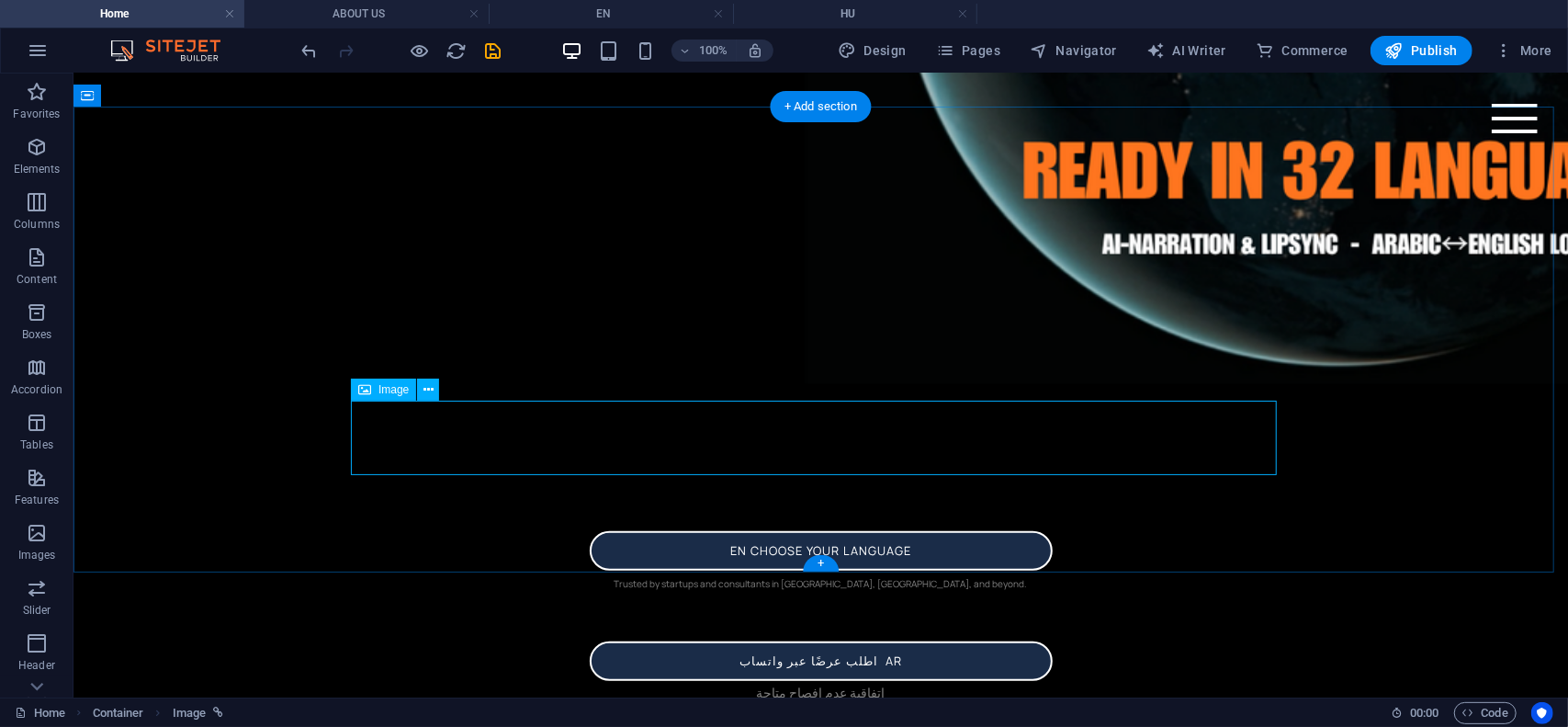
select select "px"
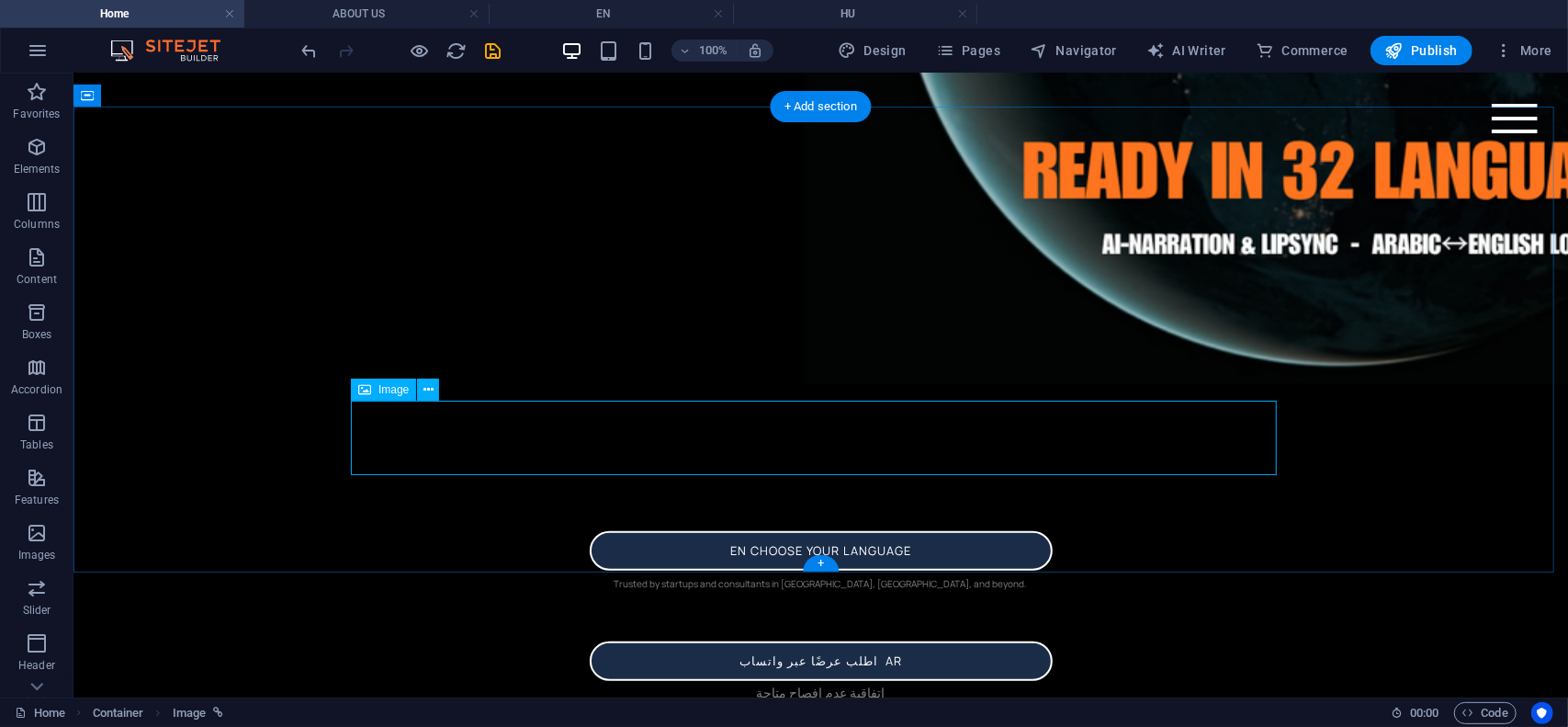
select select "px"
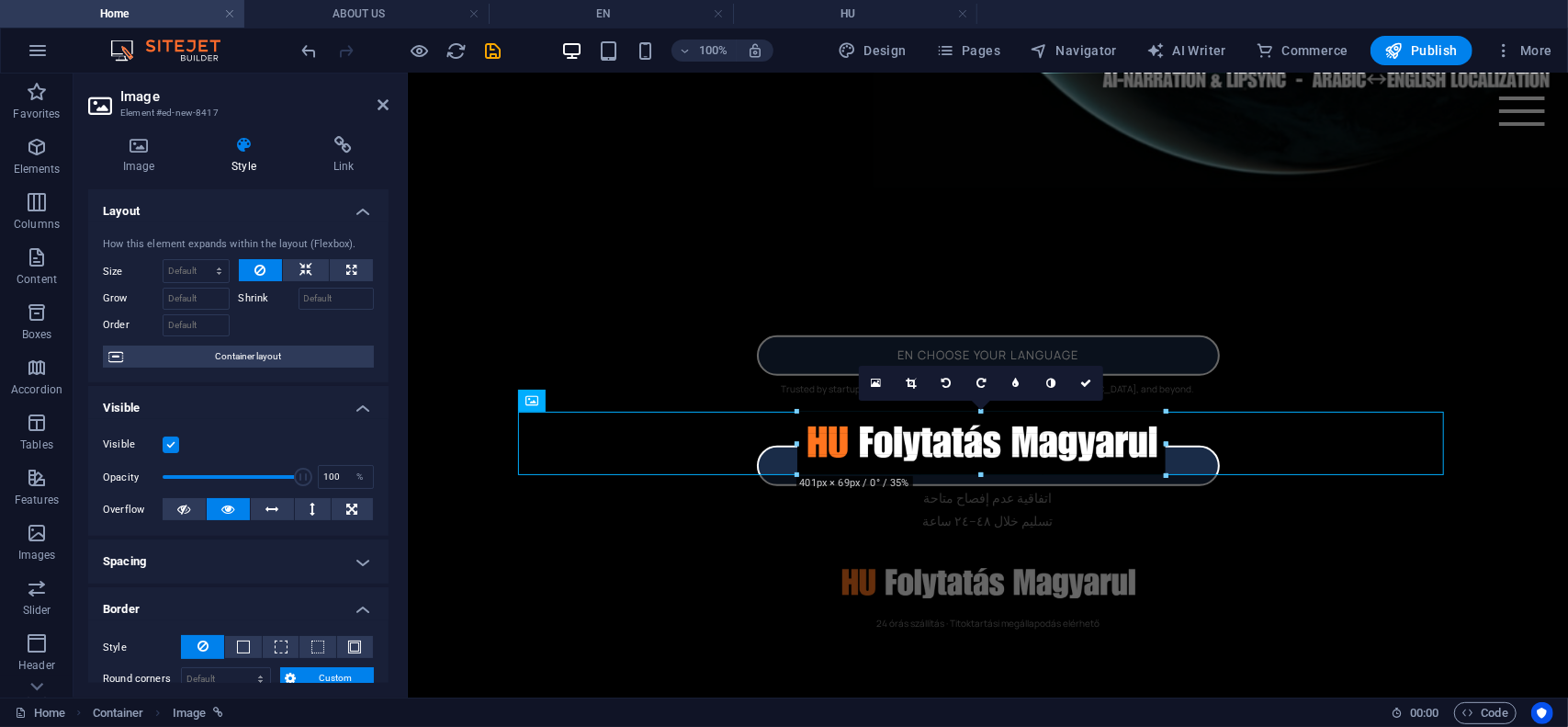
scroll to position [663, 0]
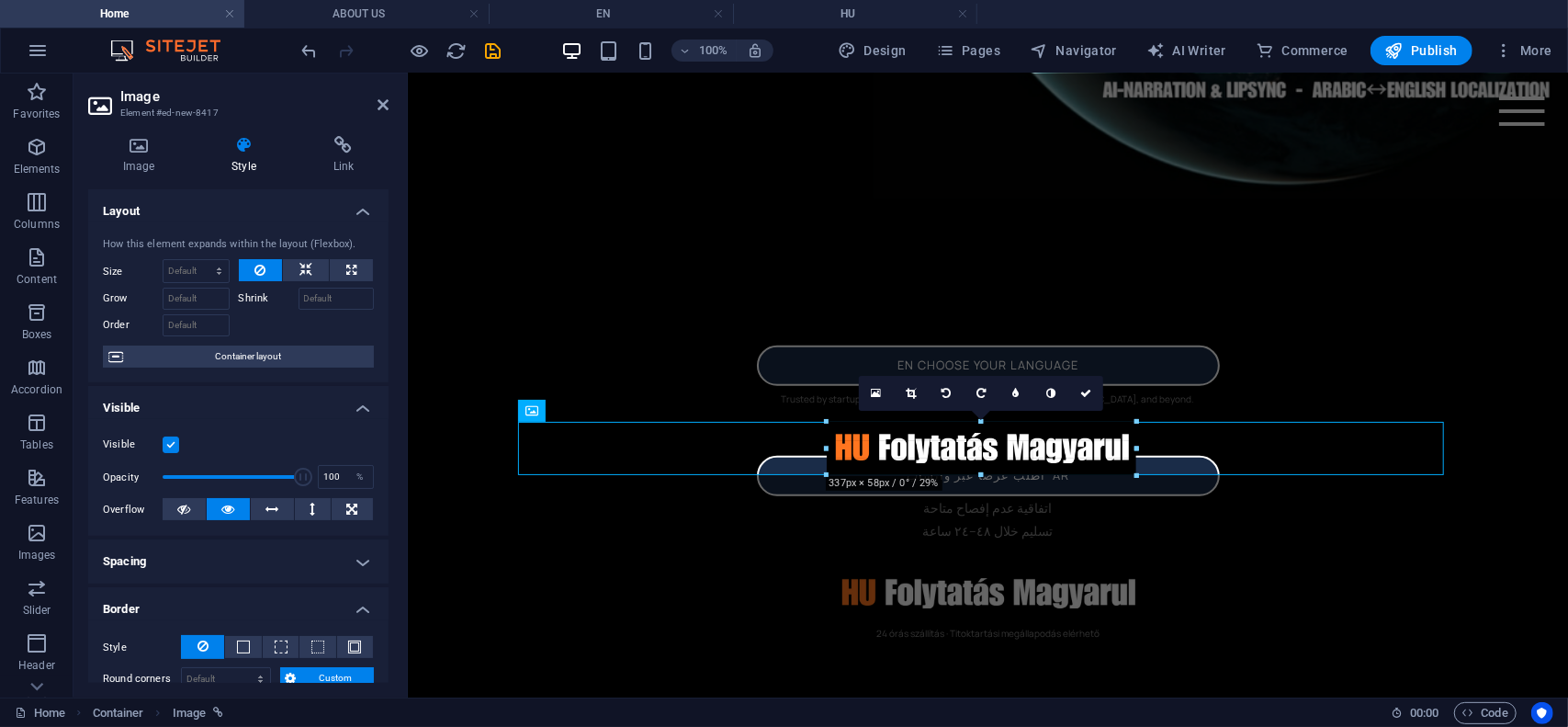
drag, startPoint x: 1197, startPoint y: 474, endPoint x: 1070, endPoint y: 418, distance: 138.8
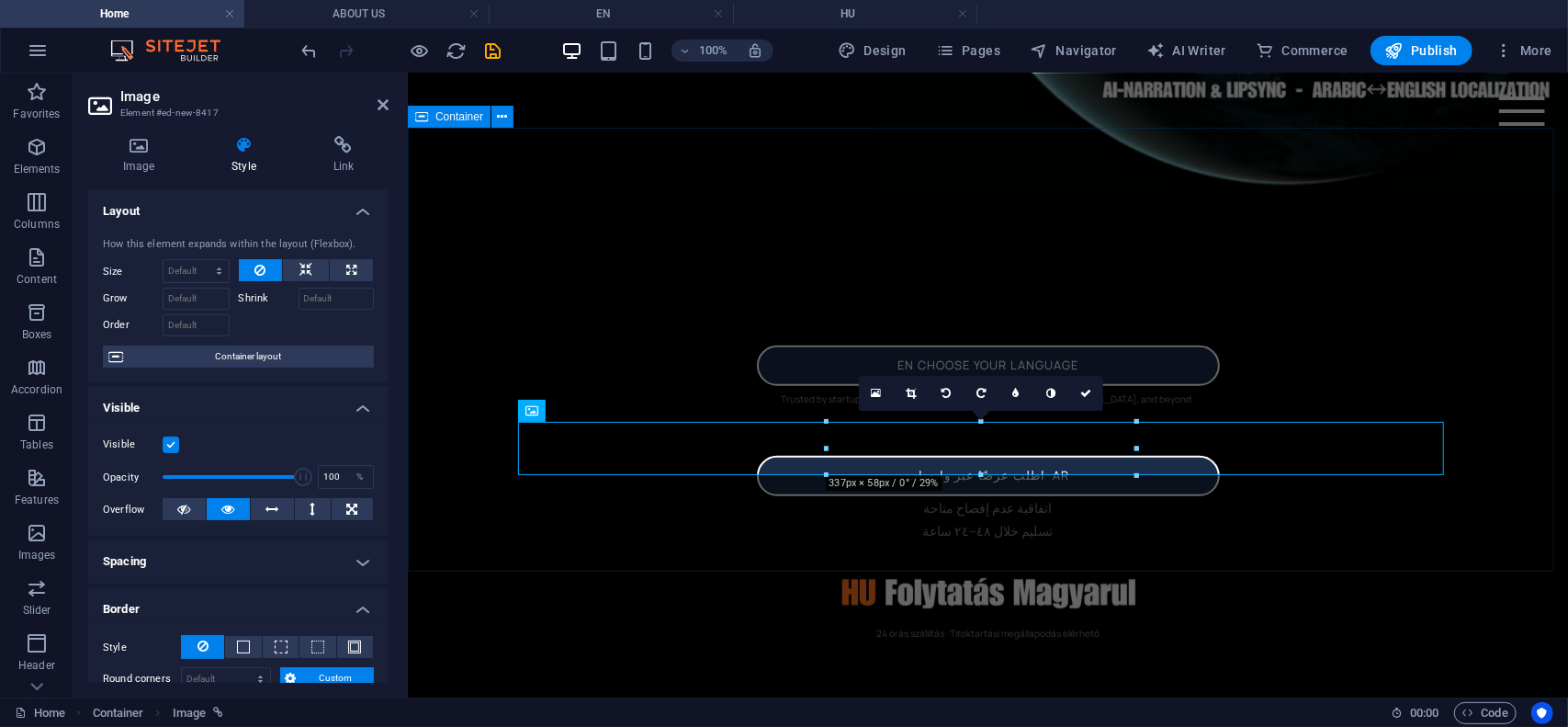
click at [1560, 547] on div "en choose your language Trusted by startups and consultants in [GEOGRAPHIC_DATA…" at bounding box center [987, 492] width 1161 height 444
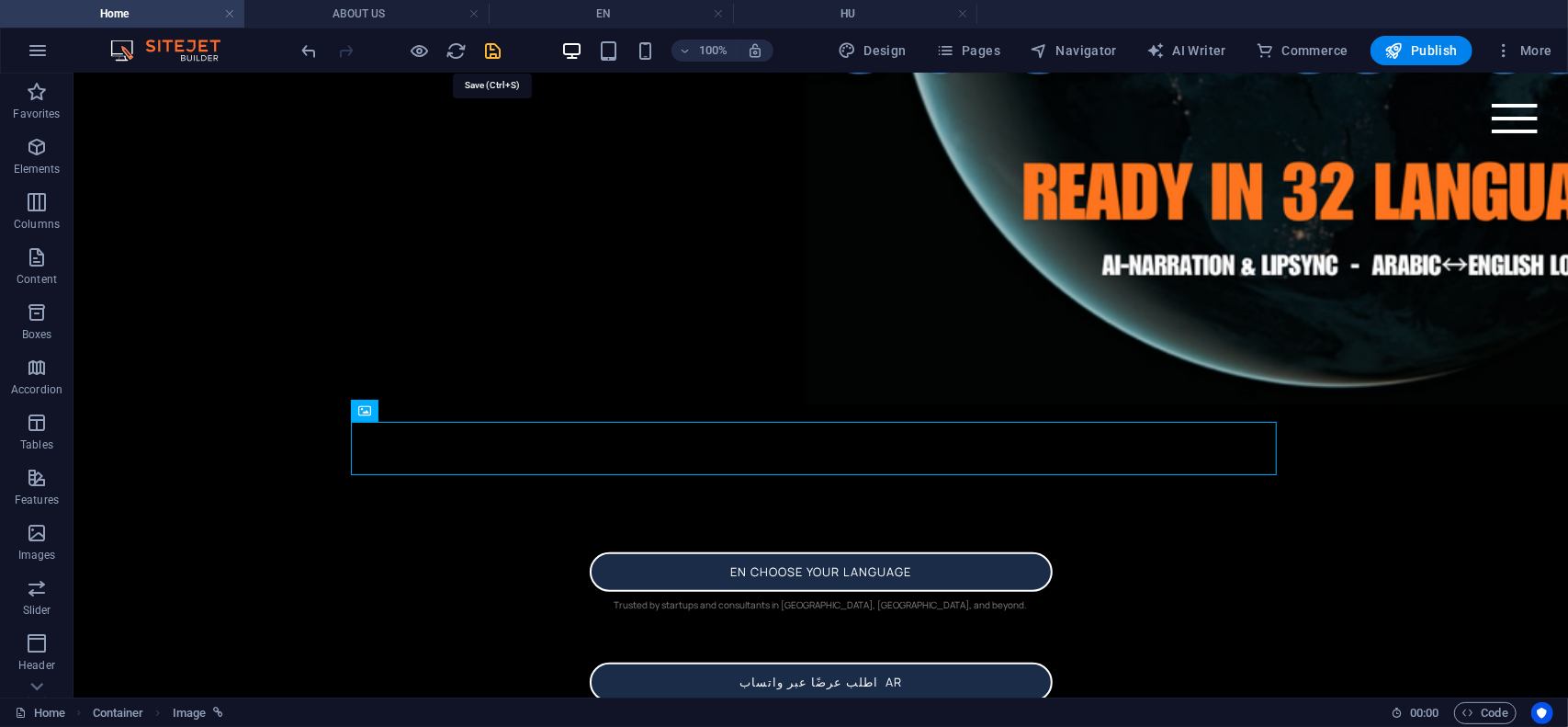
click at [491, 50] on icon "save" at bounding box center [493, 50] width 21 height 21
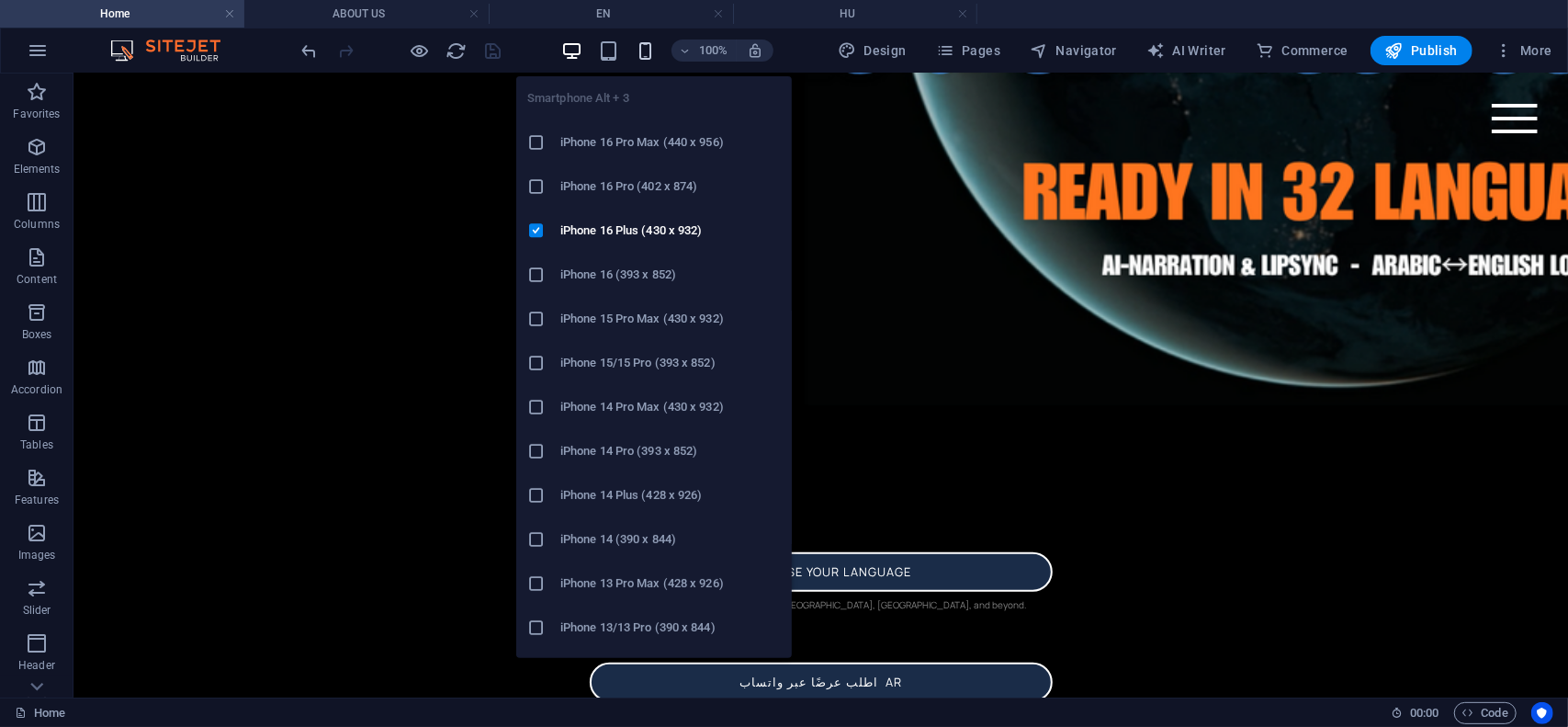
click at [645, 60] on icon "button" at bounding box center [645, 50] width 21 height 21
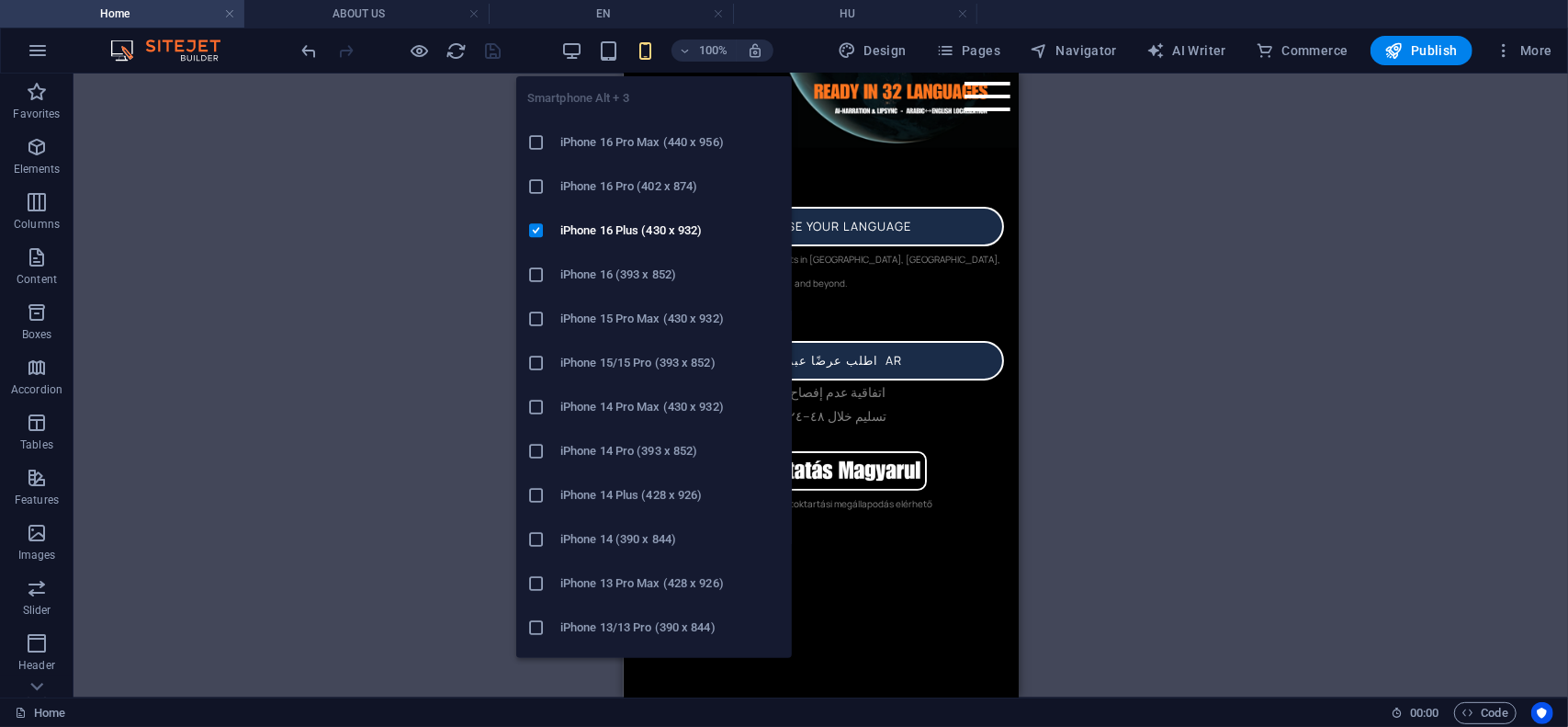
scroll to position [119, 0]
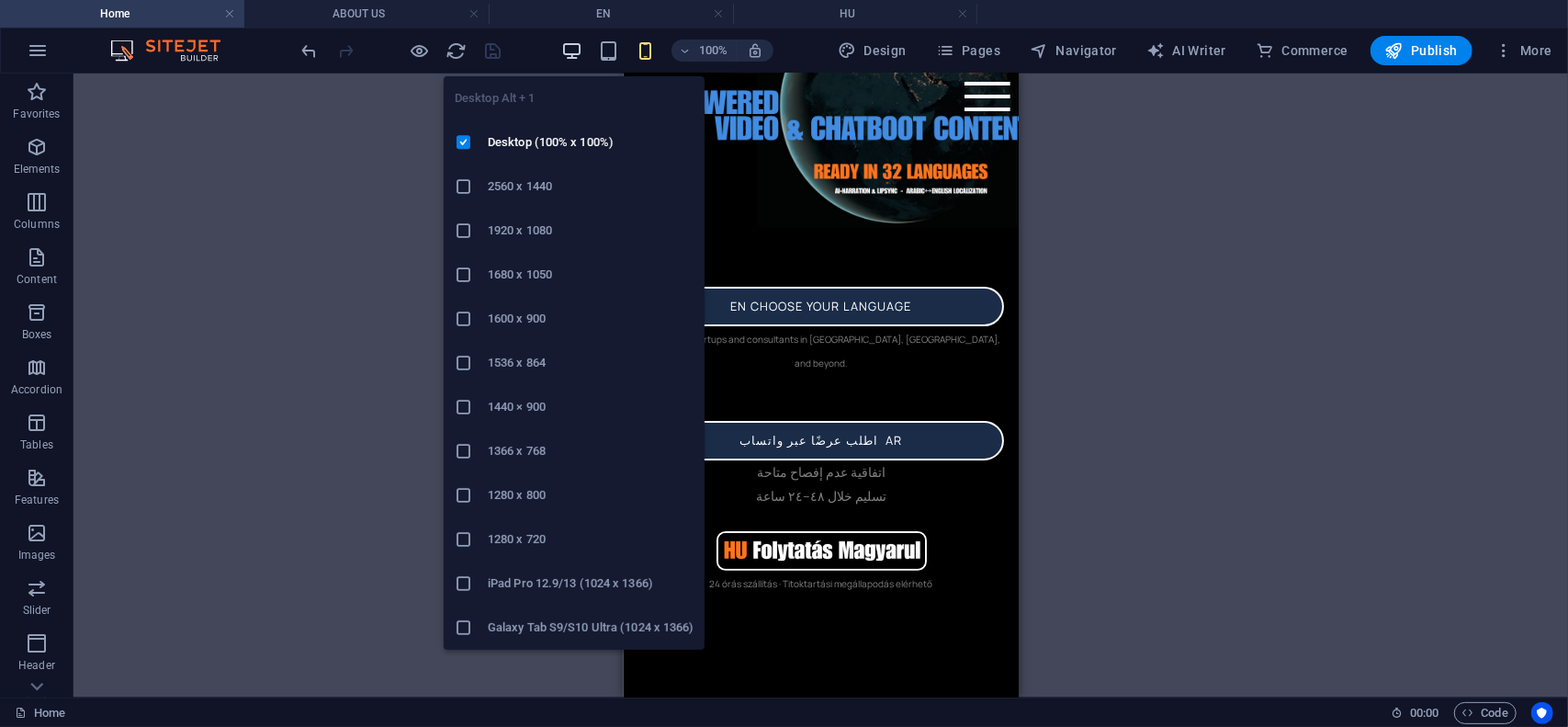
click at [573, 55] on icon "button" at bounding box center [571, 50] width 21 height 21
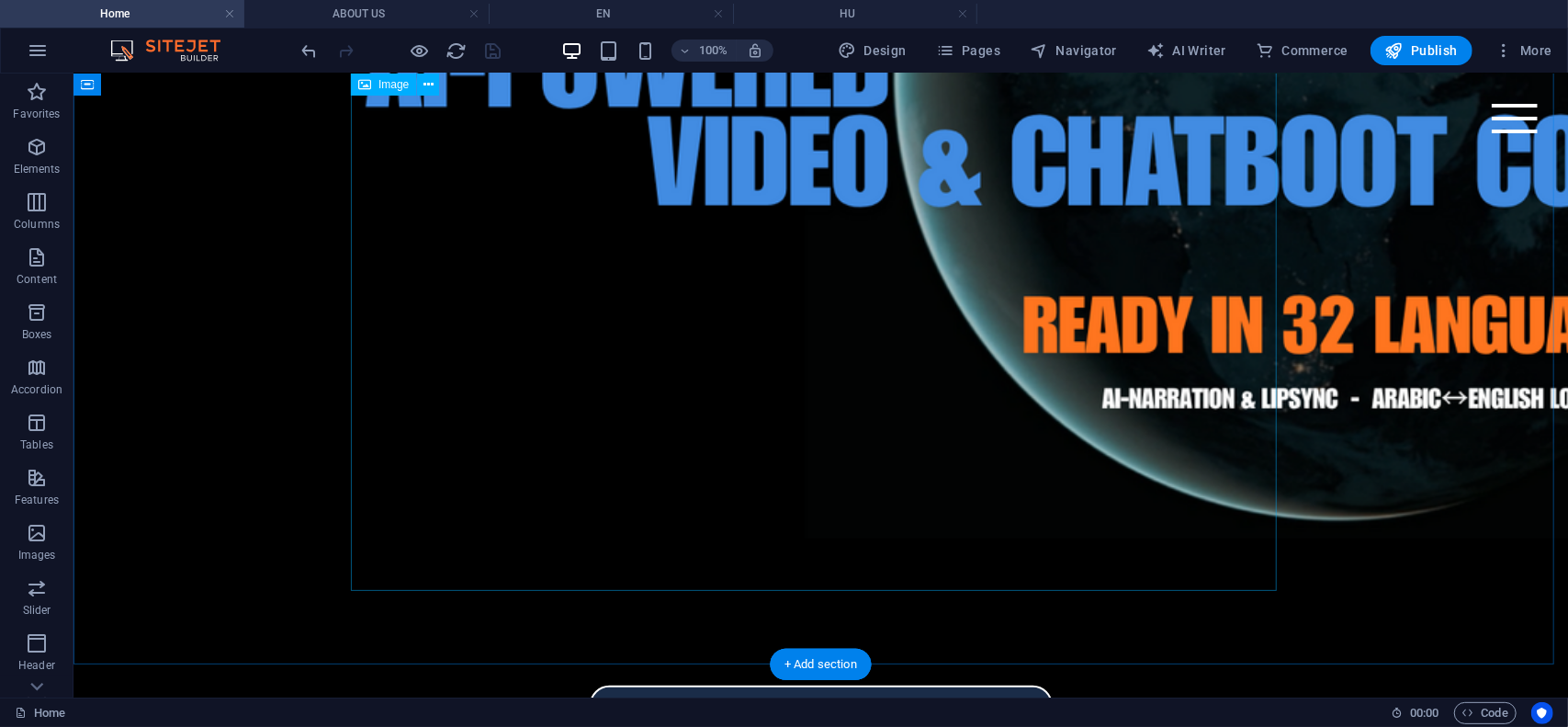
scroll to position [663, 0]
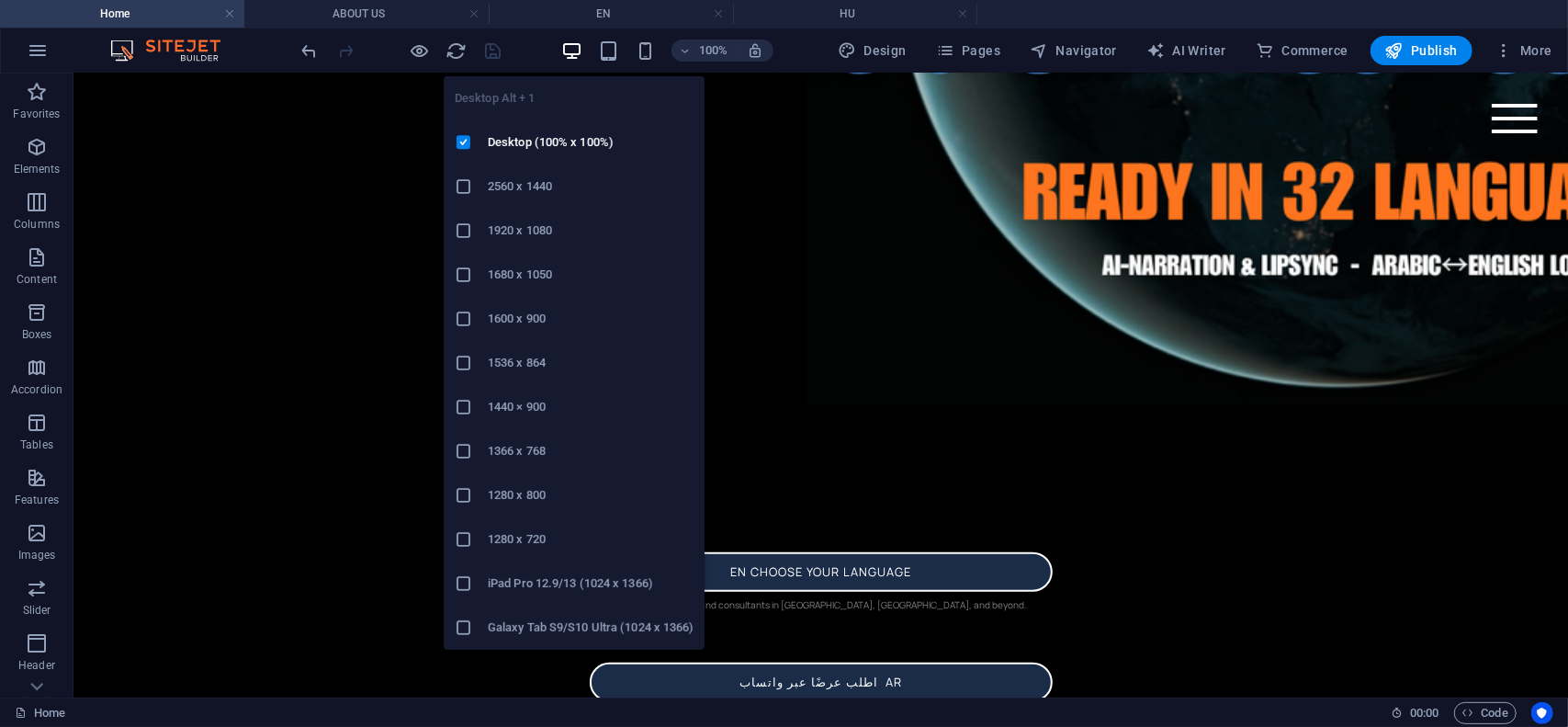
click at [574, 51] on icon "button" at bounding box center [571, 50] width 21 height 21
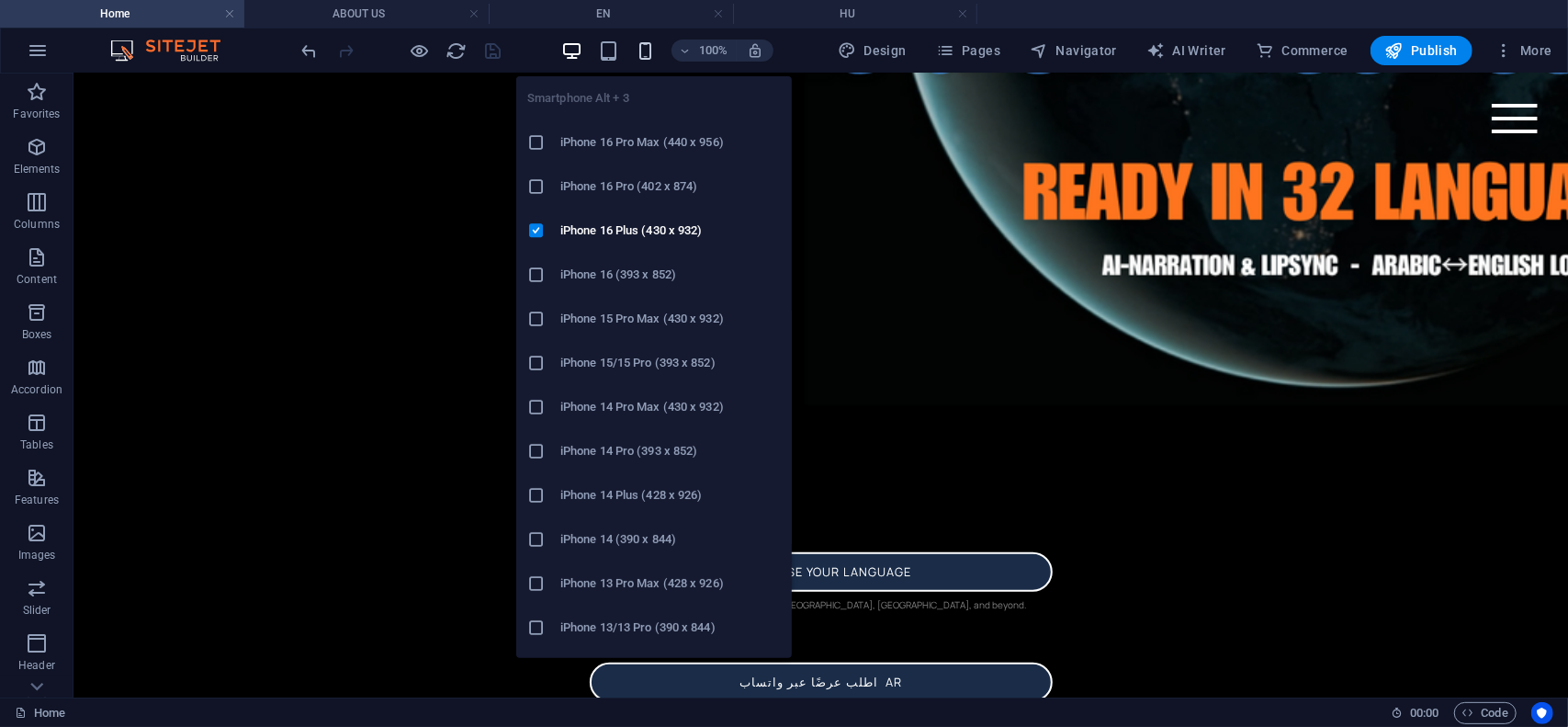
click at [649, 51] on icon "button" at bounding box center [645, 50] width 21 height 21
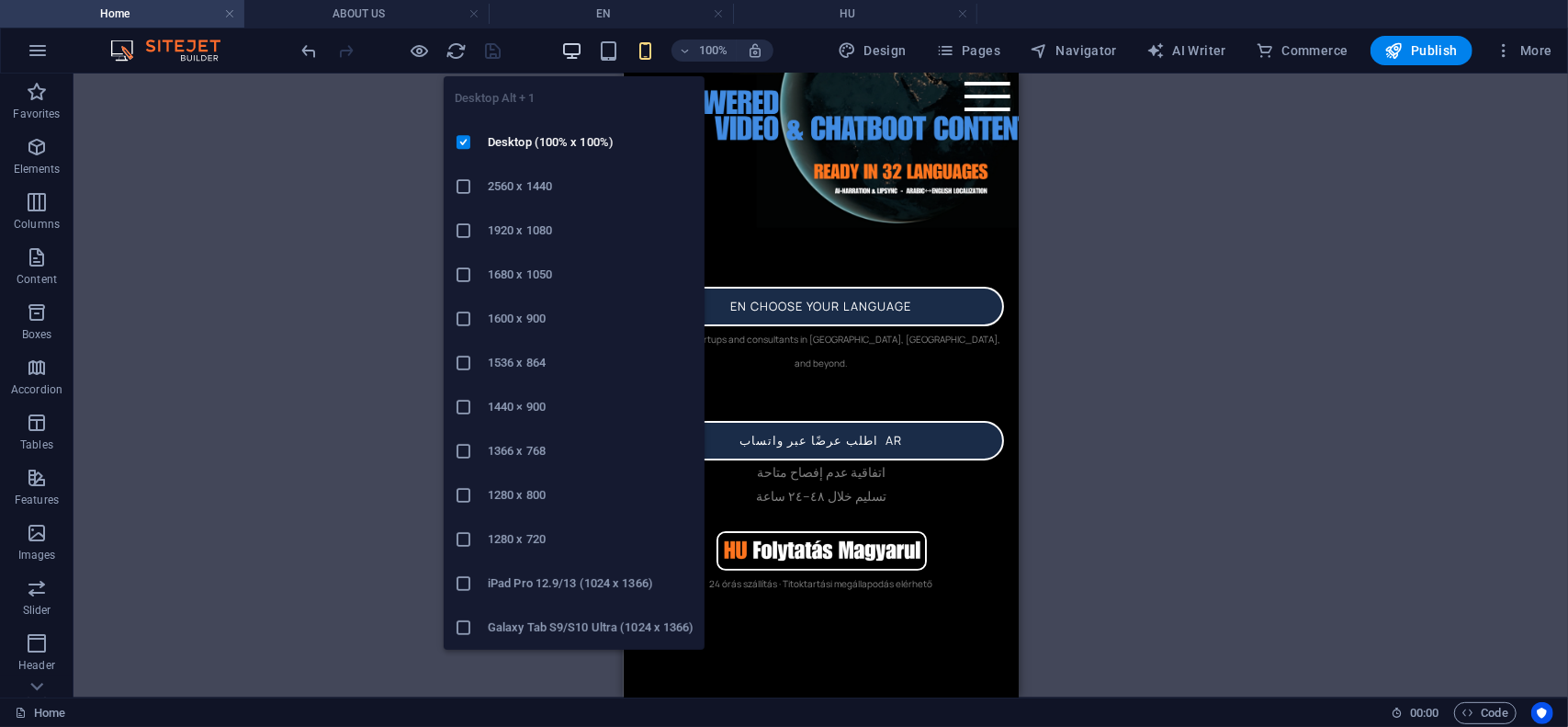
click at [571, 51] on icon "button" at bounding box center [571, 50] width 21 height 21
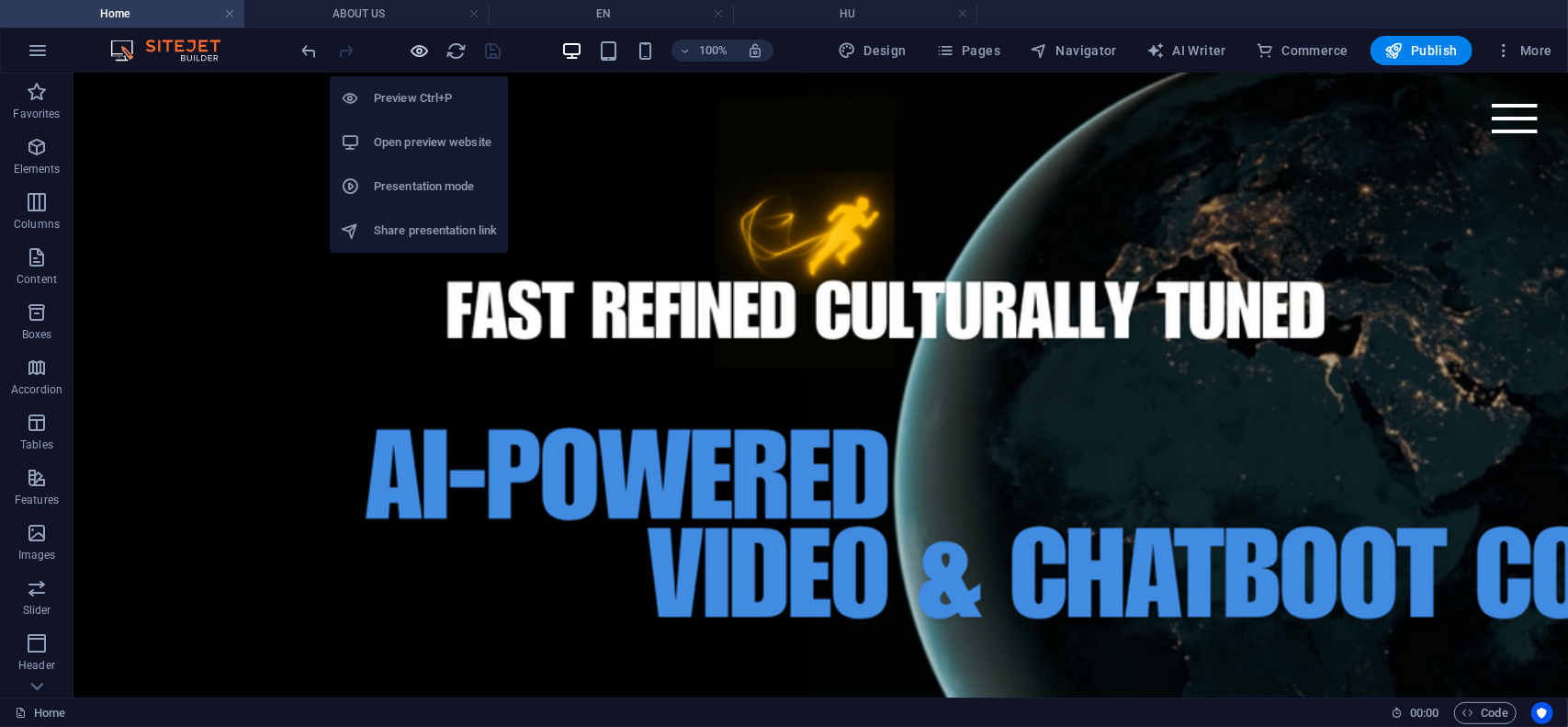
click at [417, 54] on icon "button" at bounding box center [419, 50] width 21 height 21
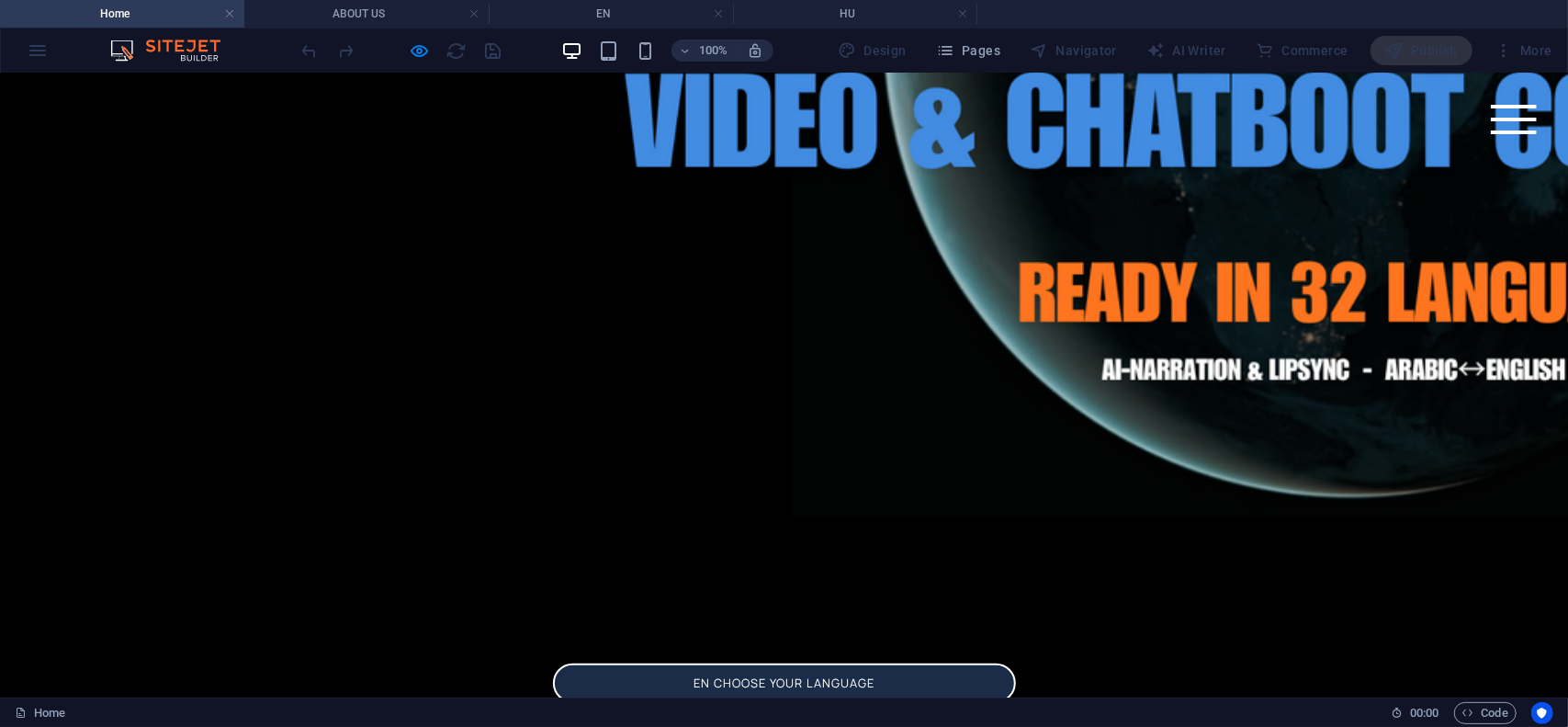
scroll to position [636, 0]
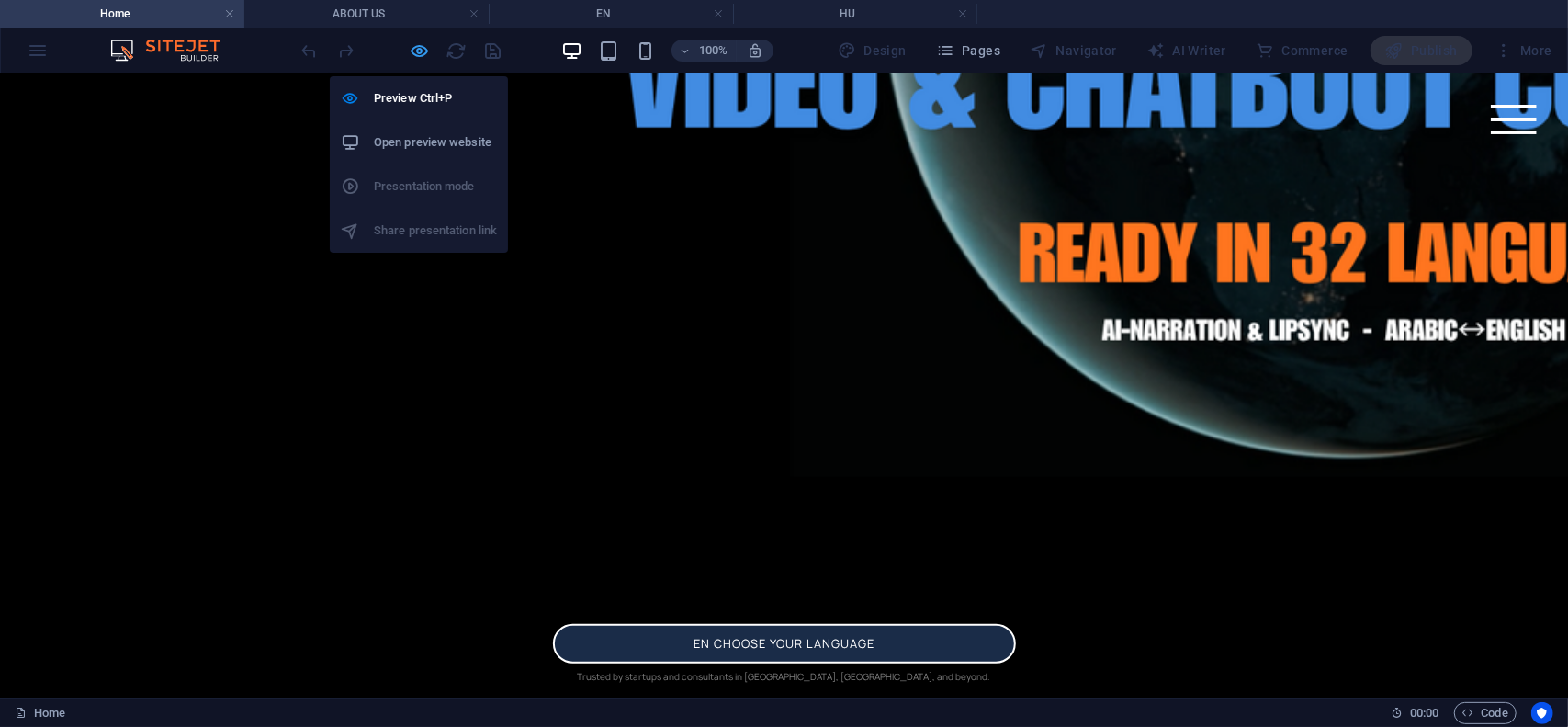
click at [422, 47] on icon "button" at bounding box center [419, 50] width 21 height 21
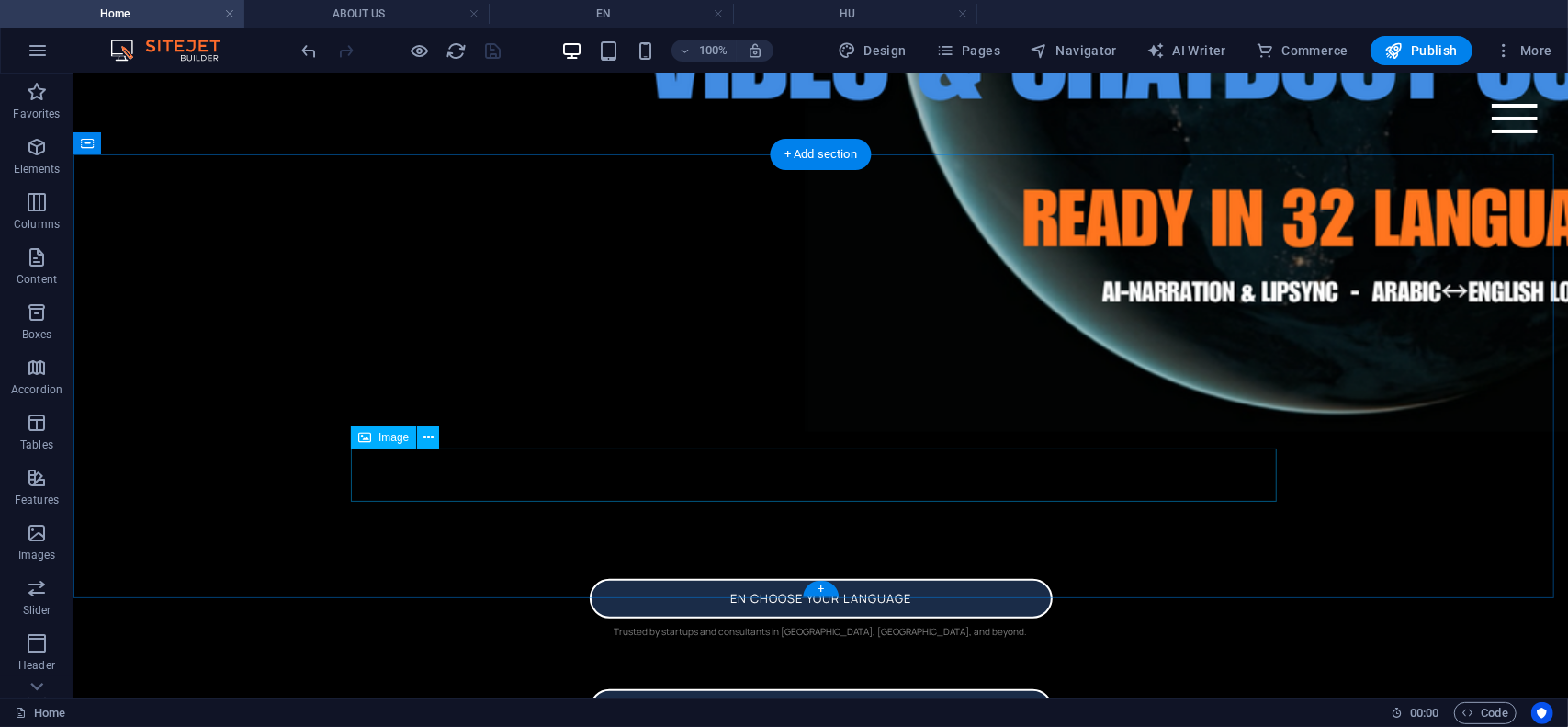
select select "px"
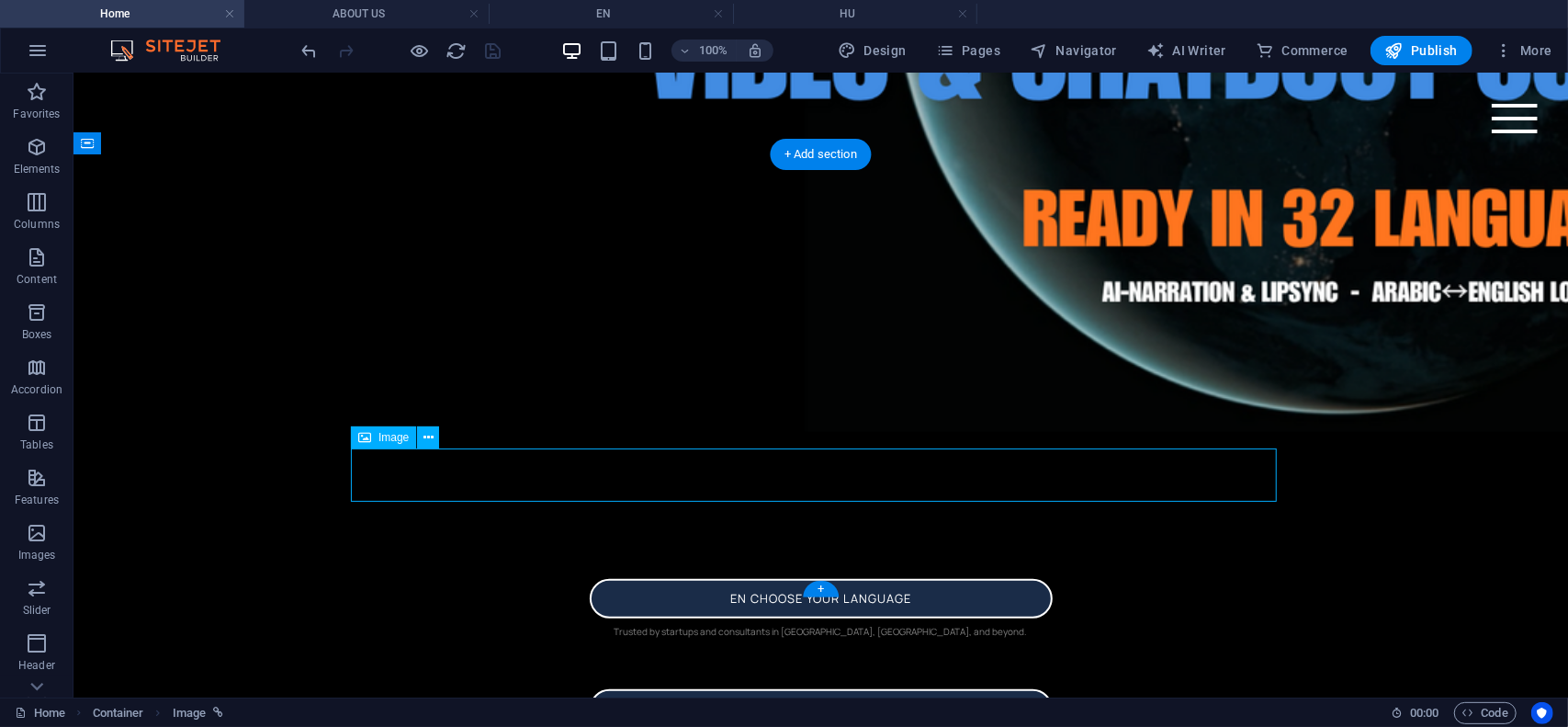
select select "px"
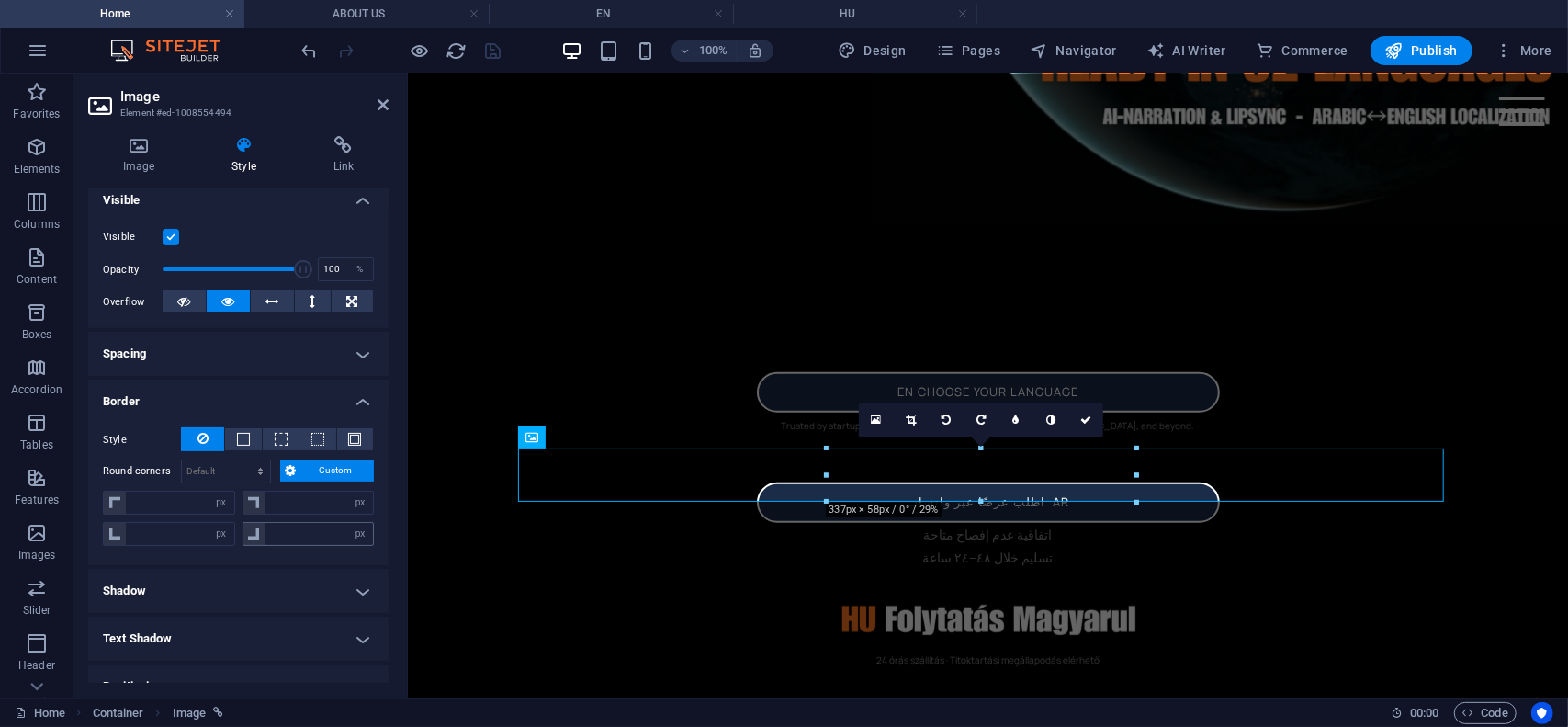
scroll to position [276, 0]
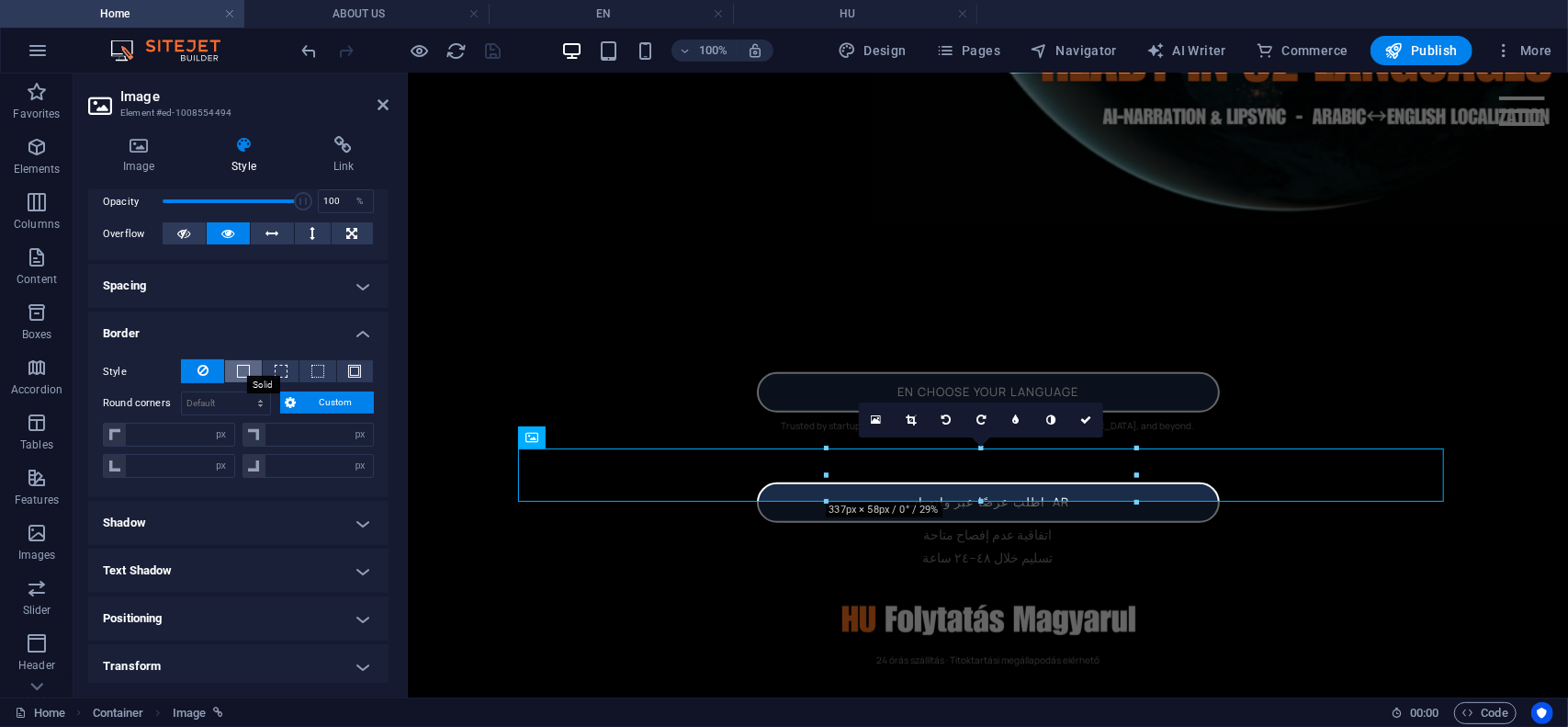
click at [243, 372] on span at bounding box center [243, 370] width 13 height 13
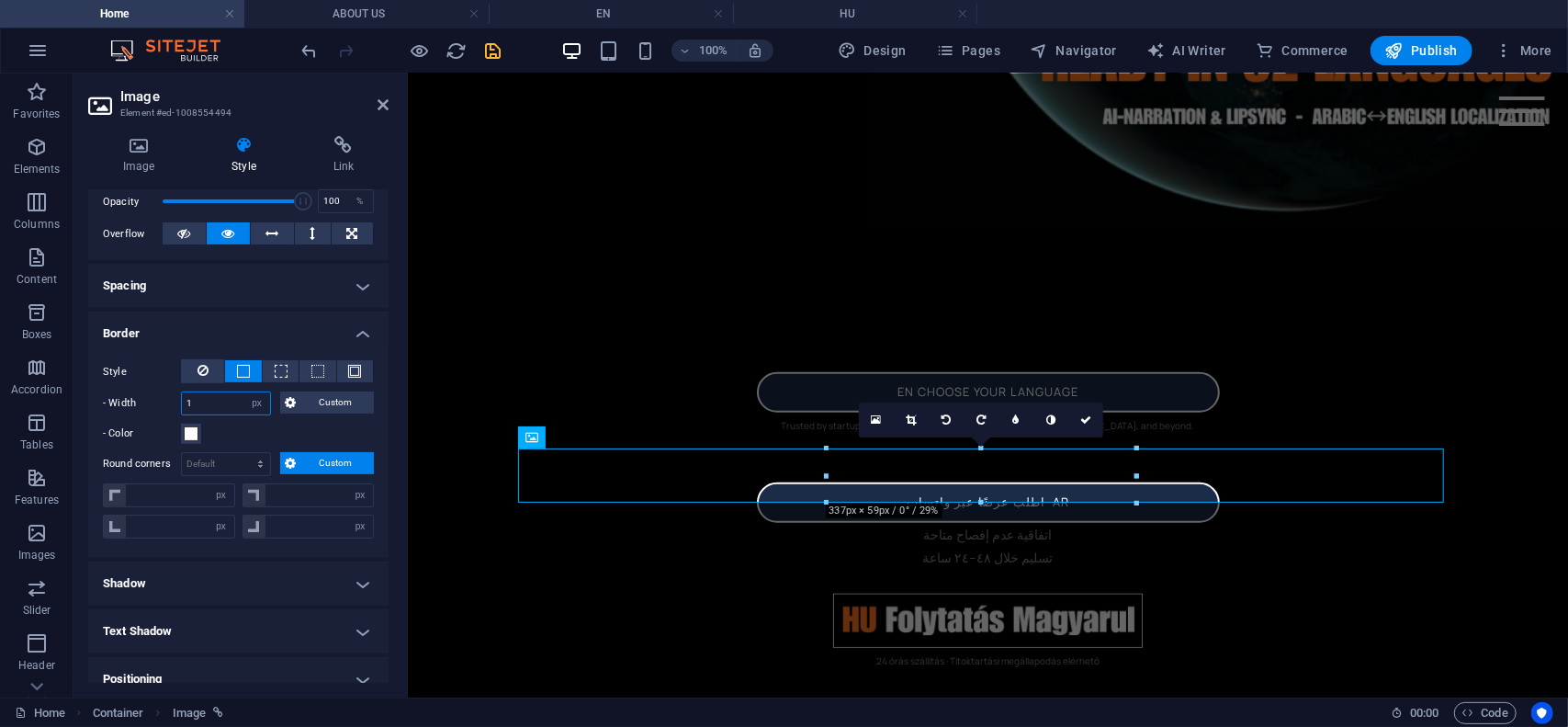
drag, startPoint x: 188, startPoint y: 399, endPoint x: 107, endPoint y: 383, distance: 82.6
click at [107, 383] on div "Style - Width 1 auto px rem % vh vw Custom Custom 1 auto px rem % vh vw 1 auto …" at bounding box center [238, 402] width 271 height 86
type input "2"
click at [333, 462] on span "Custom" at bounding box center [336, 463] width 67 height 22
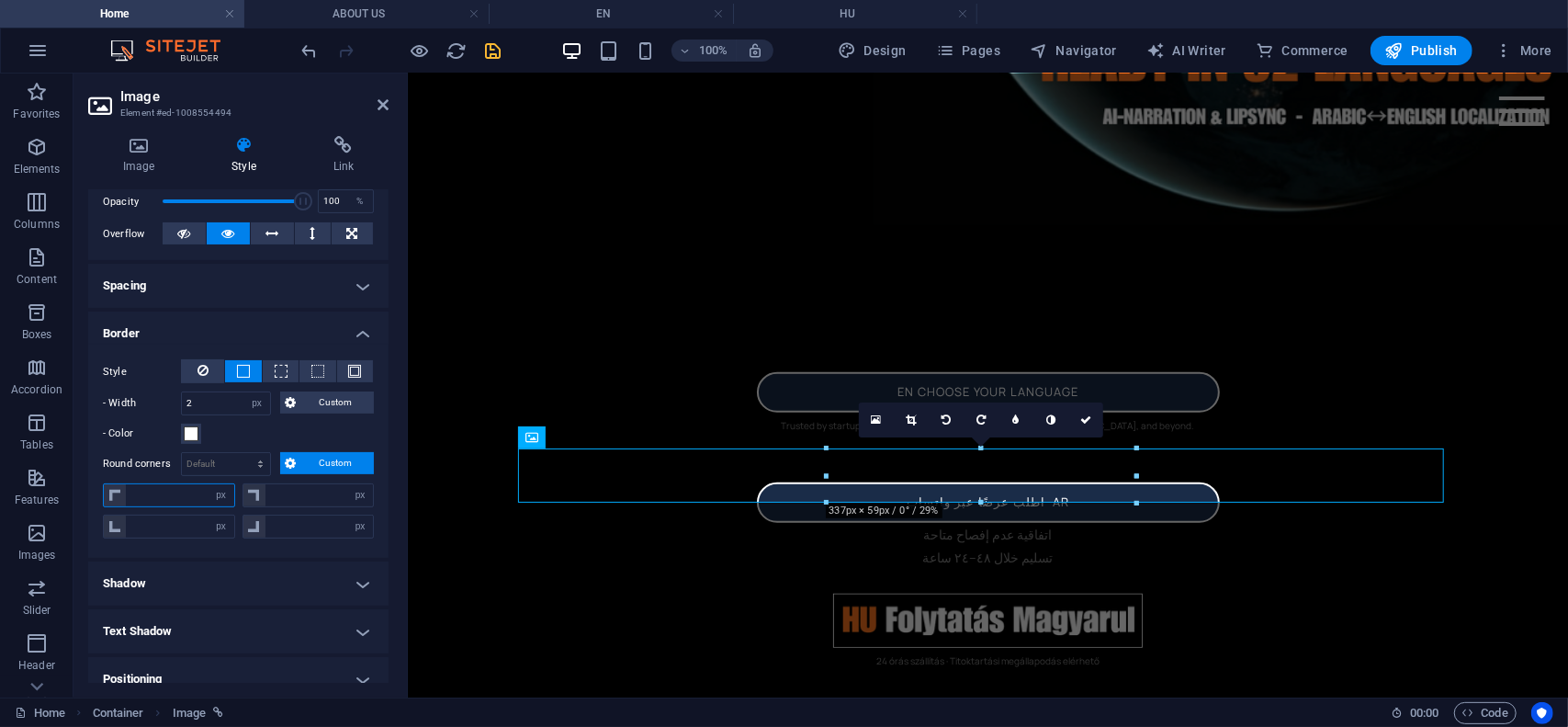
click at [175, 502] on input "number" at bounding box center [180, 495] width 109 height 22
type input "10"
type input "0"
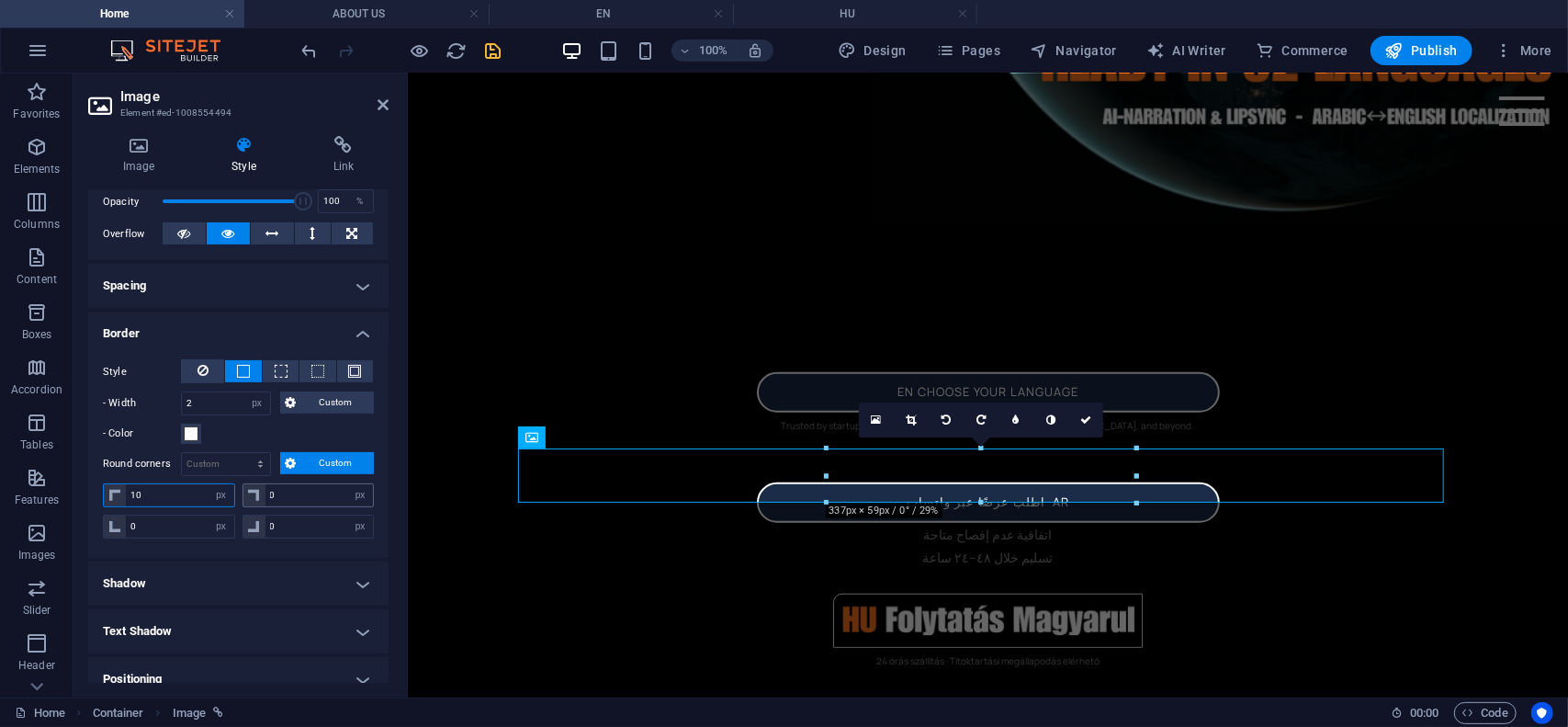
type input "10"
click at [292, 487] on input "0" at bounding box center [320, 495] width 109 height 22
drag, startPoint x: 294, startPoint y: 484, endPoint x: 238, endPoint y: 493, distance: 56.7
click at [239, 493] on div "0 px rem % vh vw" at bounding box center [307, 497] width 136 height 28
type input "10"
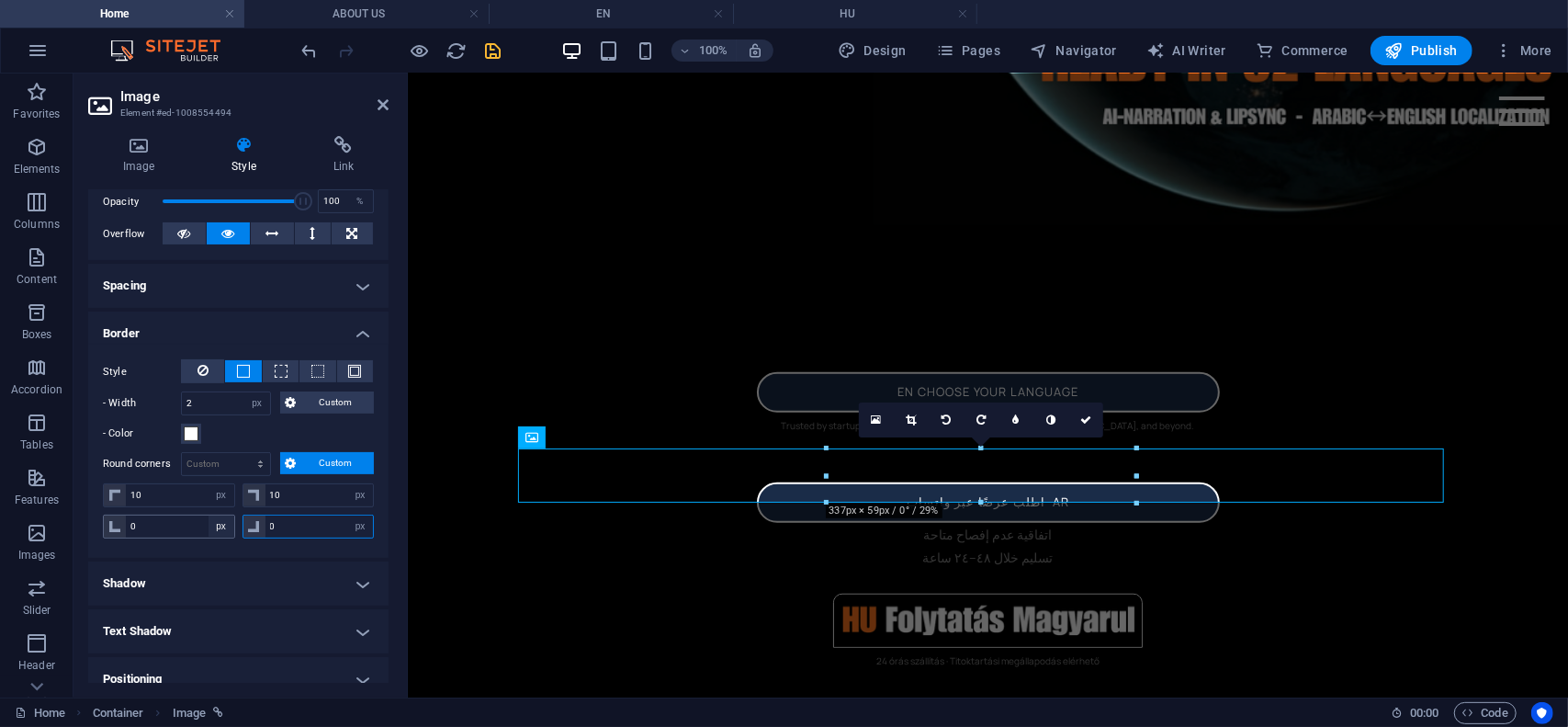
drag, startPoint x: 288, startPoint y: 523, endPoint x: 217, endPoint y: 524, distance: 71.0
click at [217, 524] on div "0 px rem % vh vw 0 px rem % vh vw" at bounding box center [238, 524] width 271 height 28
type input "10"
drag, startPoint x: 127, startPoint y: 517, endPoint x: 84, endPoint y: 514, distance: 43.1
click at [87, 514] on div "Image Style Link Image Drag files here, click to choose files or select files f…" at bounding box center [239, 408] width 330 height 576
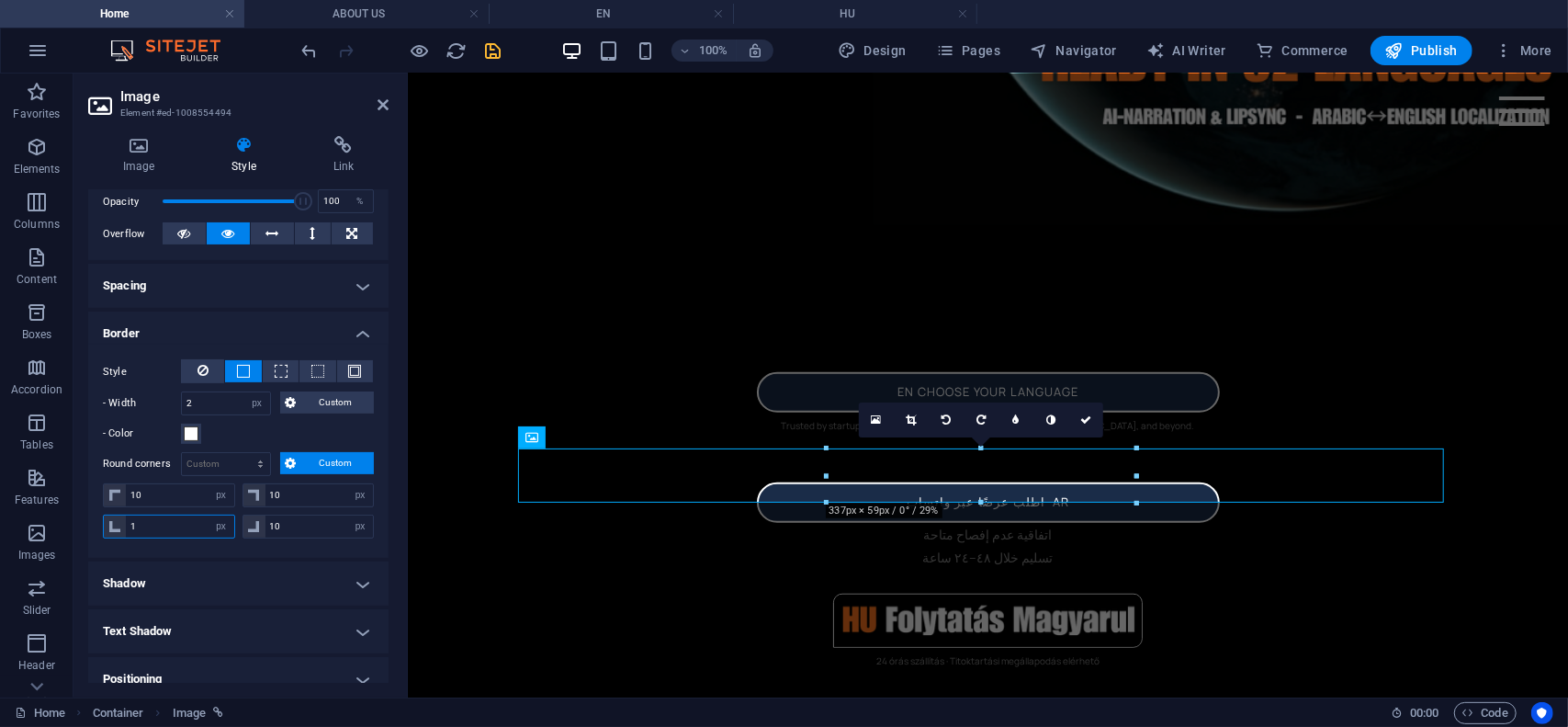
type input "10"
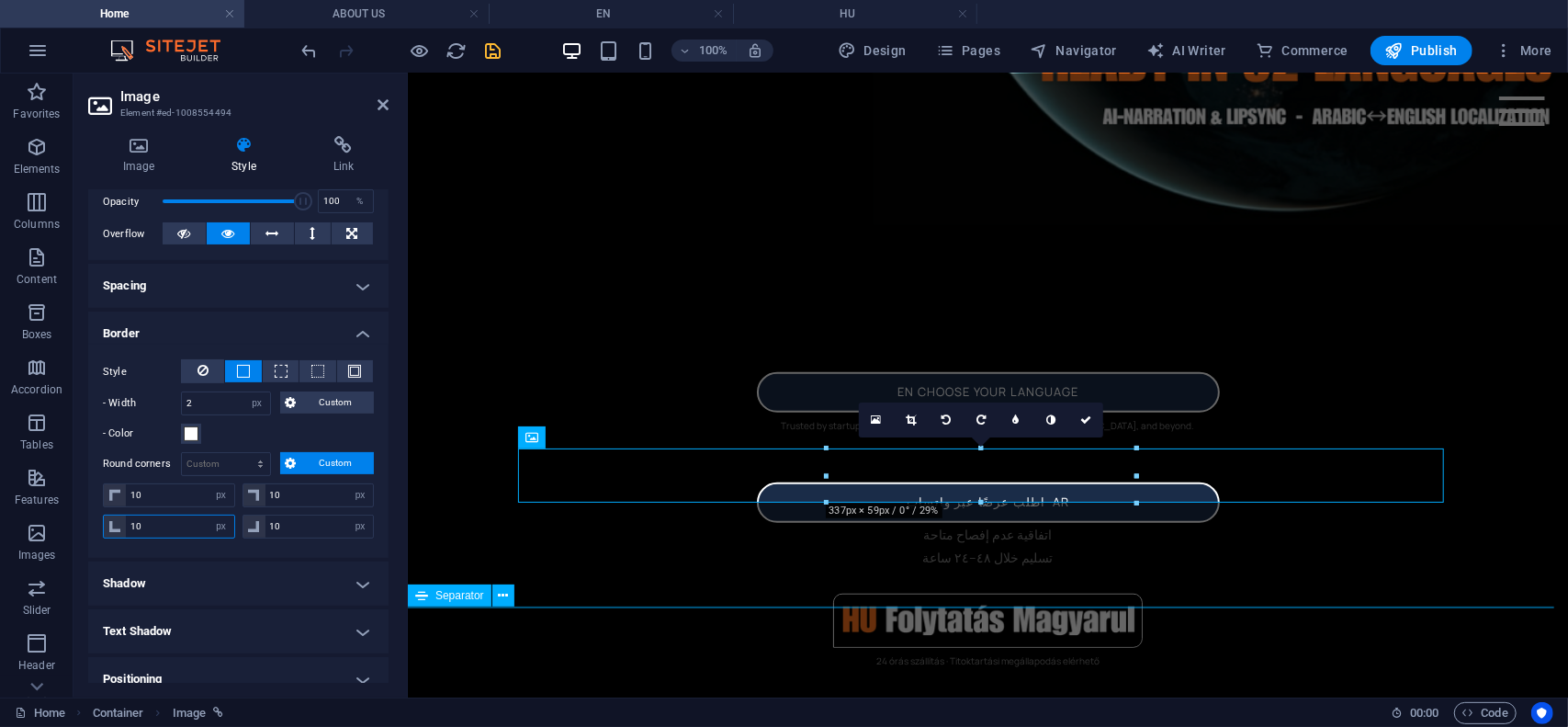
type input "10"
select select "px"
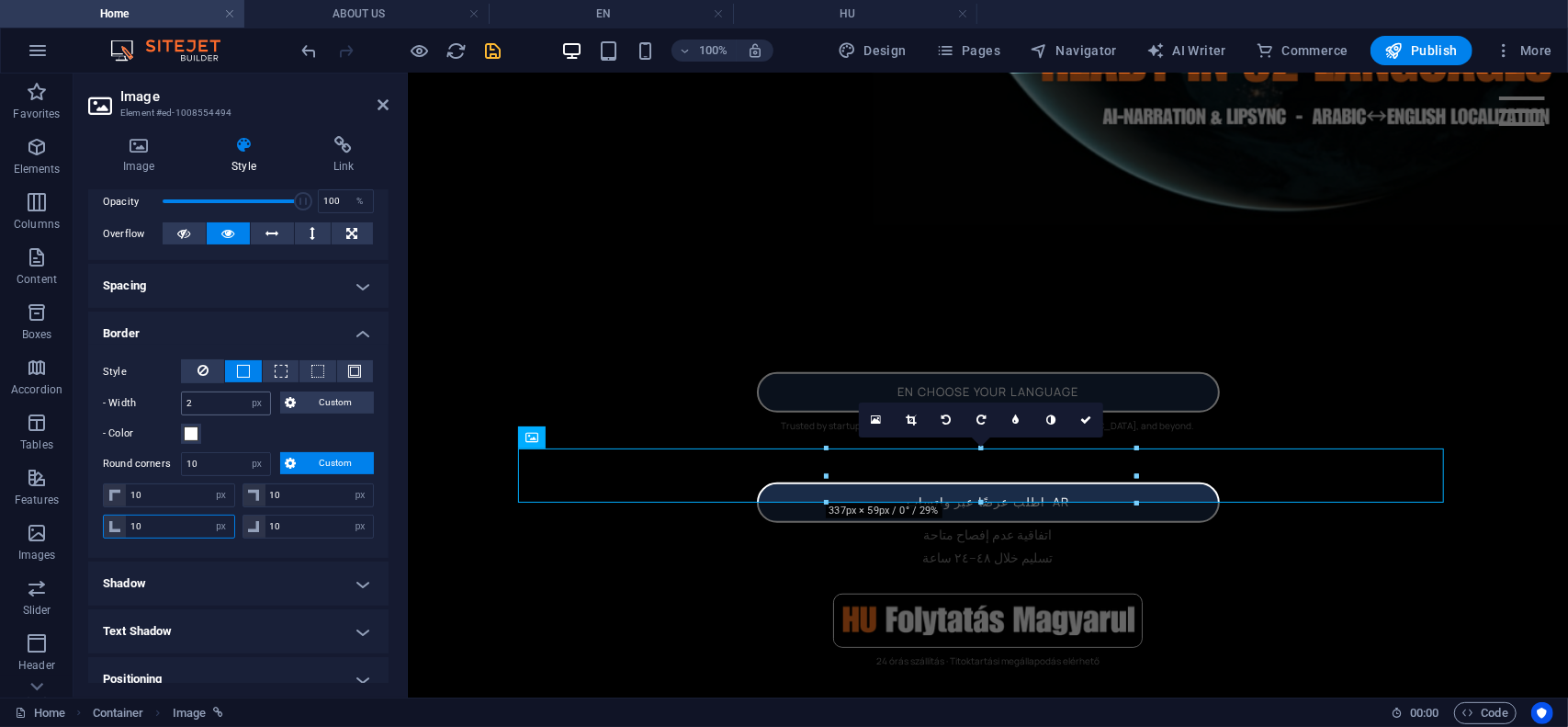
type input "10"
drag, startPoint x: 197, startPoint y: 402, endPoint x: 105, endPoint y: 394, distance: 92.3
click at [105, 394] on div "- Width 2 auto px rem % vh vw Custom Custom" at bounding box center [238, 403] width 271 height 24
click at [387, 102] on icon at bounding box center [383, 105] width 11 height 15
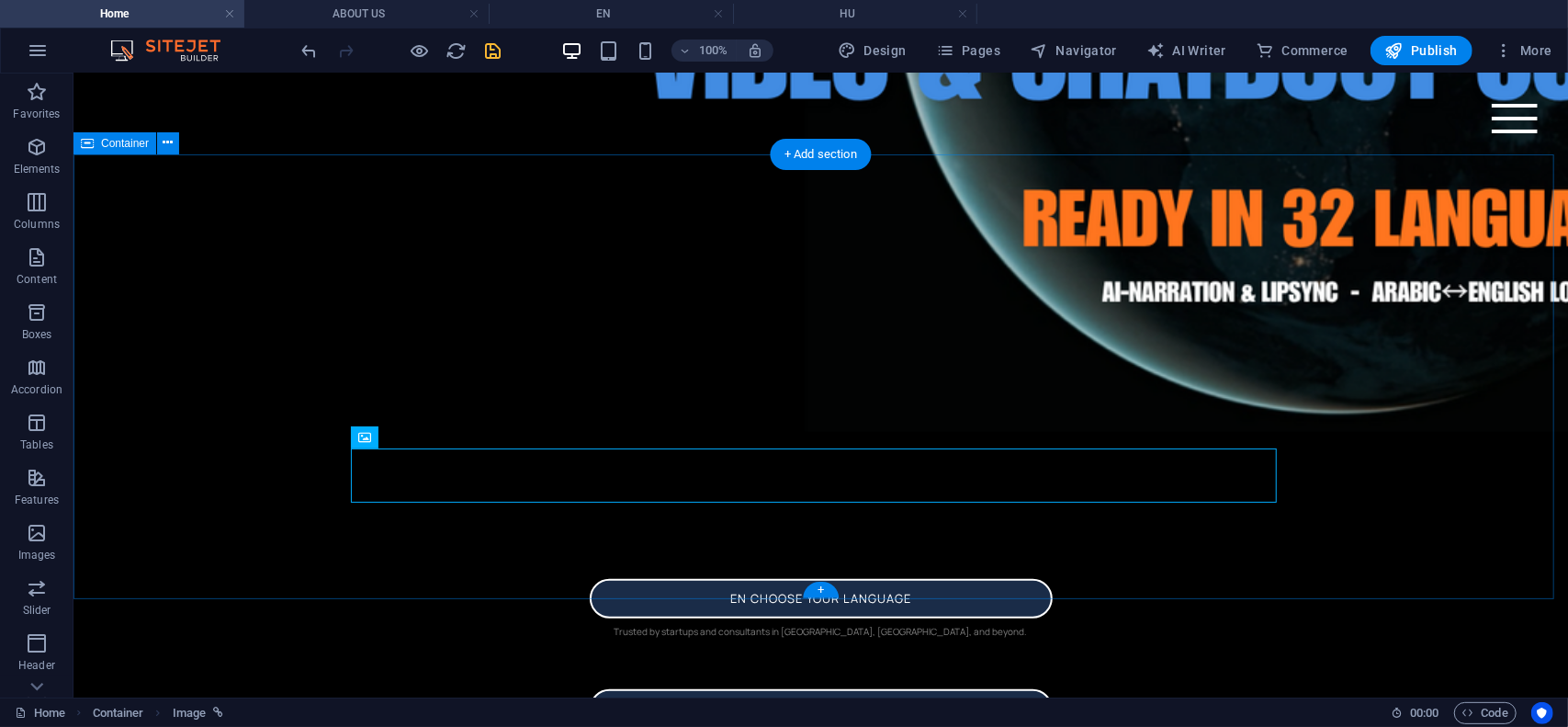
click at [1408, 504] on div "en choose your language Trusted by startups and consultants in [GEOGRAPHIC_DATA…" at bounding box center [820, 727] width 1495 height 445
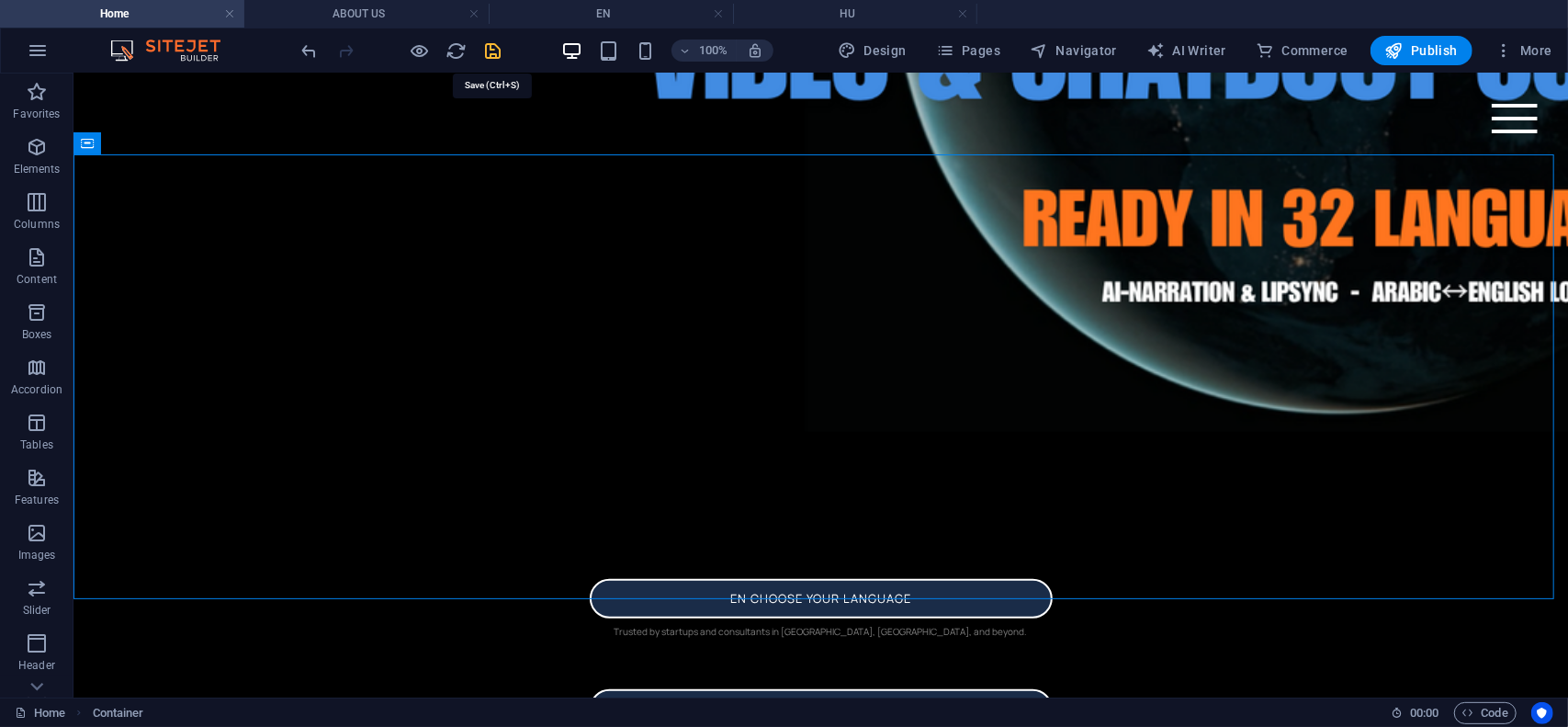
click at [492, 49] on icon "save" at bounding box center [493, 50] width 21 height 21
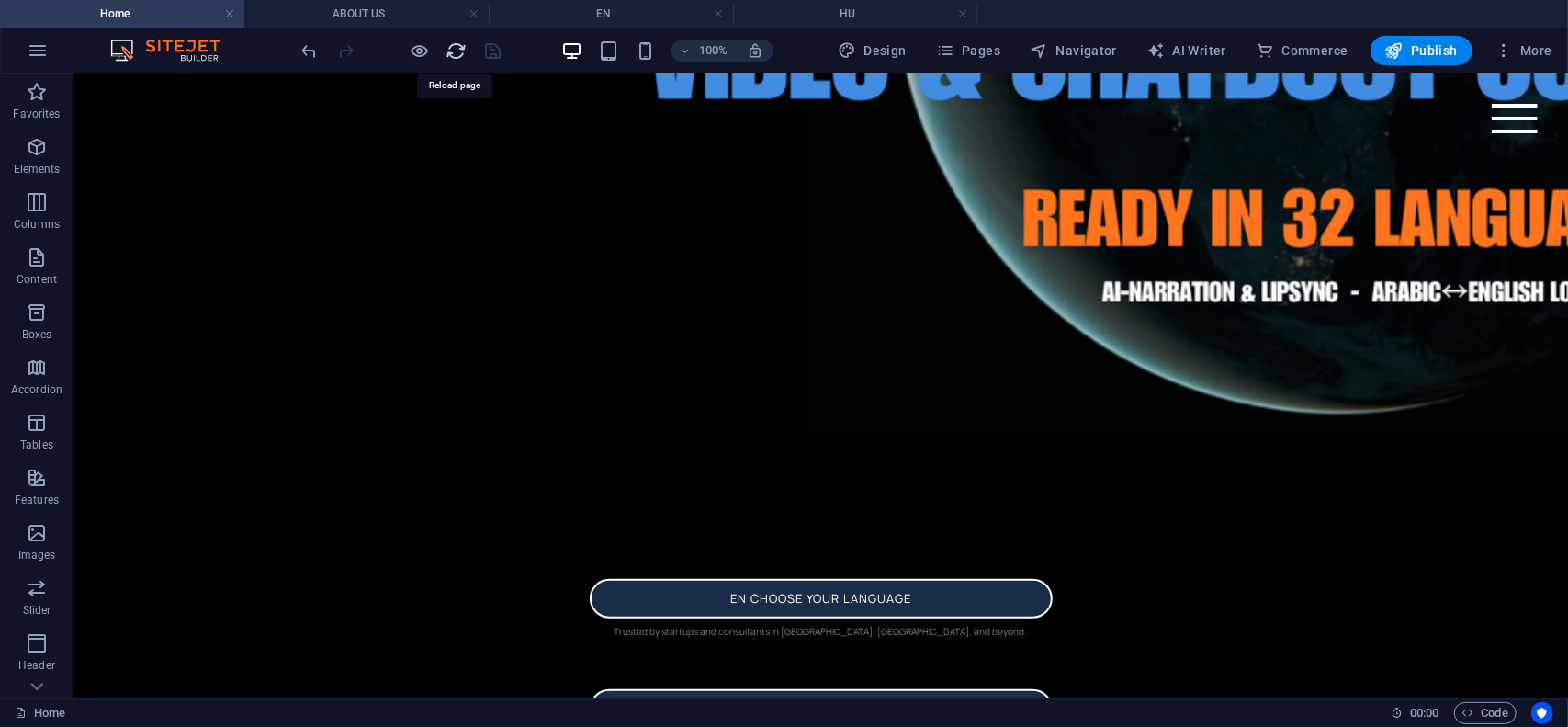
click at [458, 48] on icon "reload" at bounding box center [456, 50] width 21 height 21
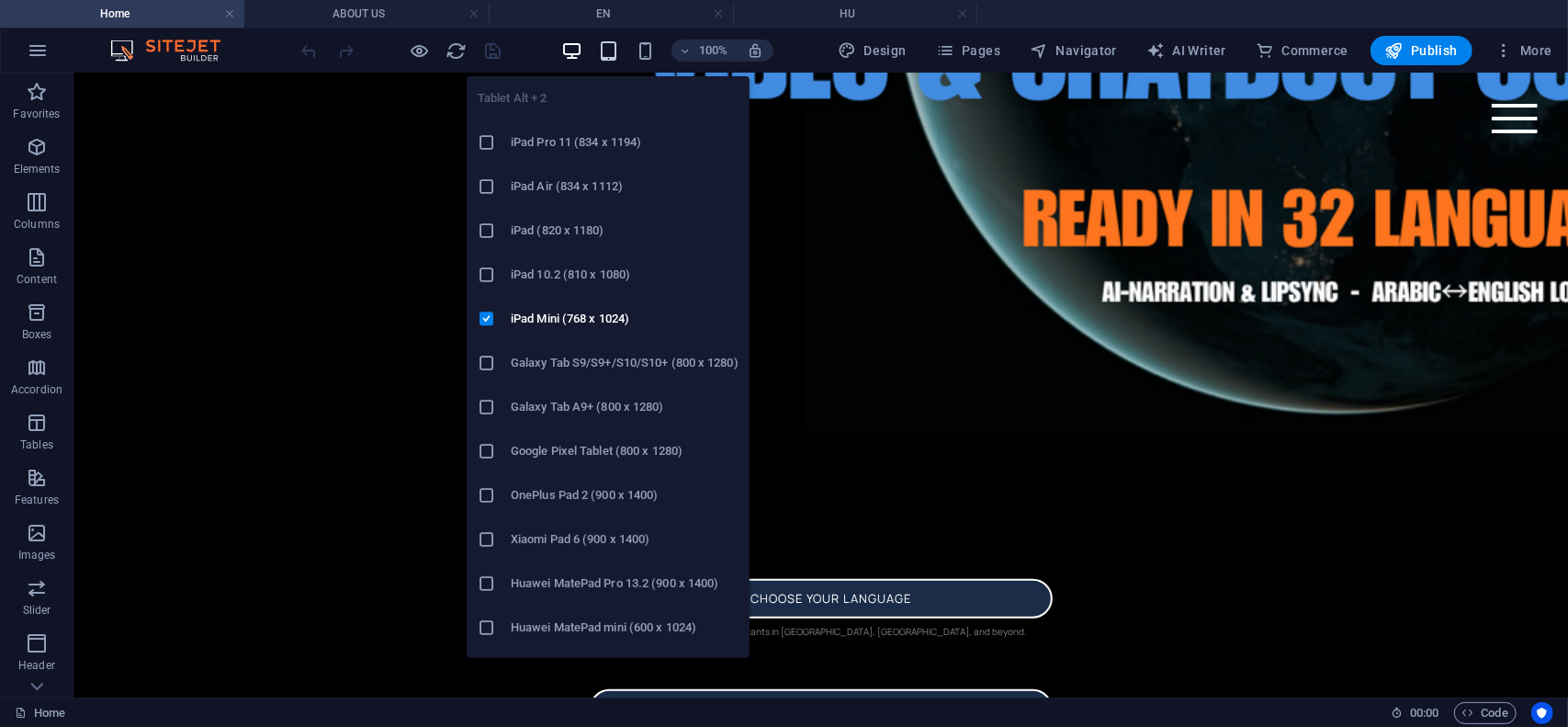
click at [612, 53] on icon "button" at bounding box center [608, 50] width 21 height 21
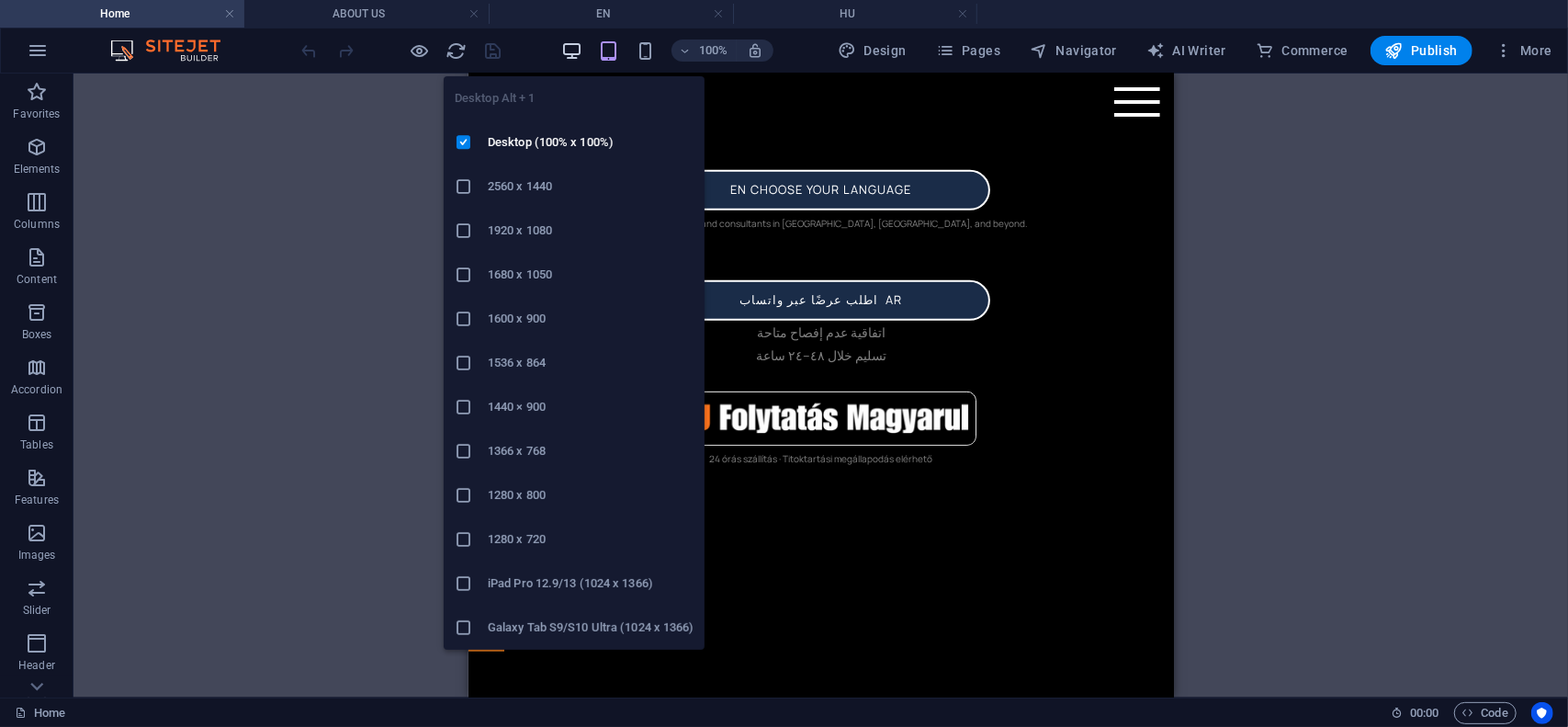
click at [575, 46] on icon "button" at bounding box center [571, 50] width 21 height 21
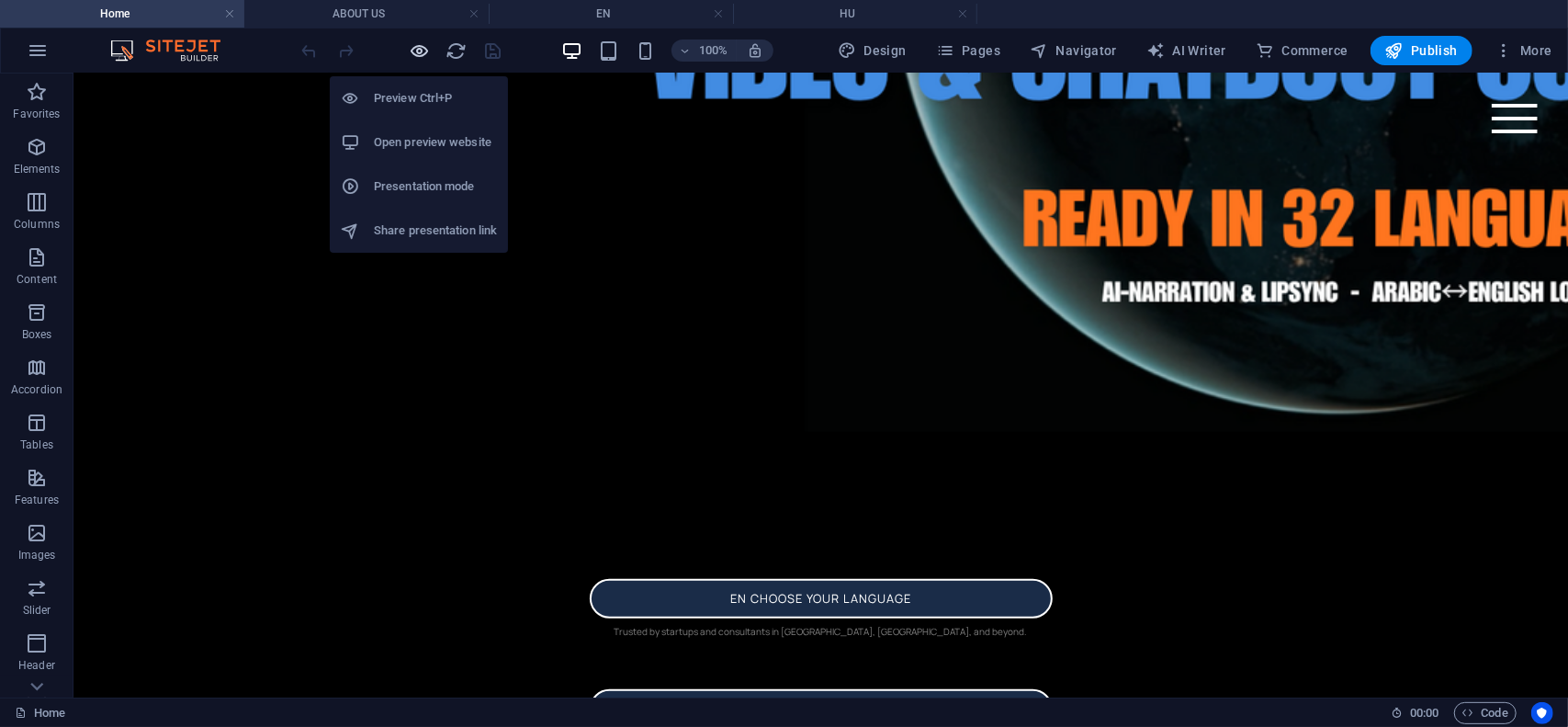
click at [428, 49] on icon "button" at bounding box center [419, 50] width 21 height 21
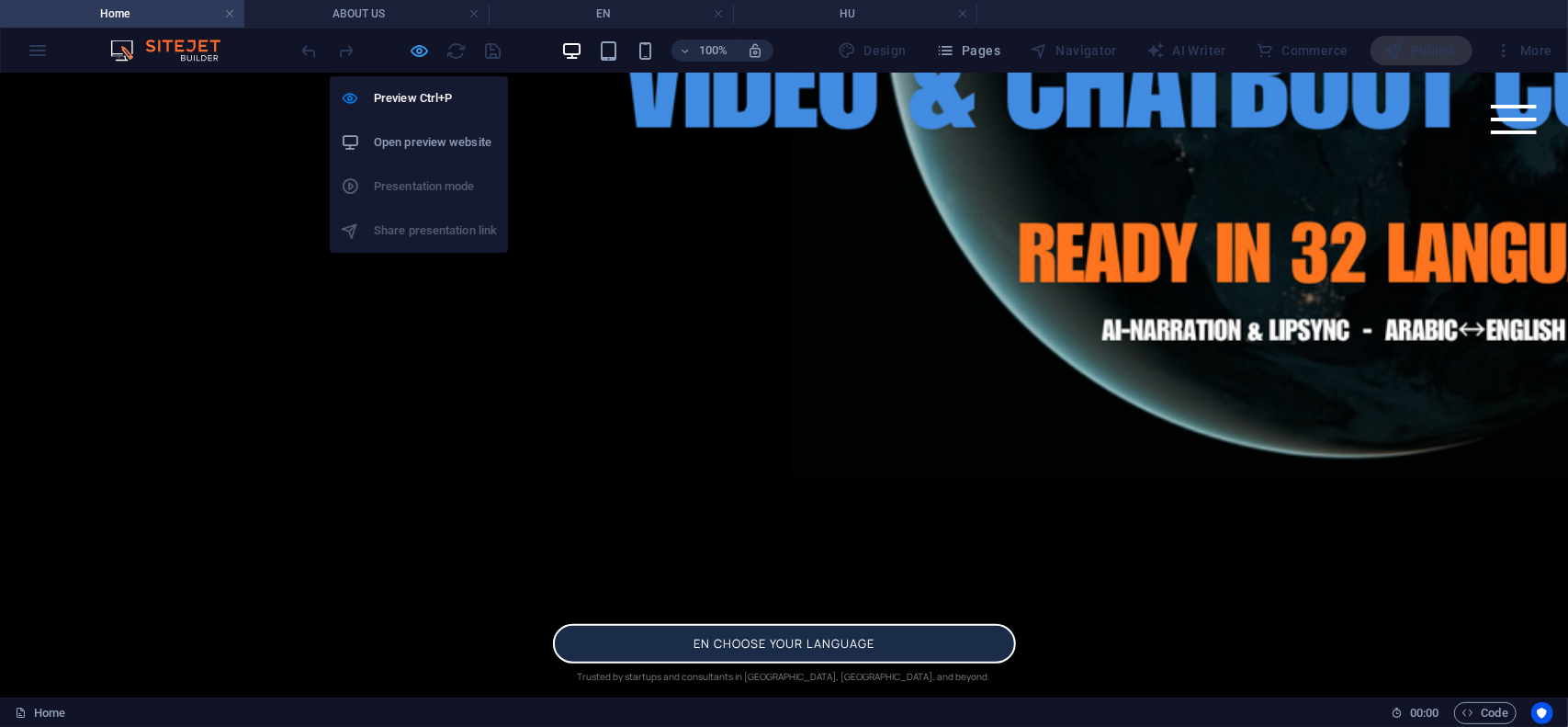
click at [420, 49] on icon "button" at bounding box center [419, 50] width 21 height 21
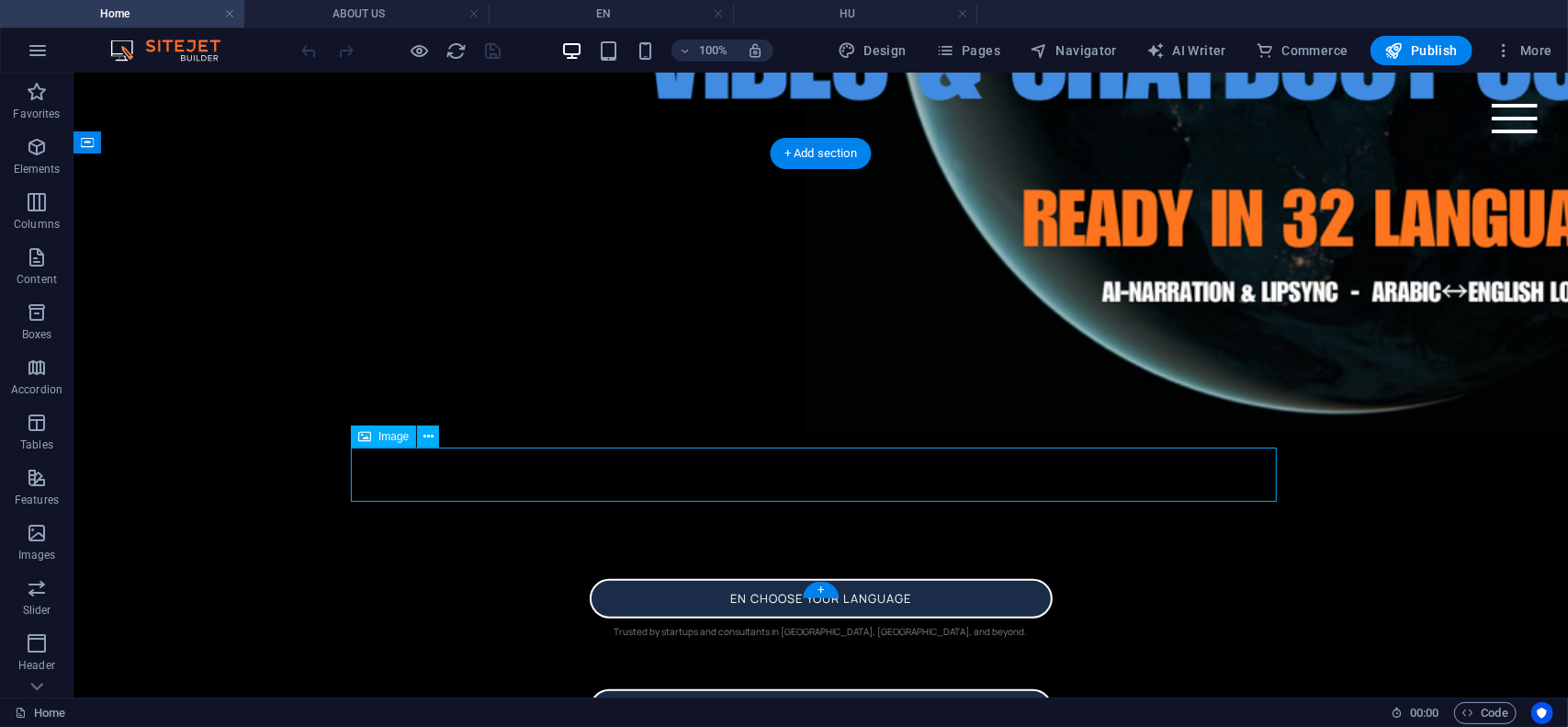
select select "px"
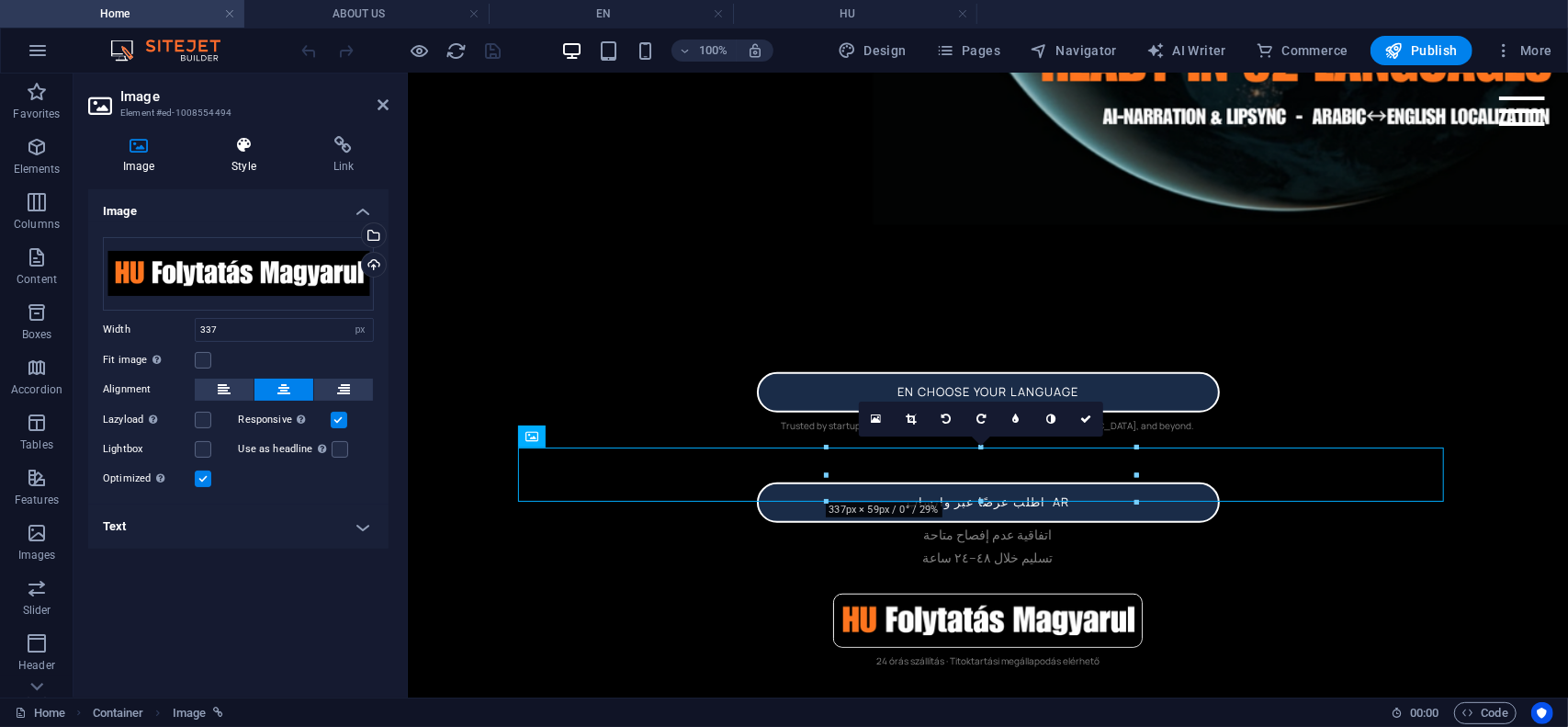
click at [250, 158] on h4 "Style" at bounding box center [247, 155] width 101 height 39
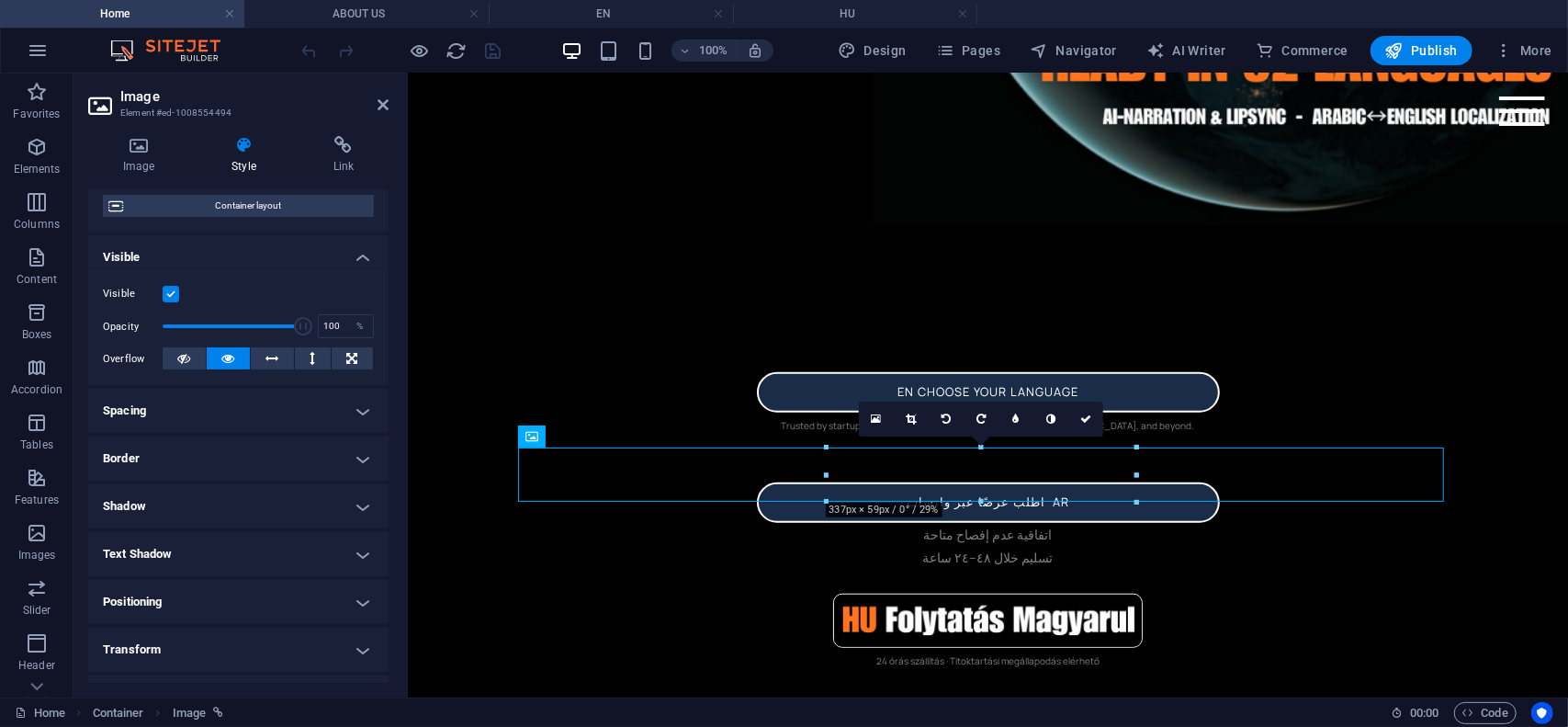
scroll to position [184, 0]
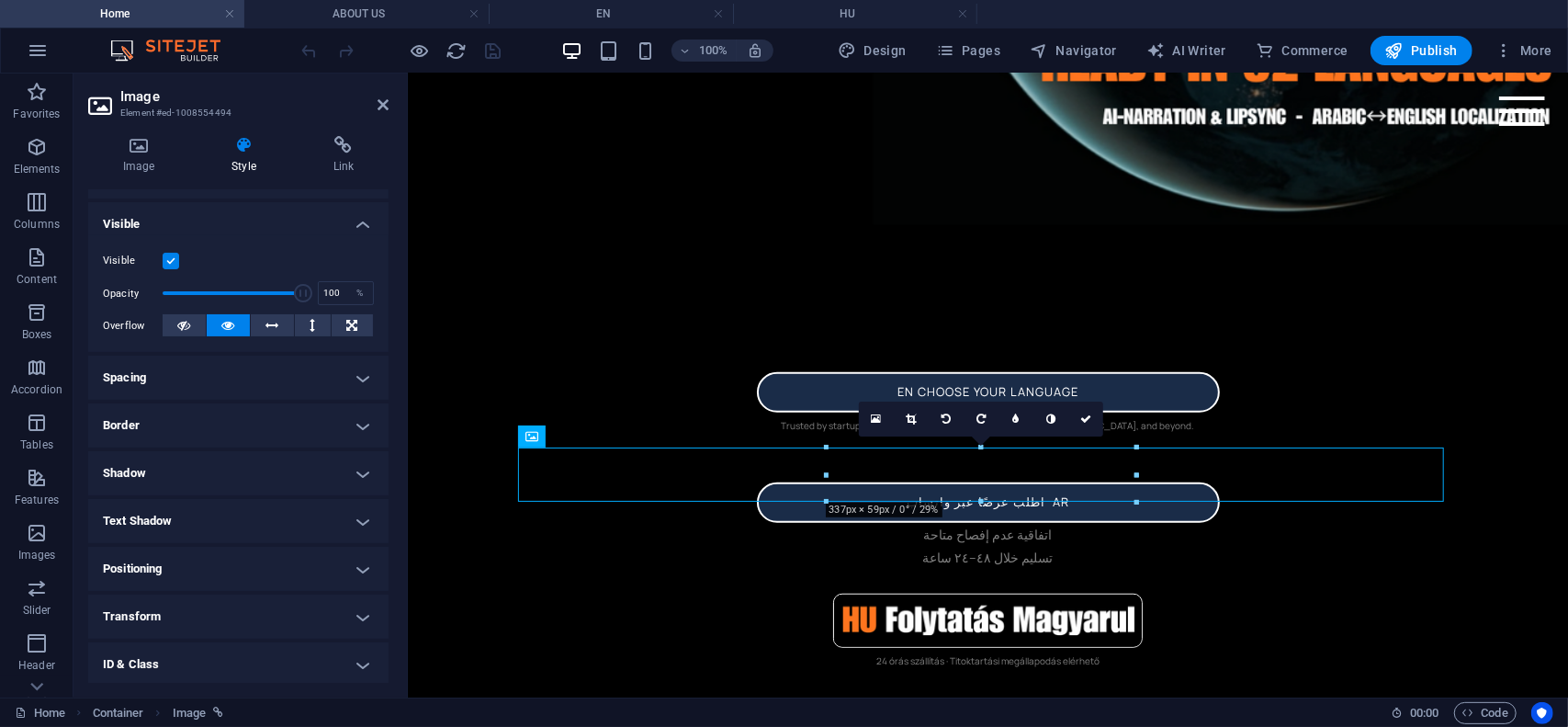
click at [257, 432] on h4 "Border" at bounding box center [238, 425] width 301 height 44
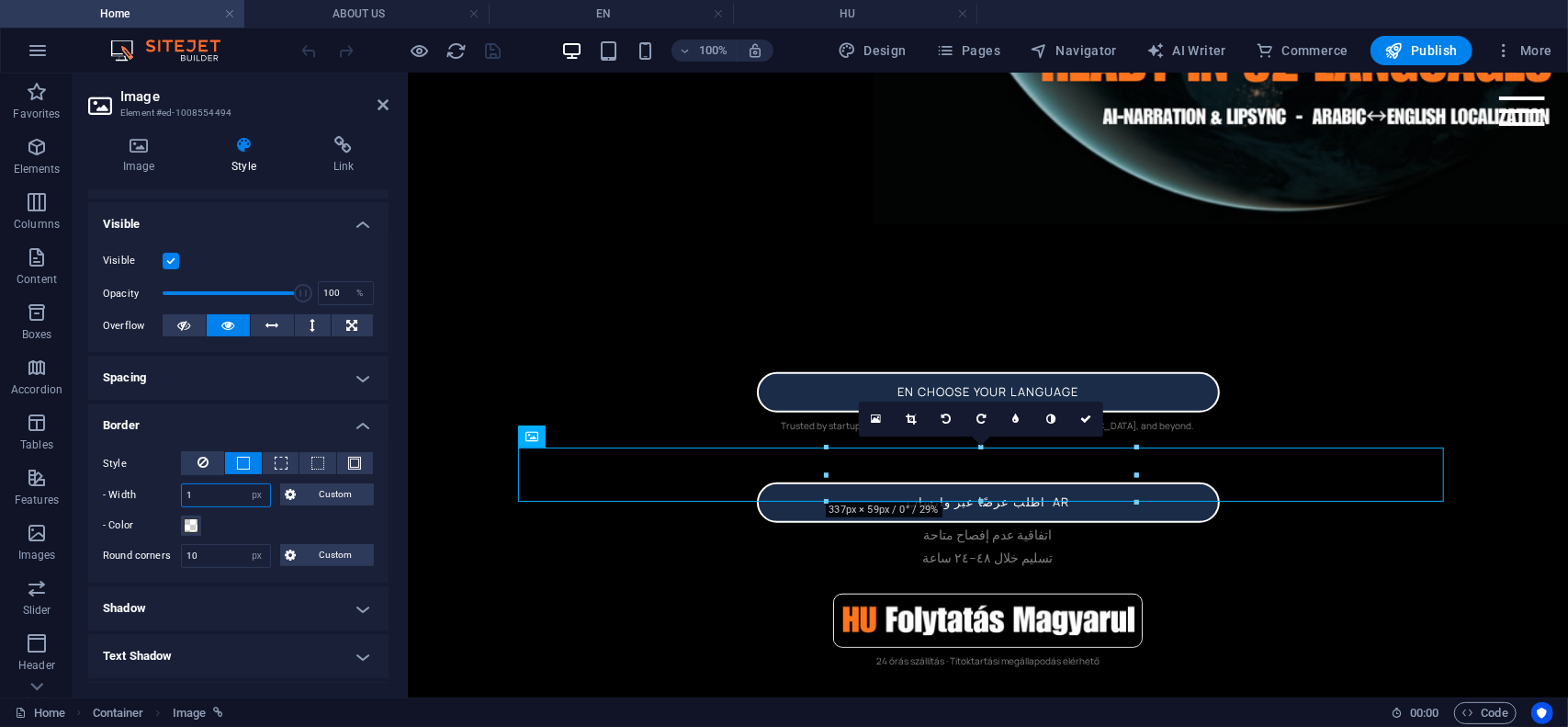
drag, startPoint x: 212, startPoint y: 493, endPoint x: 116, endPoint y: 471, distance: 98.5
click at [116, 471] on div "Style - Width 1 auto px rem % vh vw Custom Custom 1 auto px rem % vh vw 1 auto …" at bounding box center [238, 494] width 271 height 86
type input "2"
click at [381, 102] on icon at bounding box center [383, 105] width 11 height 15
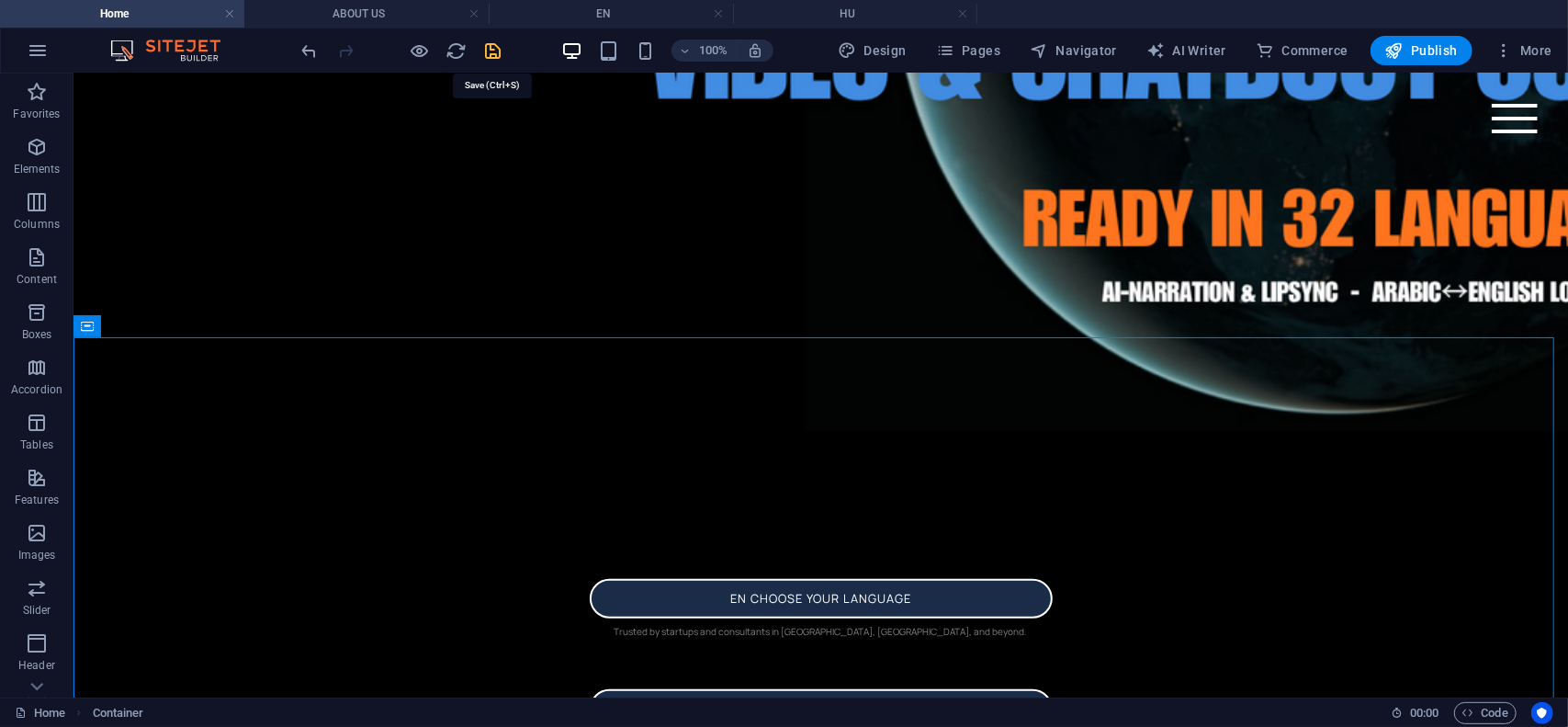
click at [488, 53] on icon "save" at bounding box center [493, 50] width 21 height 21
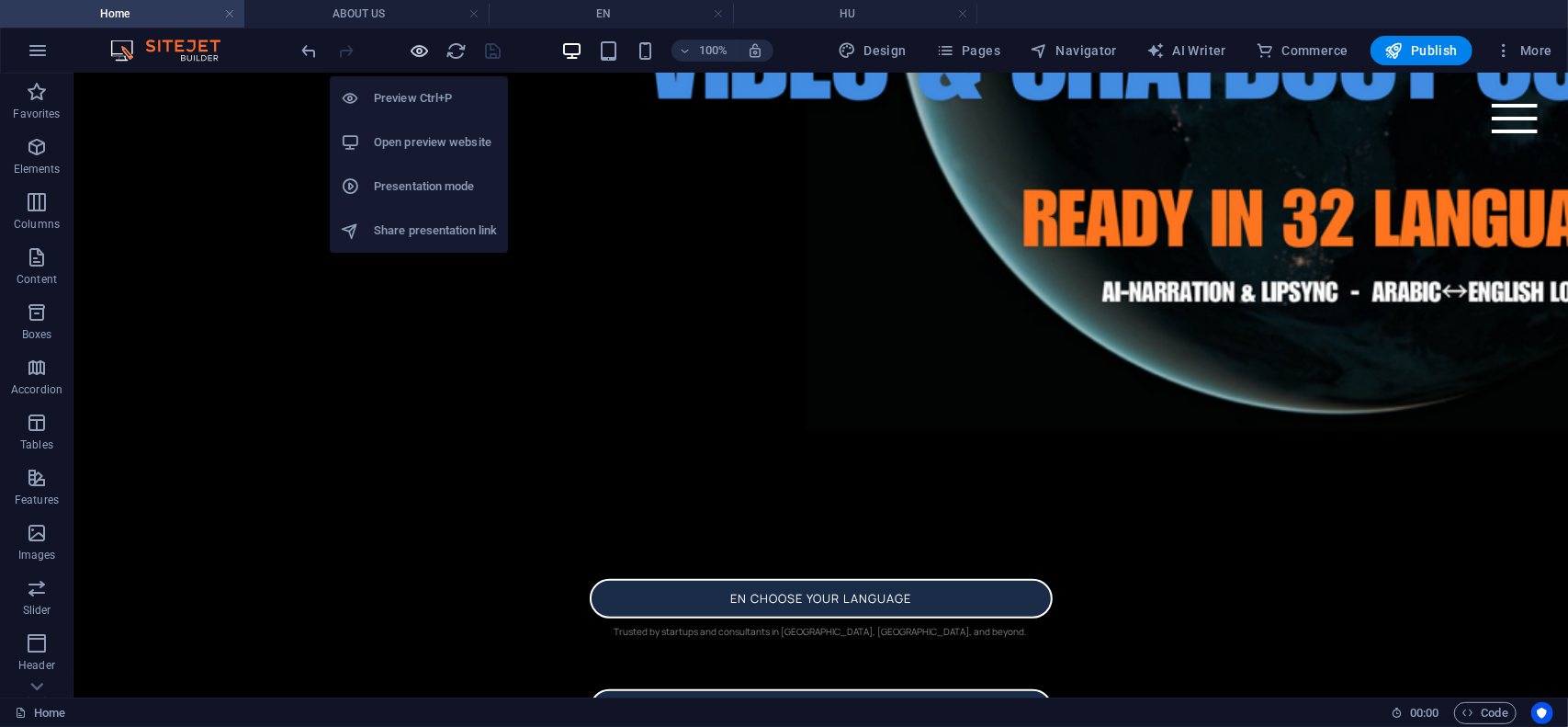
click at [420, 45] on icon "button" at bounding box center [419, 50] width 21 height 21
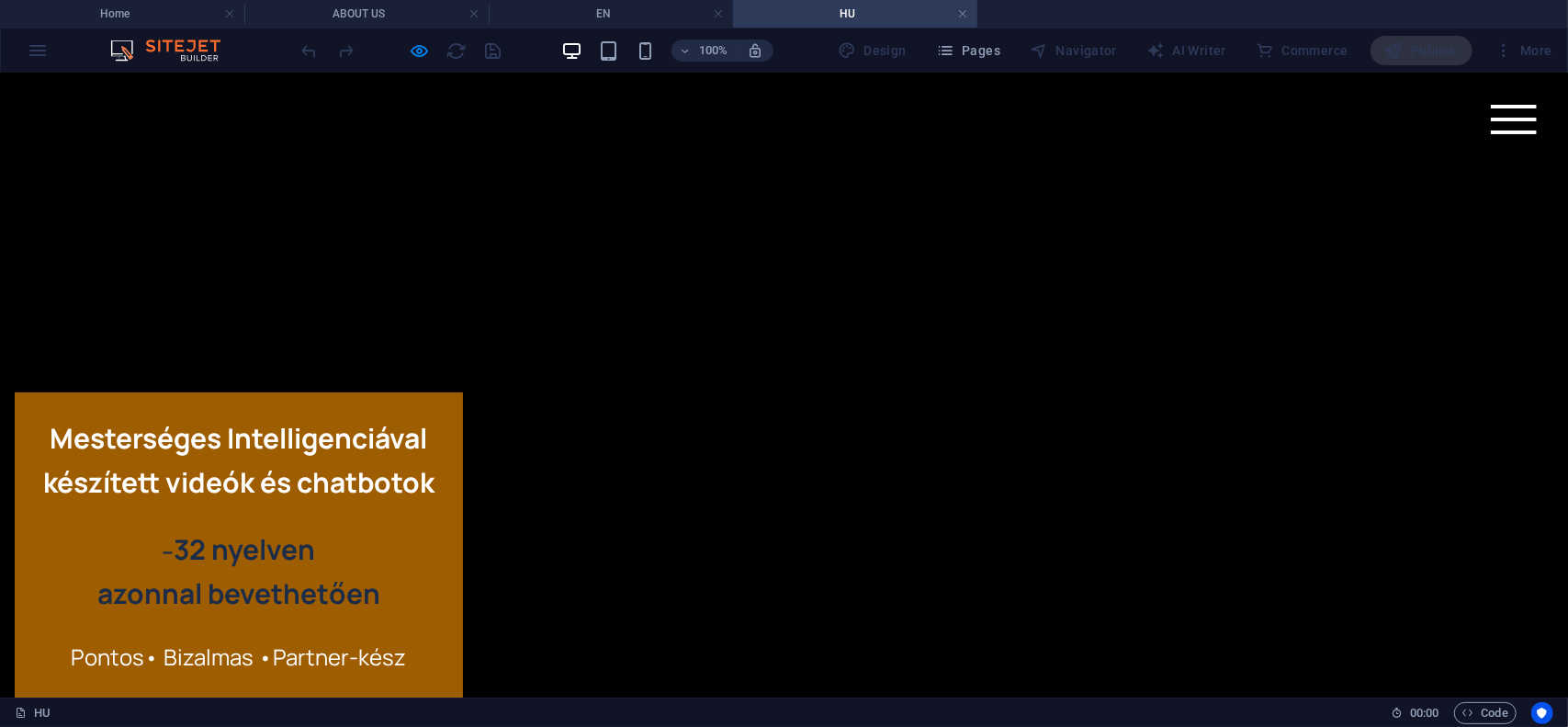
scroll to position [735, 0]
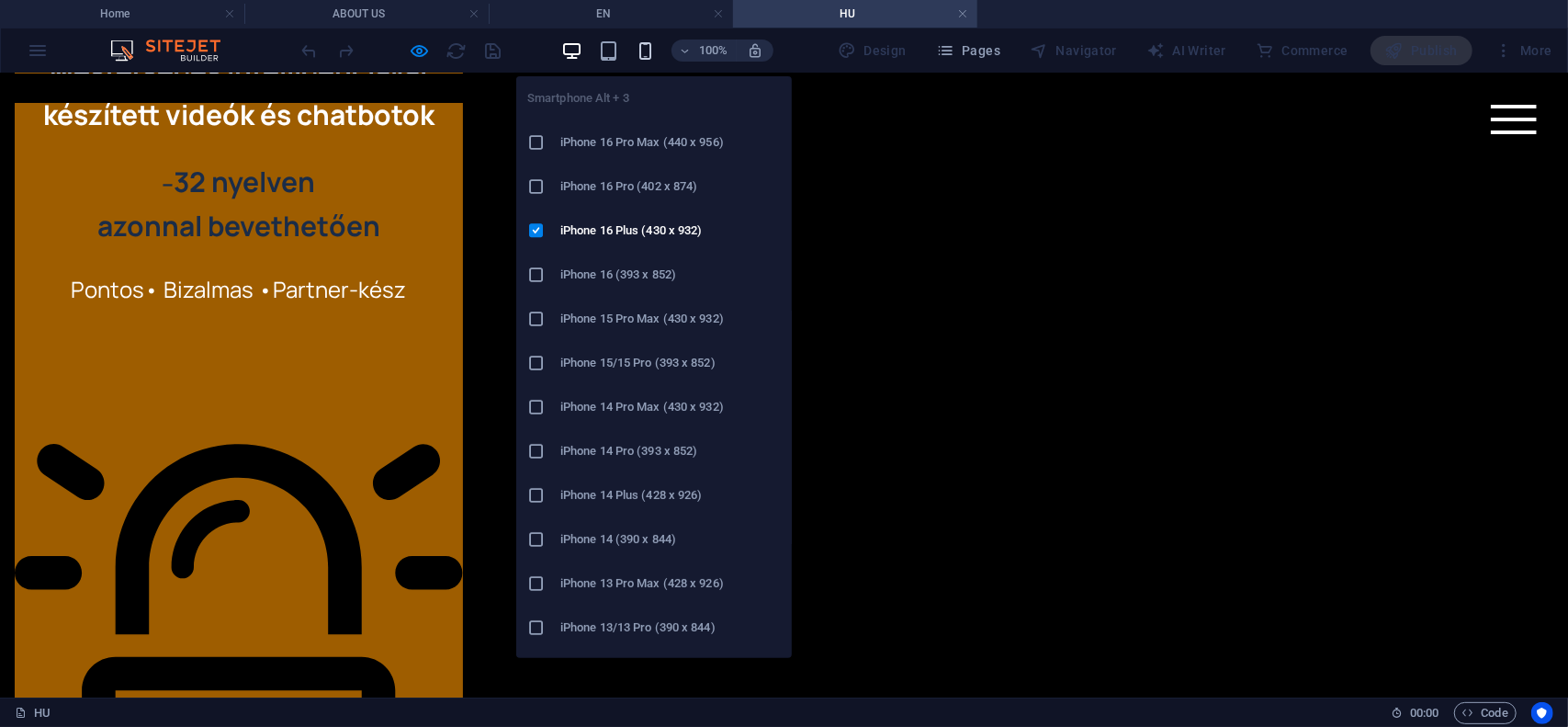
click at [647, 50] on icon "button" at bounding box center [645, 50] width 21 height 21
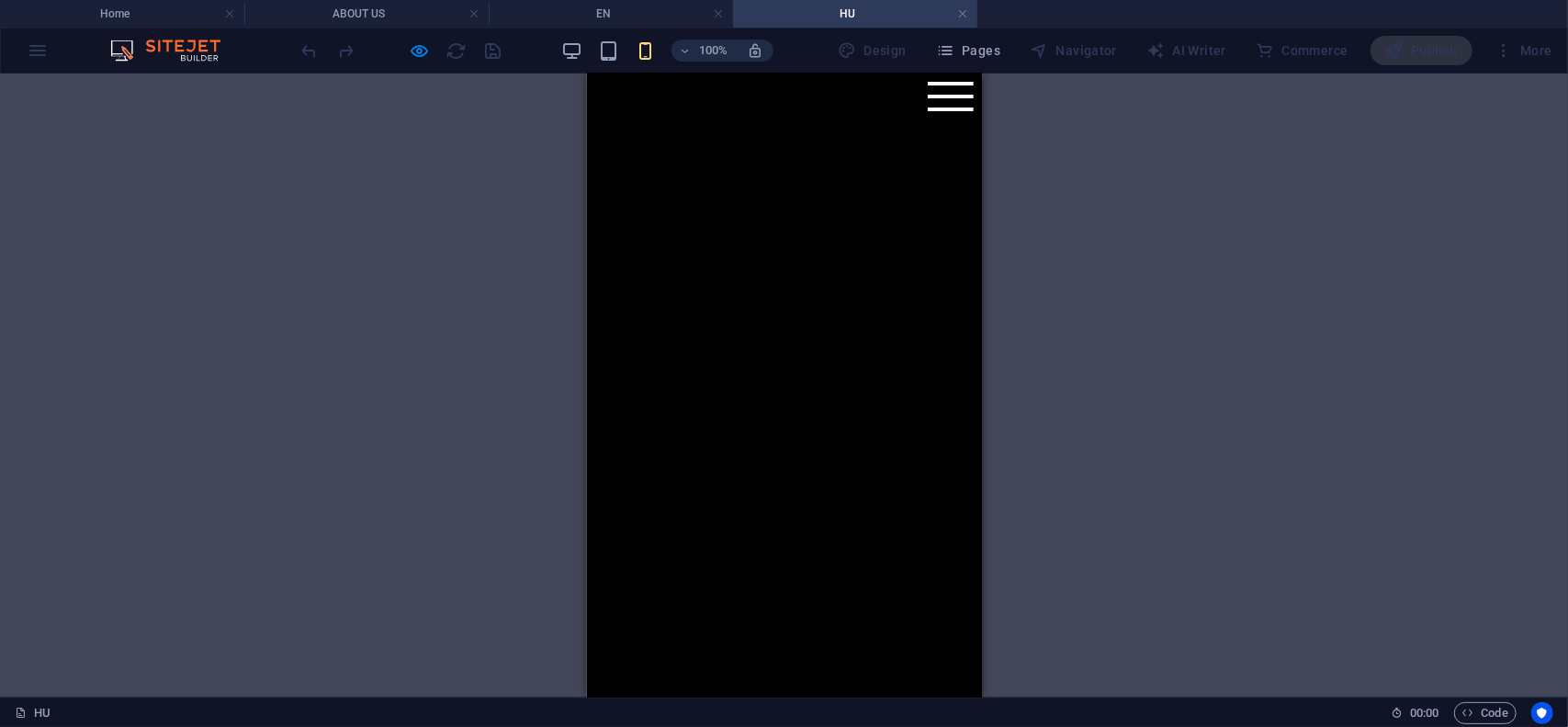
scroll to position [0, 0]
click at [943, 95] on button "Menu" at bounding box center [950, 96] width 46 height 4
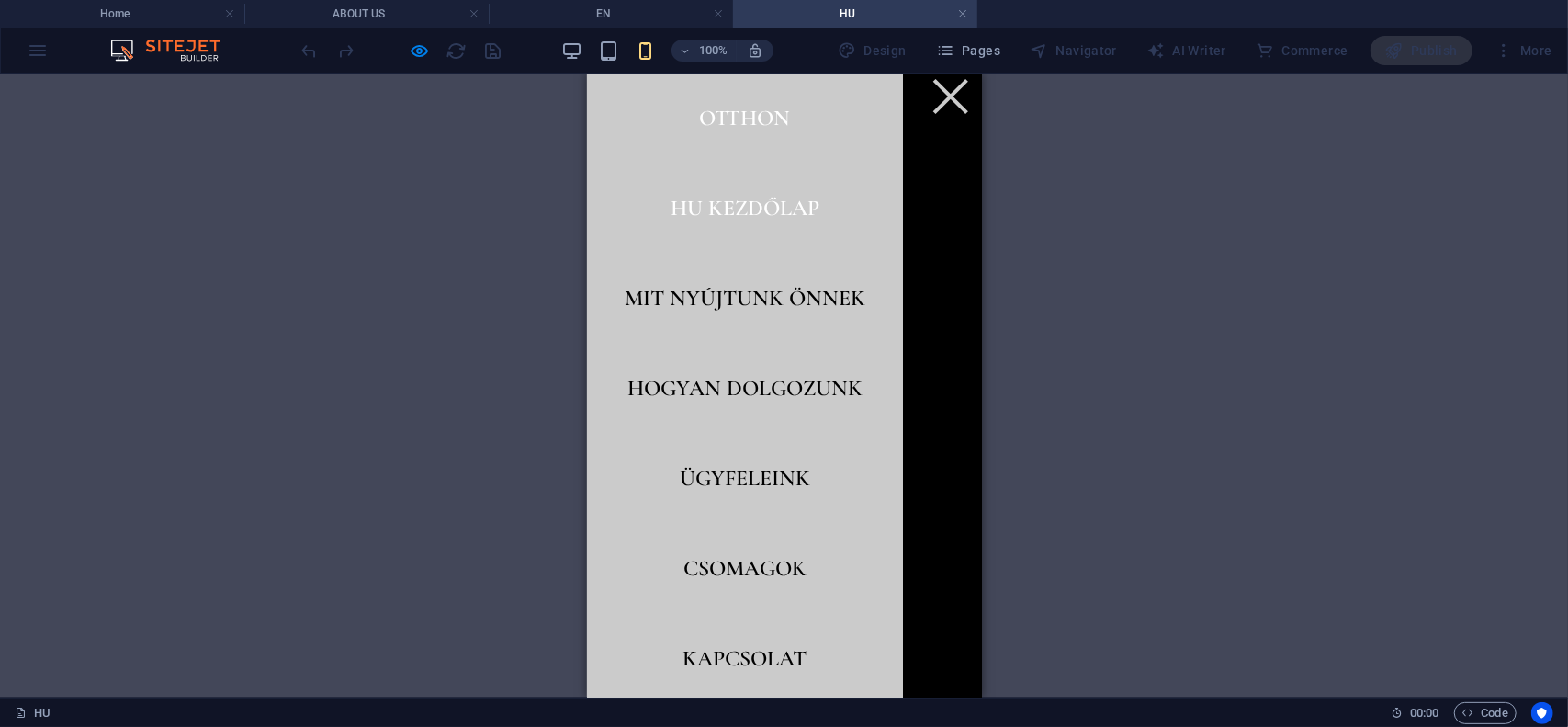
click at [726, 117] on link "otthon" at bounding box center [744, 118] width 120 height 52
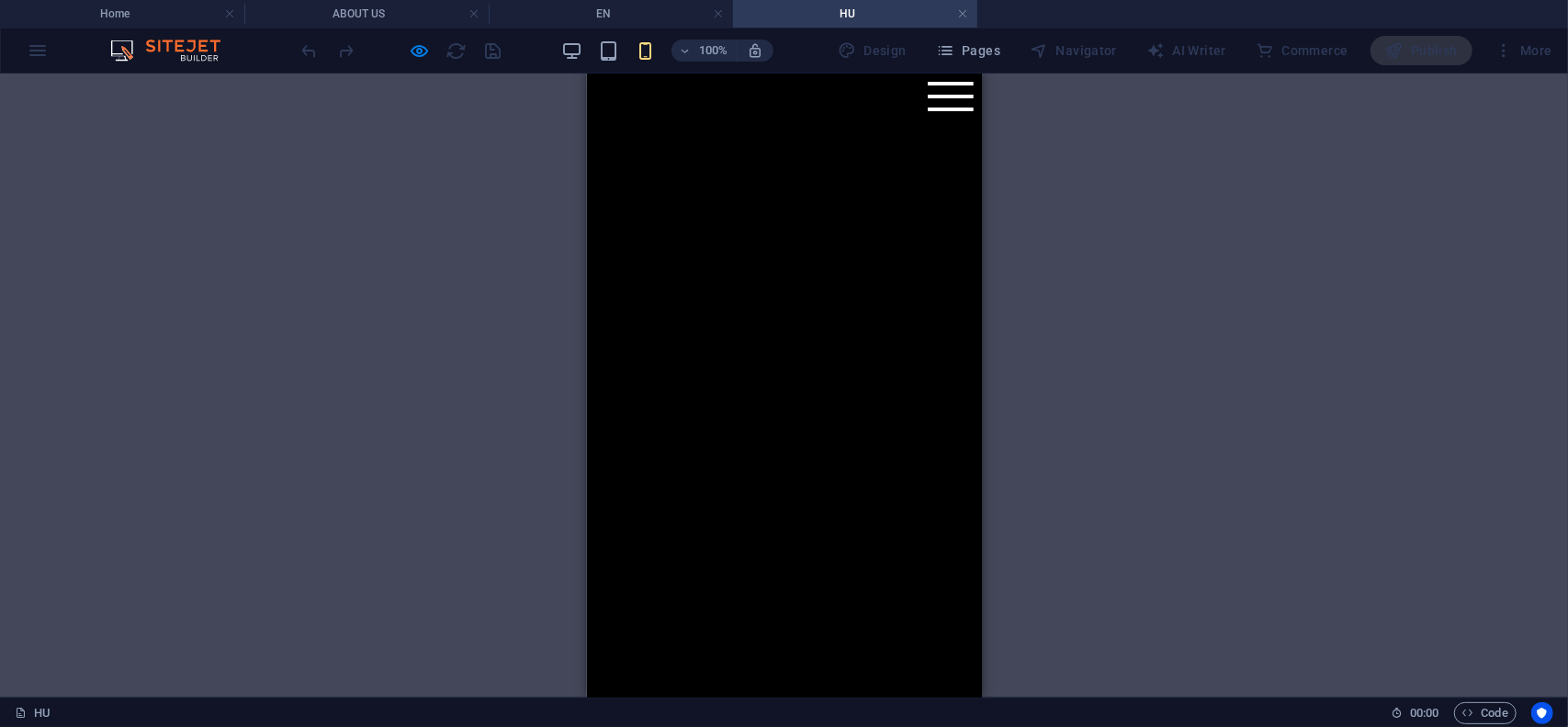
click at [164, 12] on h4 "Home" at bounding box center [122, 14] width 245 height 20
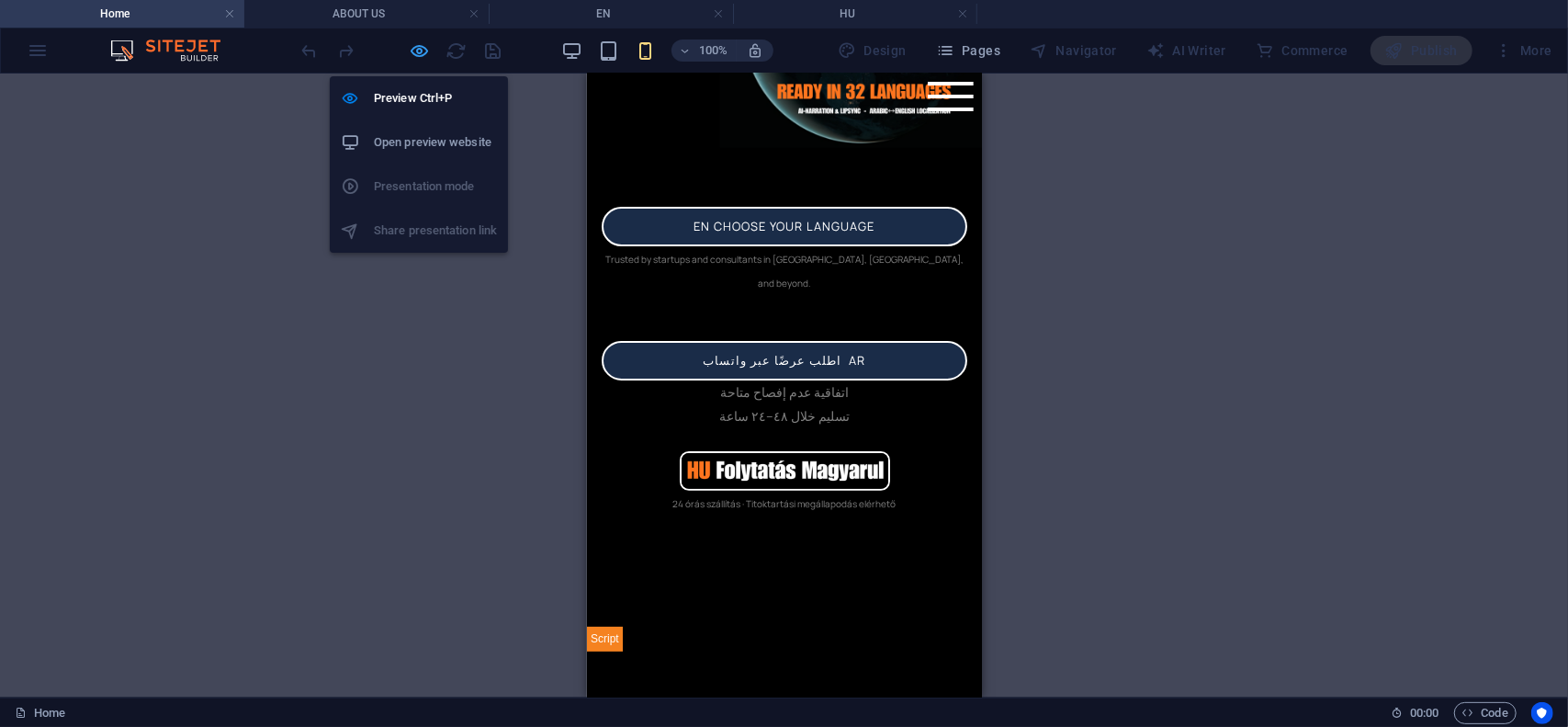
click at [420, 46] on icon "button" at bounding box center [419, 50] width 21 height 21
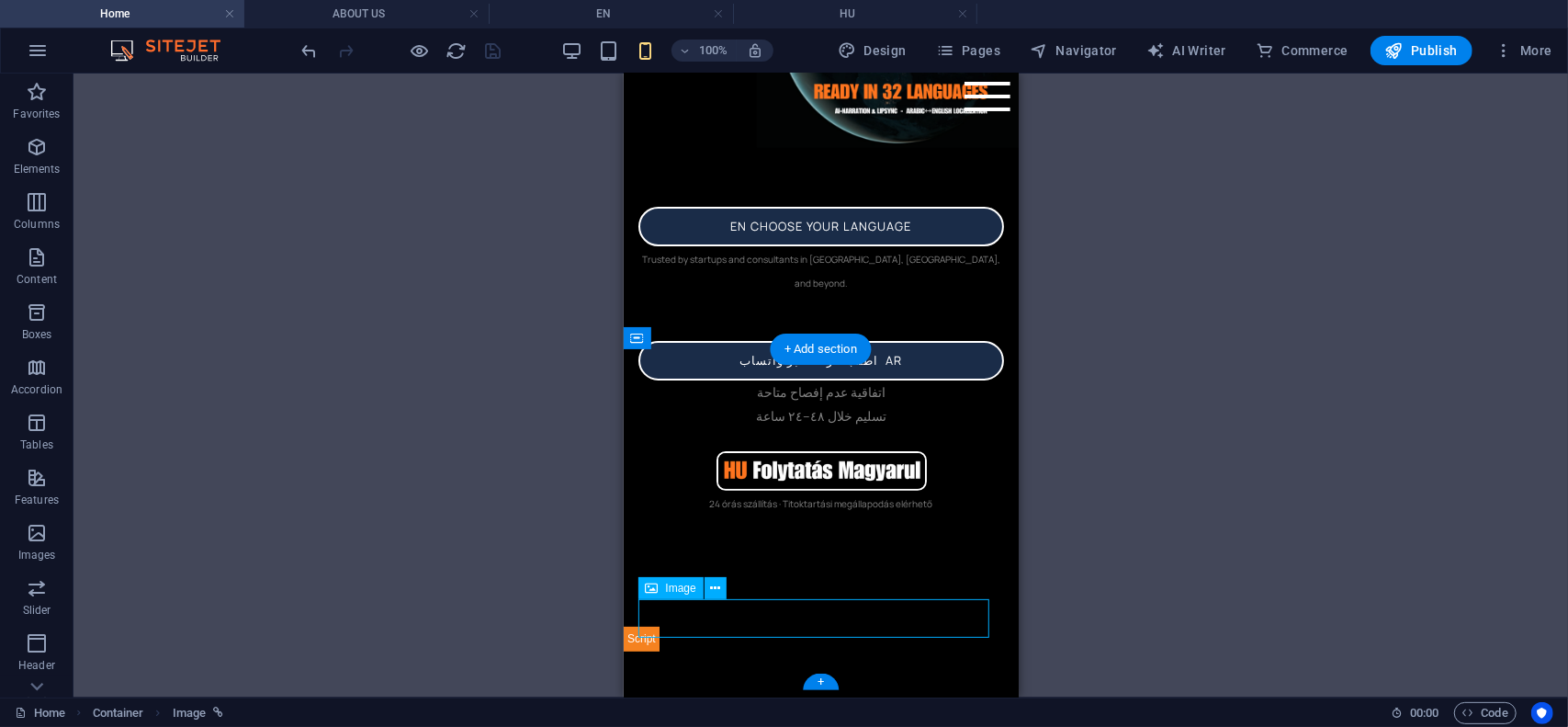
select select "px"
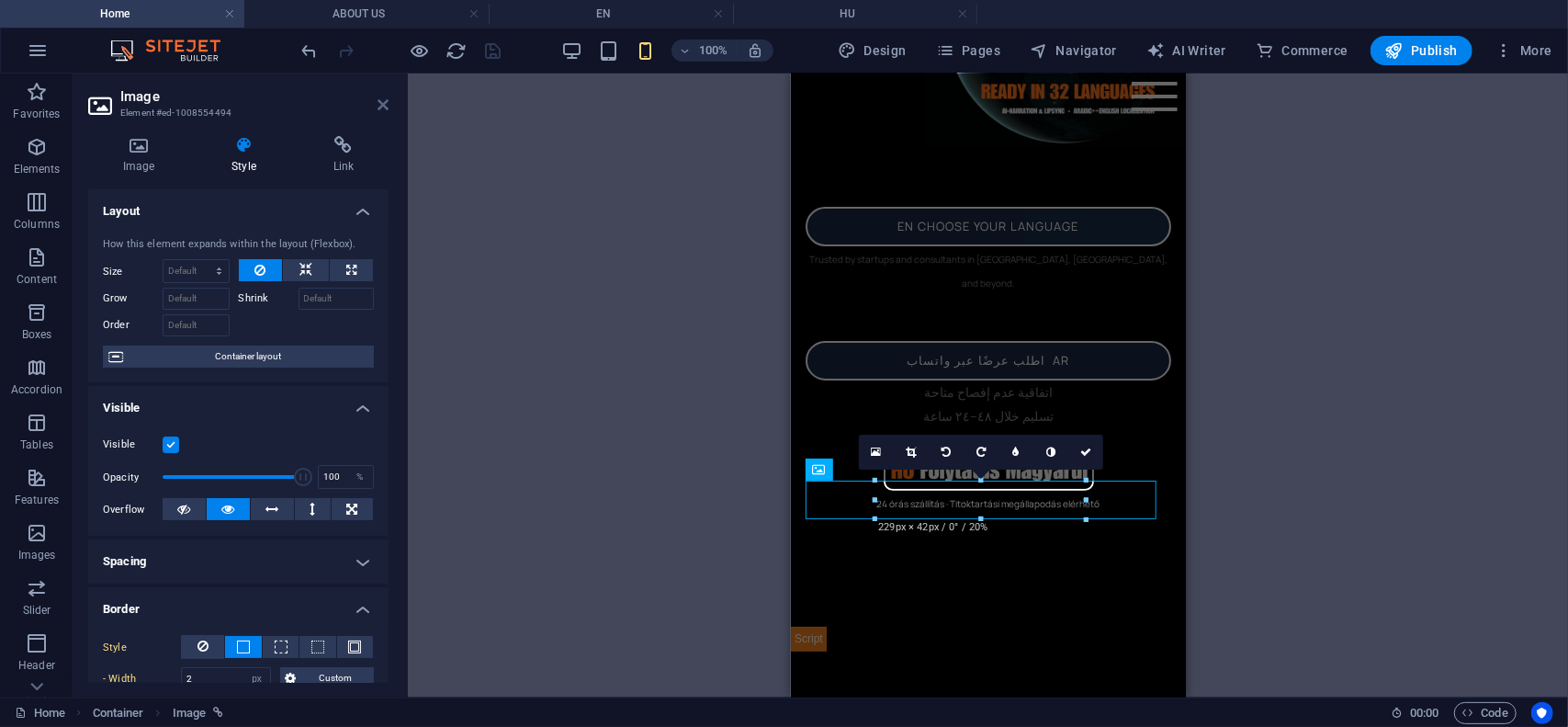
click at [379, 104] on icon at bounding box center [383, 105] width 11 height 15
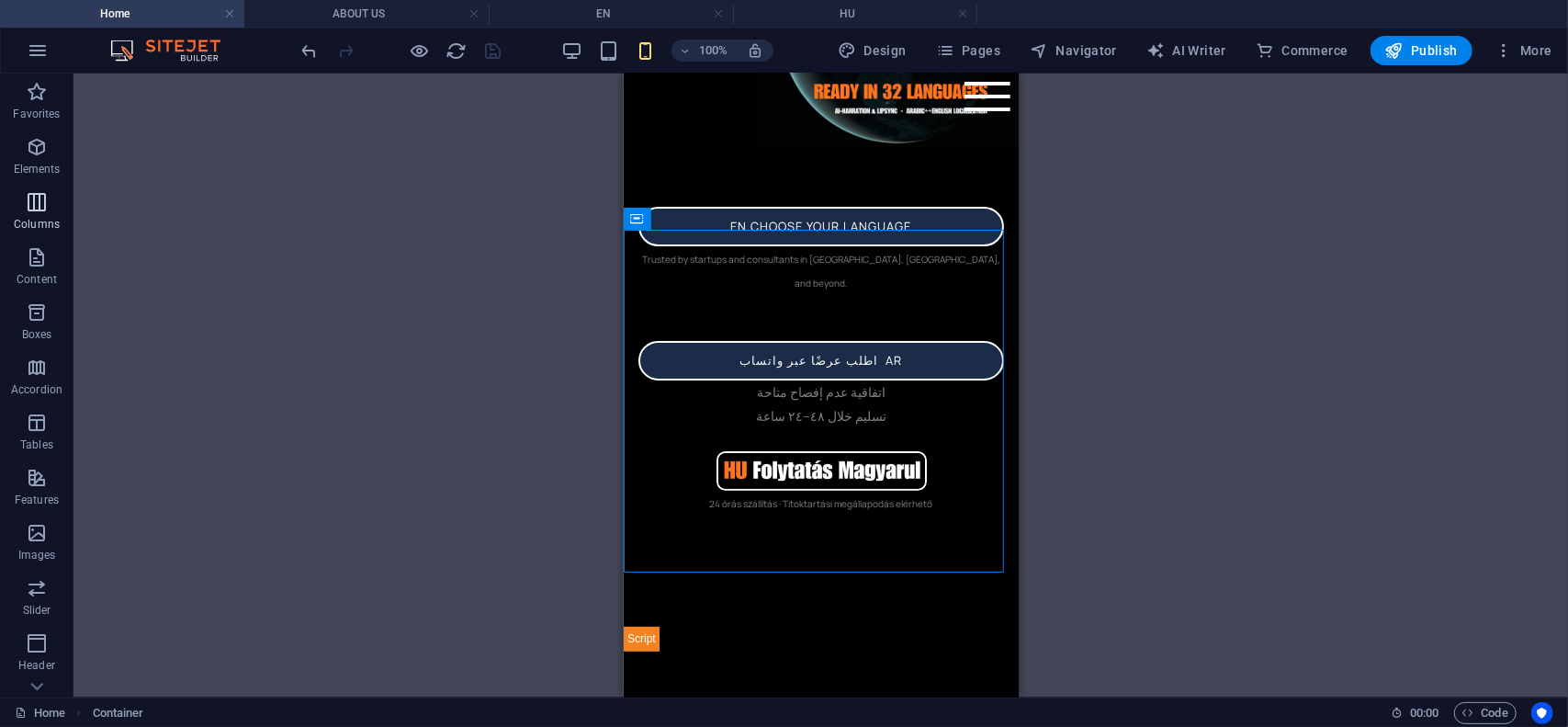
click at [34, 201] on icon "button" at bounding box center [37, 202] width 22 height 22
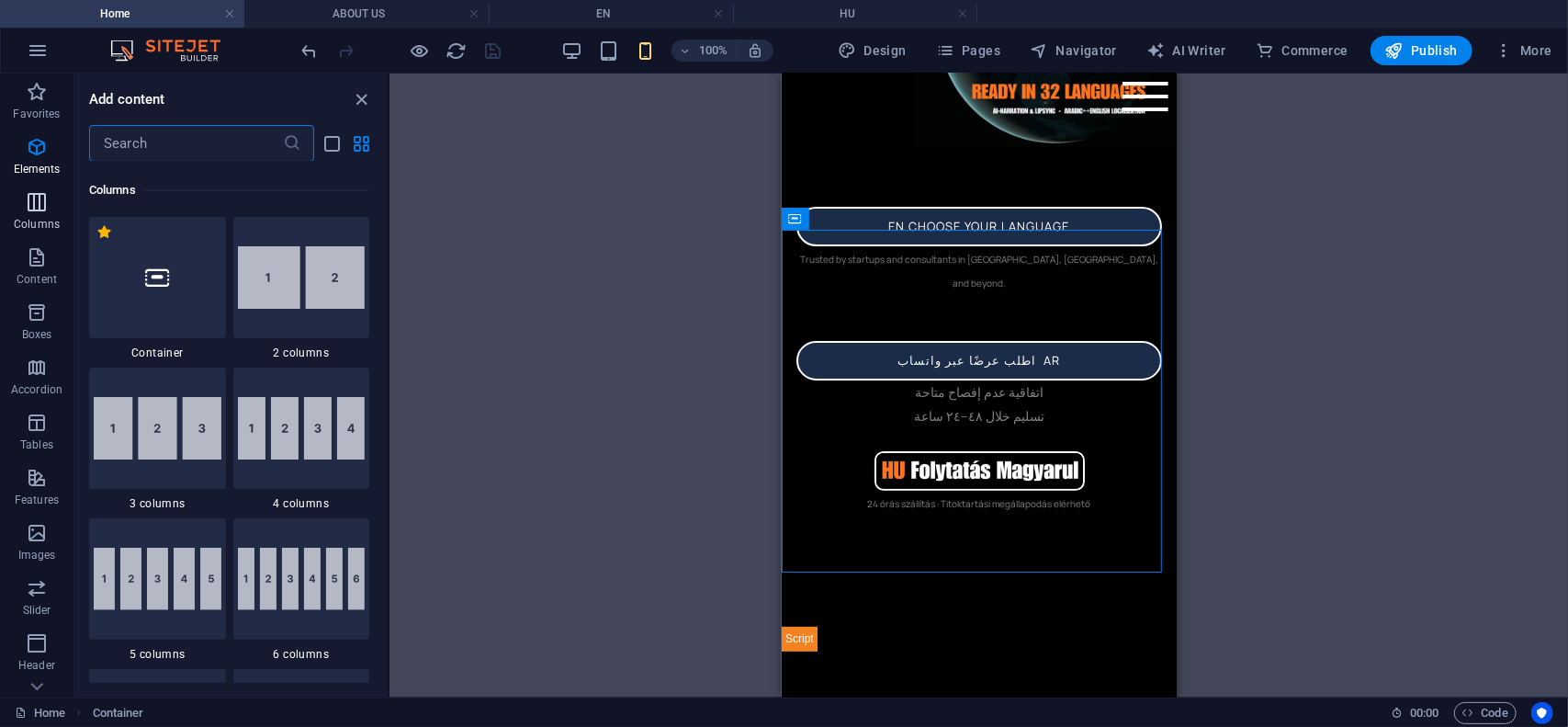
scroll to position [910, 0]
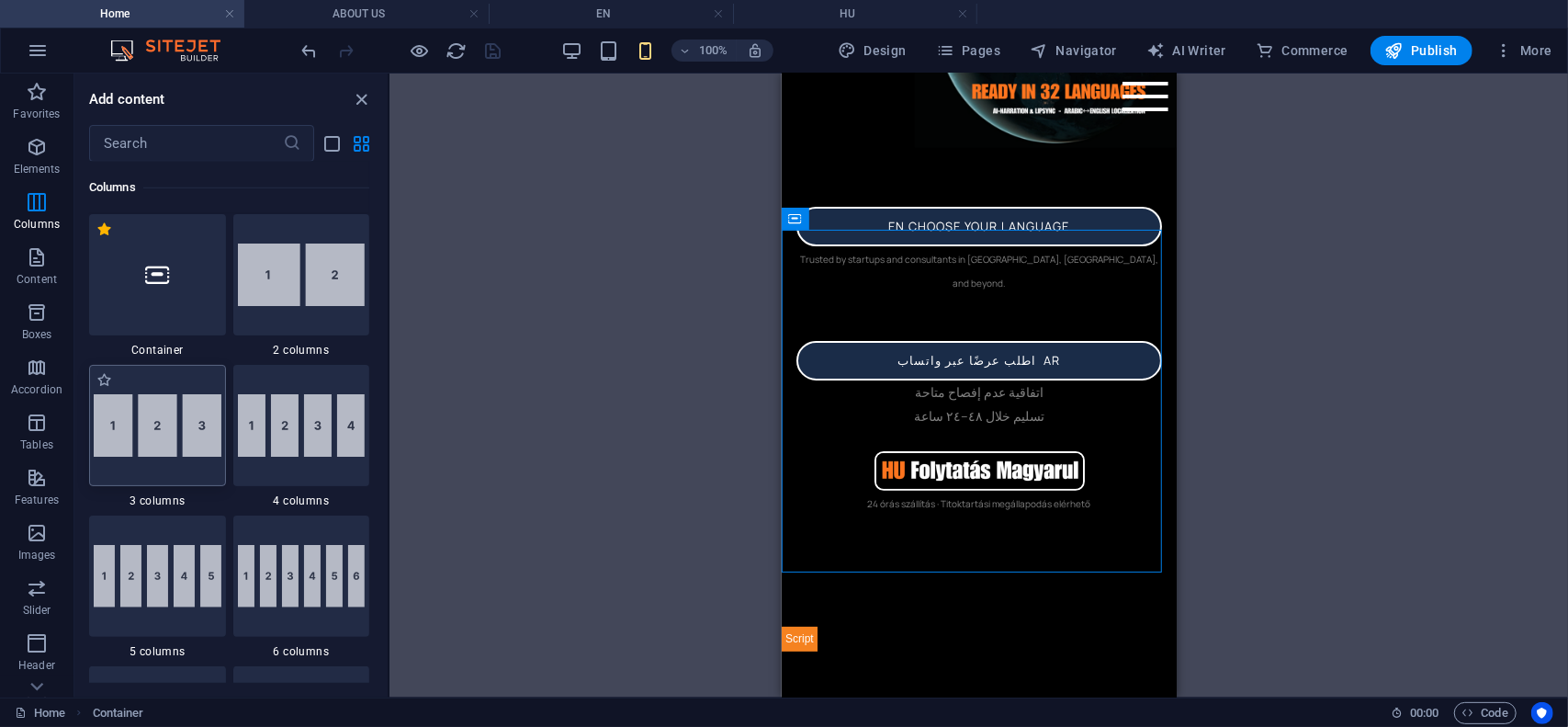
click at [171, 434] on img at bounding box center [158, 425] width 128 height 63
select select "rem"
select select "preset-columns-three-v2-default"
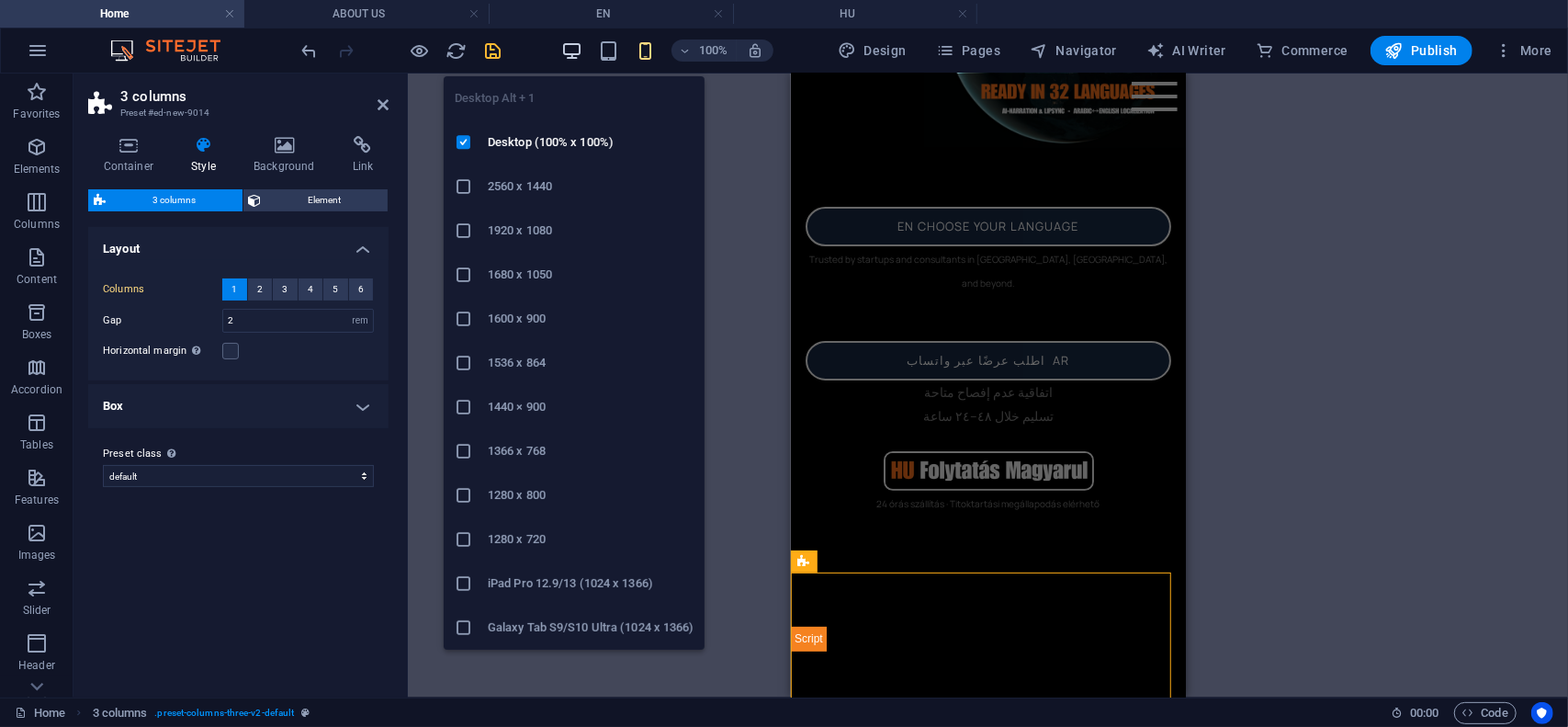
click at [569, 50] on icon "button" at bounding box center [571, 50] width 21 height 21
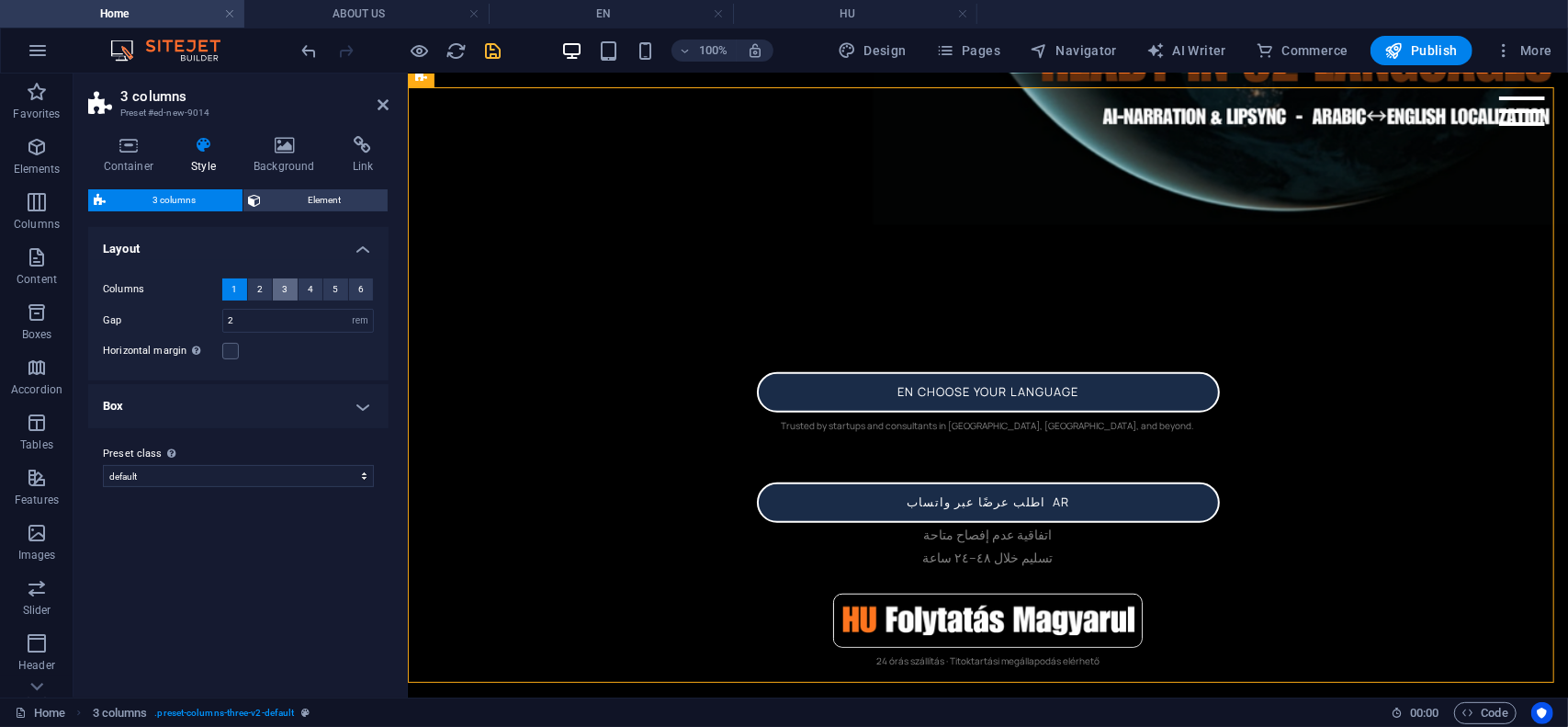
click at [287, 291] on span "3" at bounding box center [285, 290] width 6 height 22
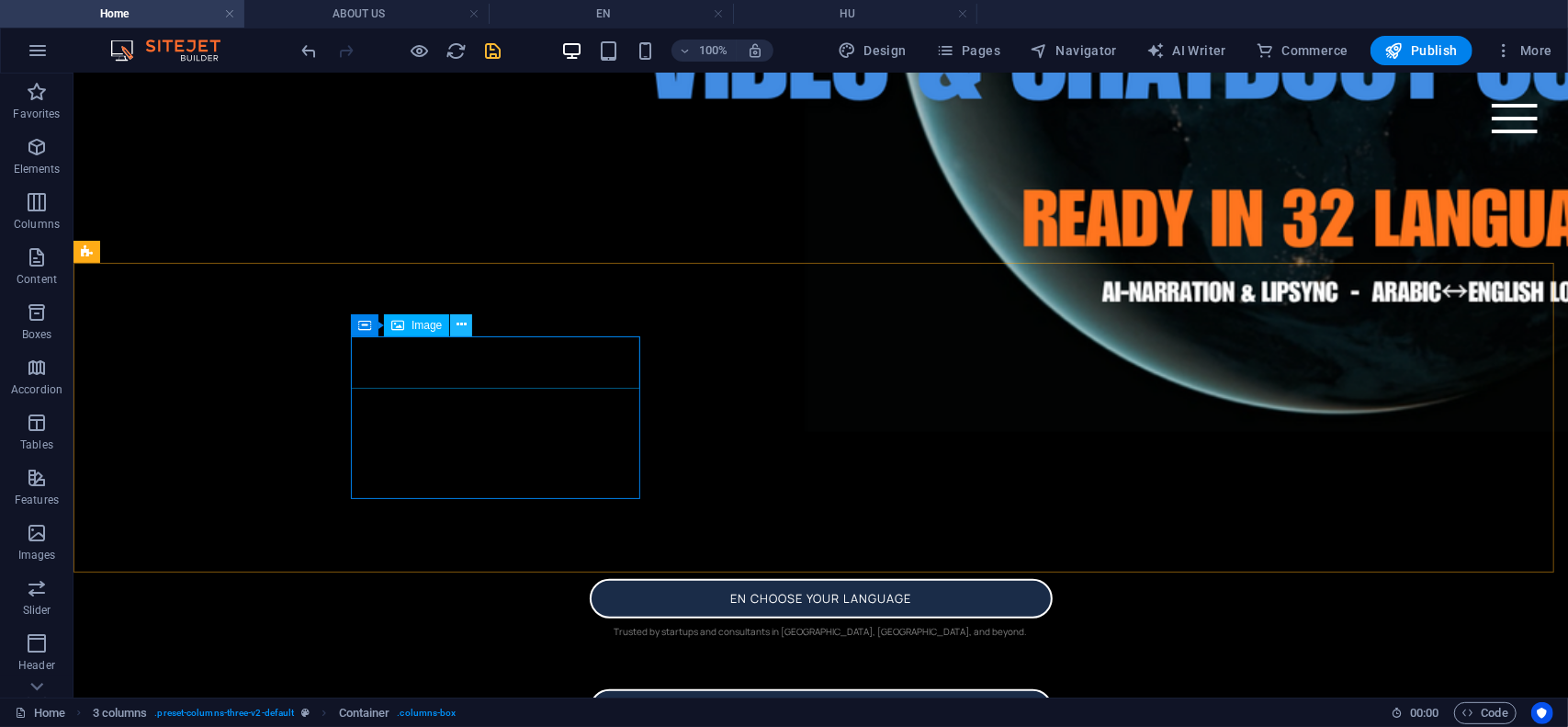
click at [466, 321] on button at bounding box center [461, 326] width 22 height 22
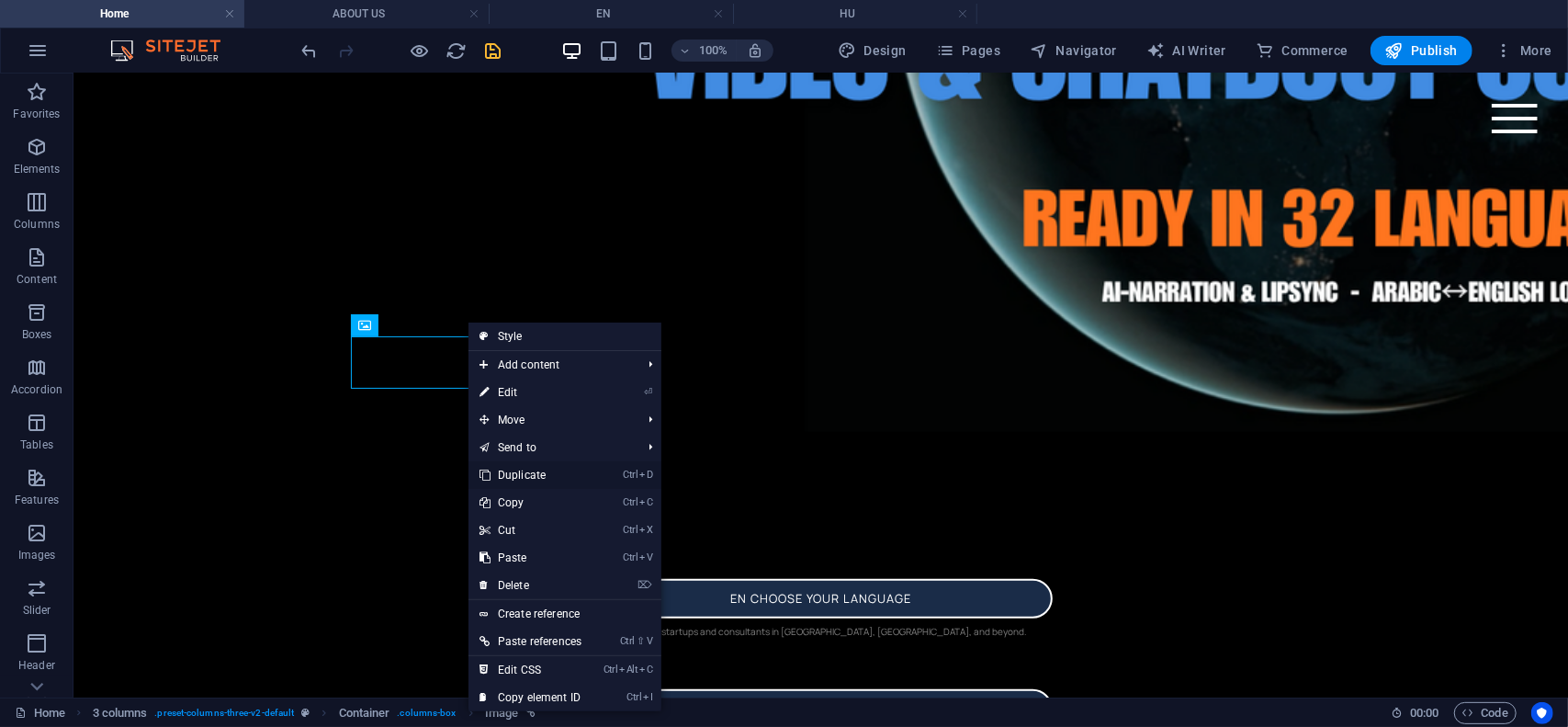
click at [533, 474] on link "Ctrl D Duplicate" at bounding box center [530, 475] width 124 height 28
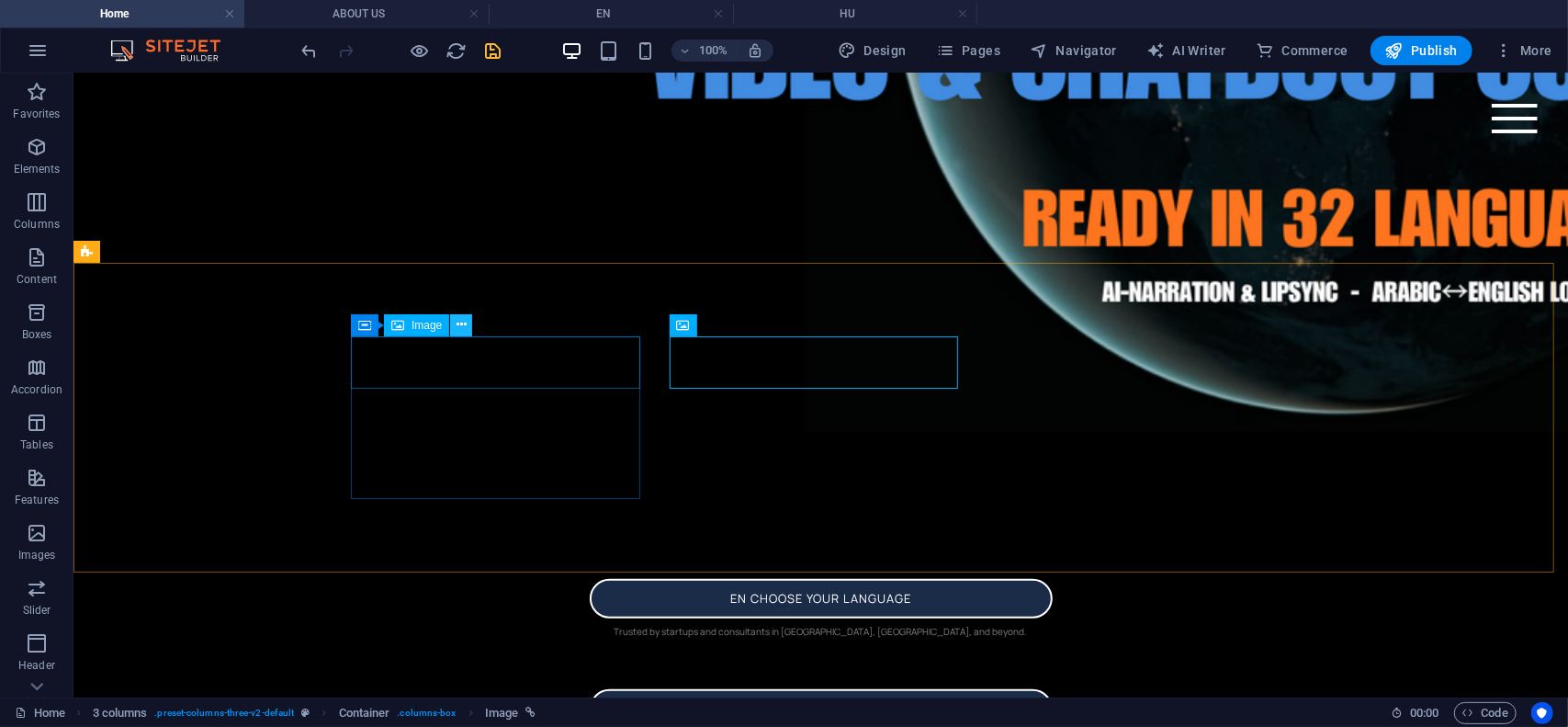
click at [464, 327] on icon at bounding box center [461, 325] width 10 height 19
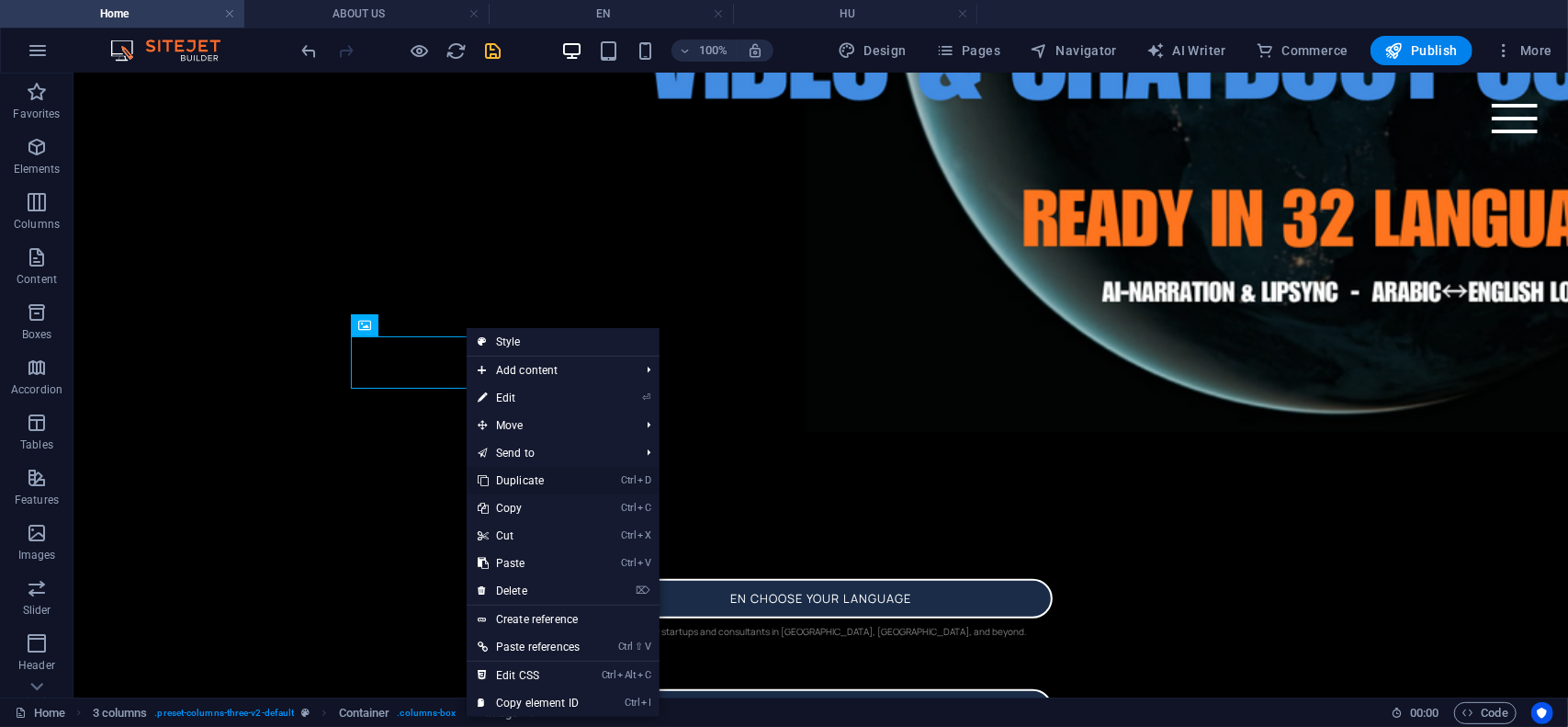
click at [533, 487] on link "Ctrl D Duplicate" at bounding box center [528, 480] width 124 height 28
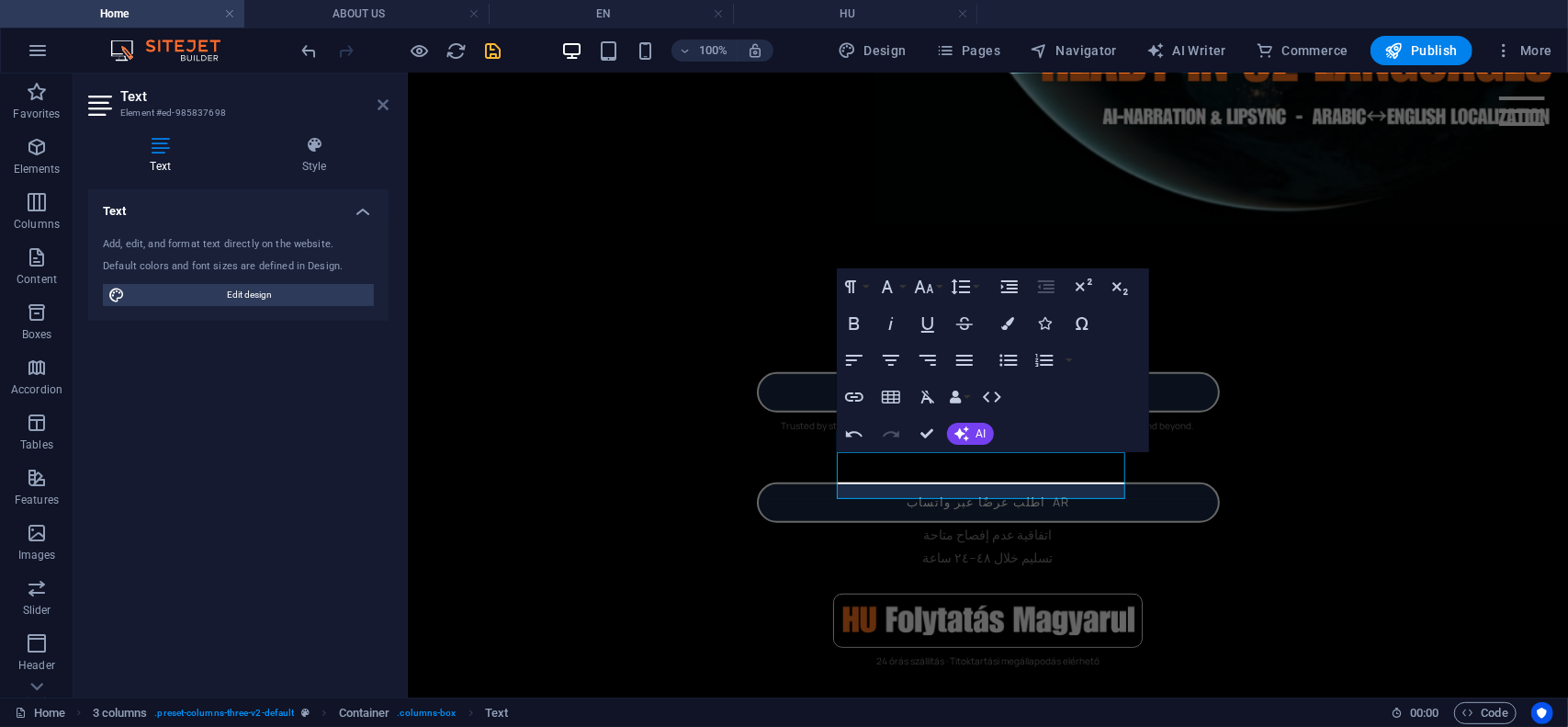
click at [383, 99] on icon at bounding box center [383, 105] width 11 height 15
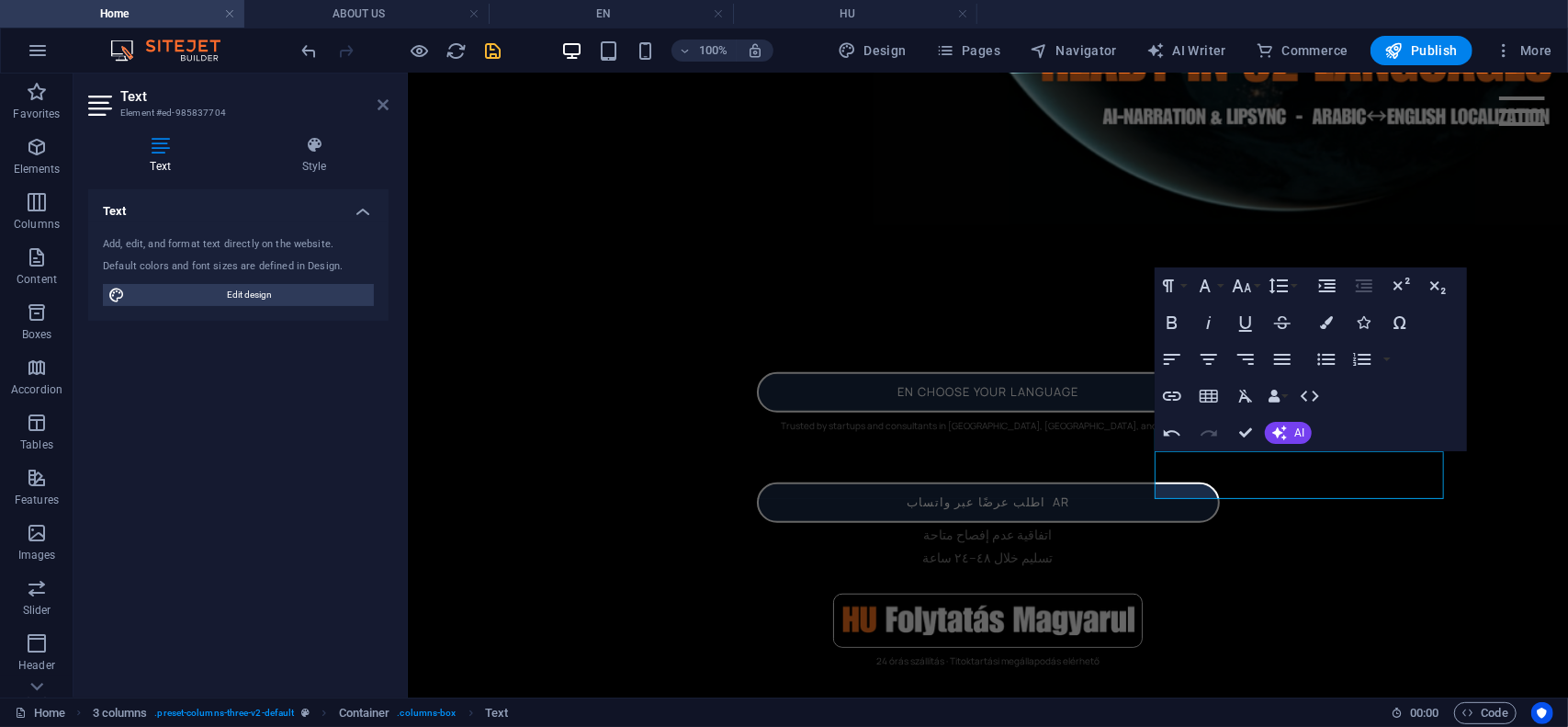
click at [383, 101] on icon at bounding box center [383, 105] width 11 height 15
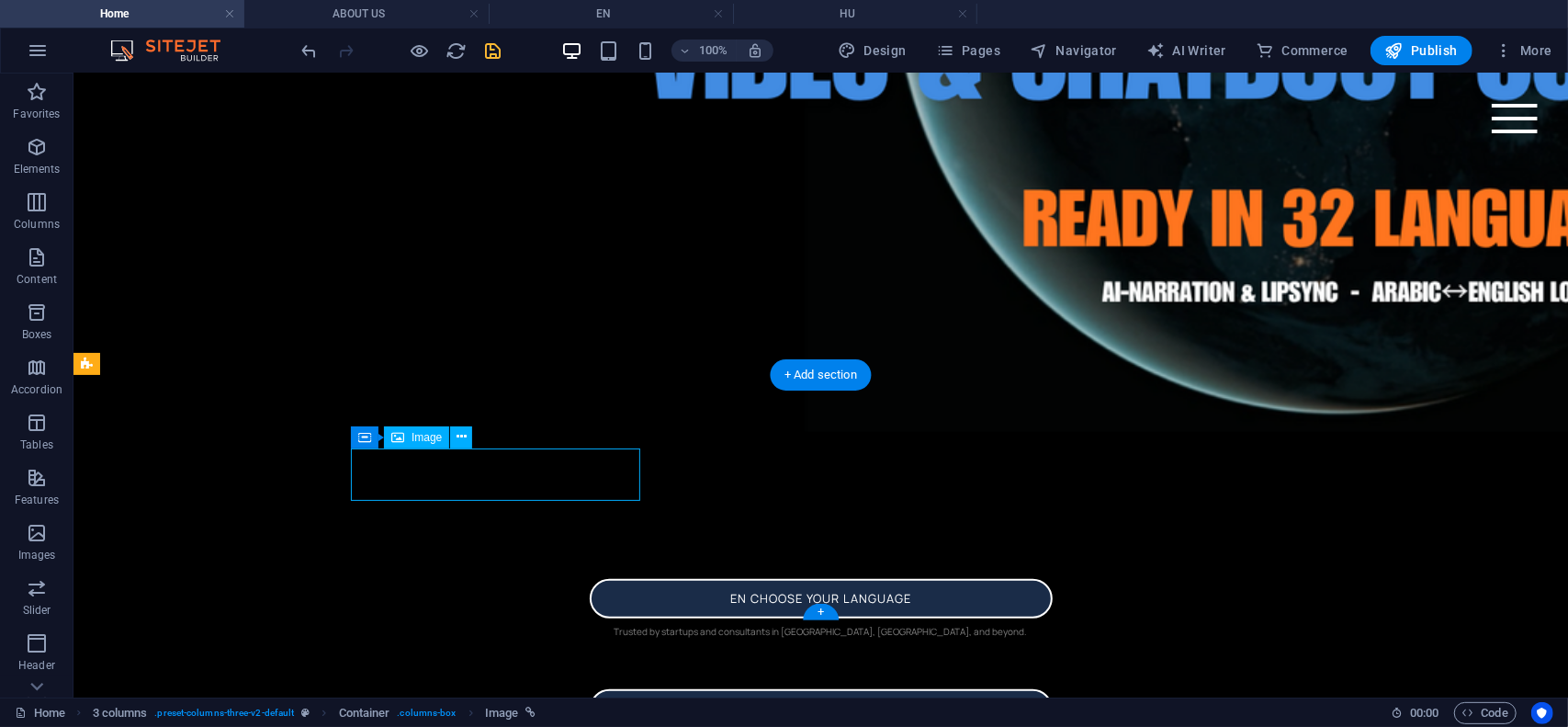
select select "px"
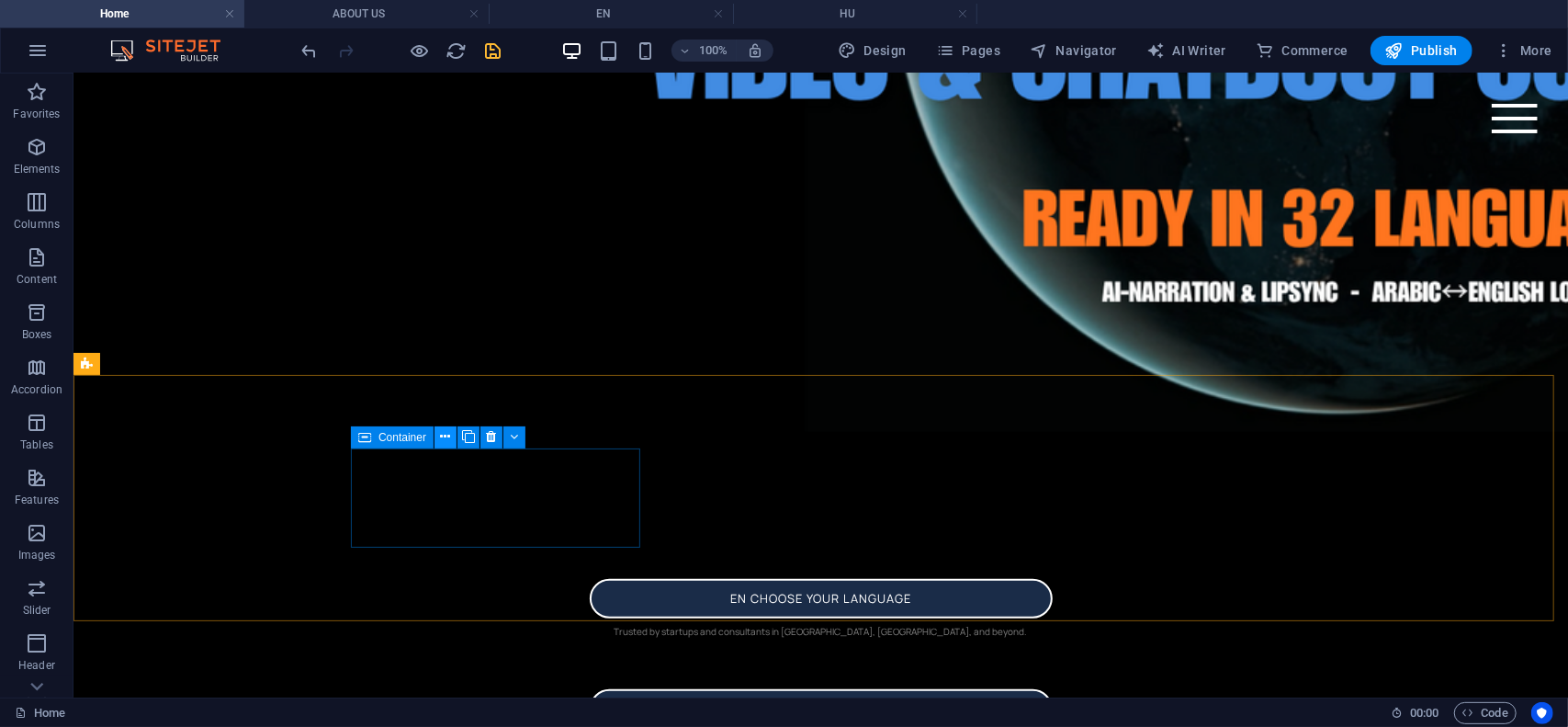
click at [441, 433] on icon at bounding box center [446, 436] width 10 height 19
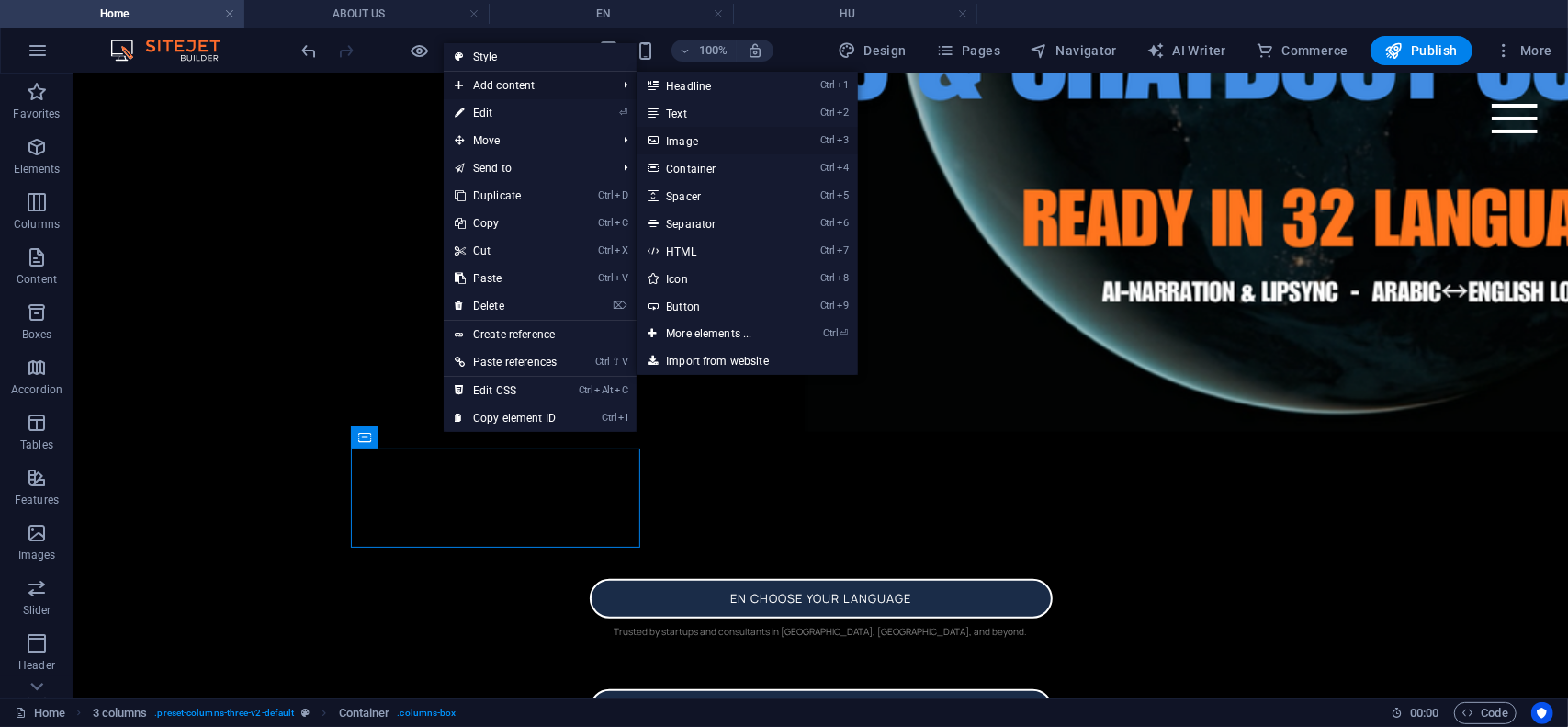
click at [698, 142] on link "Ctrl 3 Image" at bounding box center [712, 141] width 152 height 28
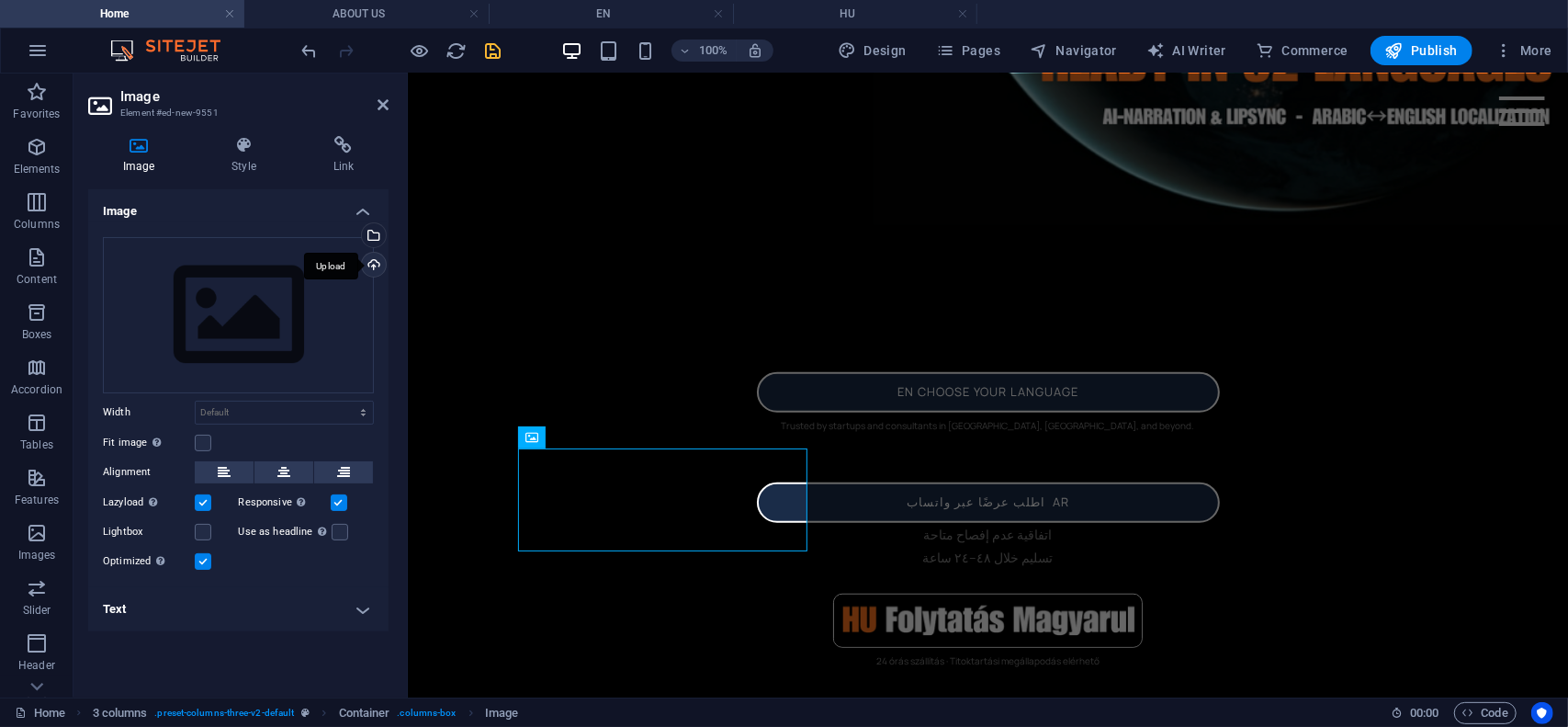
click at [369, 264] on div "Upload" at bounding box center [373, 267] width 28 height 28
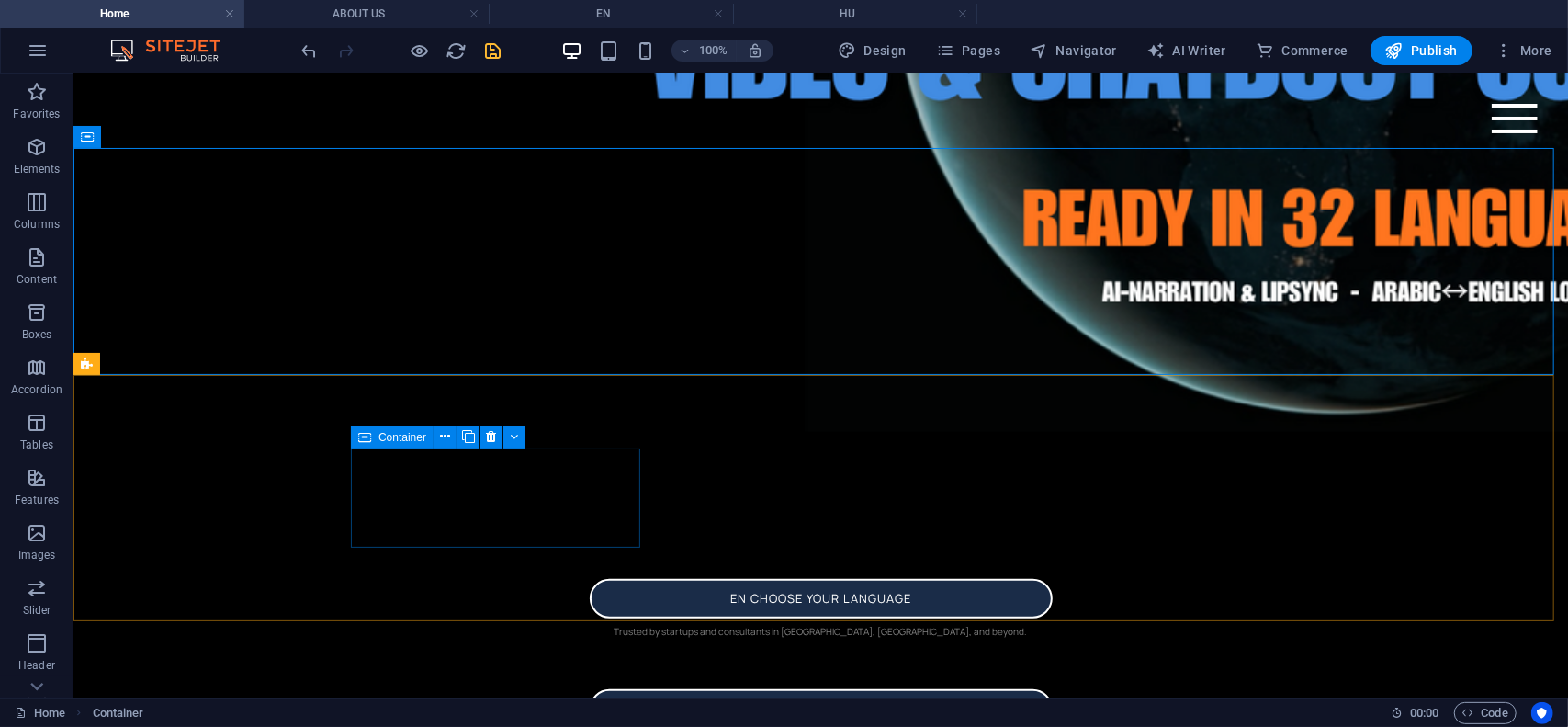
click at [382, 438] on span "Container" at bounding box center [402, 436] width 48 height 11
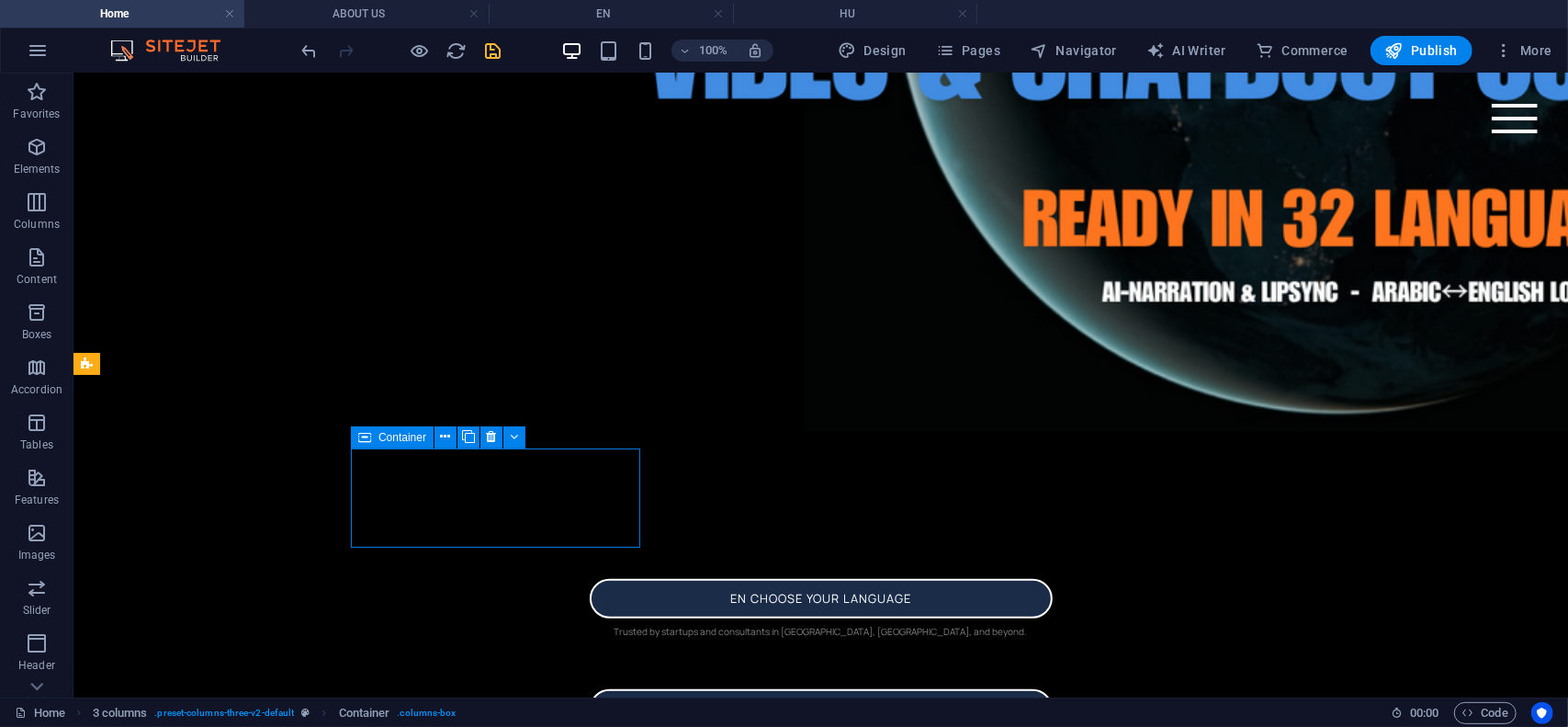
click at [382, 438] on span "Container" at bounding box center [402, 436] width 48 height 11
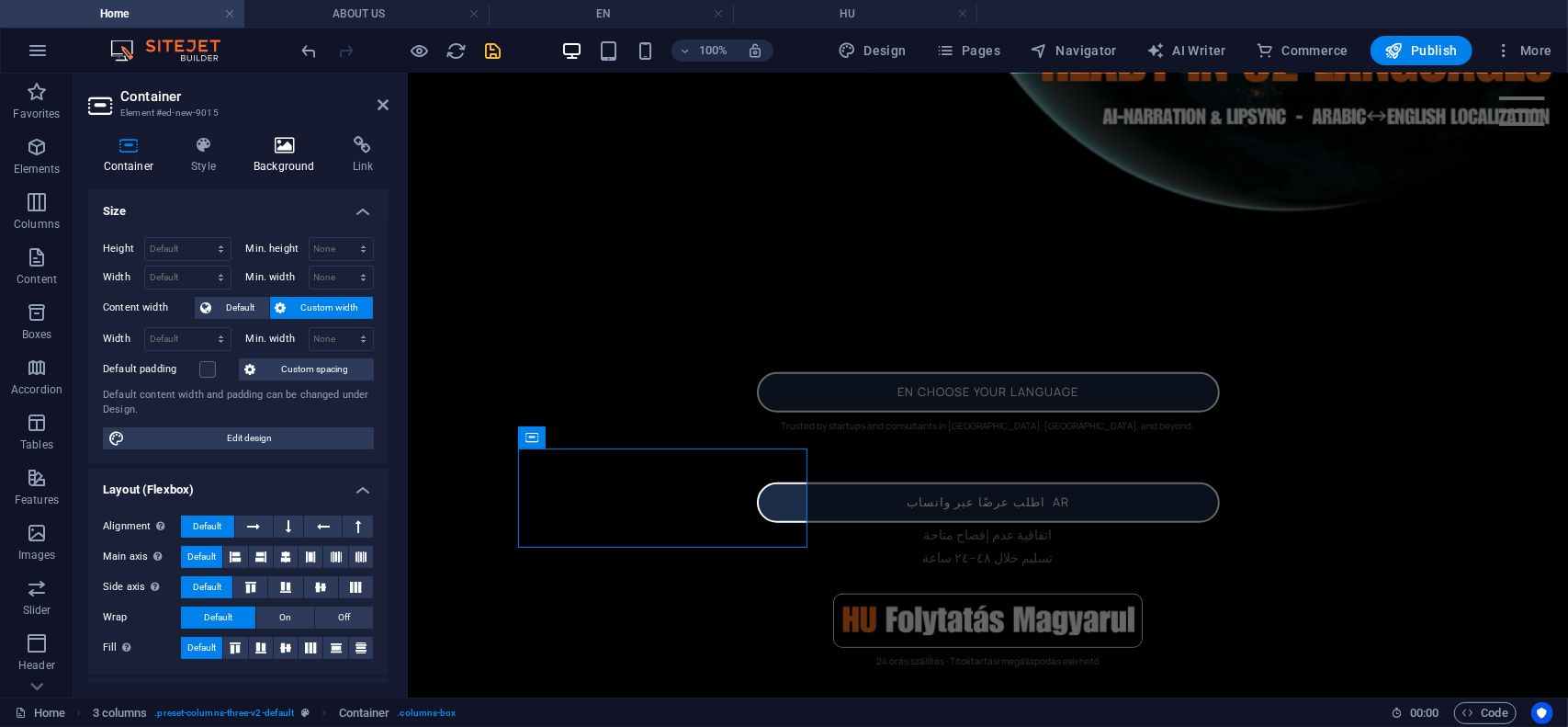
click at [276, 151] on icon at bounding box center [285, 145] width 92 height 18
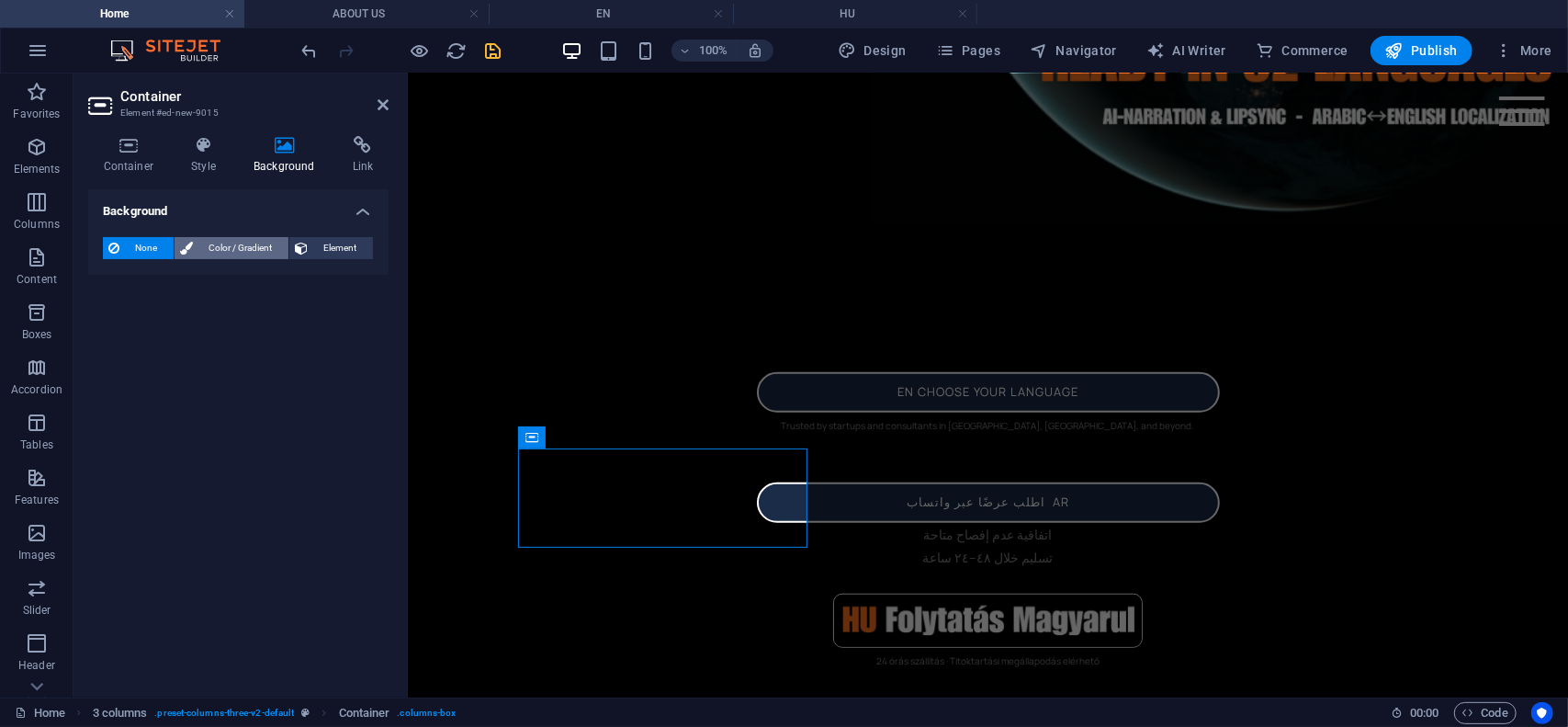
click at [247, 247] on span "Color / Gradient" at bounding box center [241, 248] width 85 height 22
click at [246, 246] on span "Color / Gradient" at bounding box center [241, 248] width 85 height 22
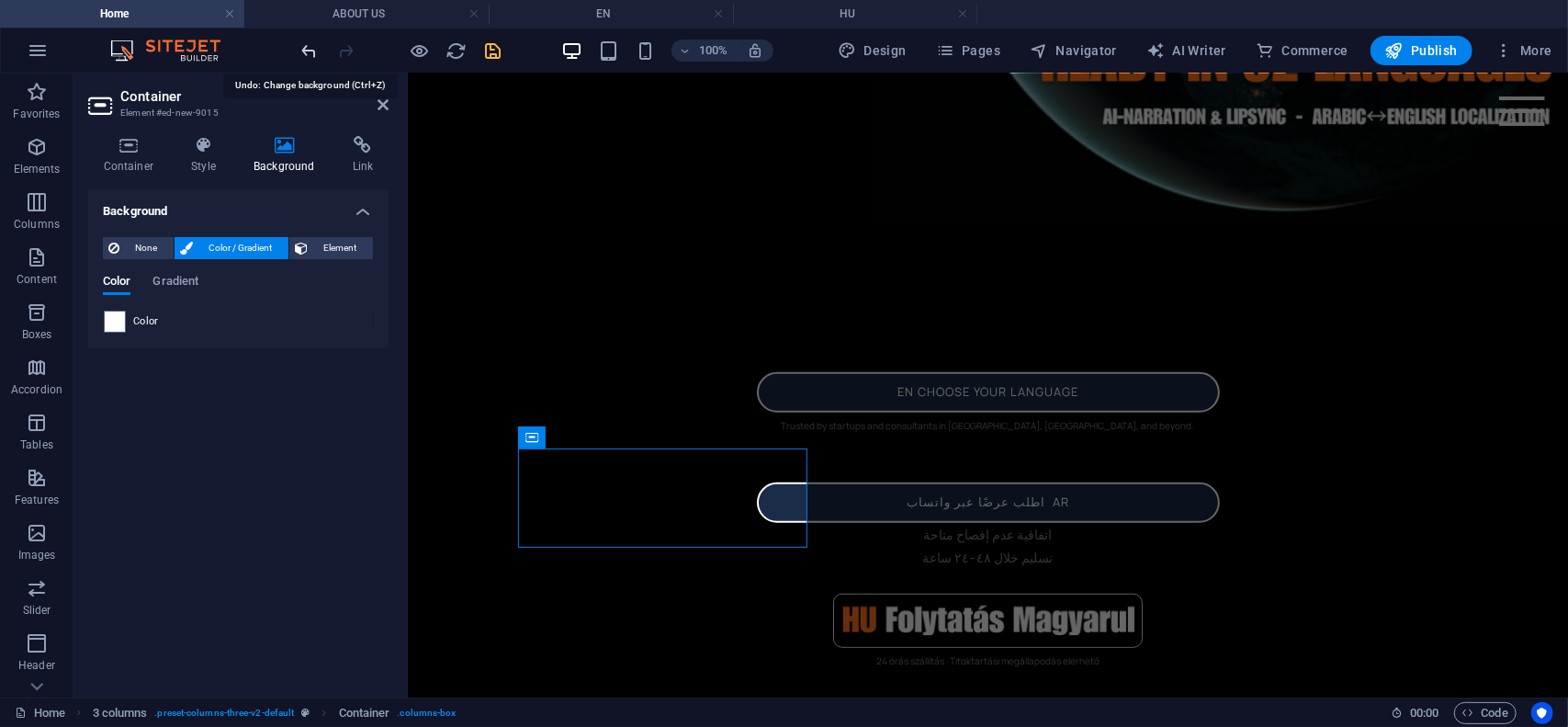
click at [310, 49] on icon "undo" at bounding box center [310, 50] width 21 height 21
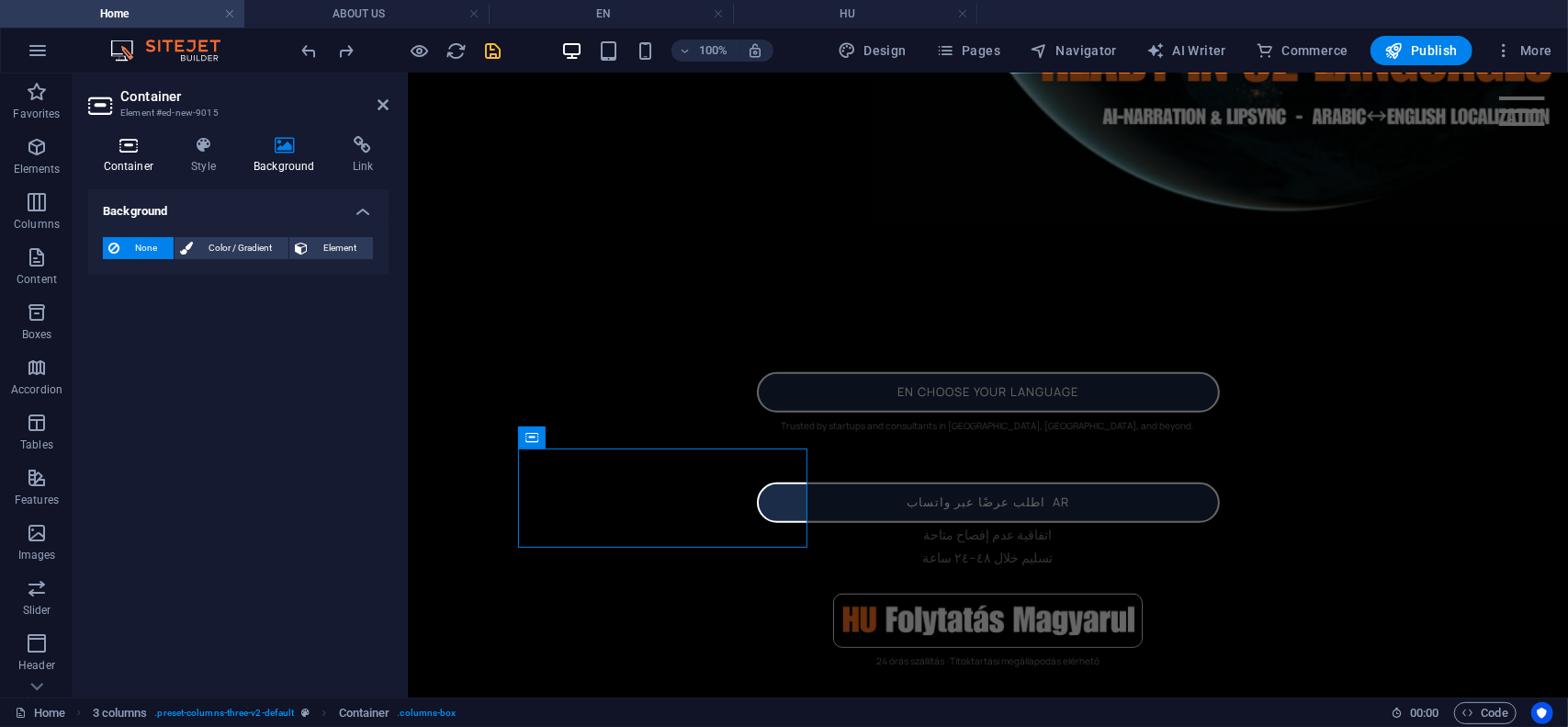
click at [130, 155] on h4 "Container" at bounding box center [132, 155] width 88 height 39
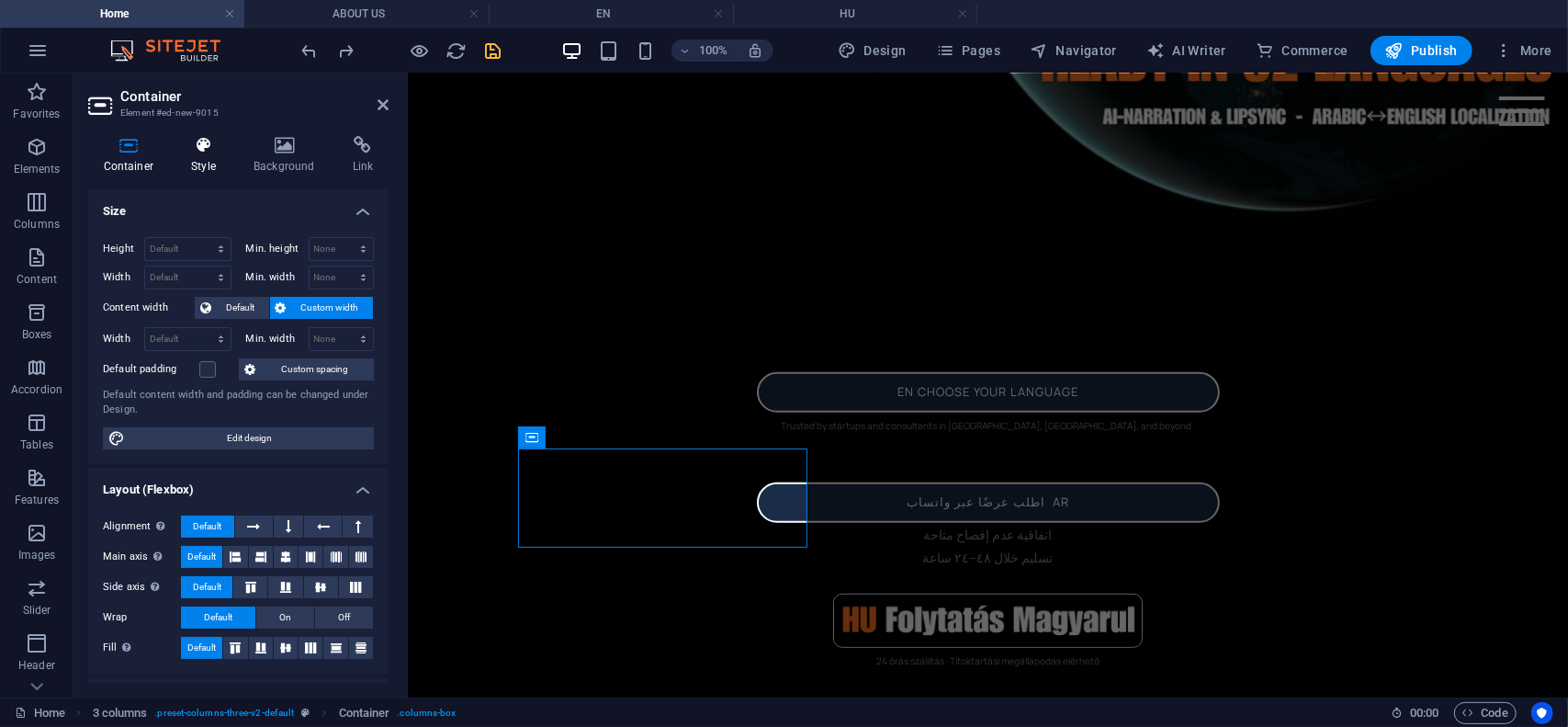
click at [201, 157] on h4 "Style" at bounding box center [208, 155] width 63 height 39
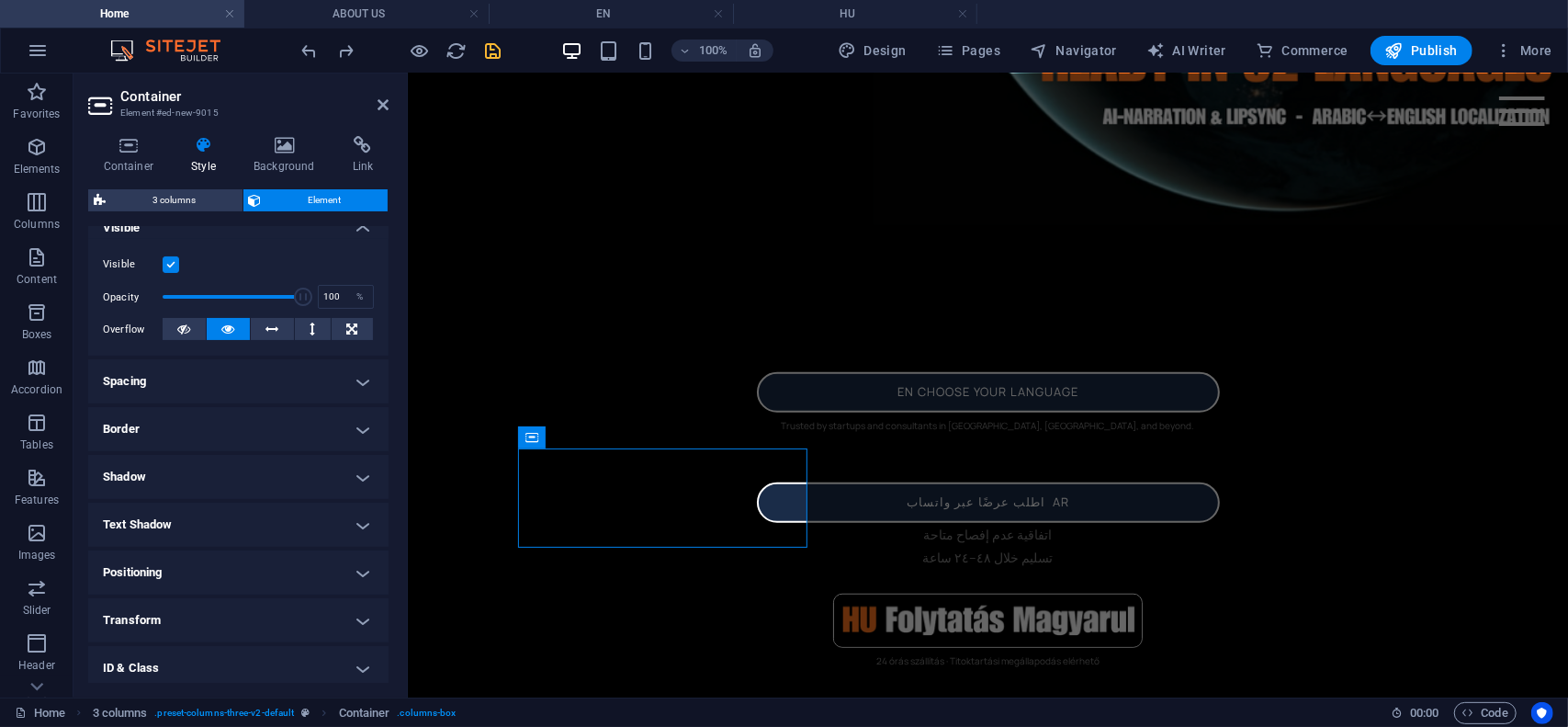
scroll to position [320, 0]
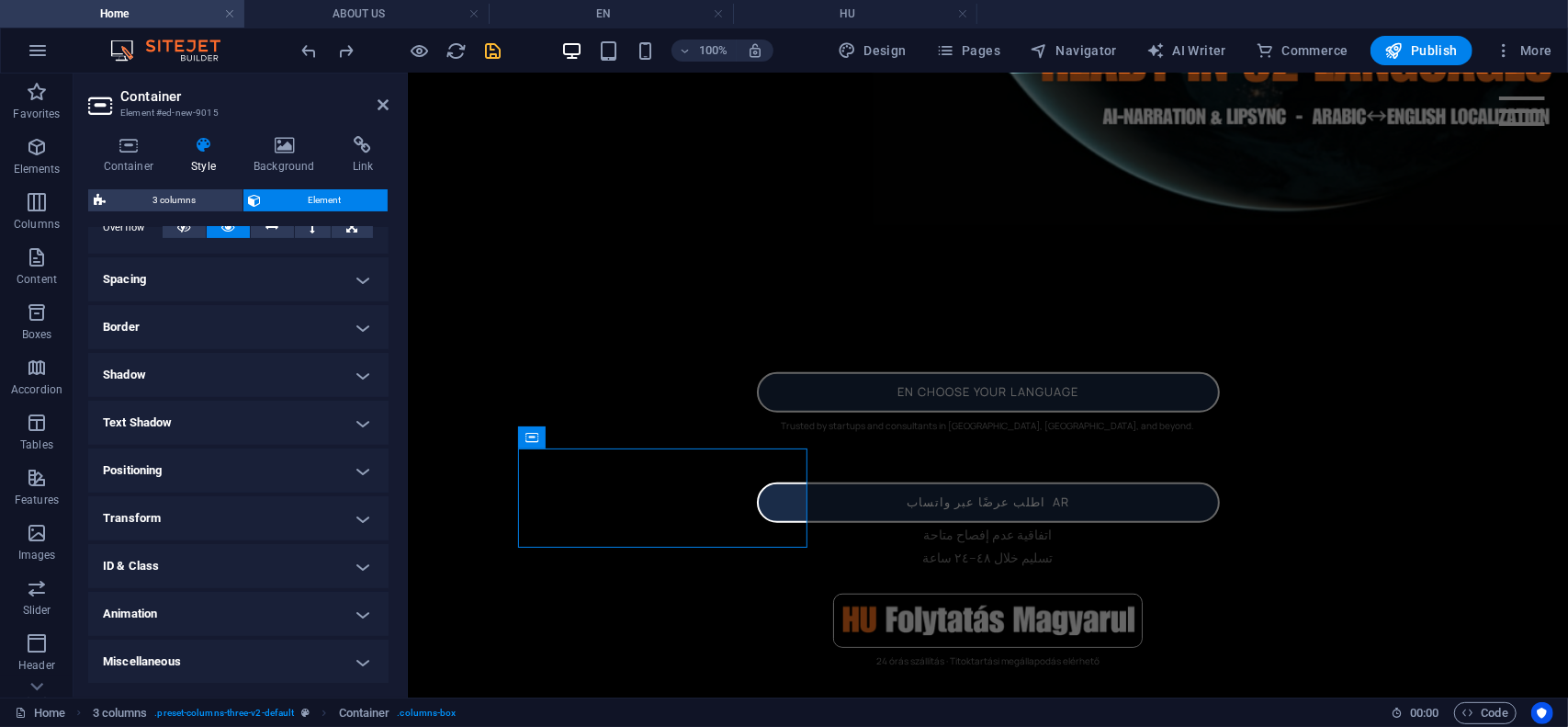
click at [337, 329] on h4 "Border" at bounding box center [238, 327] width 301 height 44
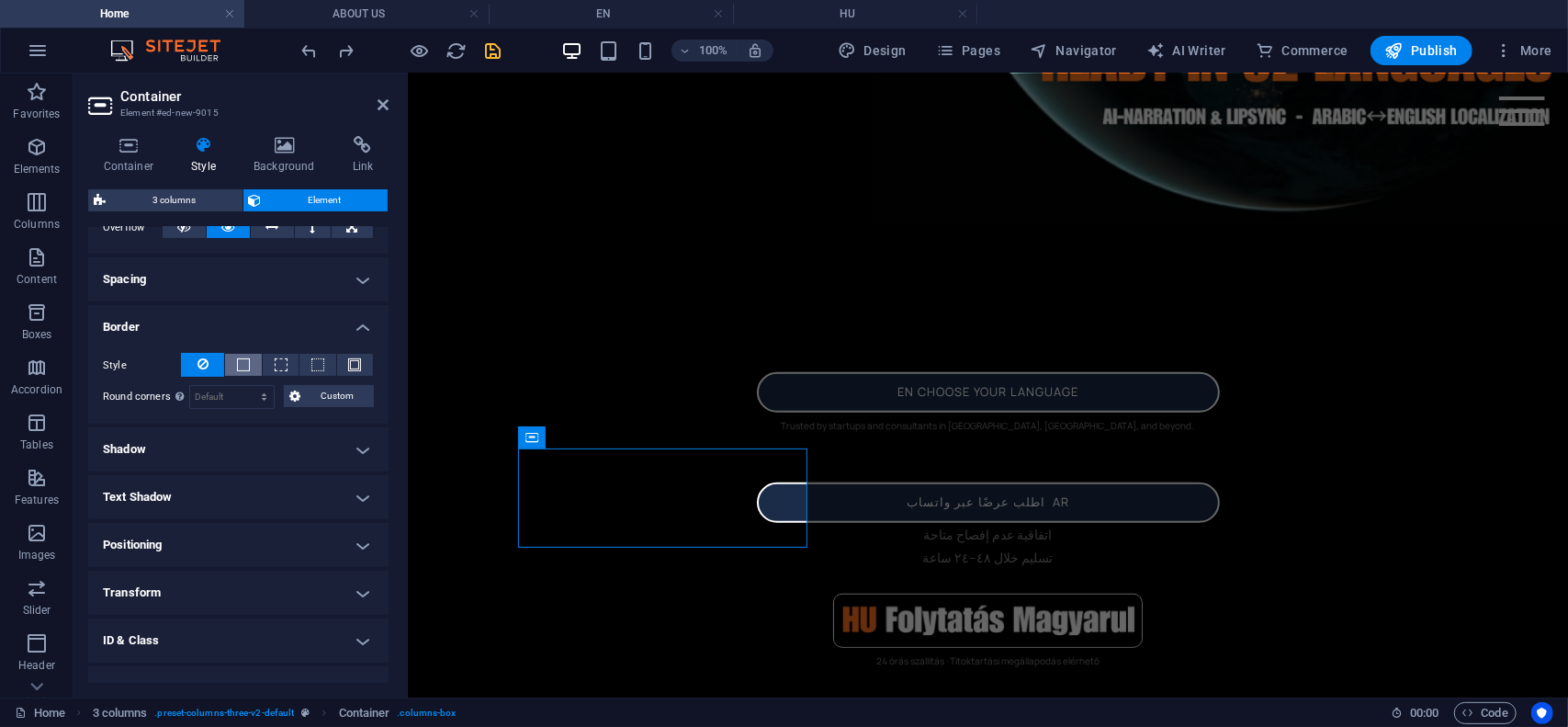
click at [245, 367] on span at bounding box center [243, 364] width 13 height 13
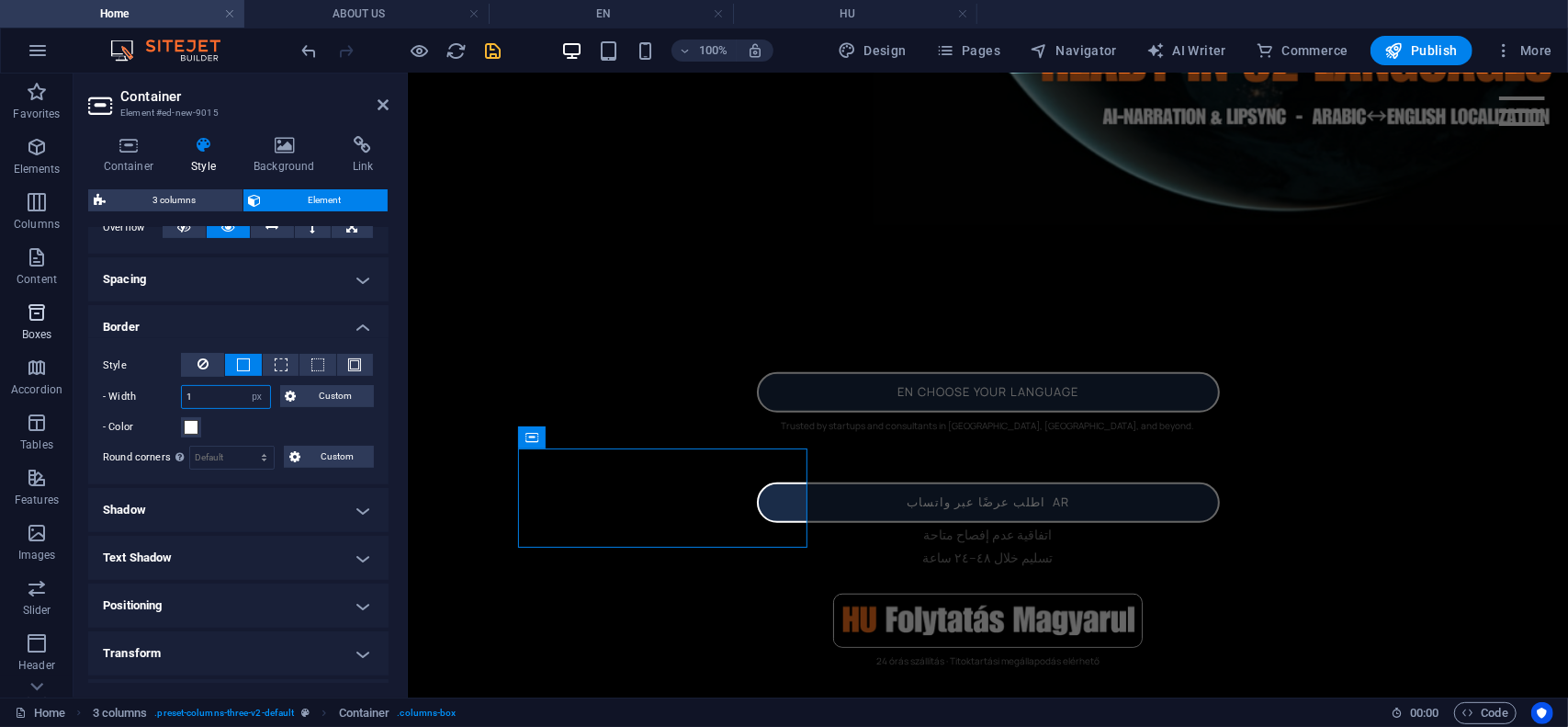
drag, startPoint x: 203, startPoint y: 399, endPoint x: 0, endPoint y: 347, distance: 209.6
click at [0, 347] on section "Favorites Elements Columns Content Boxes Accordion Tables Features Images Slide…" at bounding box center [784, 385] width 1568 height 624
type input "2"
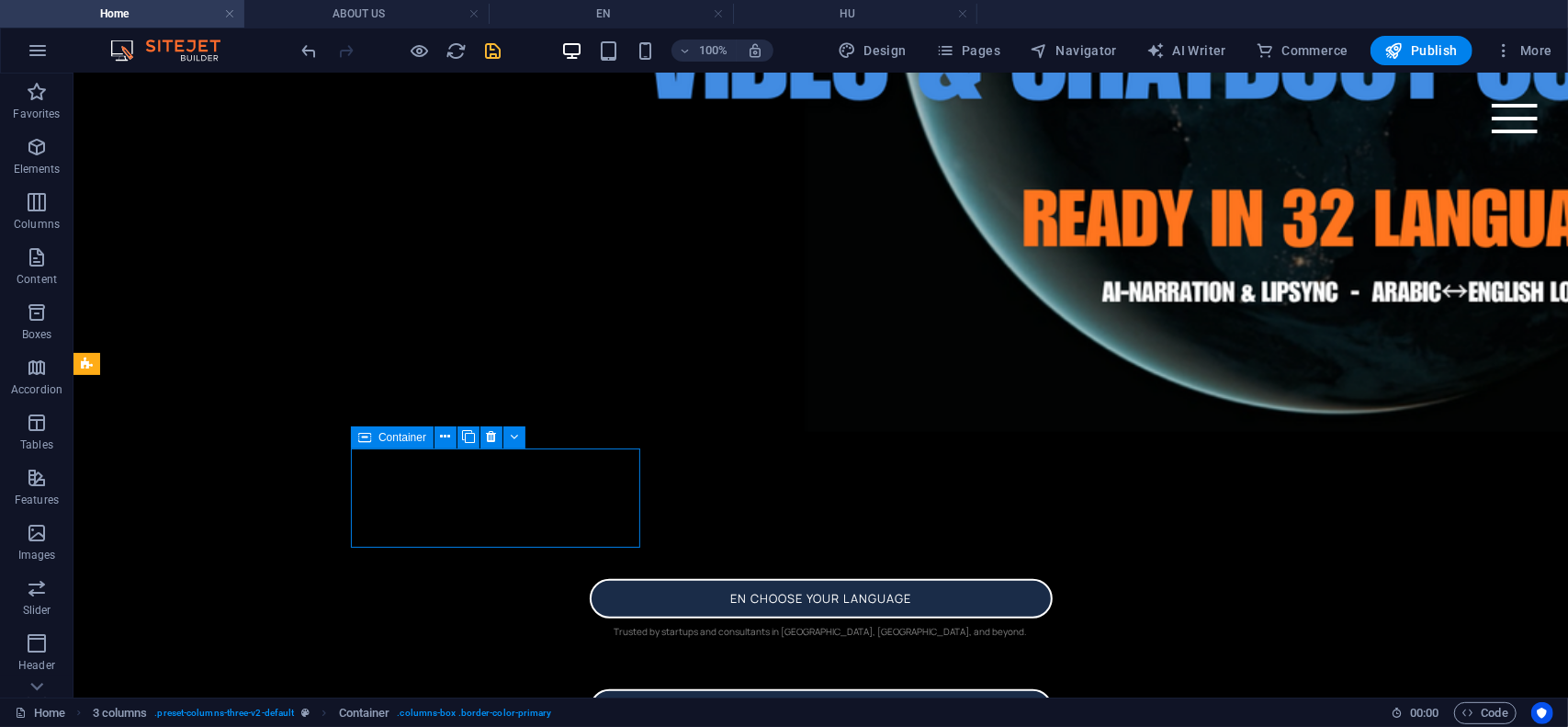
select select "px"
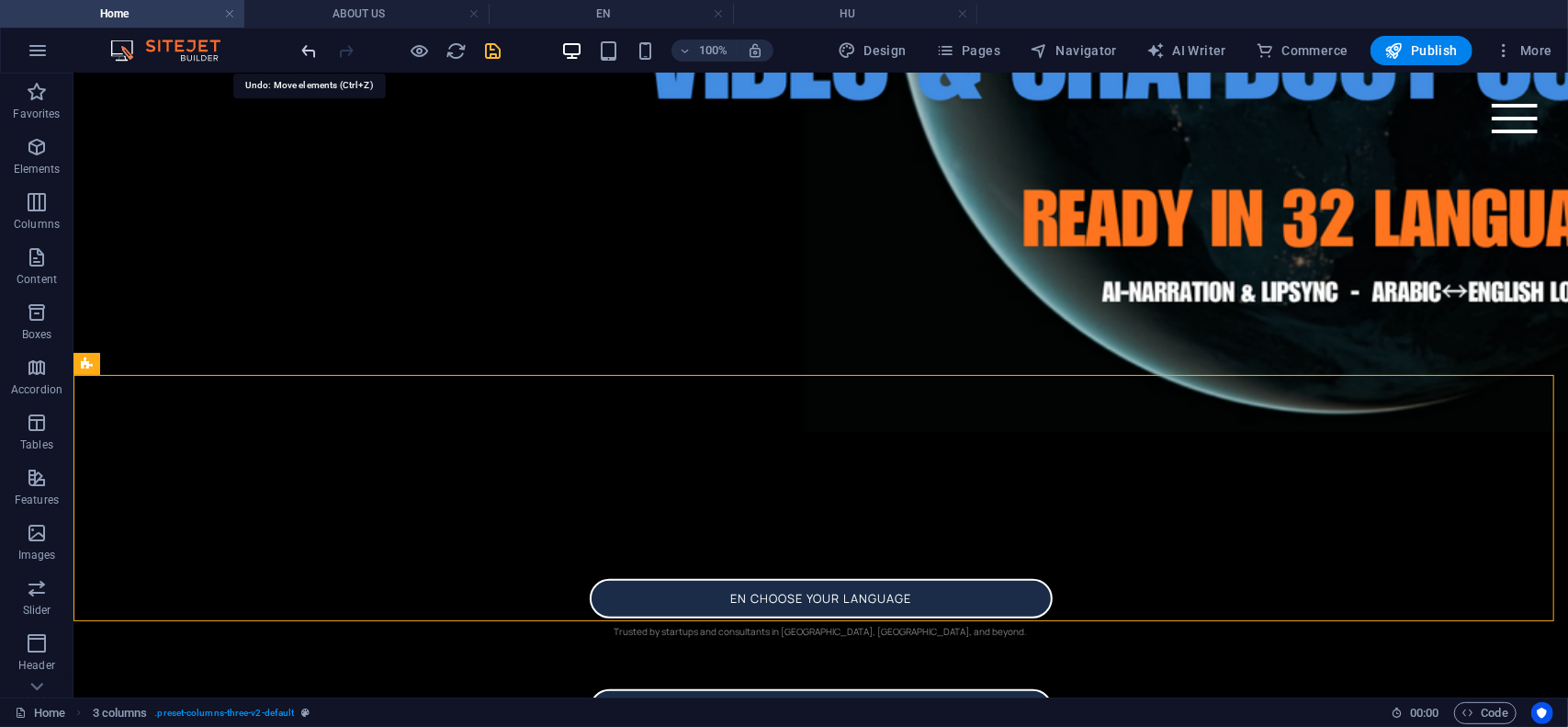
click at [305, 49] on icon "undo" at bounding box center [310, 50] width 21 height 21
click at [304, 54] on icon "undo" at bounding box center [310, 50] width 21 height 21
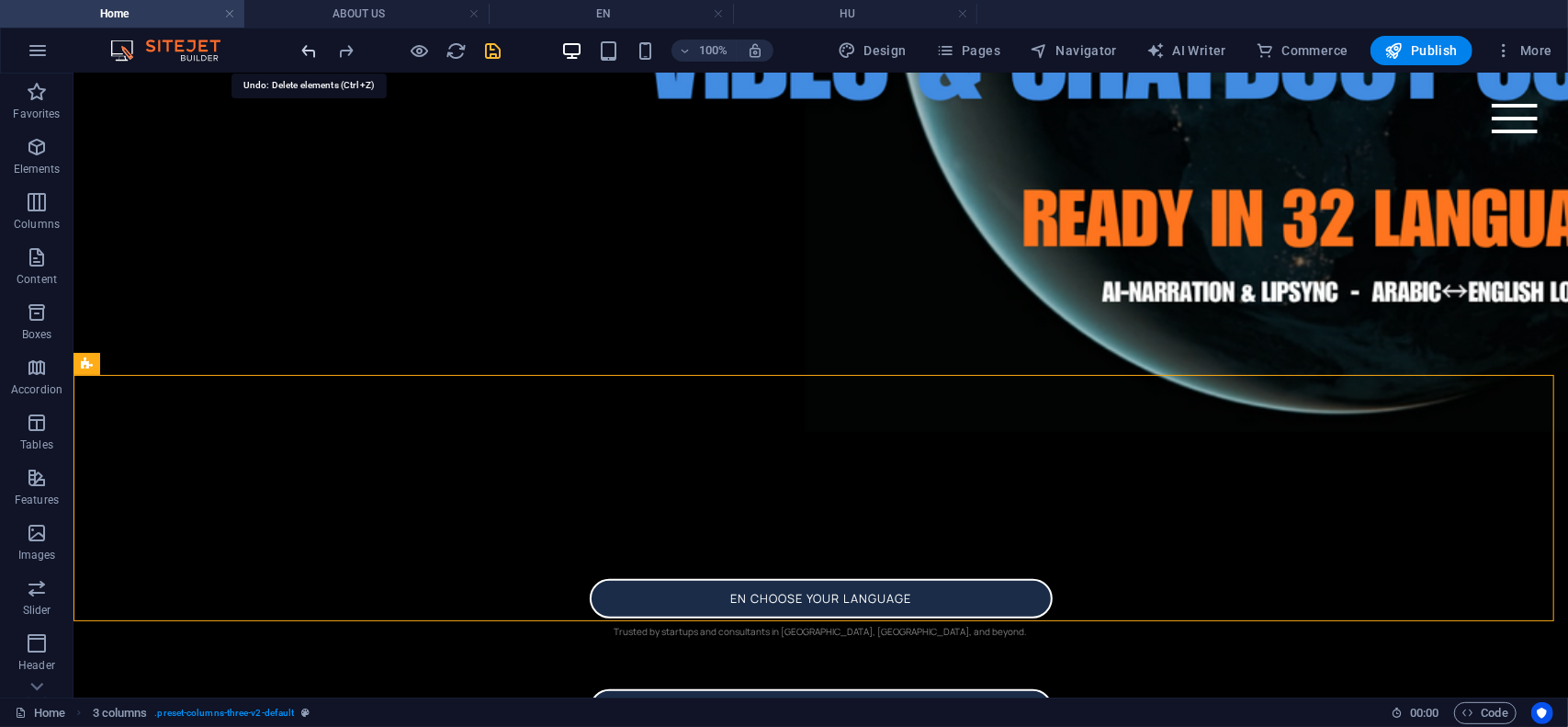
click at [300, 56] on icon "undo" at bounding box center [310, 50] width 21 height 21
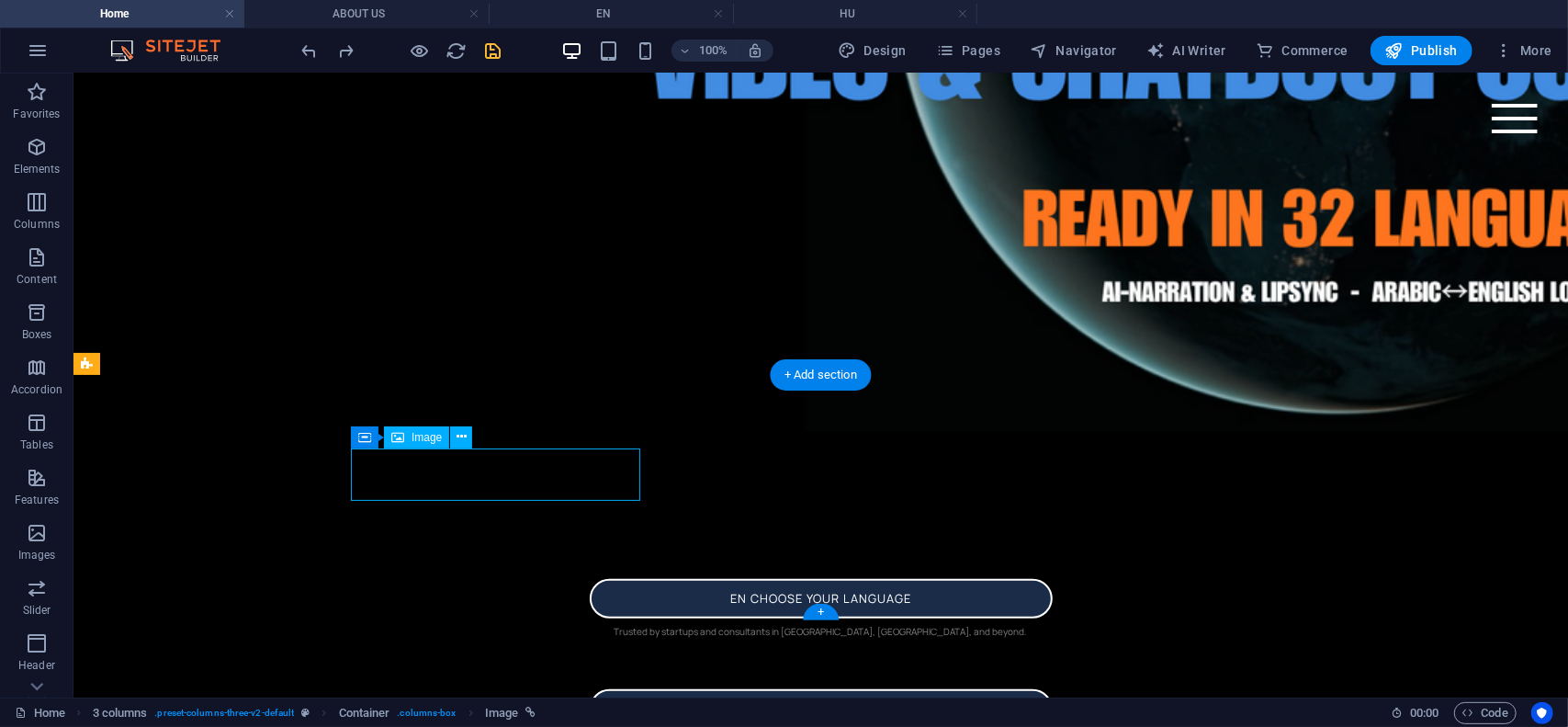
select select "px"
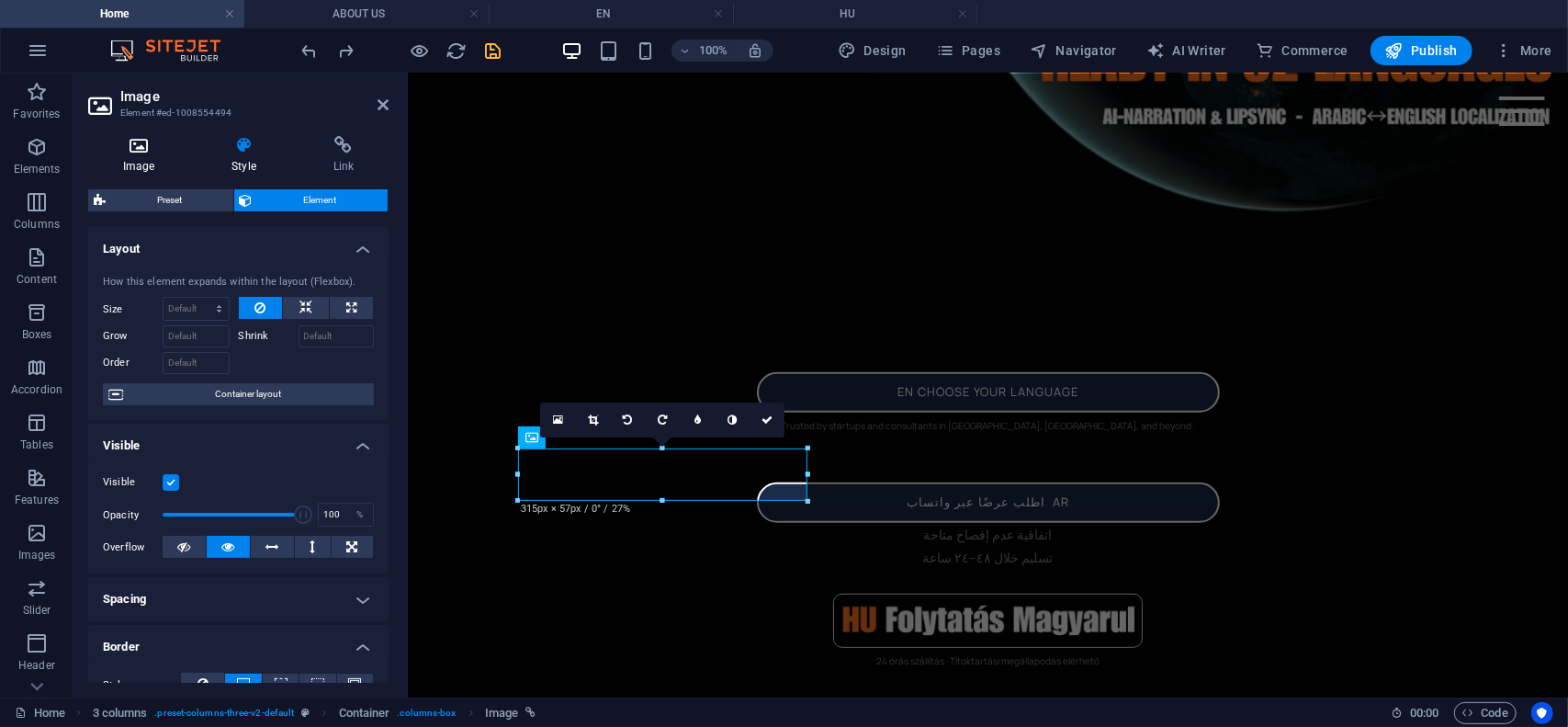
click at [130, 152] on icon at bounding box center [138, 145] width 101 height 18
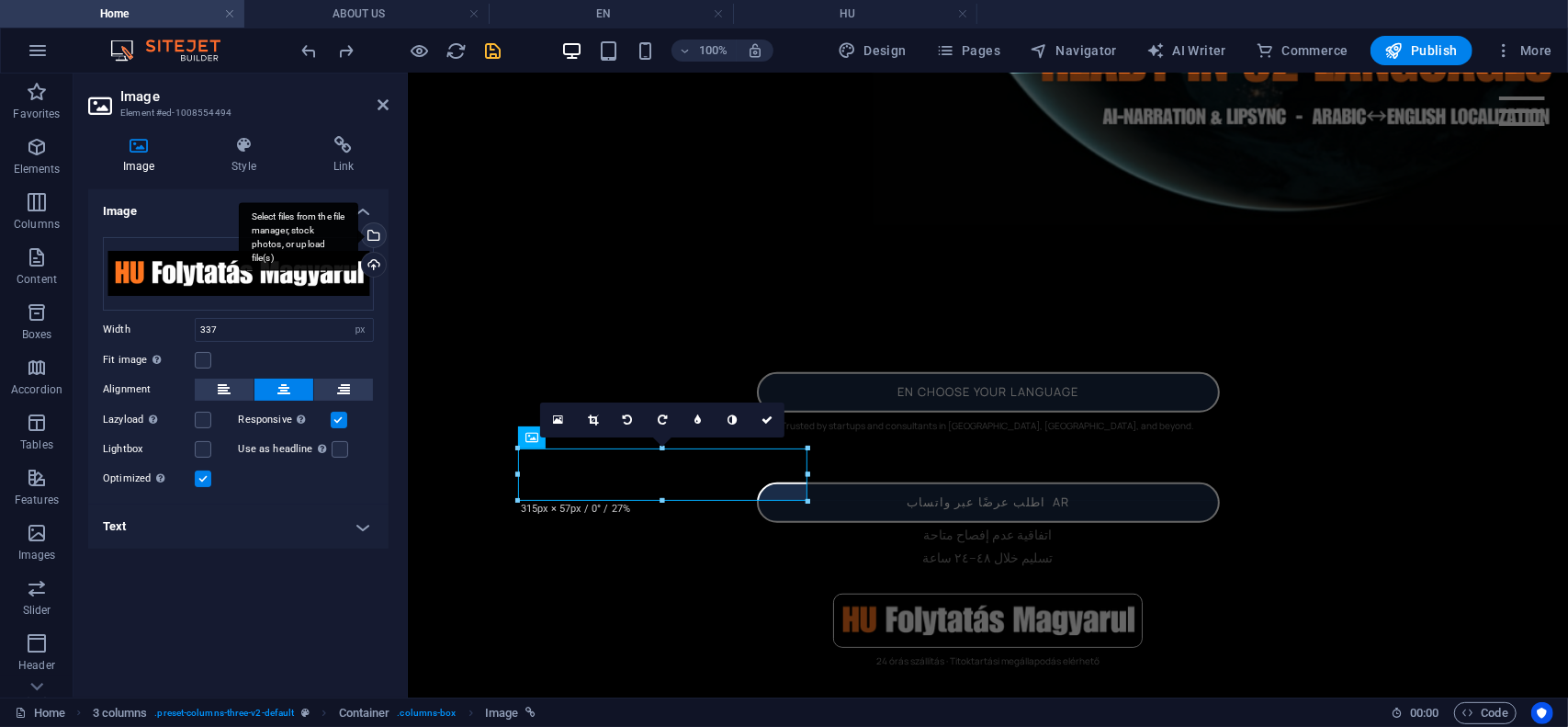
click at [378, 237] on div "Select files from the file manager, stock photos, or upload file(s)" at bounding box center [373, 238] width 28 height 28
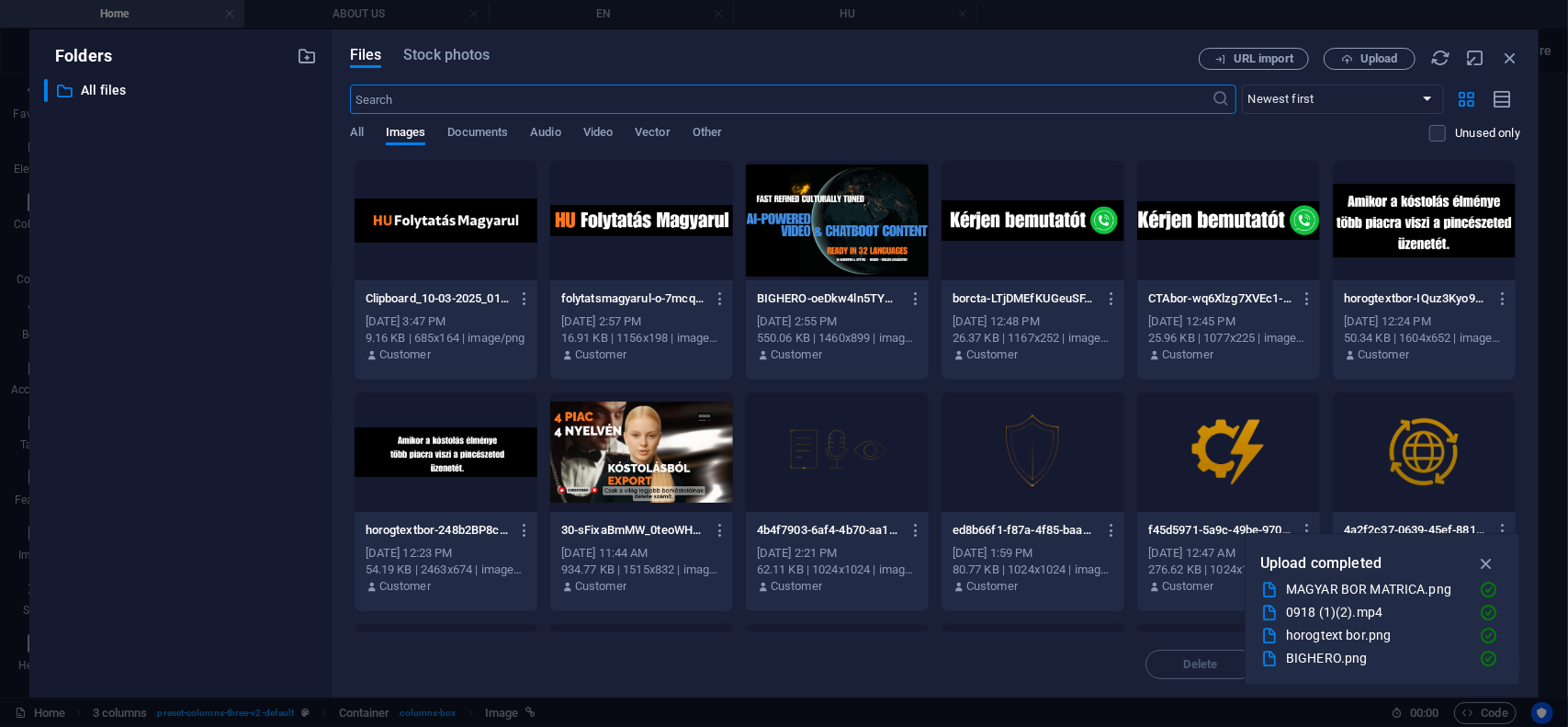
click at [441, 224] on div at bounding box center [445, 221] width 183 height 120
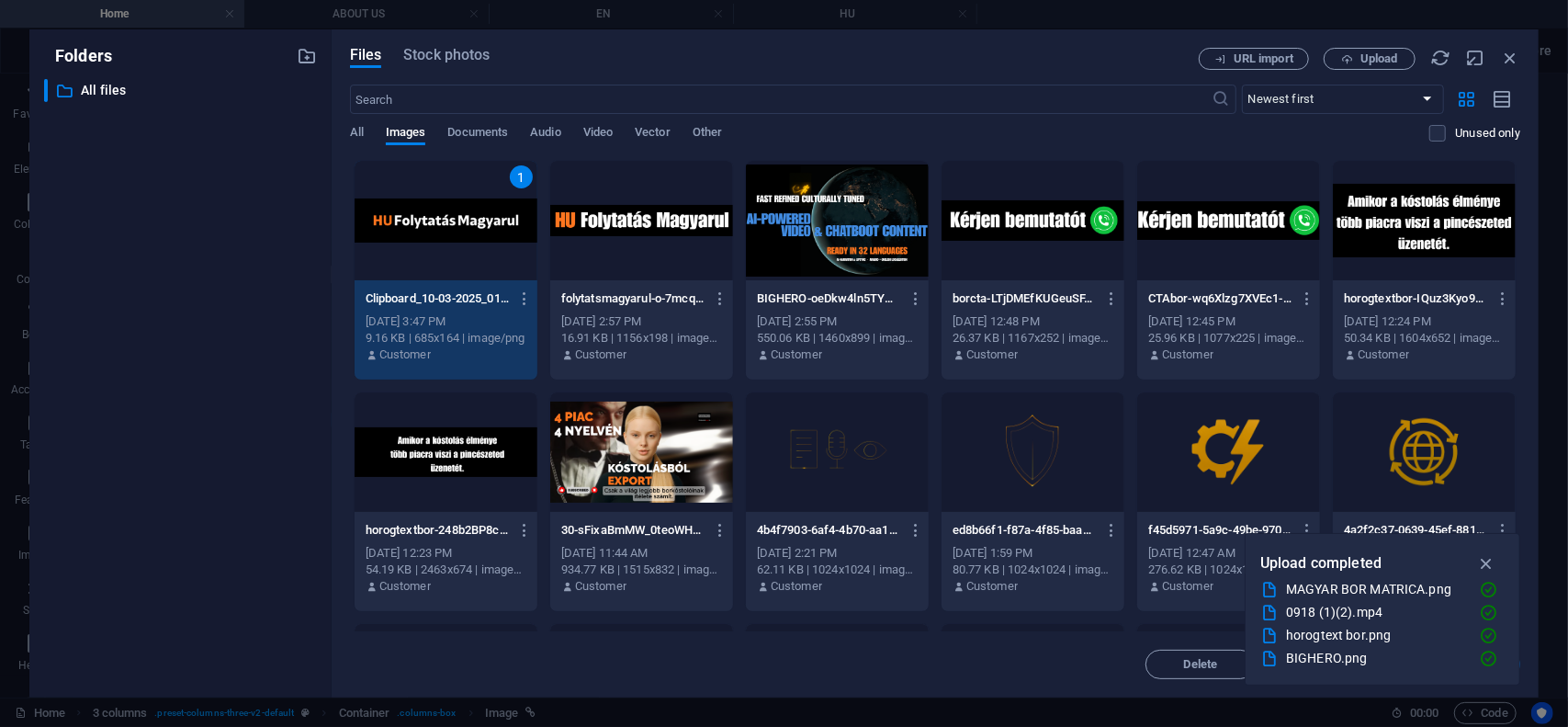
click at [441, 224] on div "1" at bounding box center [445, 221] width 183 height 120
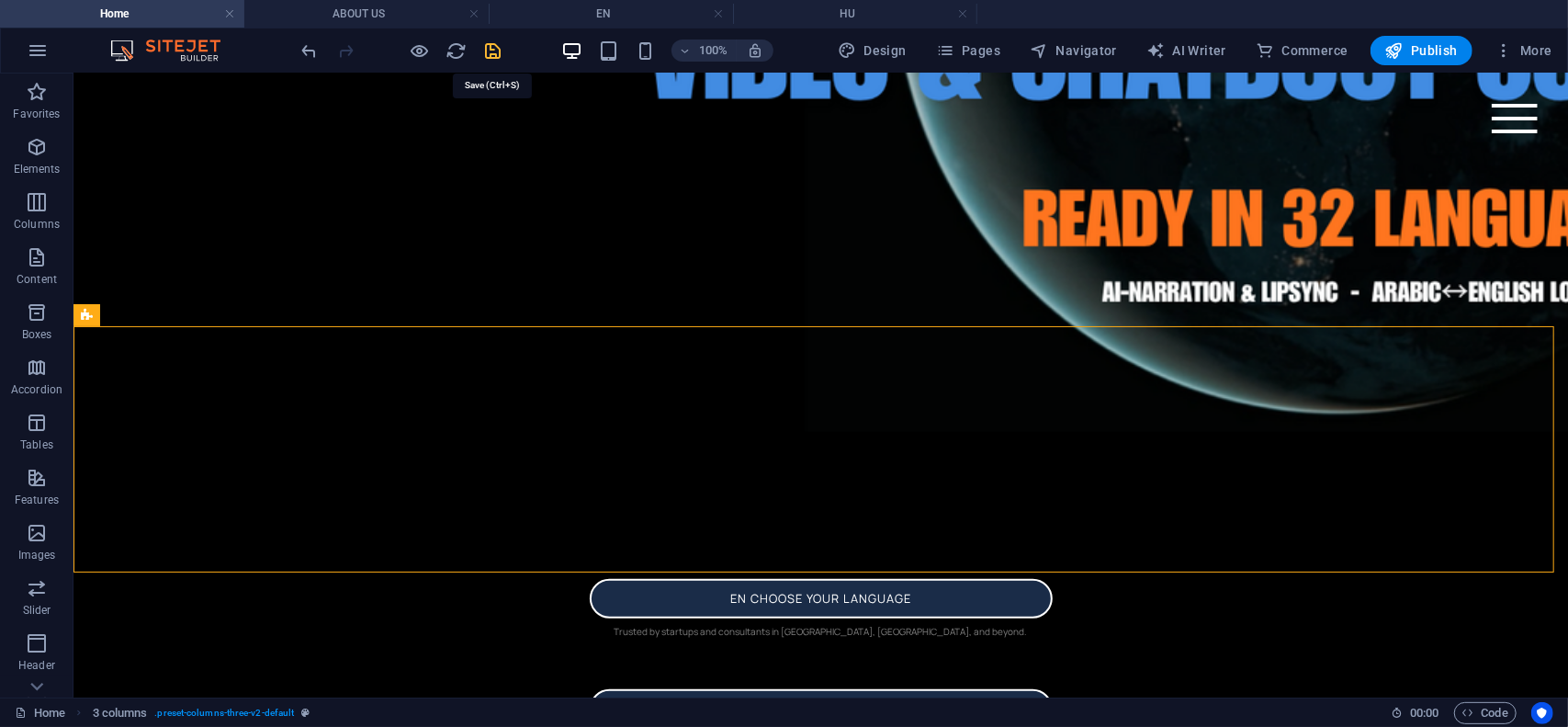
click at [490, 55] on icon "save" at bounding box center [493, 50] width 21 height 21
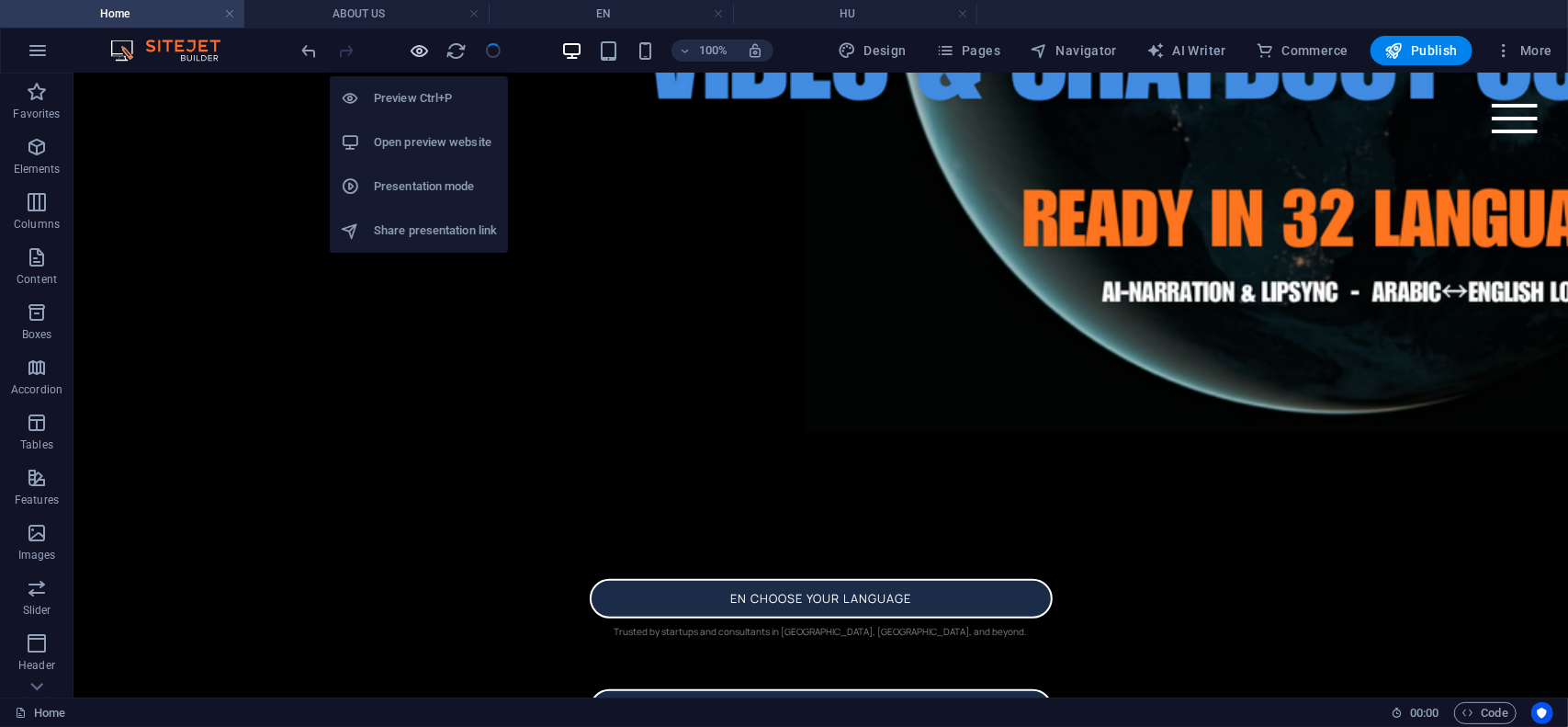
click at [415, 52] on icon "button" at bounding box center [419, 50] width 21 height 21
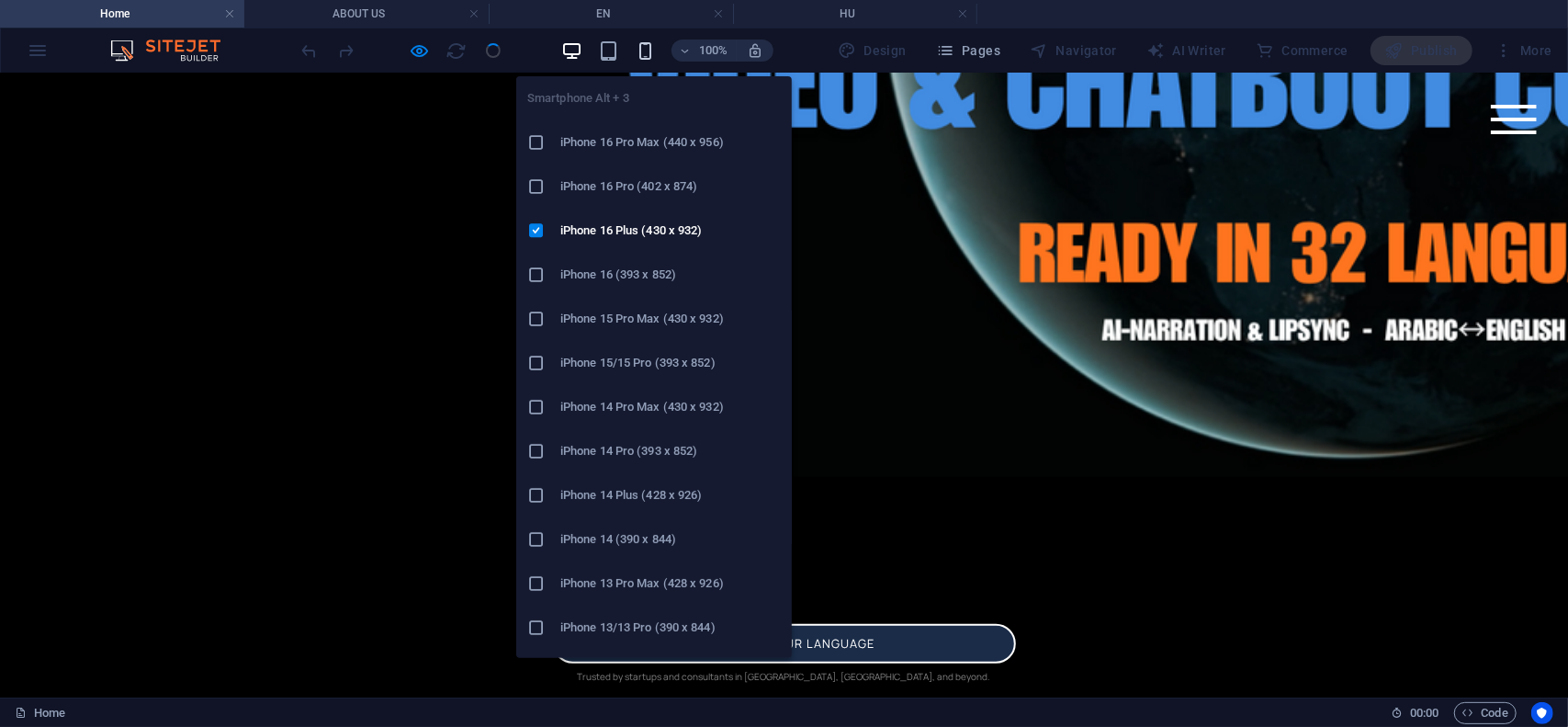
click at [644, 54] on icon "button" at bounding box center [645, 50] width 21 height 21
